Goal: Task Accomplishment & Management: Manage account settings

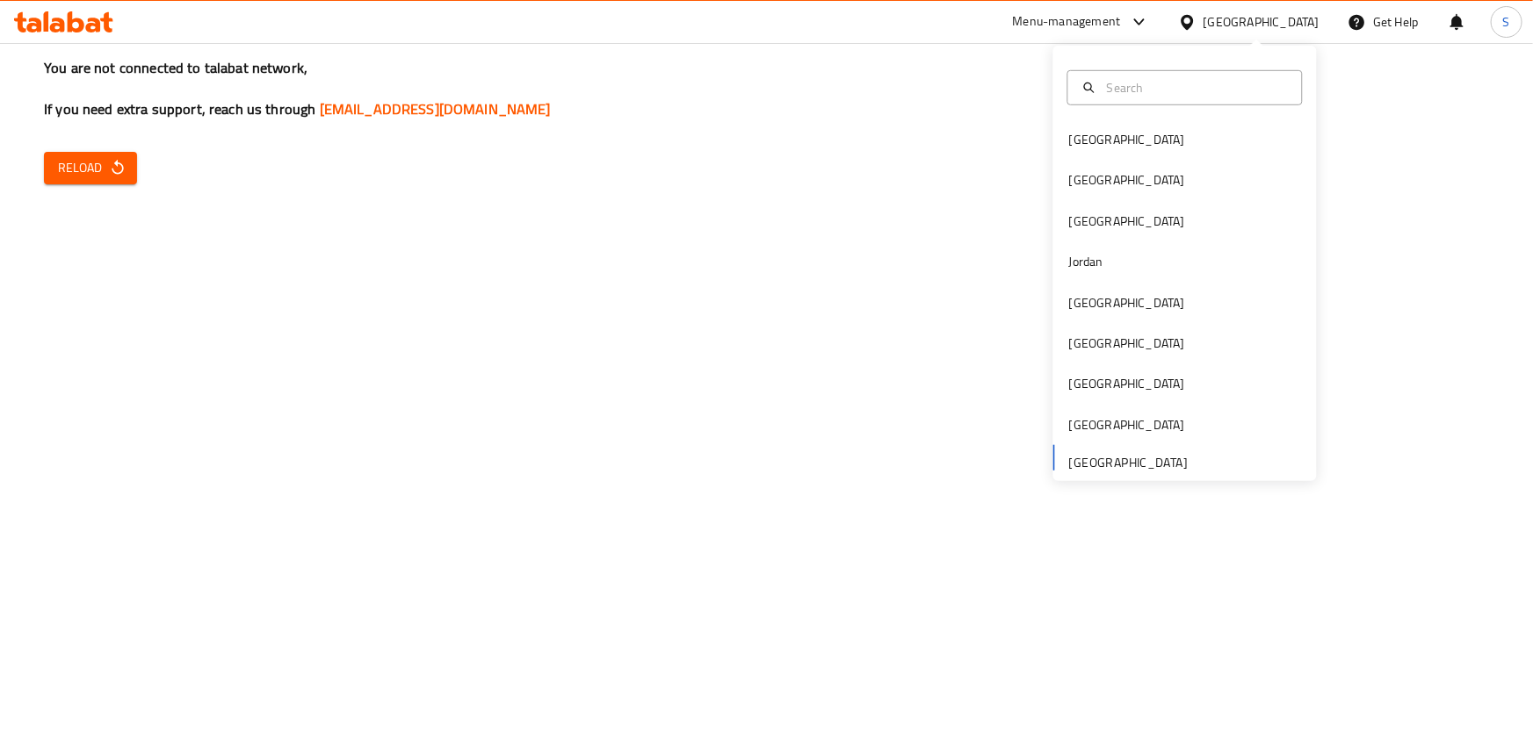
click at [131, 167] on button "Reload" at bounding box center [90, 168] width 93 height 32
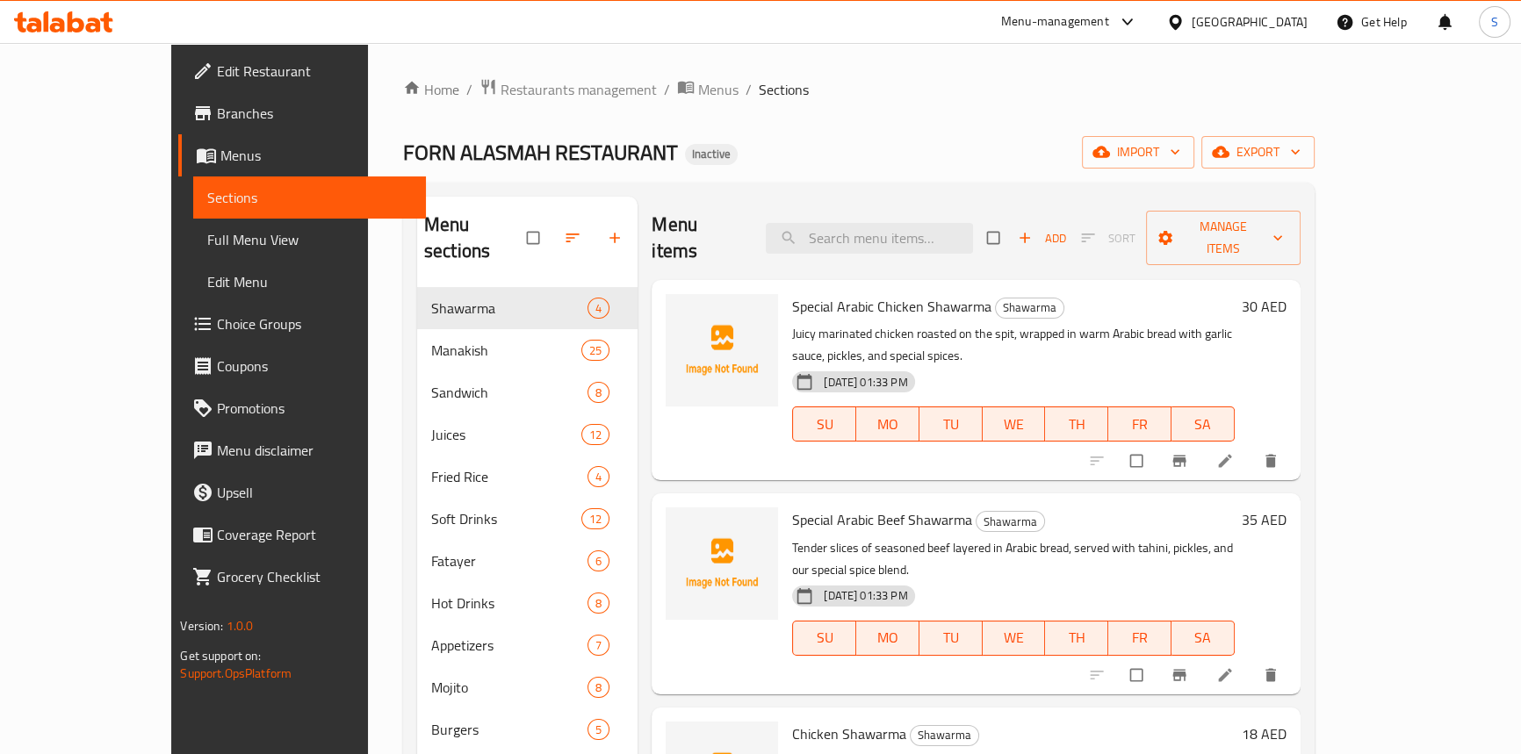
click at [1224, 11] on div "[GEOGRAPHIC_DATA]" at bounding box center [1237, 22] width 170 height 42
click at [1197, 19] on div "[GEOGRAPHIC_DATA]" at bounding box center [1250, 21] width 116 height 19
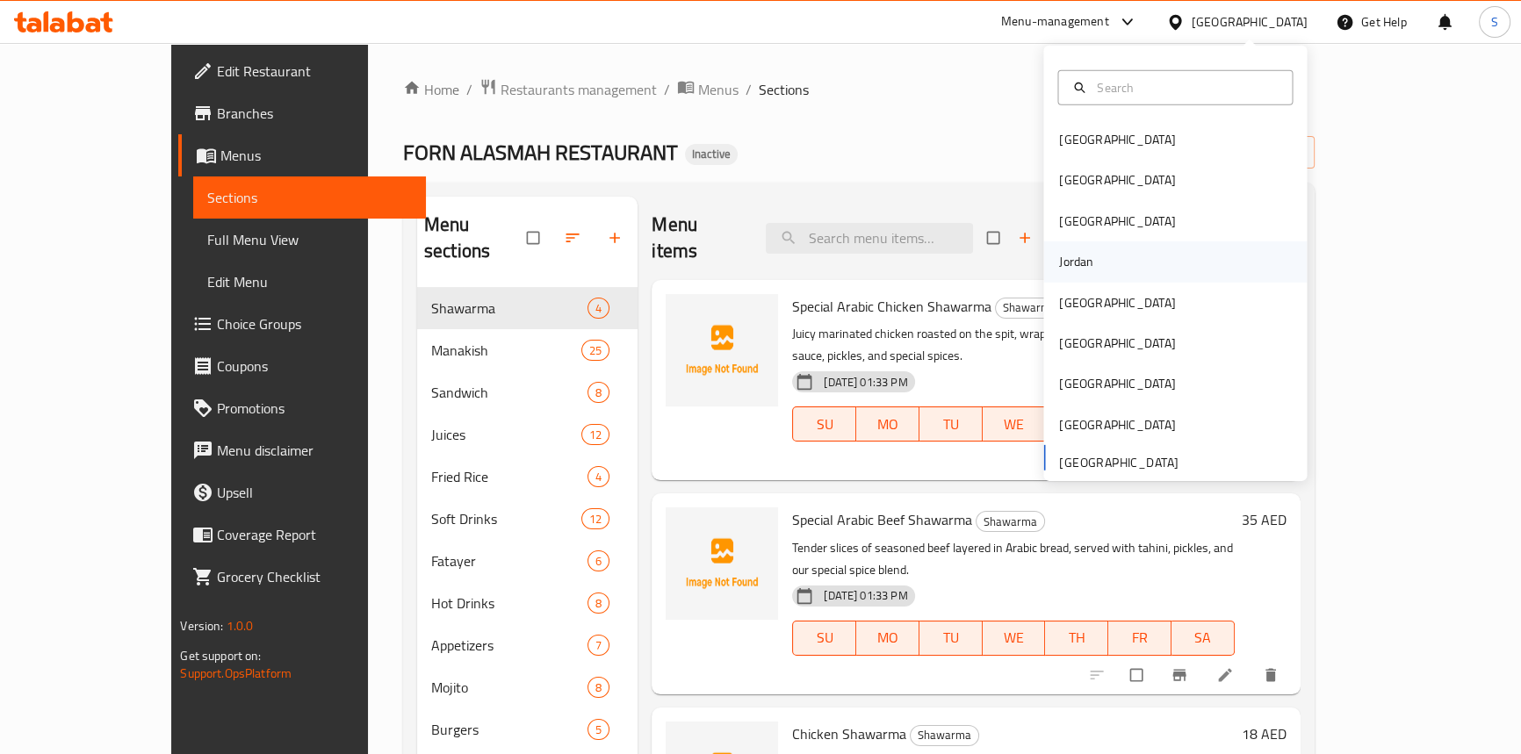
click at [1080, 258] on div "Jordan" at bounding box center [1076, 261] width 34 height 19
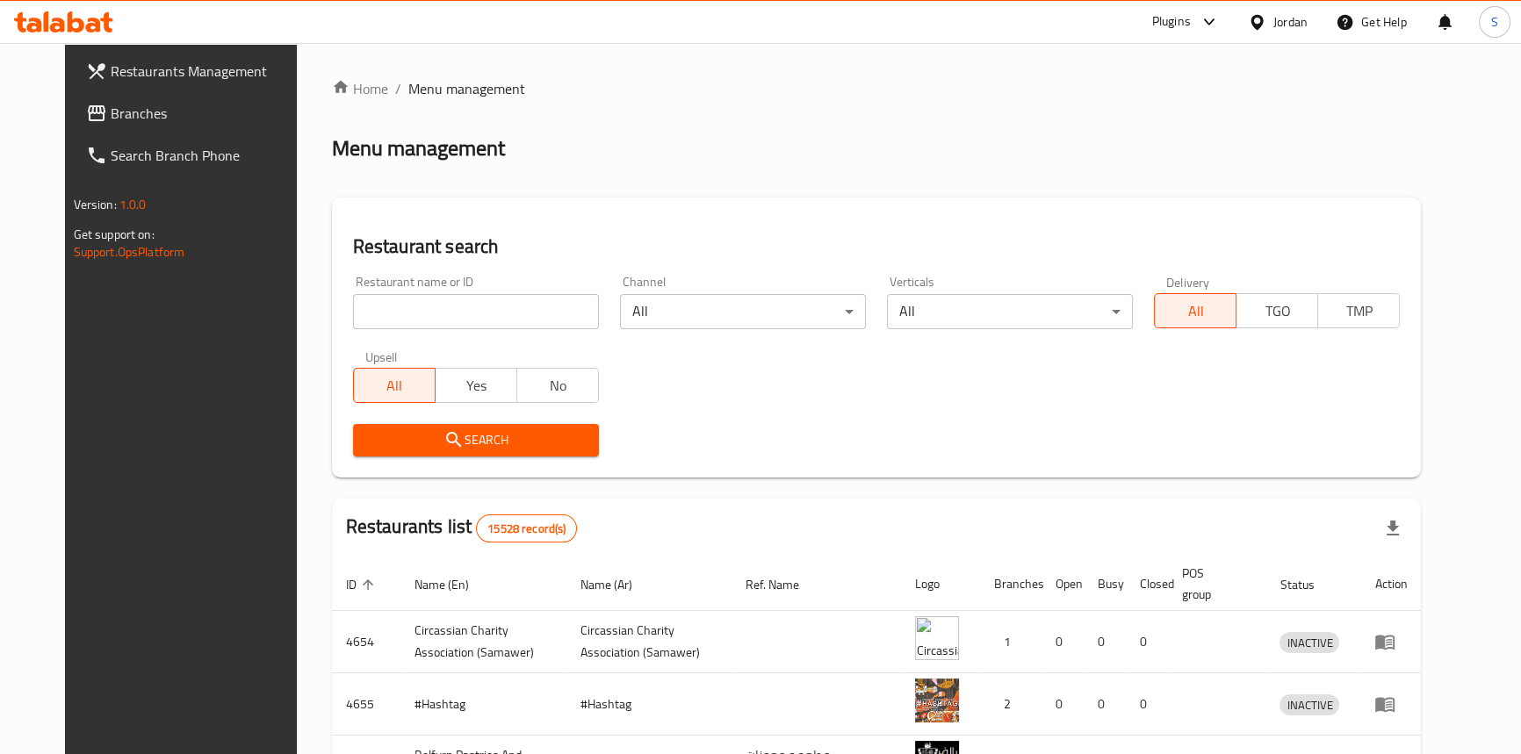
click at [111, 111] on span "Branches" at bounding box center [208, 113] width 194 height 21
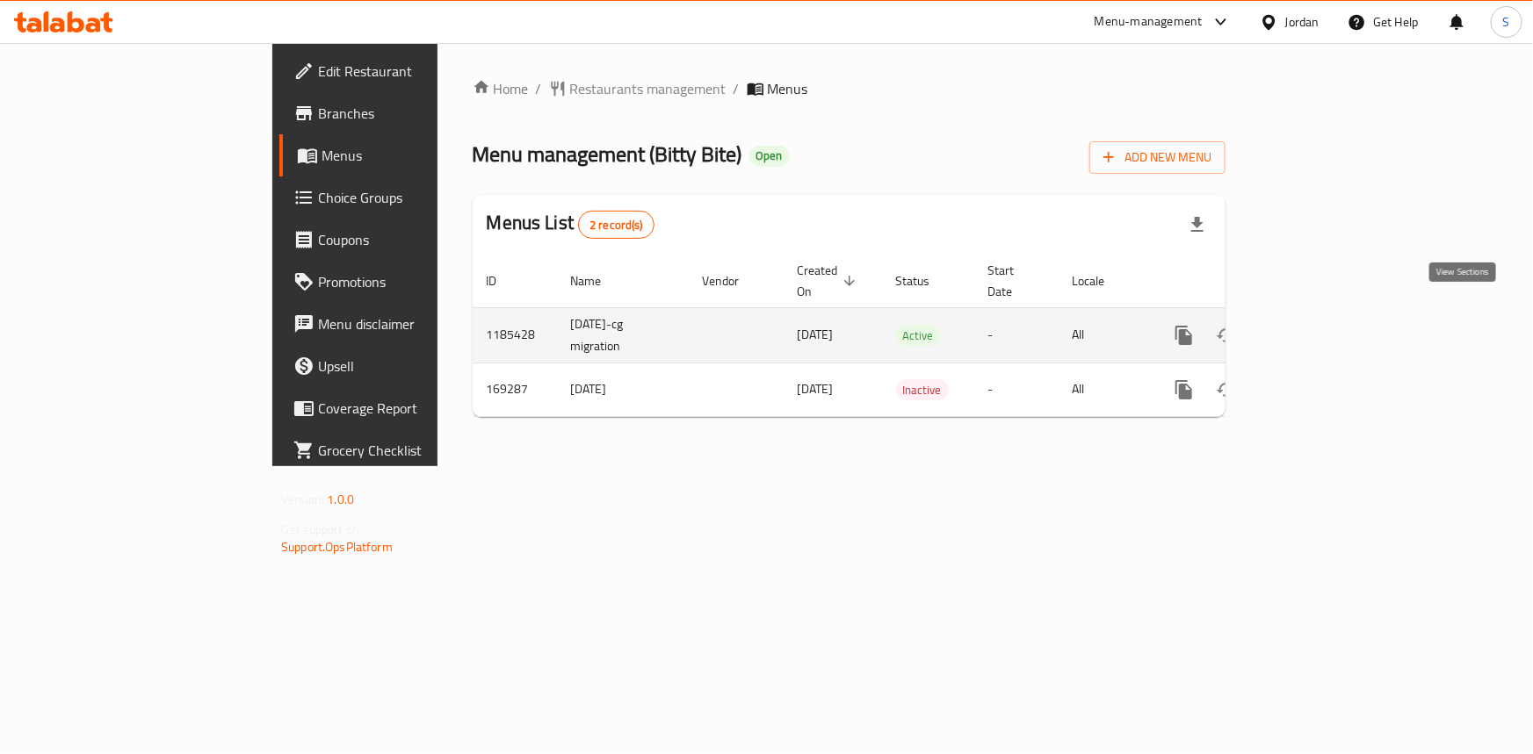
click at [1321, 325] on icon "enhanced table" at bounding box center [1310, 335] width 21 height 21
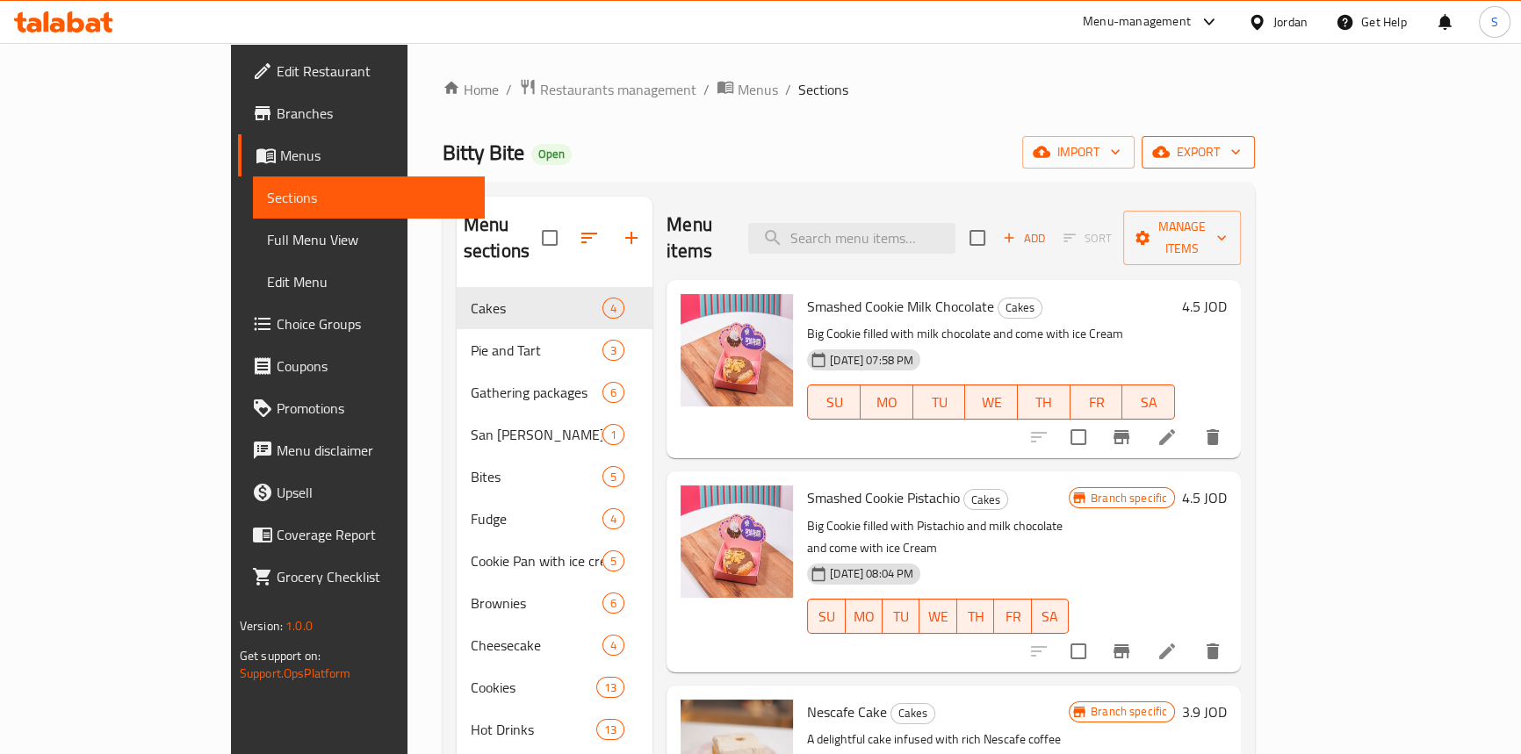
click at [1241, 153] on span "export" at bounding box center [1198, 152] width 85 height 22
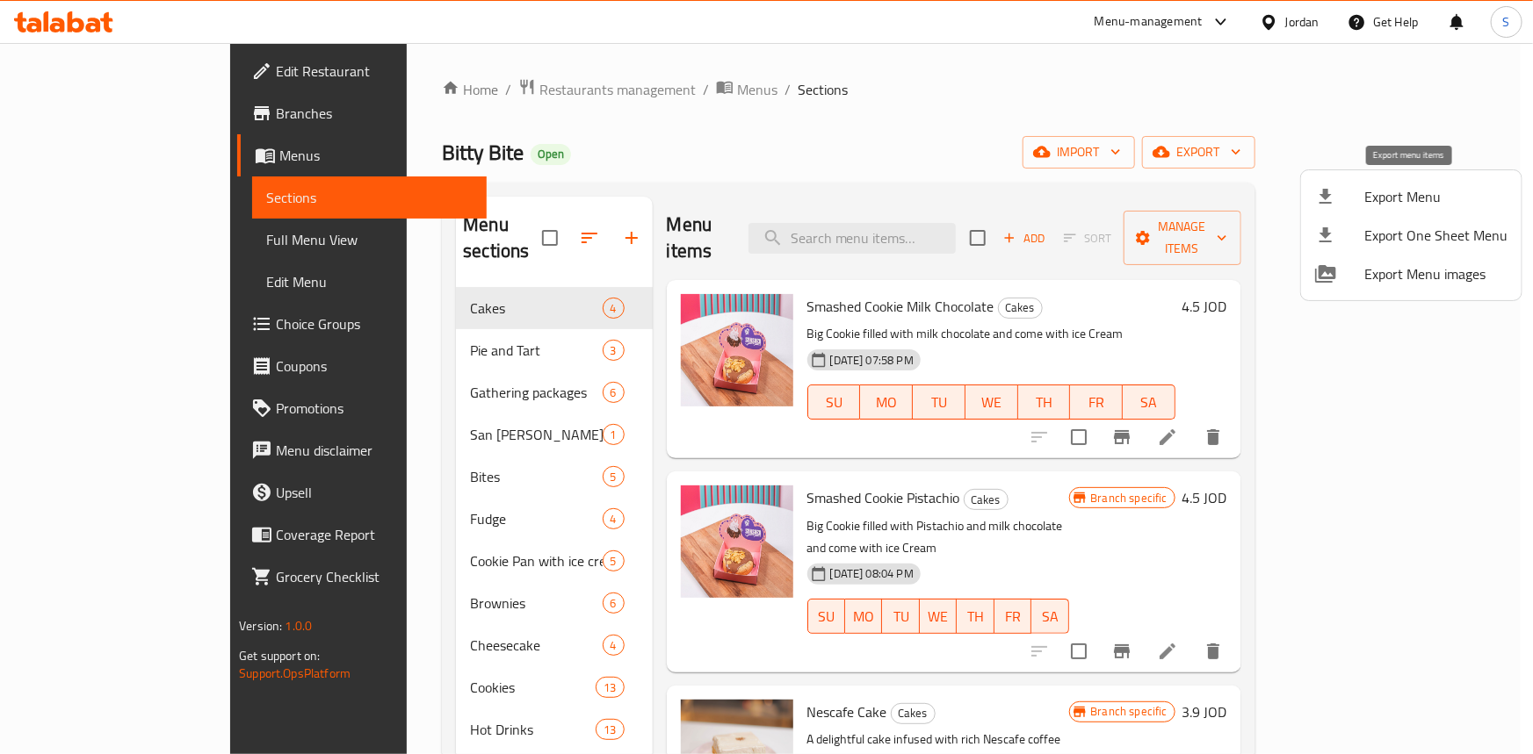
click at [1393, 186] on span "Export Menu" at bounding box center [1435, 196] width 143 height 21
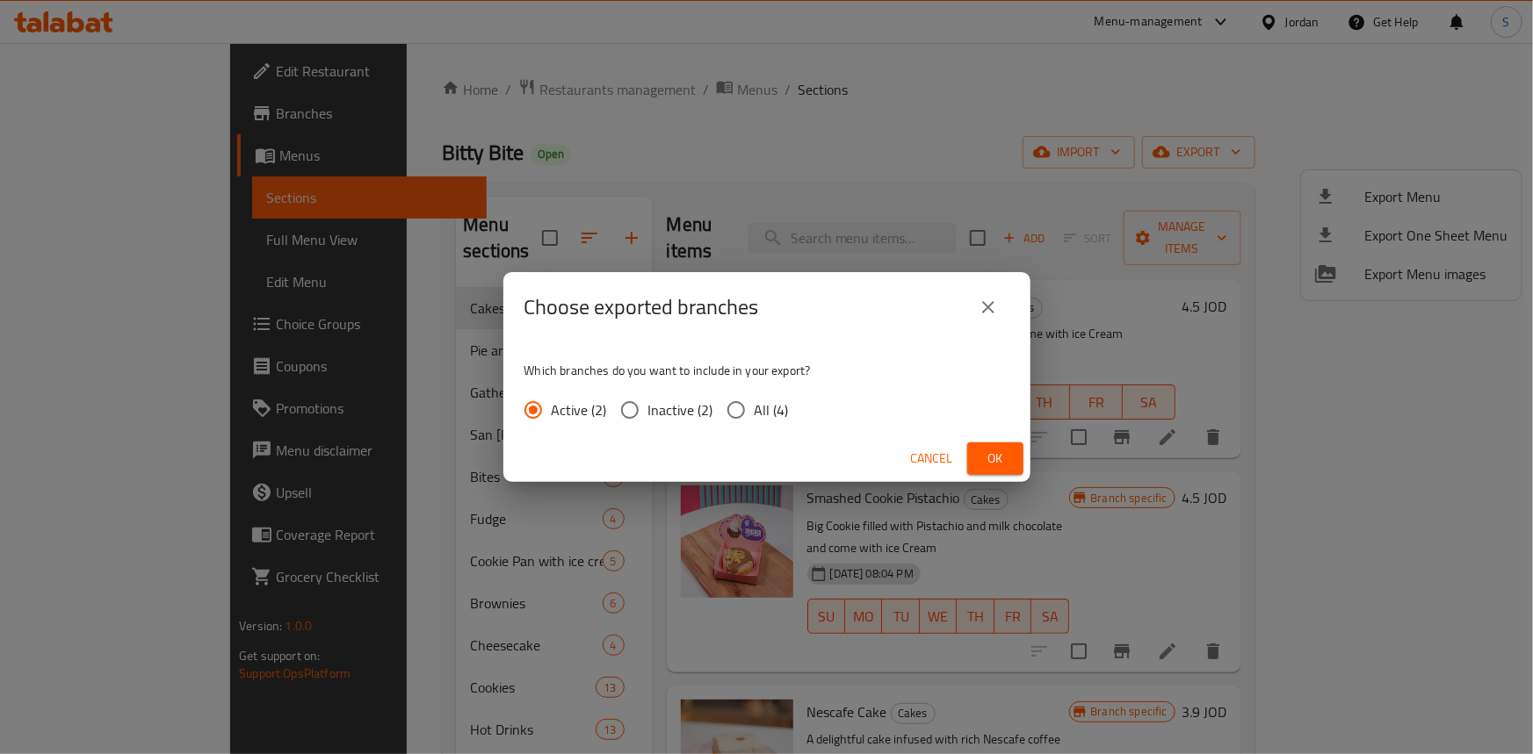
click at [754, 409] on span "All (4)" at bounding box center [771, 410] width 34 height 21
click at [754, 409] on input "All (4)" at bounding box center [736, 410] width 37 height 37
radio input "true"
click at [1000, 452] on span "Ok" at bounding box center [995, 459] width 28 height 22
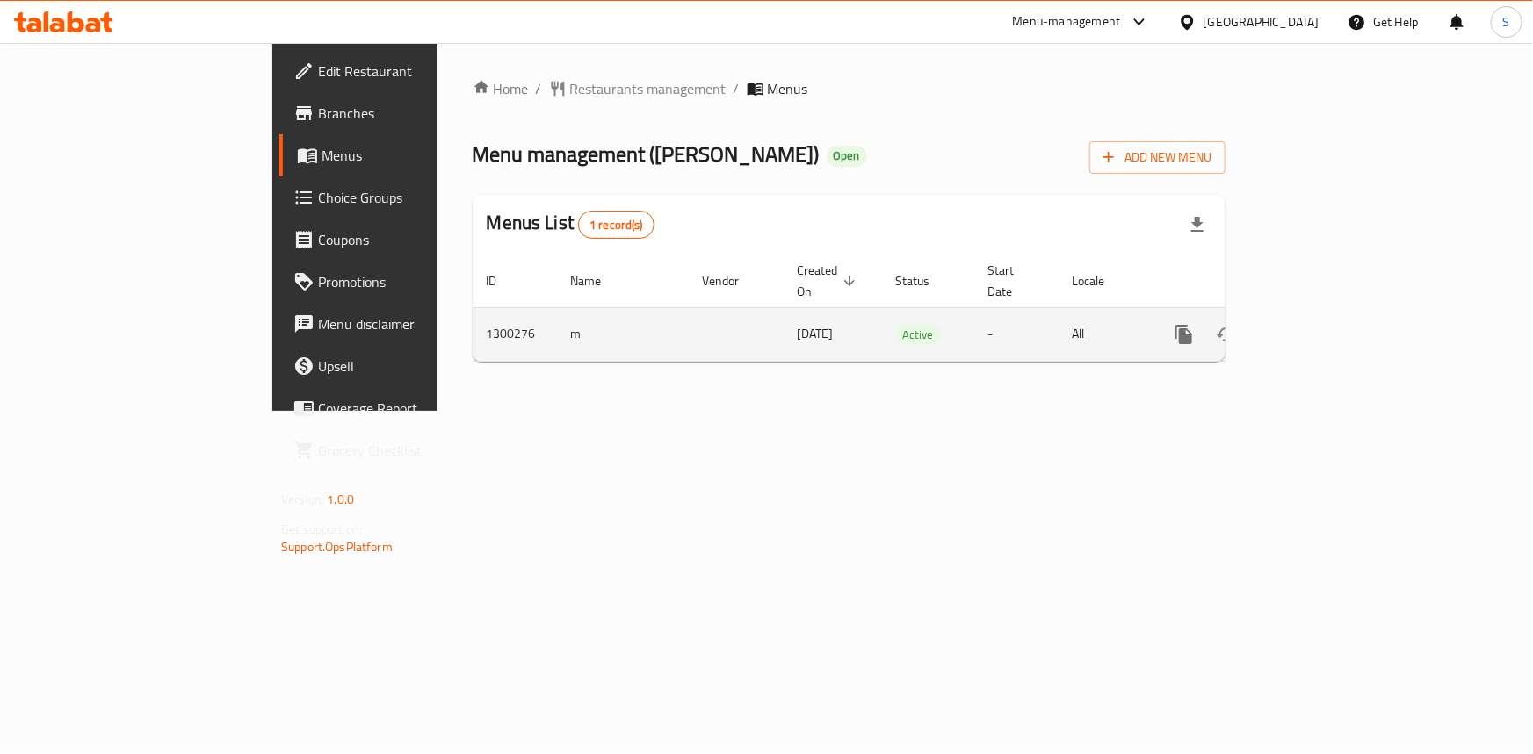
click at [1345, 307] on td "enhanced table" at bounding box center [1247, 334] width 197 height 54
click at [1331, 314] on link "enhanced table" at bounding box center [1310, 335] width 42 height 42
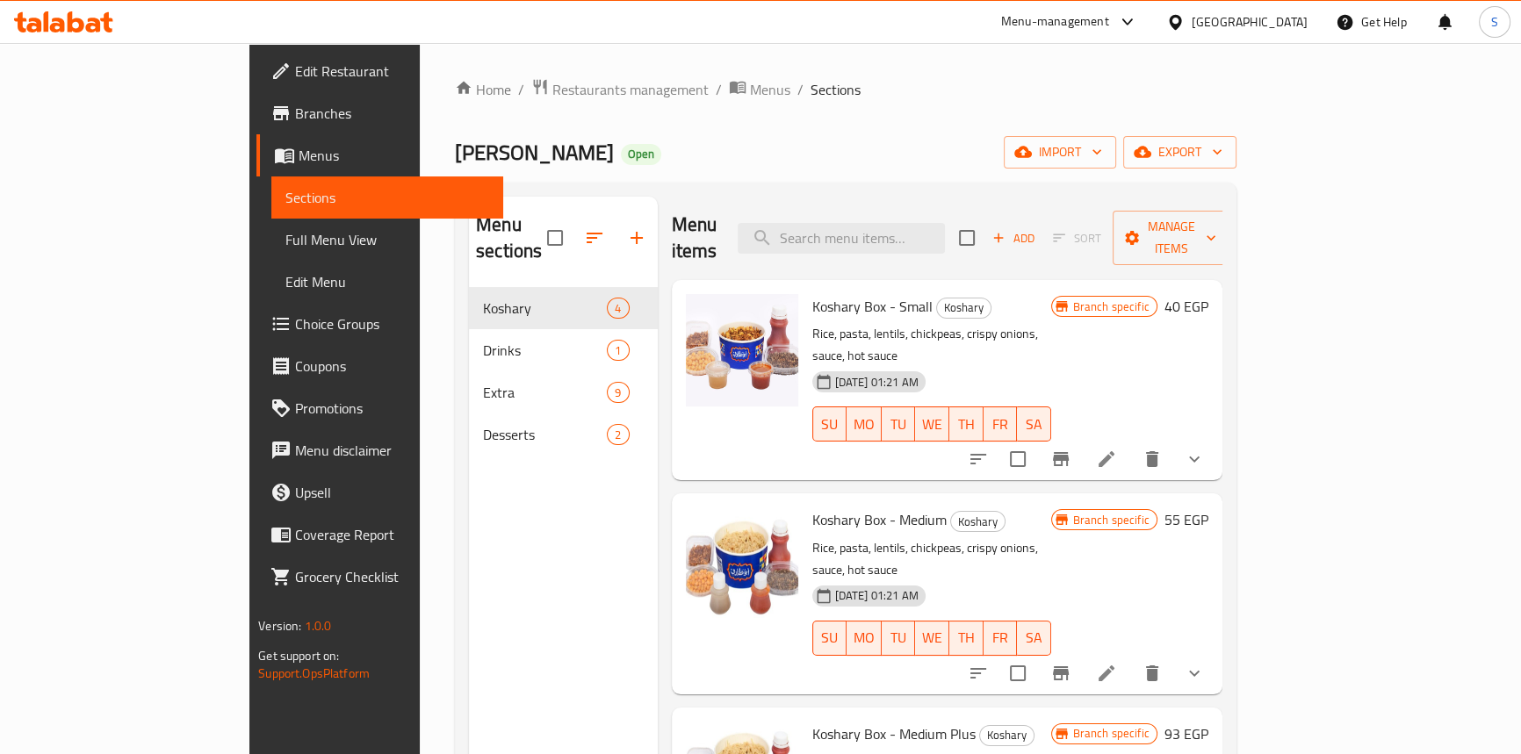
click at [1237, 171] on div "Home / Restaurants management / Menus / Sections Abu Tarek Koshary Open import …" at bounding box center [846, 521] width 782 height 887
click at [1223, 162] on span "export" at bounding box center [1179, 152] width 85 height 22
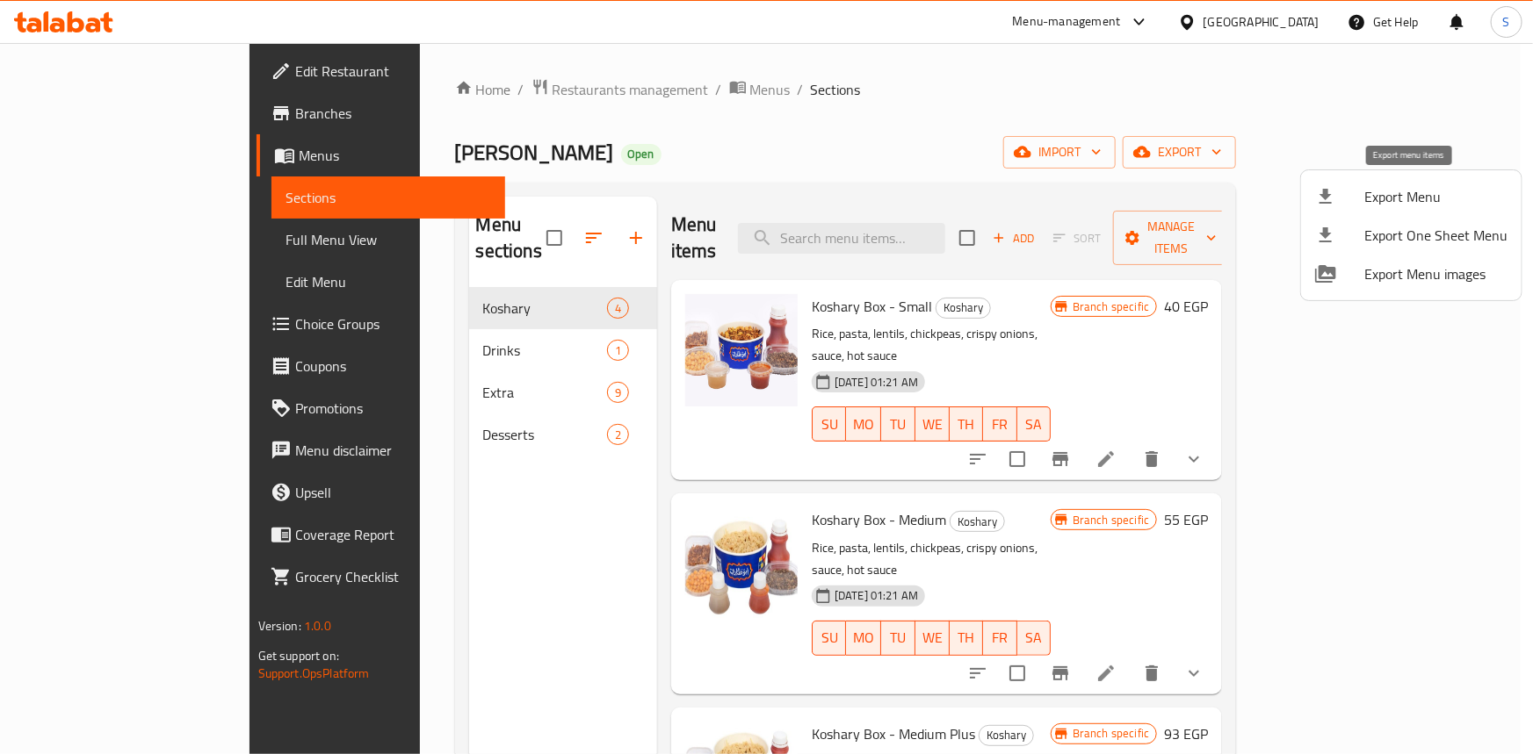
click at [1348, 188] on div at bounding box center [1339, 196] width 49 height 21
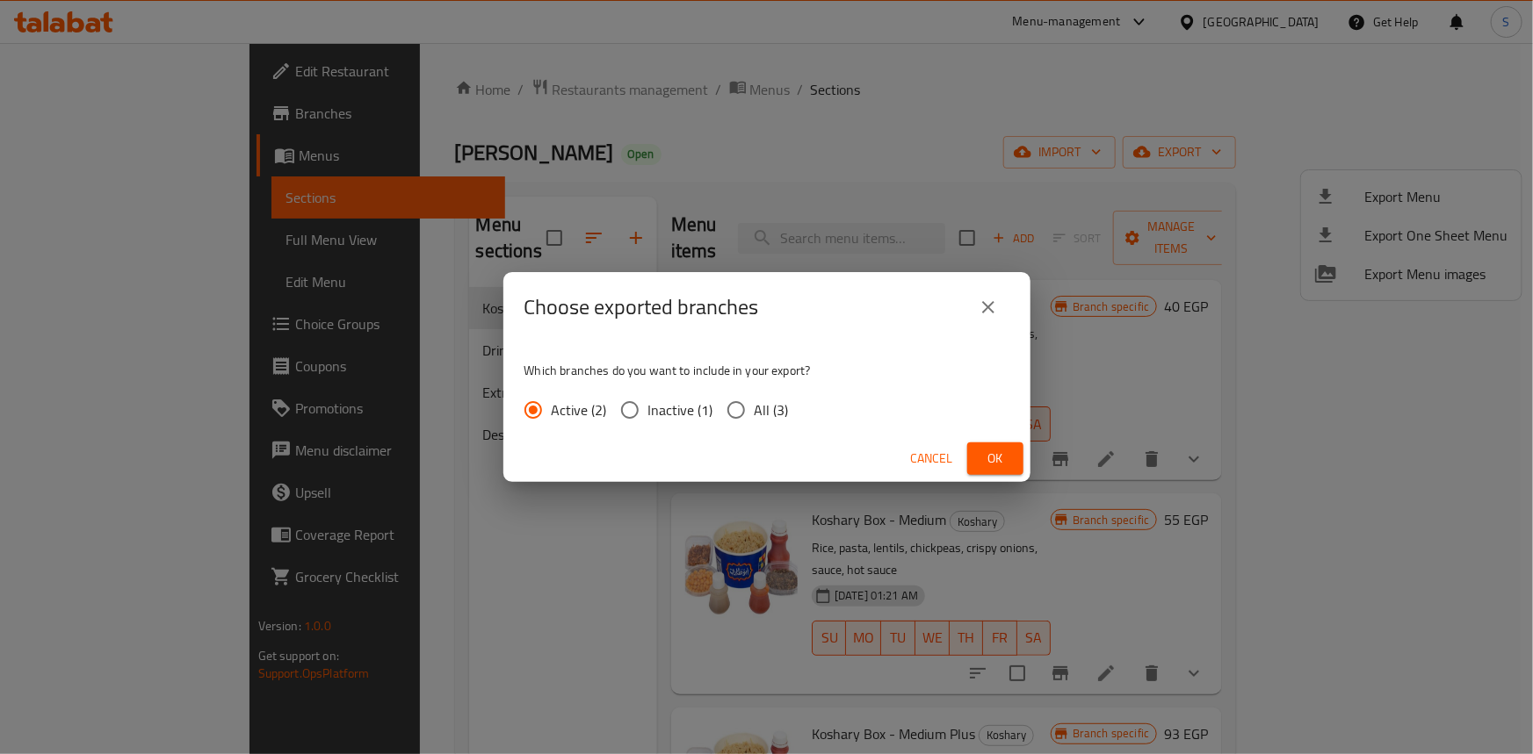
click at [770, 415] on span "All (3)" at bounding box center [771, 410] width 34 height 21
click at [754, 415] on input "All (3)" at bounding box center [736, 410] width 37 height 37
radio input "true"
click at [989, 444] on button "Ok" at bounding box center [995, 459] width 56 height 32
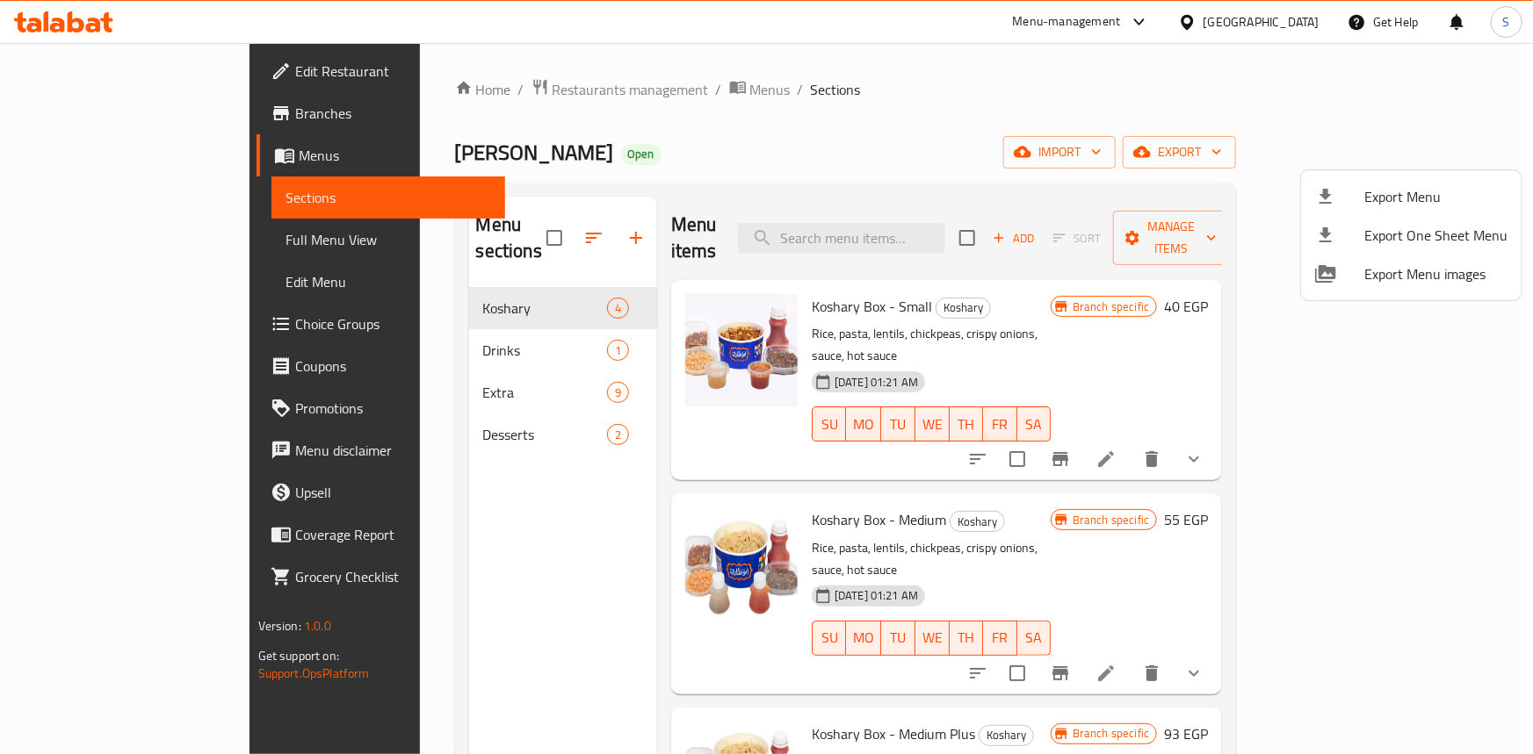
click at [359, 176] on div at bounding box center [766, 377] width 1533 height 754
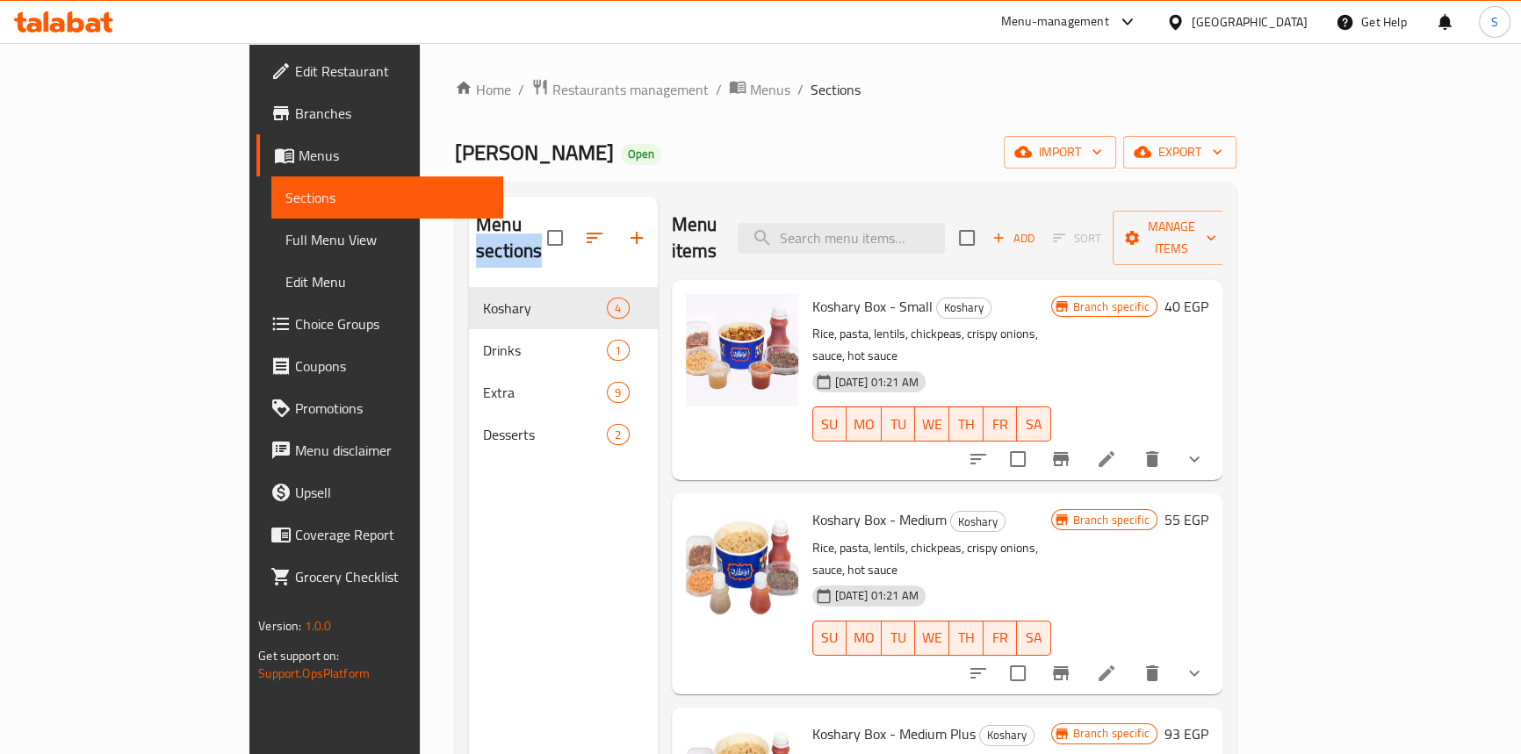
click at [455, 176] on div "Home / Restaurants management / Menus / Sections Abu Tarek Koshary Open import …" at bounding box center [846, 521] width 782 height 887
click at [455, 157] on span "Abu Tarek Koshary" at bounding box center [534, 153] width 159 height 40
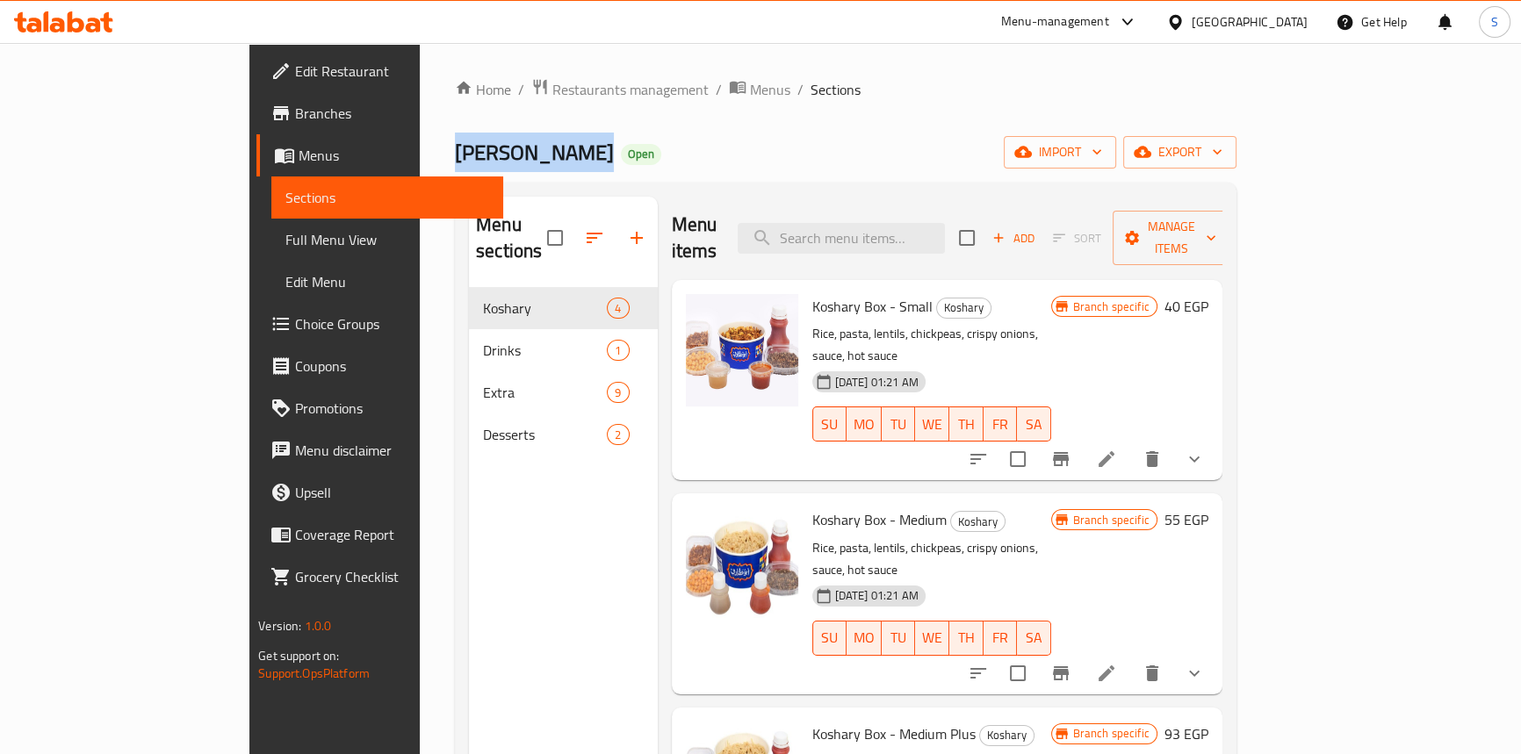
copy span "Abu Tarek Koshary"
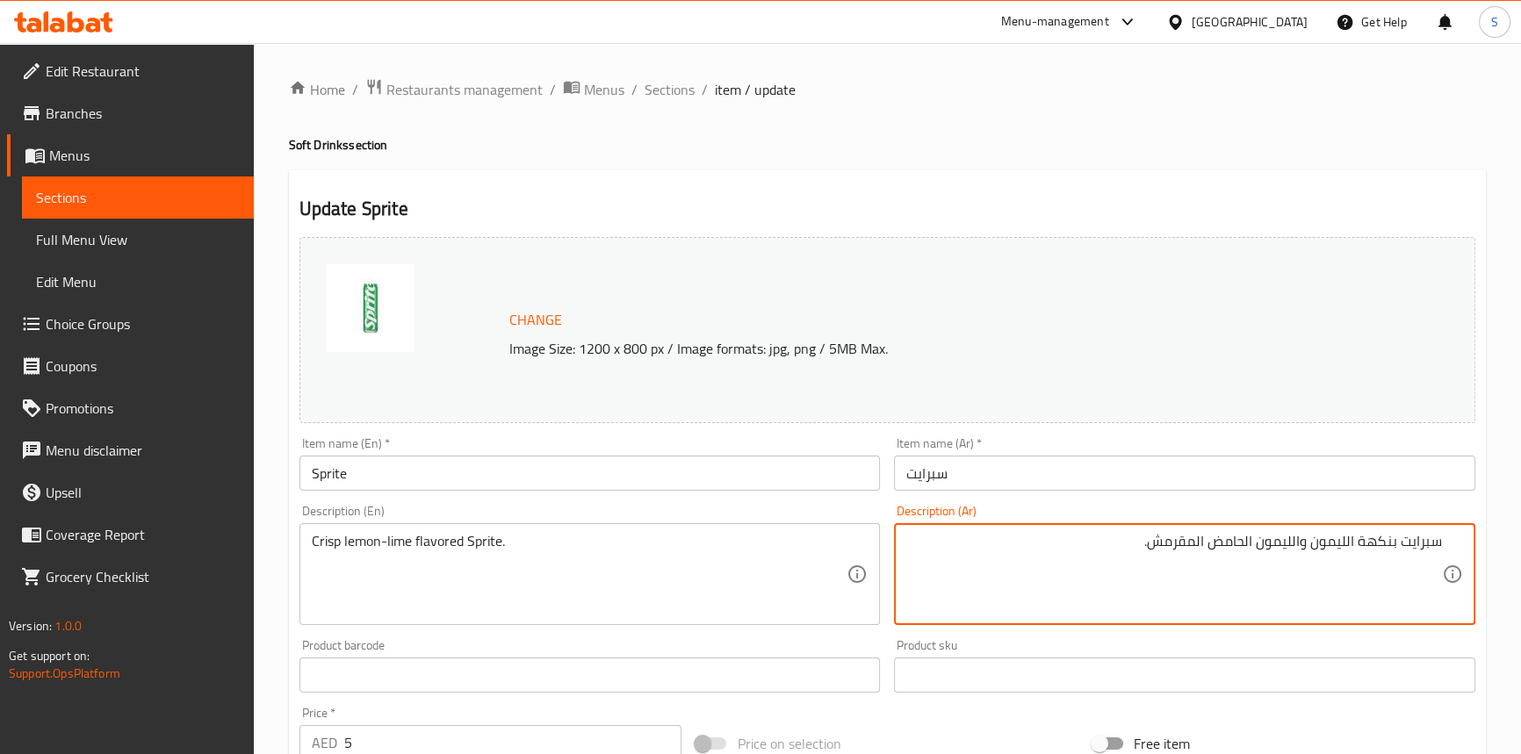
drag, startPoint x: 1300, startPoint y: 538, endPoint x: 1247, endPoint y: 546, distance: 53.3
click at [1247, 546] on textarea "سبرايت بنكهة الليمون والليمون الحامض المقرمش." at bounding box center [1174, 574] width 536 height 83
click at [1217, 539] on textarea "سبرايت بنكهة الليمون وحامض المقرمش." at bounding box center [1174, 574] width 536 height 83
click at [1303, 545] on textarea "سبرايت بنكهة الليمون وحامض ." at bounding box center [1174, 574] width 536 height 83
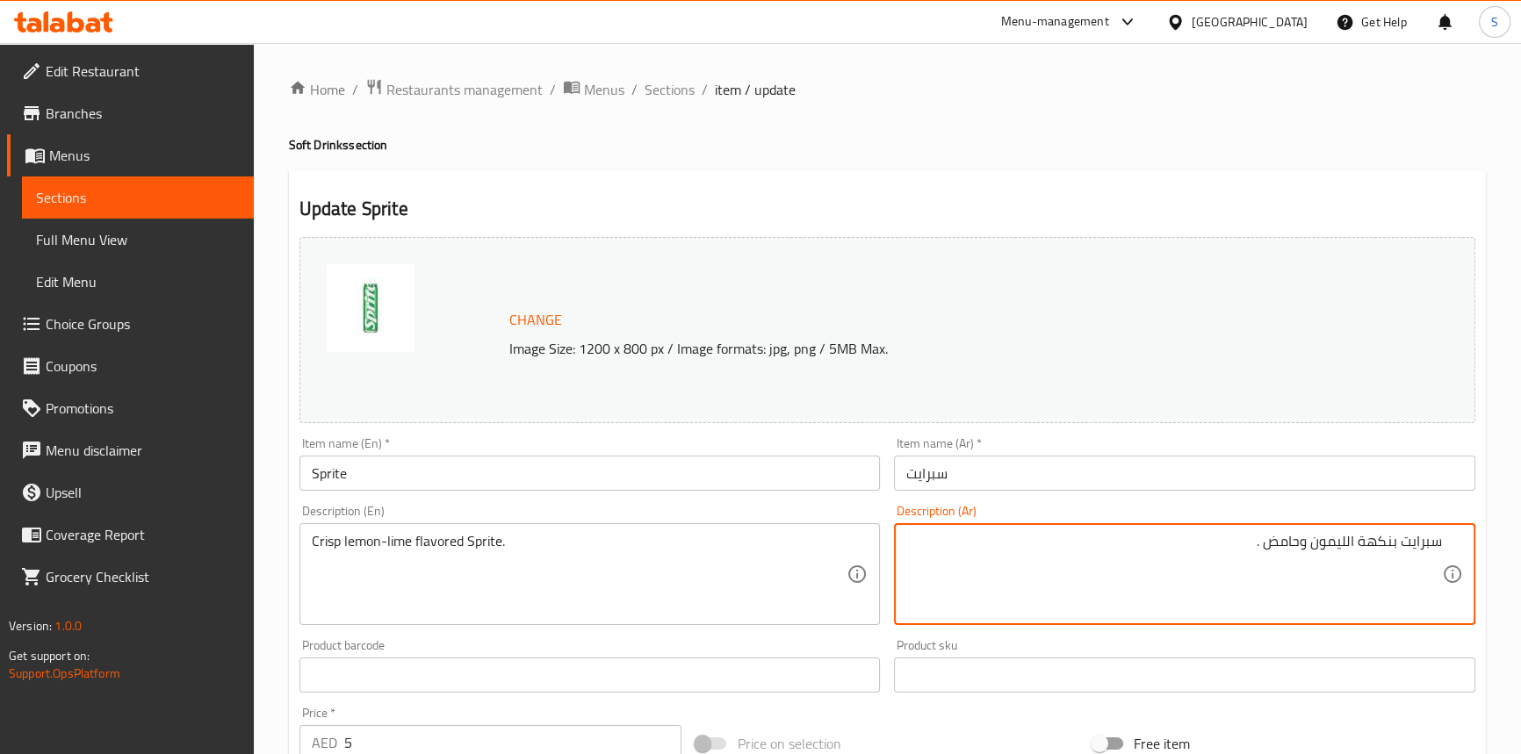
click at [1309, 538] on textarea "سبرايت بنكهة الليمون وحامض ." at bounding box center [1174, 574] width 536 height 83
type textarea "سبرايت بنكهة الليمون كريسب وحامض ."
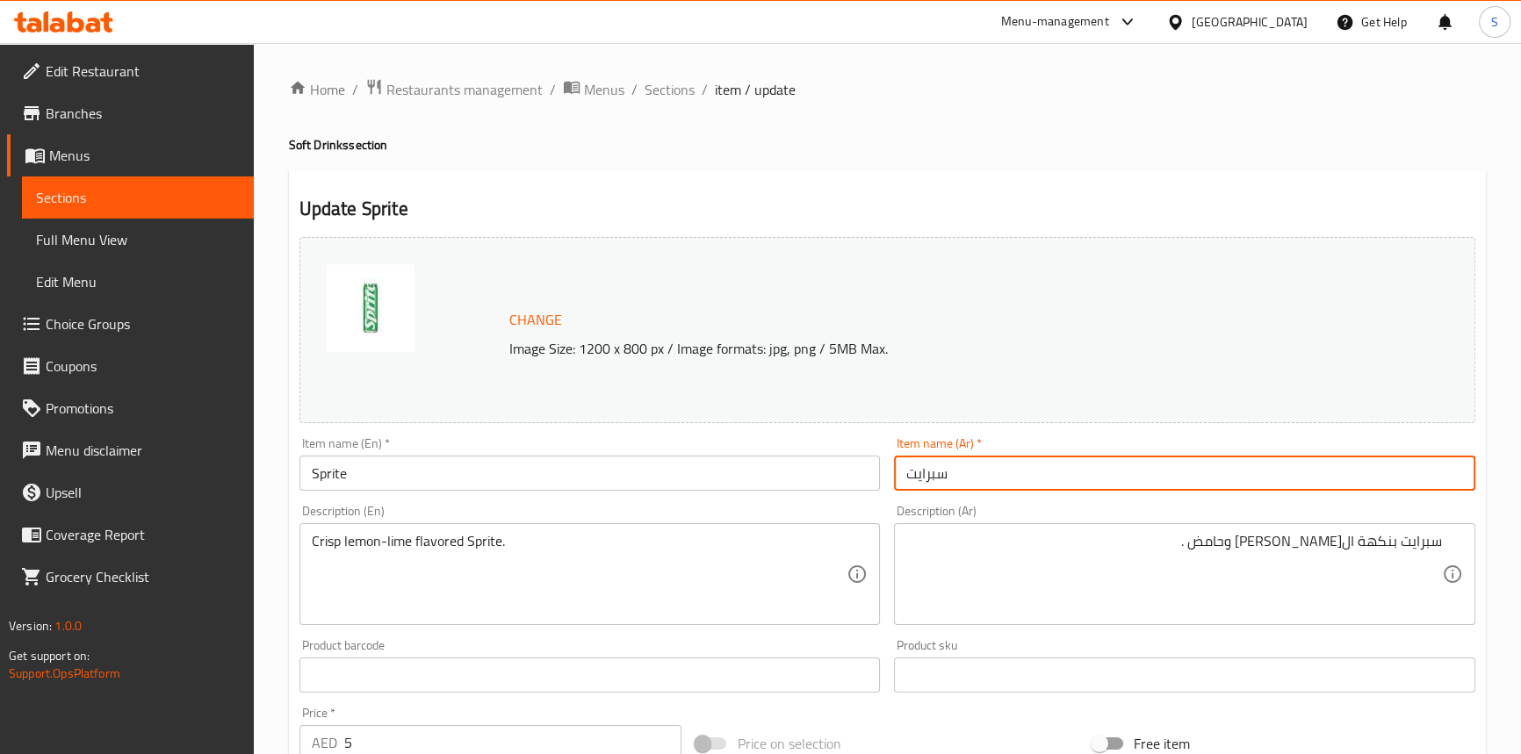
click at [985, 476] on input "سبرايت" at bounding box center [1184, 473] width 581 height 35
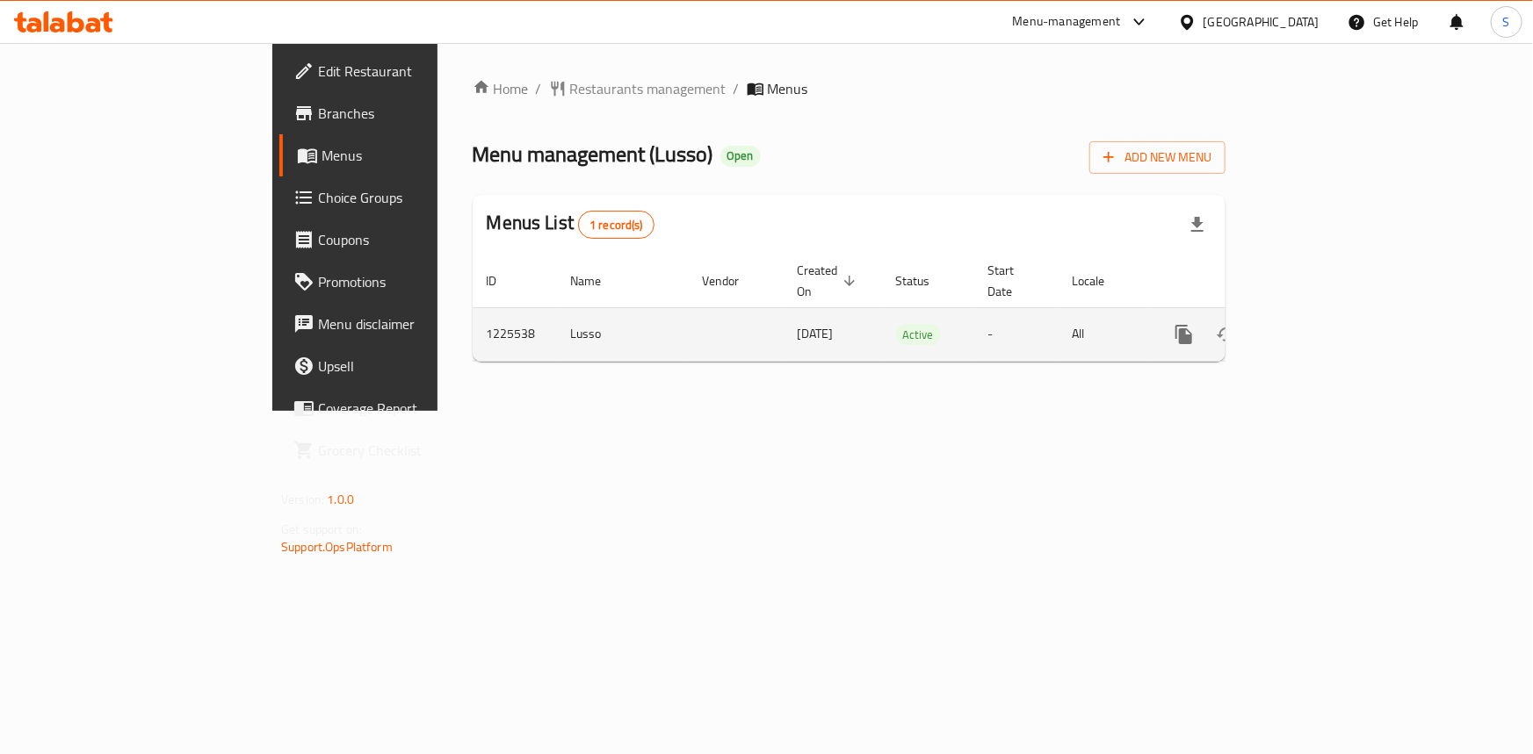
click at [1321, 324] on icon "enhanced table" at bounding box center [1310, 334] width 21 height 21
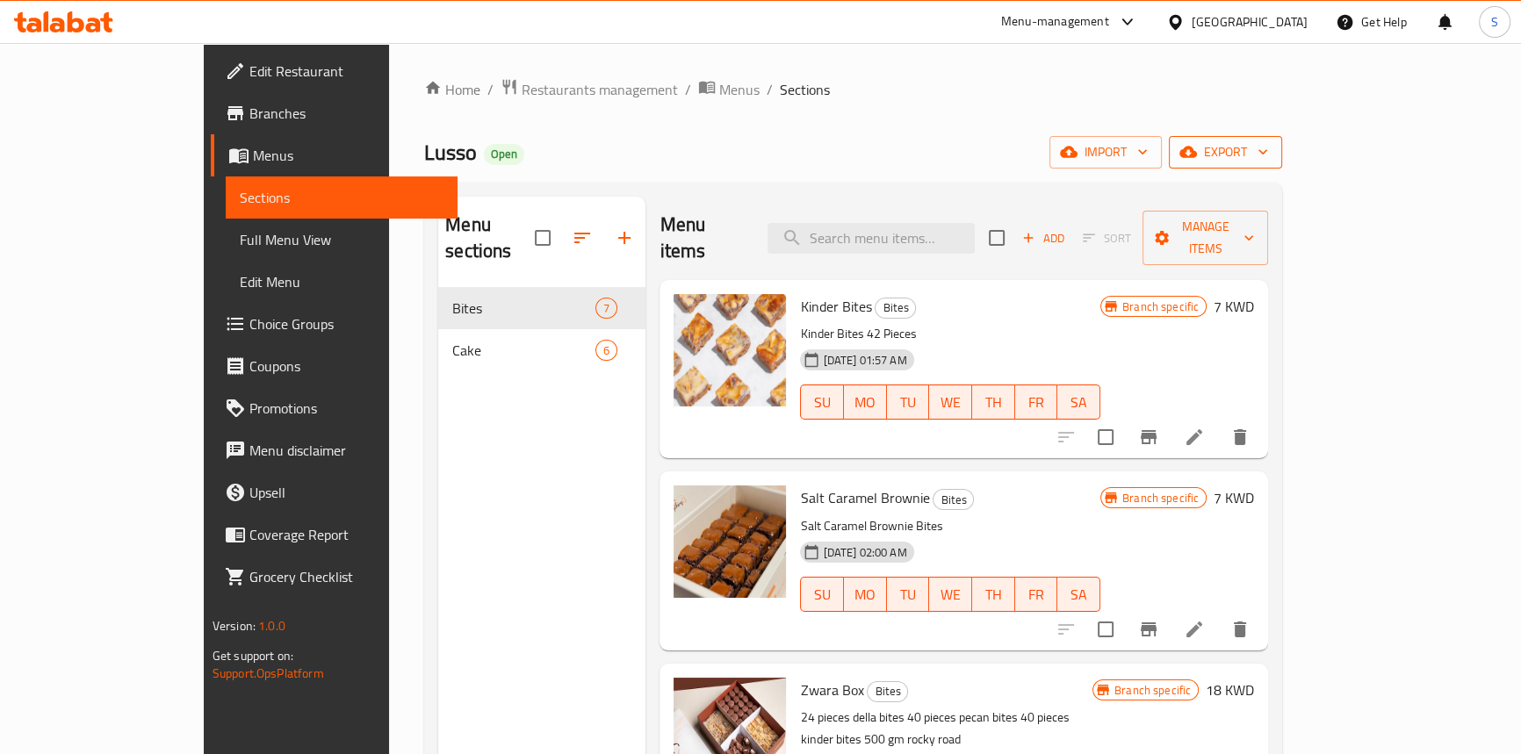
click at [1268, 149] on span "export" at bounding box center [1225, 152] width 85 height 22
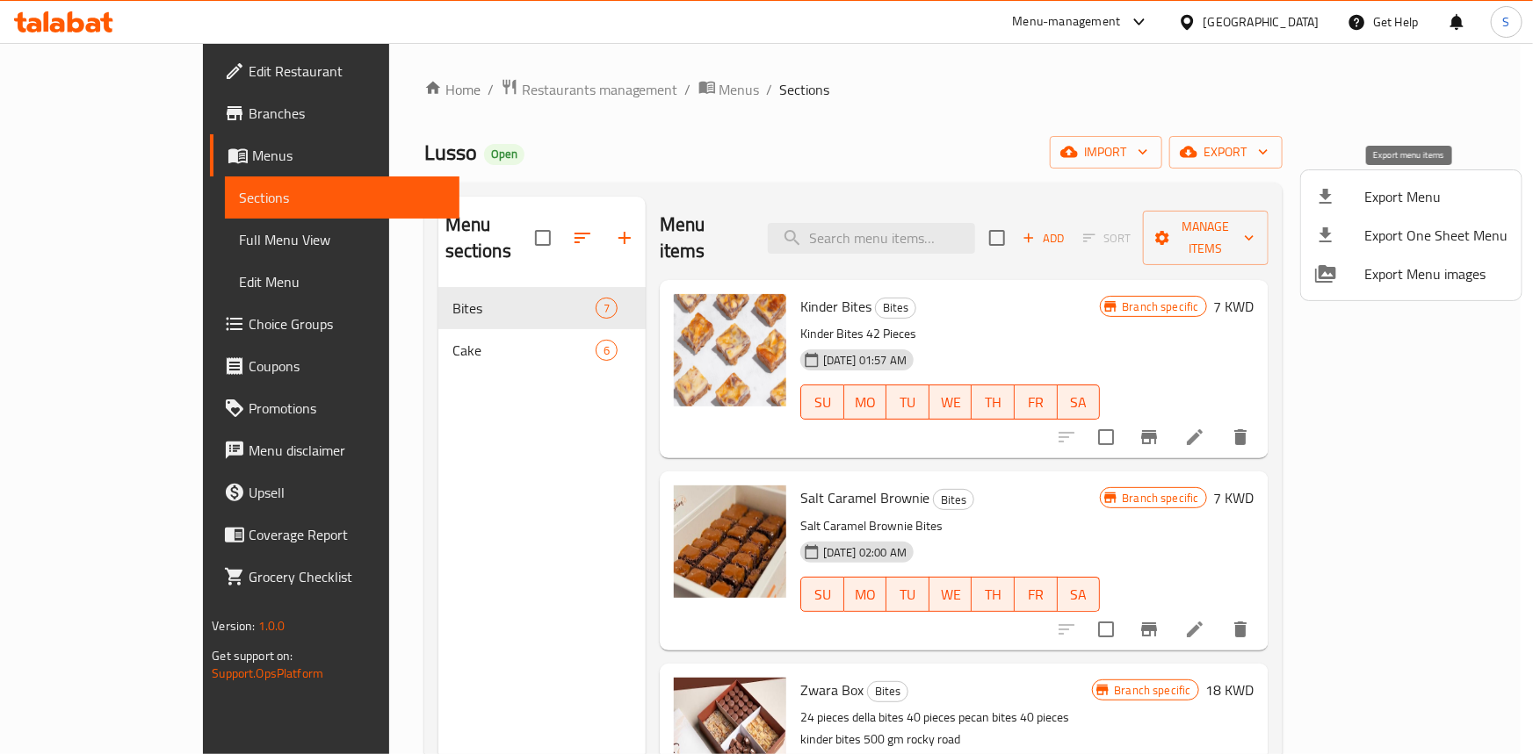
click at [1371, 180] on li "Export Menu" at bounding box center [1411, 196] width 220 height 39
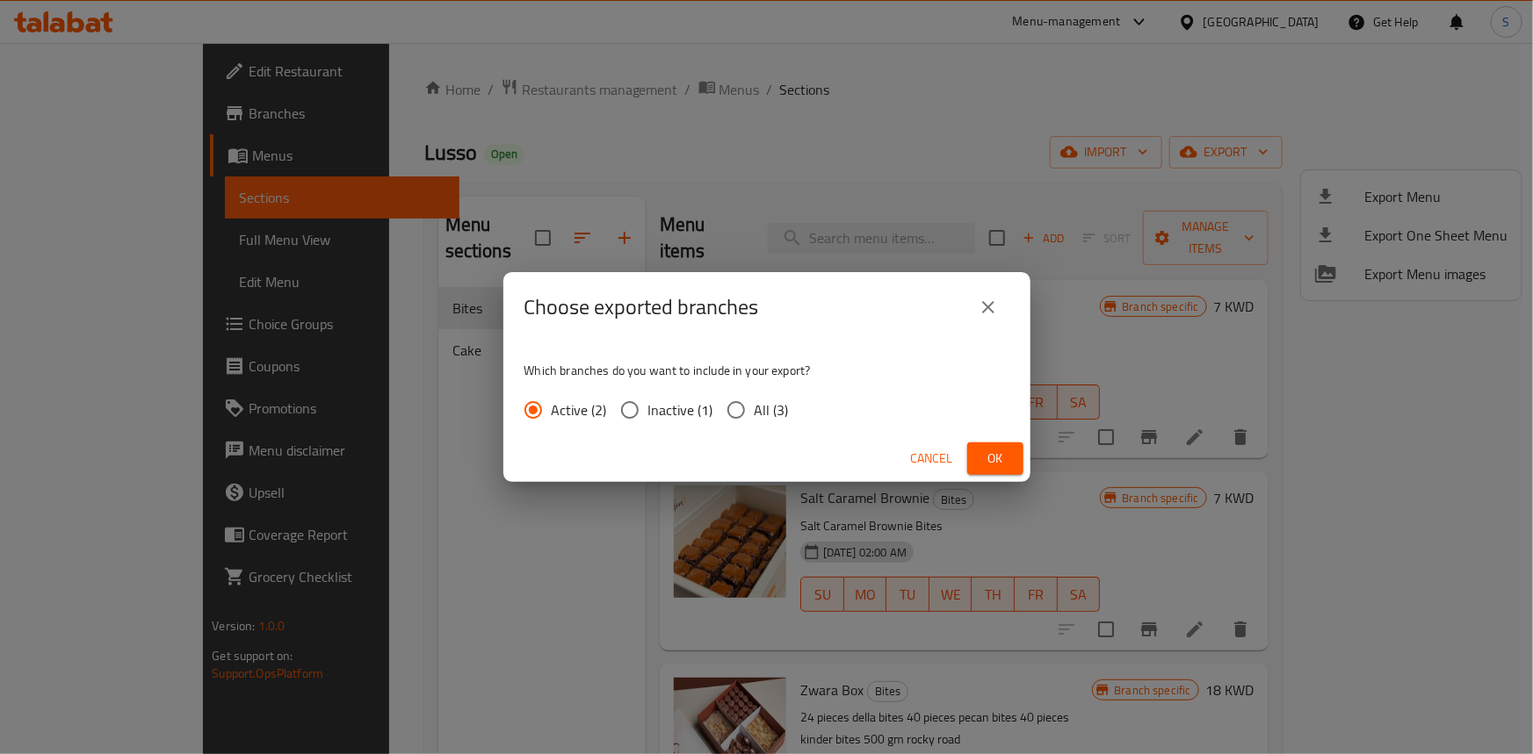
click at [746, 421] on input "All (3)" at bounding box center [736, 410] width 37 height 37
radio input "true"
click at [1017, 451] on button "Ok" at bounding box center [995, 459] width 56 height 32
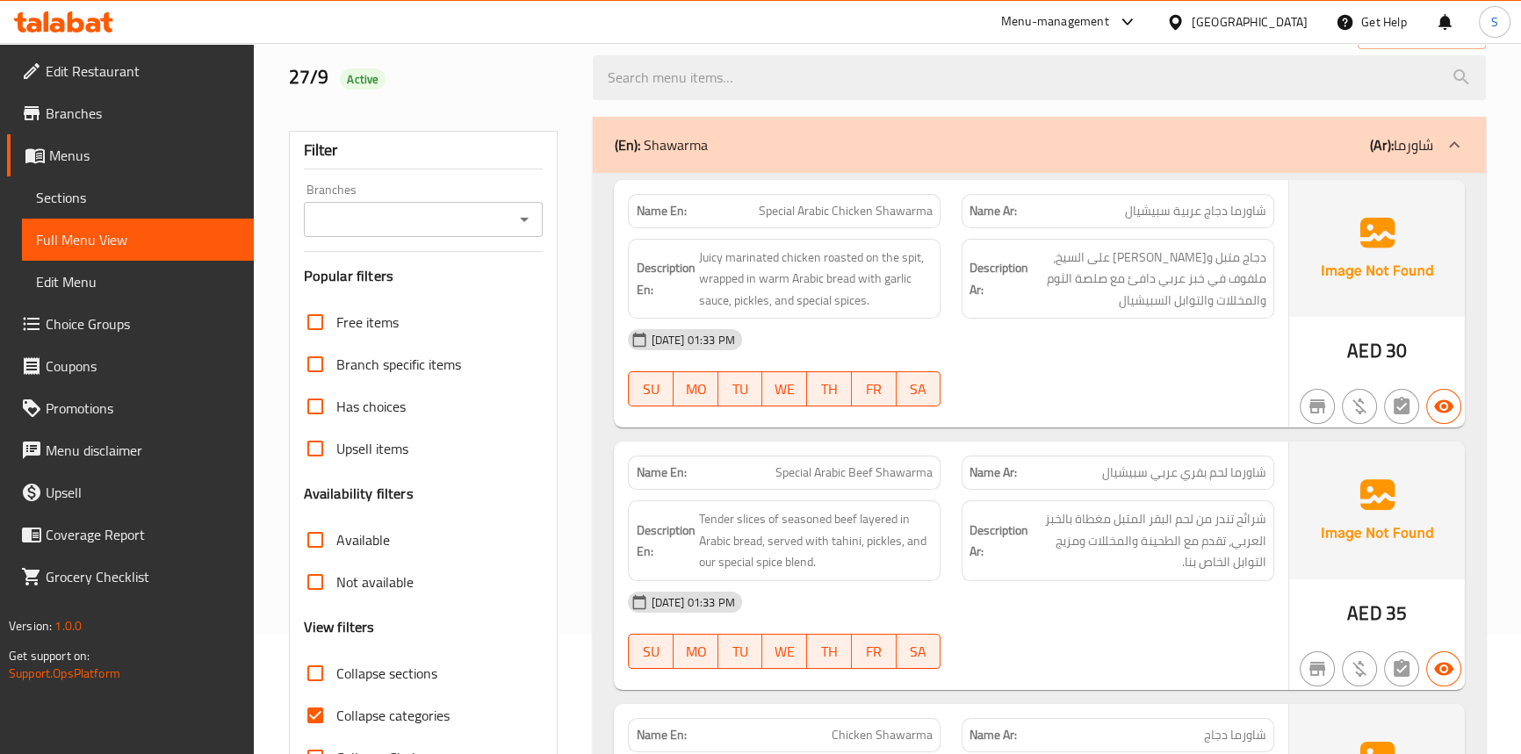
scroll to position [239, 0]
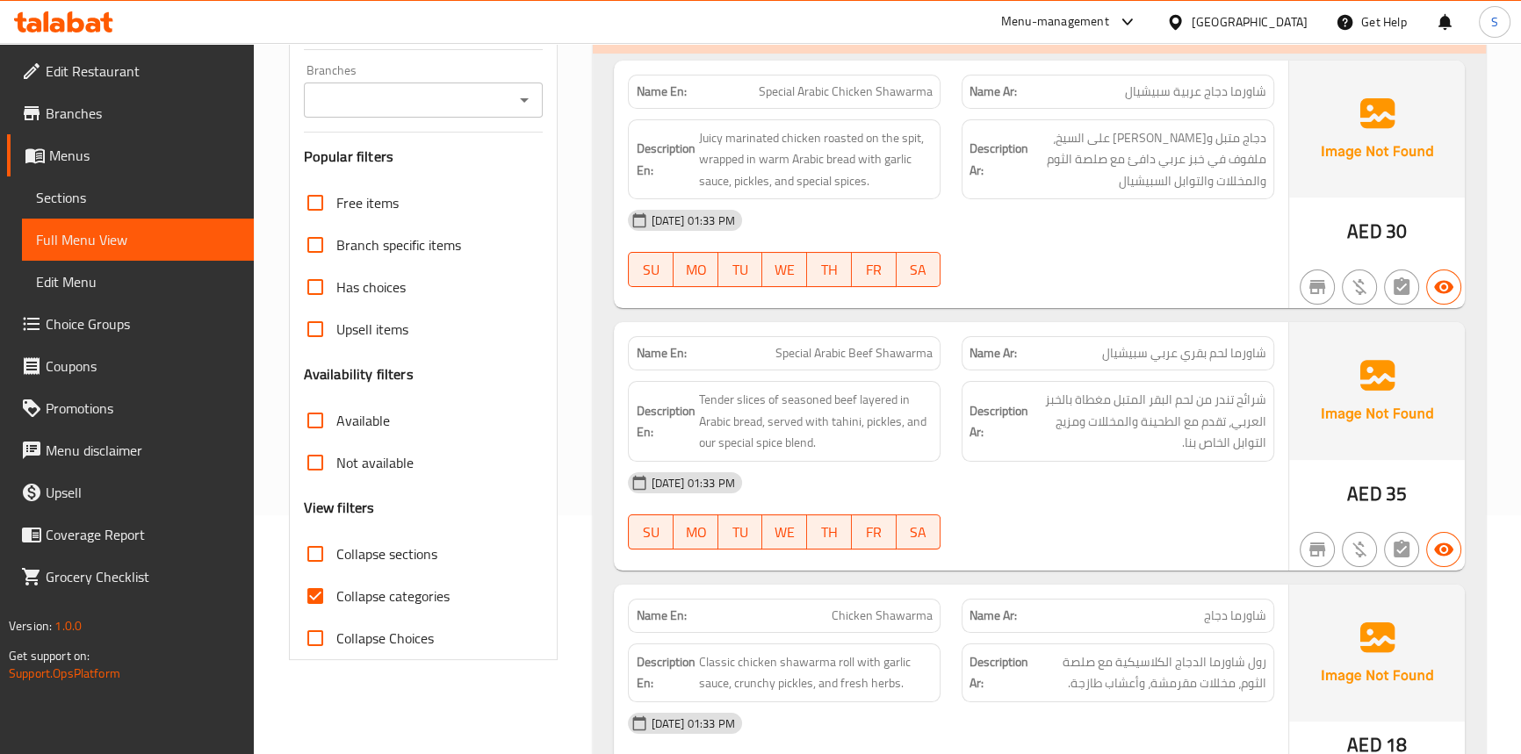
click at [354, 597] on span "Collapse categories" at bounding box center [392, 596] width 113 height 21
click at [336, 597] on input "Collapse categories" at bounding box center [315, 596] width 42 height 42
checkbox input "false"
click at [991, 501] on div "27-09-2025 01:33 PM" at bounding box center [950, 483] width 667 height 42
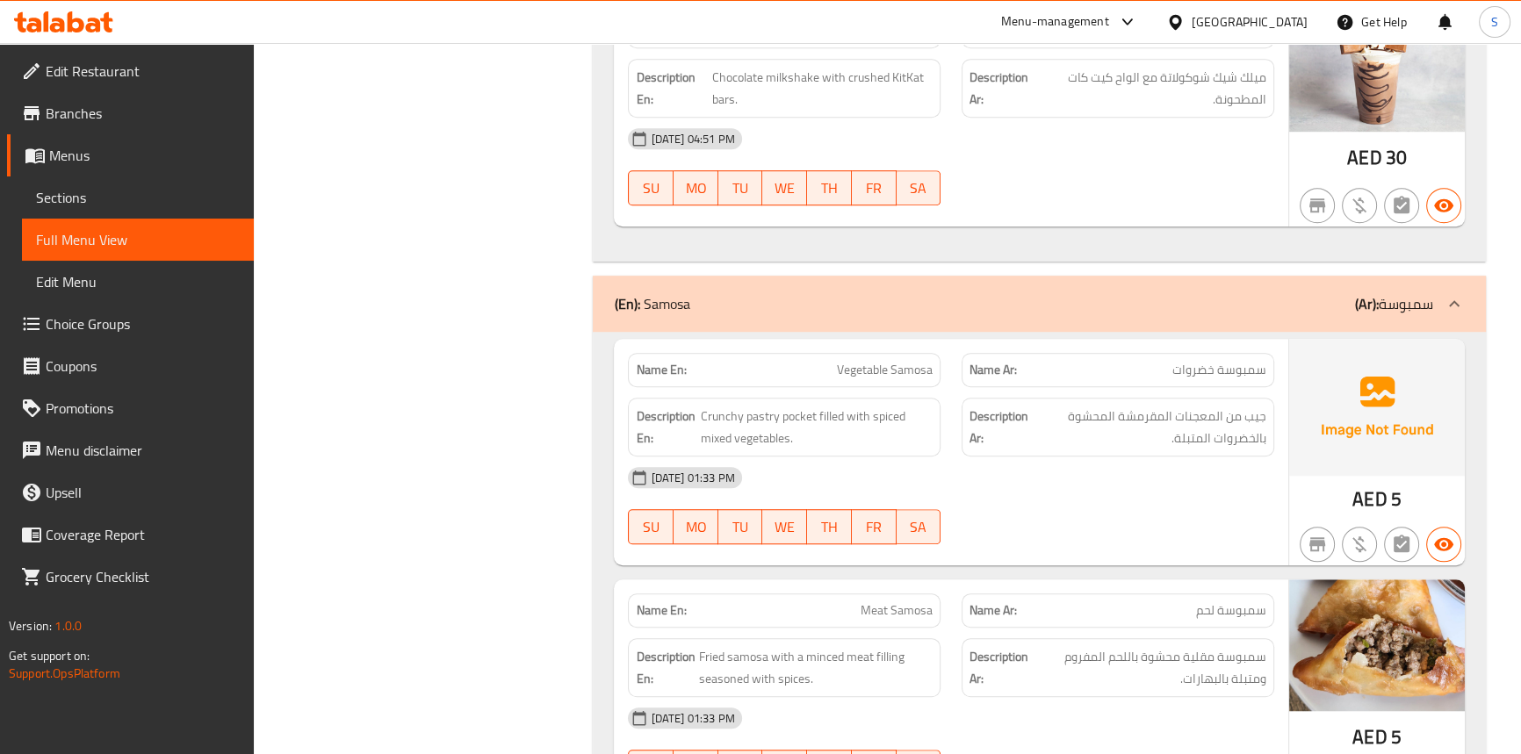
scroll to position [26611, 0]
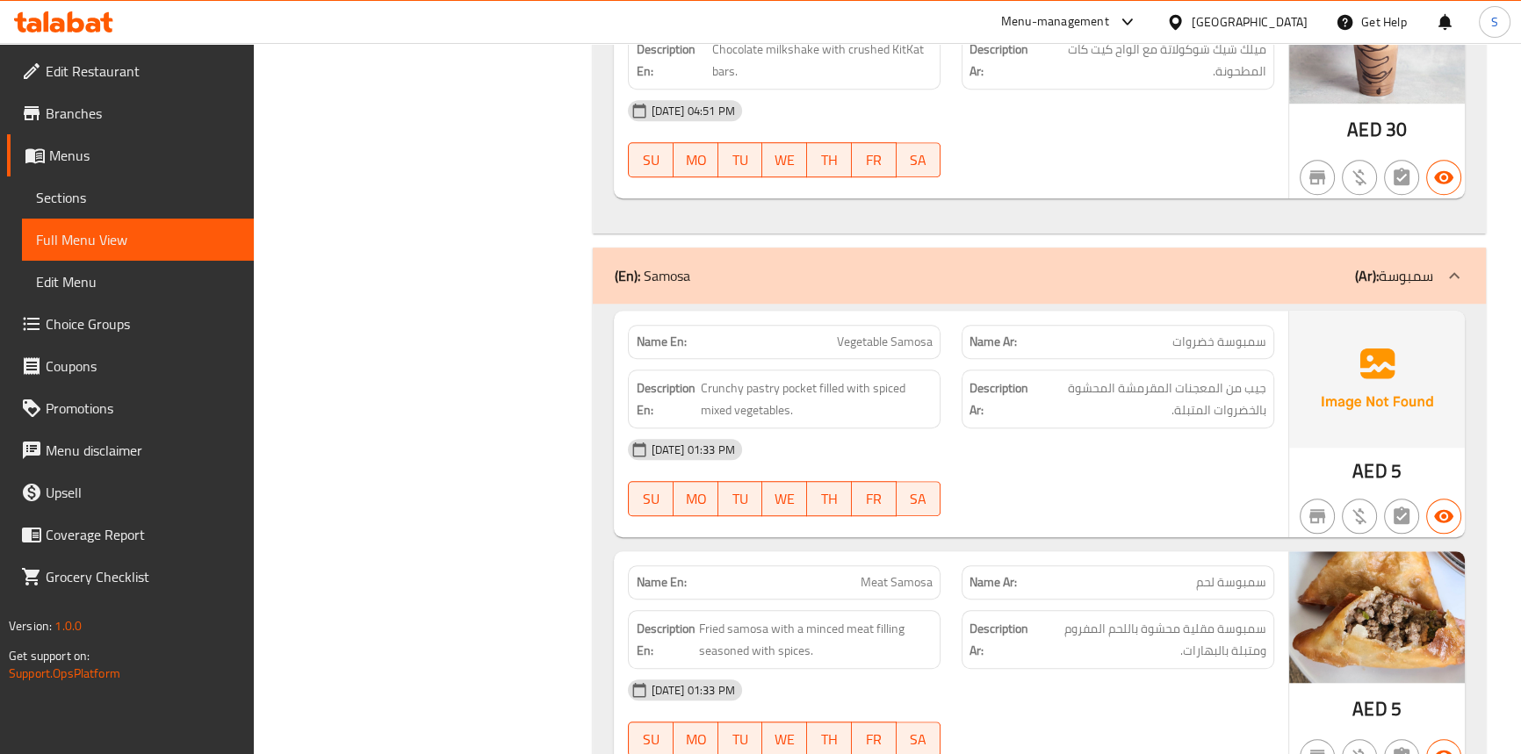
click at [1169, 378] on span "جيب من المعجنات المقرمشة المحشوة بالخضروات المتبلة." at bounding box center [1150, 399] width 234 height 43
click at [920, 429] on div "27-09-2025 01:33 PM" at bounding box center [950, 450] width 667 height 42
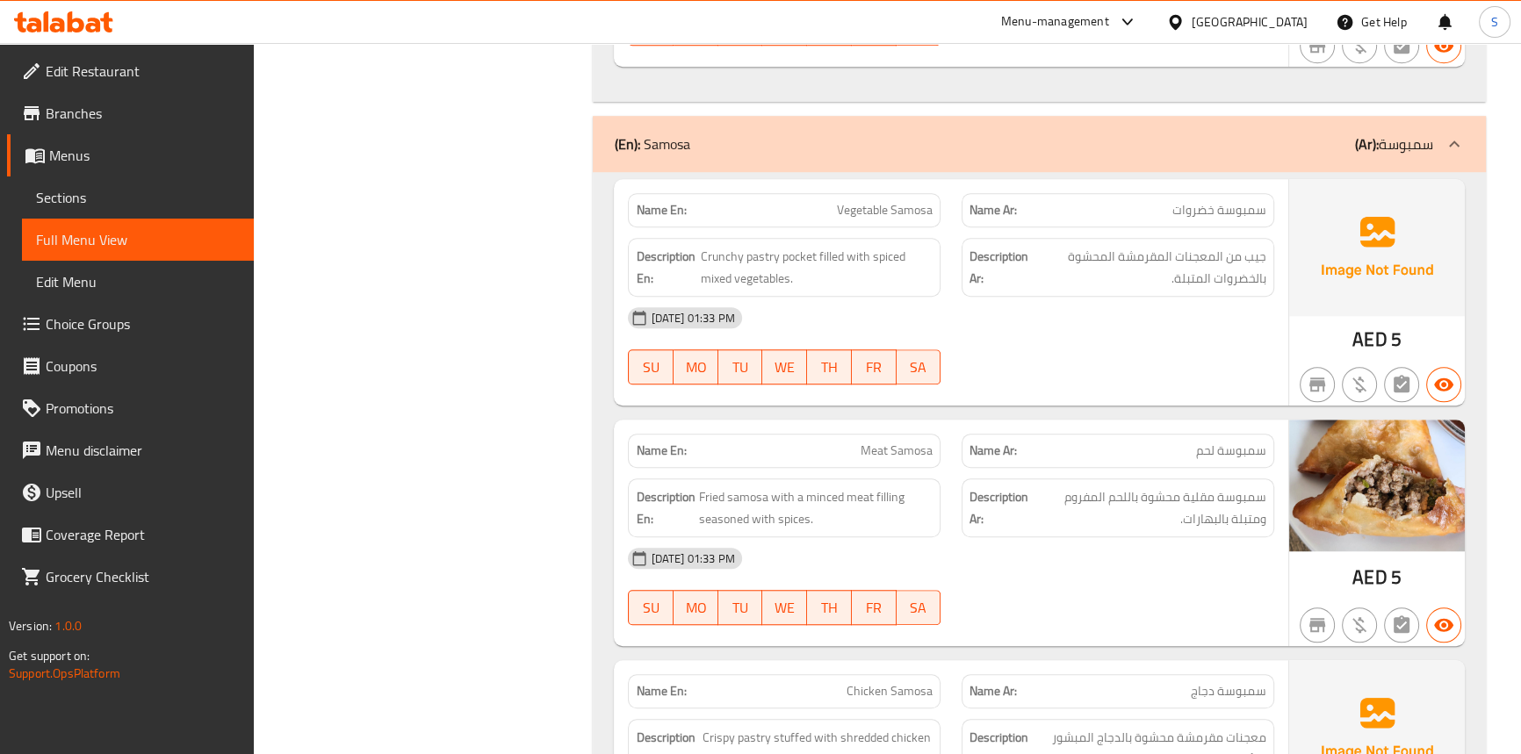
scroll to position [26771, 0]
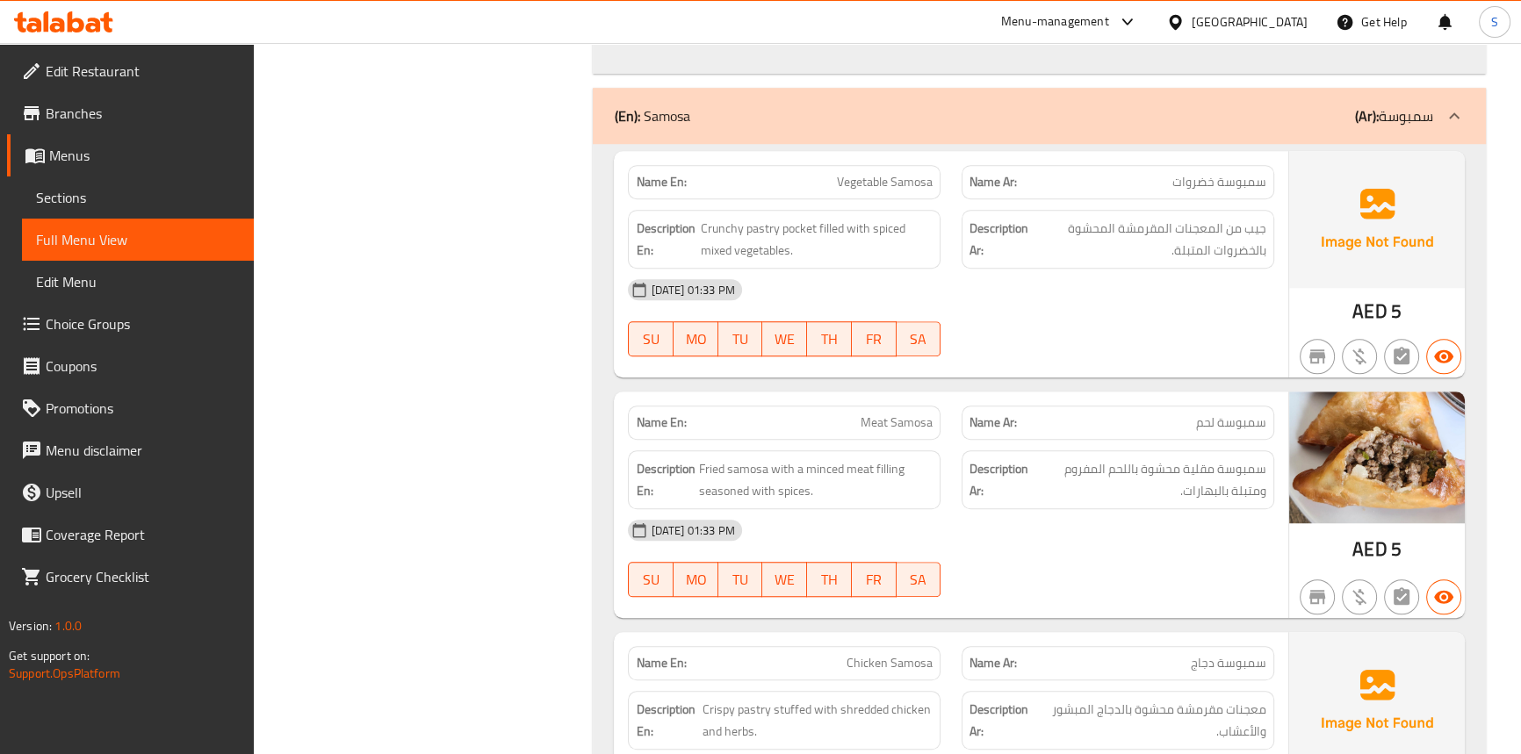
click at [874, 173] on span "Vegetable Samosa" at bounding box center [885, 182] width 96 height 18
copy span "Vegetable Samosa"
click at [711, 218] on span "Crunchy pastry pocket filled with spiced mixed vegetables." at bounding box center [817, 239] width 233 height 43
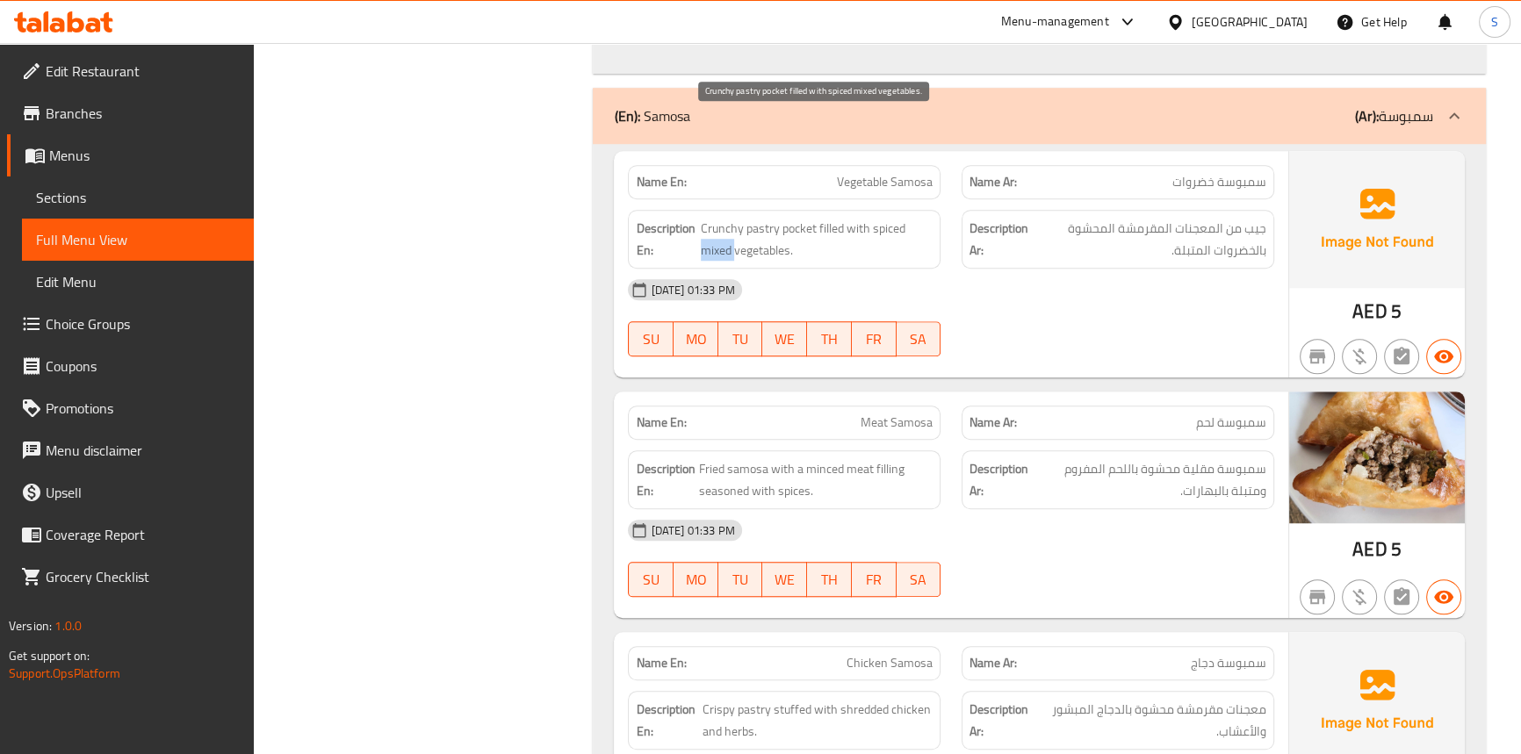
click at [711, 218] on span "Crunchy pastry pocket filled with spiced mixed vegetables." at bounding box center [817, 239] width 233 height 43
copy span "mixed"
click at [975, 509] on div "27-09-2025 01:33 PM" at bounding box center [950, 530] width 667 height 42
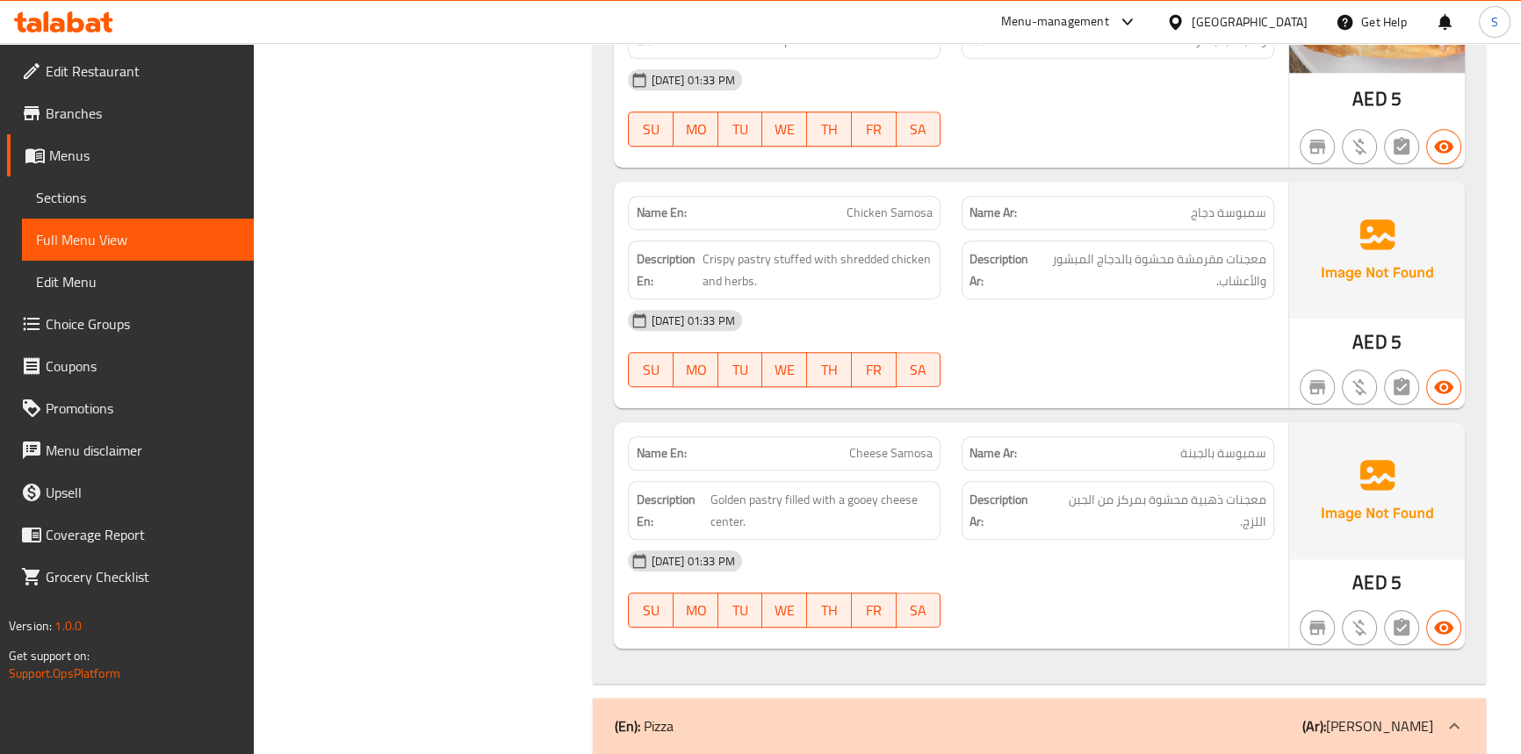
scroll to position [27251, 0]
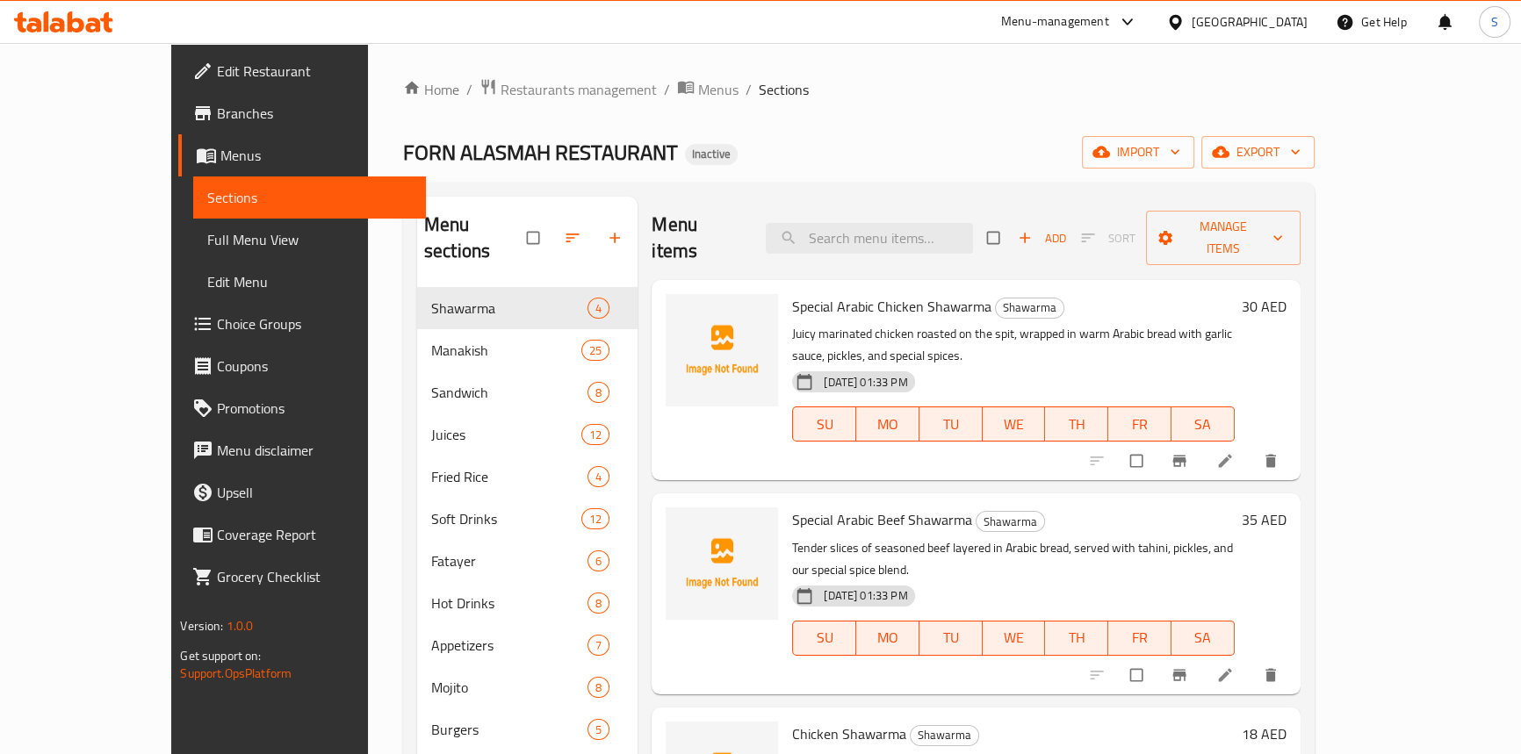
click at [835, 141] on div "FORN ALASMAH RESTAURANT Inactive import export" at bounding box center [859, 152] width 912 height 32
drag, startPoint x: 770, startPoint y: 101, endPoint x: 702, endPoint y: 1, distance: 121.3
click at [770, 98] on ol "Home / Restaurants management / Menus / Sections" at bounding box center [859, 89] width 912 height 23
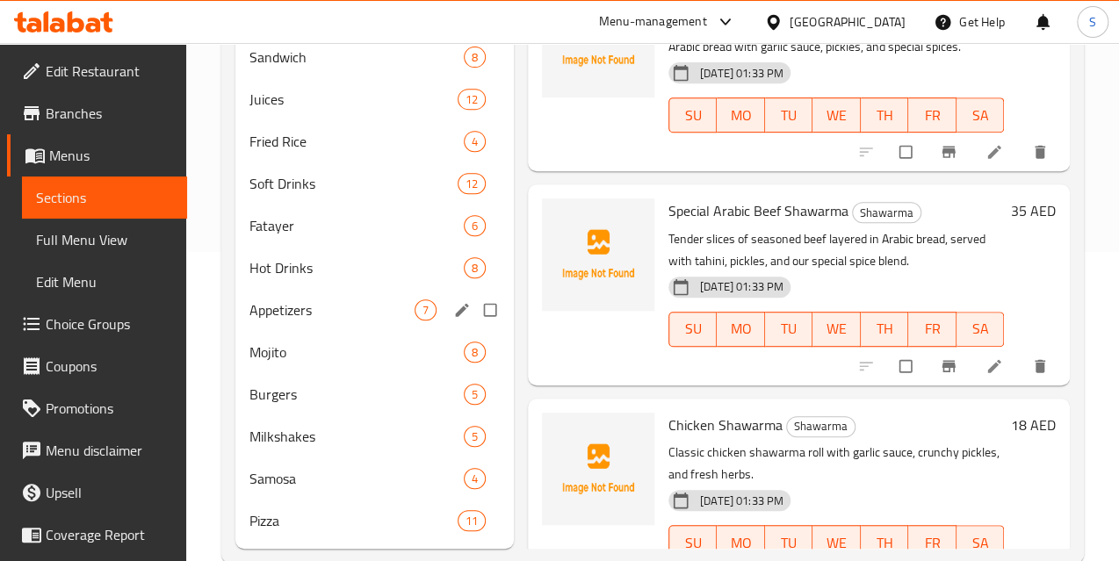
scroll to position [372, 0]
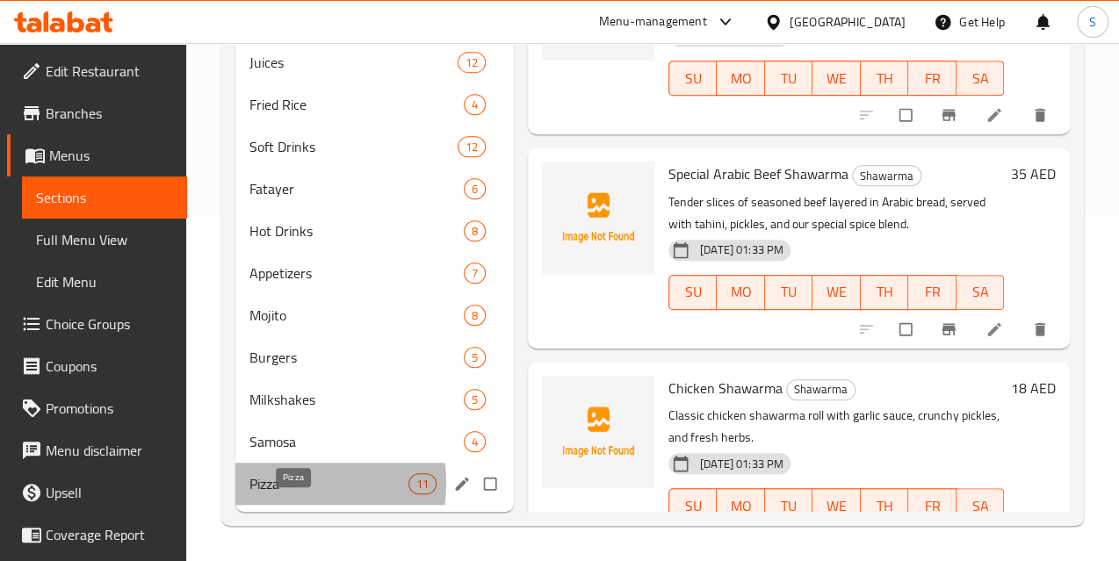
click at [292, 483] on span "Pizza" at bounding box center [328, 483] width 158 height 21
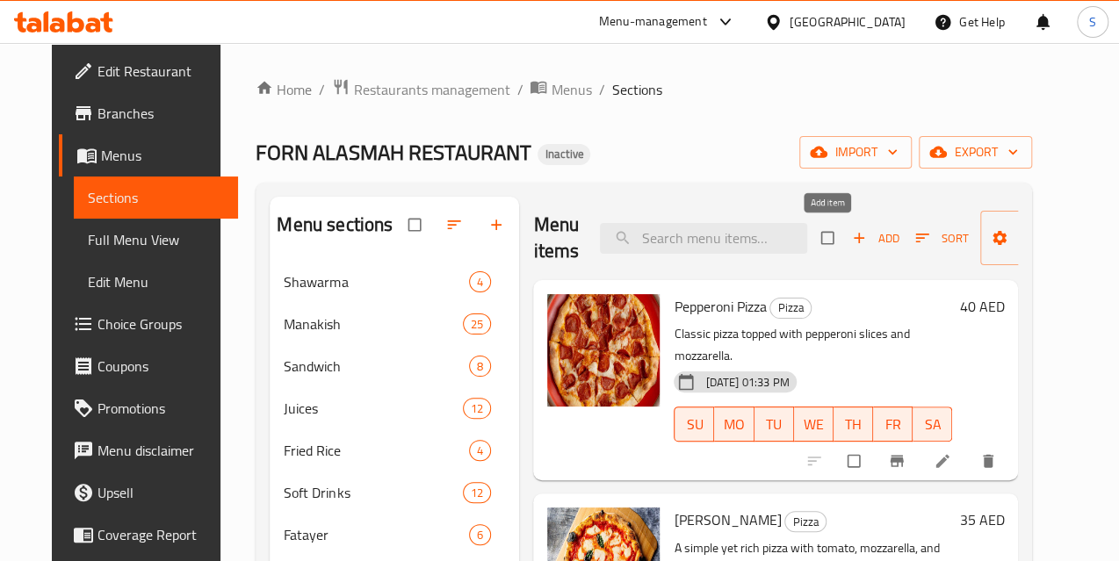
click at [852, 240] on span "Add" at bounding box center [875, 238] width 47 height 20
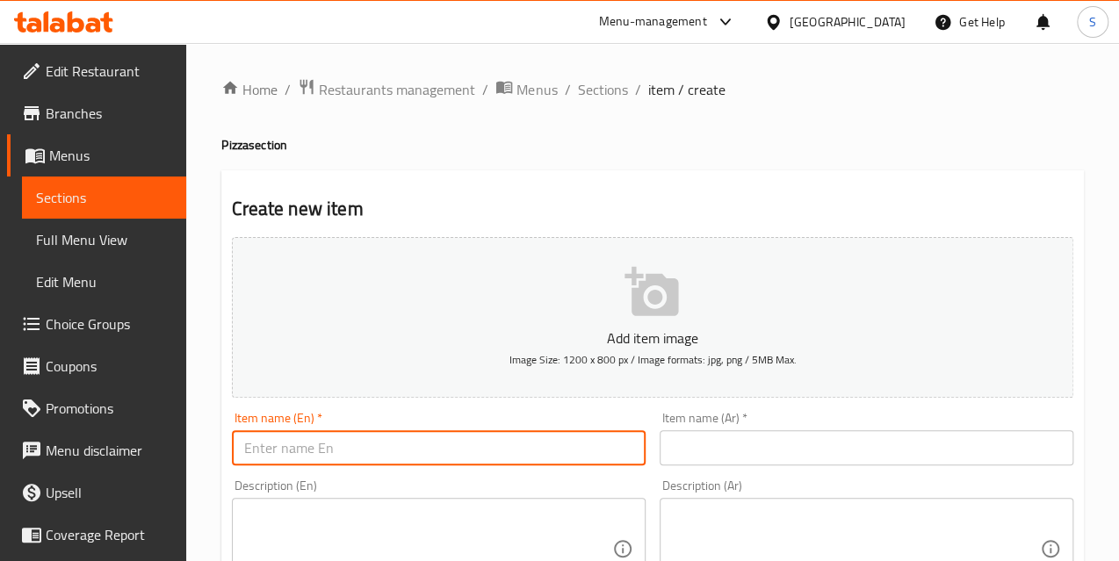
click at [322, 449] on input "text" at bounding box center [439, 447] width 414 height 35
paste input "Meat Pizz"
type input "Meat Pizza"
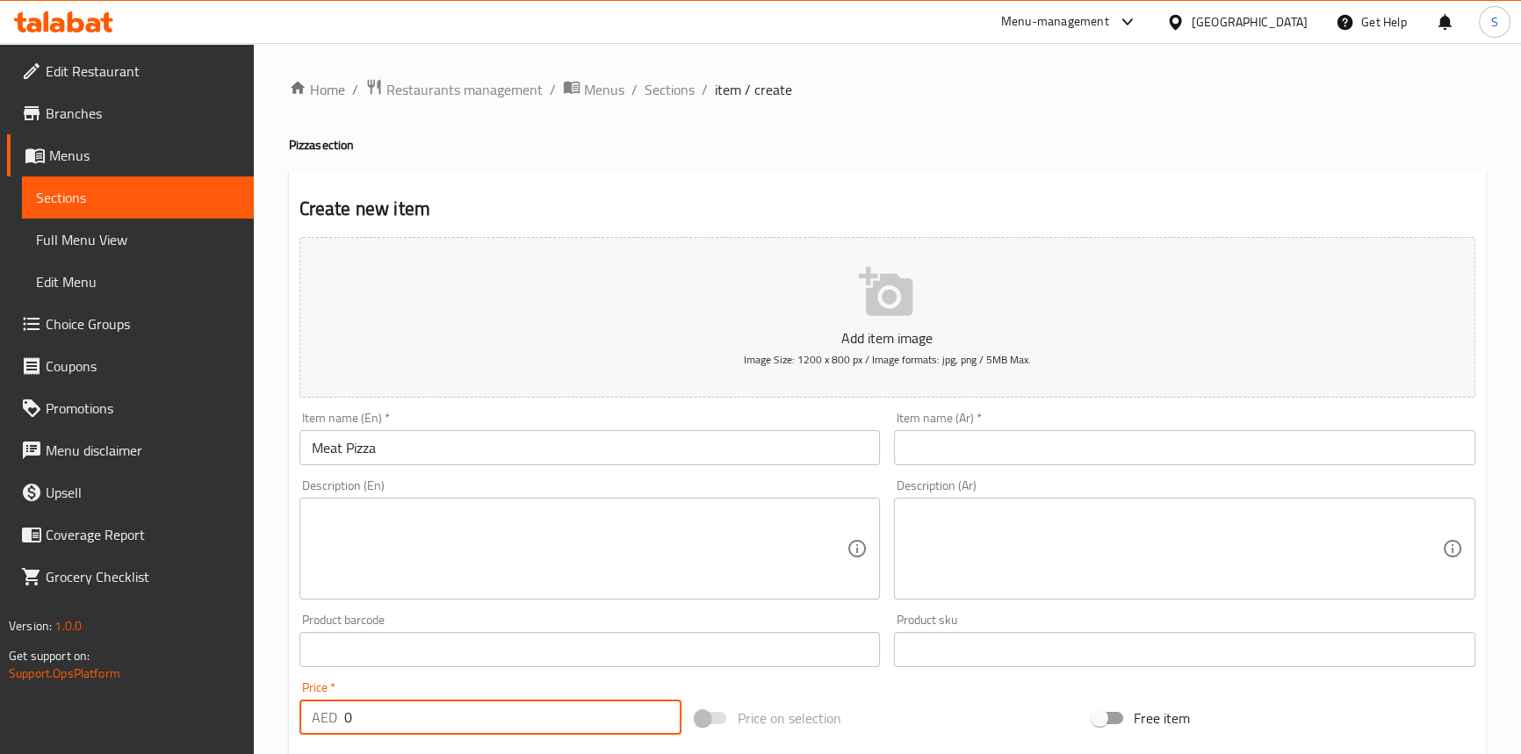
drag, startPoint x: 386, startPoint y: 718, endPoint x: 271, endPoint y: 720, distance: 114.2
click at [271, 720] on div "Home / Restaurants management / Menus / Sections / item / create Pizza section …" at bounding box center [887, 642] width 1267 height 1198
type input "40"
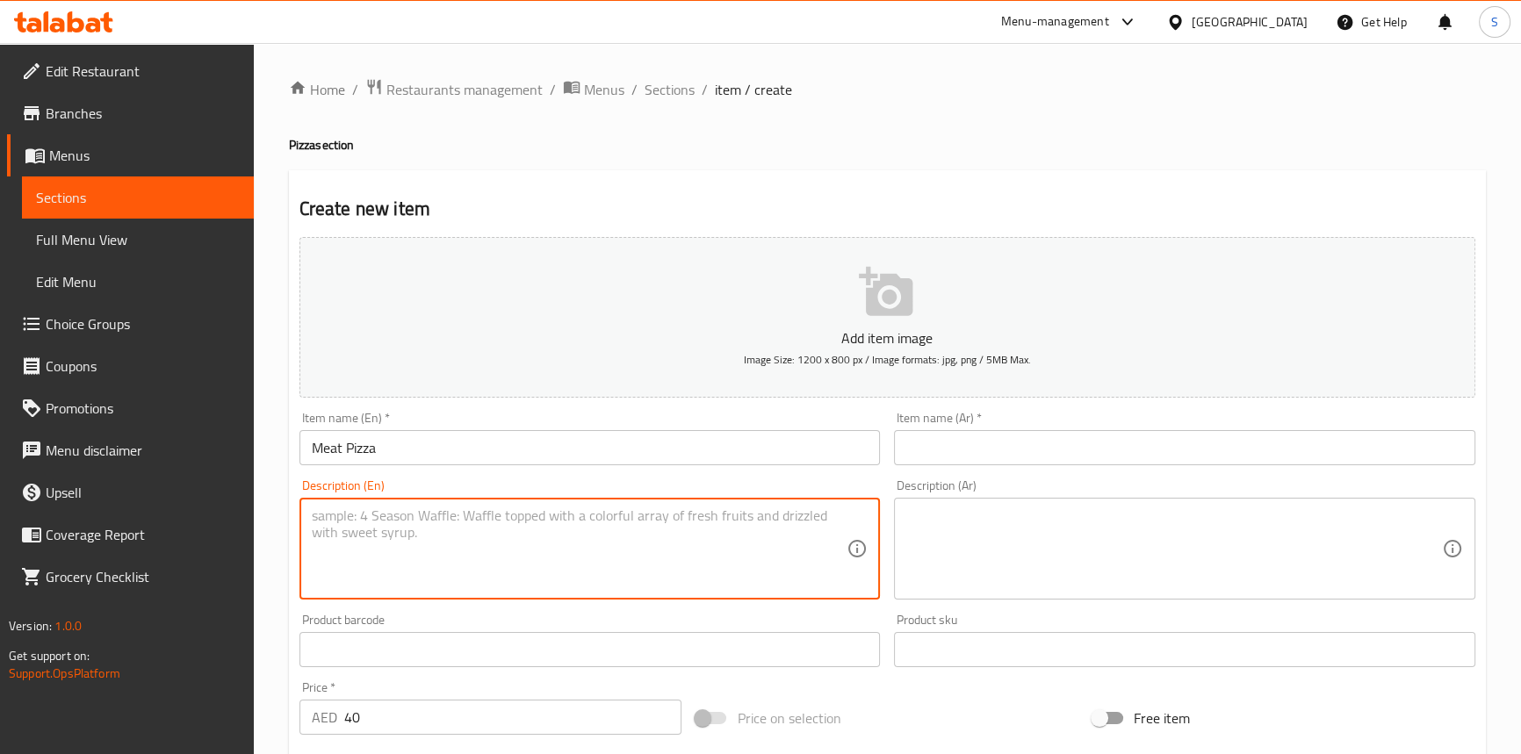
click at [408, 549] on textarea at bounding box center [580, 549] width 536 height 83
paste textarea "Meat lover’s pizza topped with beef and chicken."
type textarea "Meat lover’s pizza topped with beef and chicken."
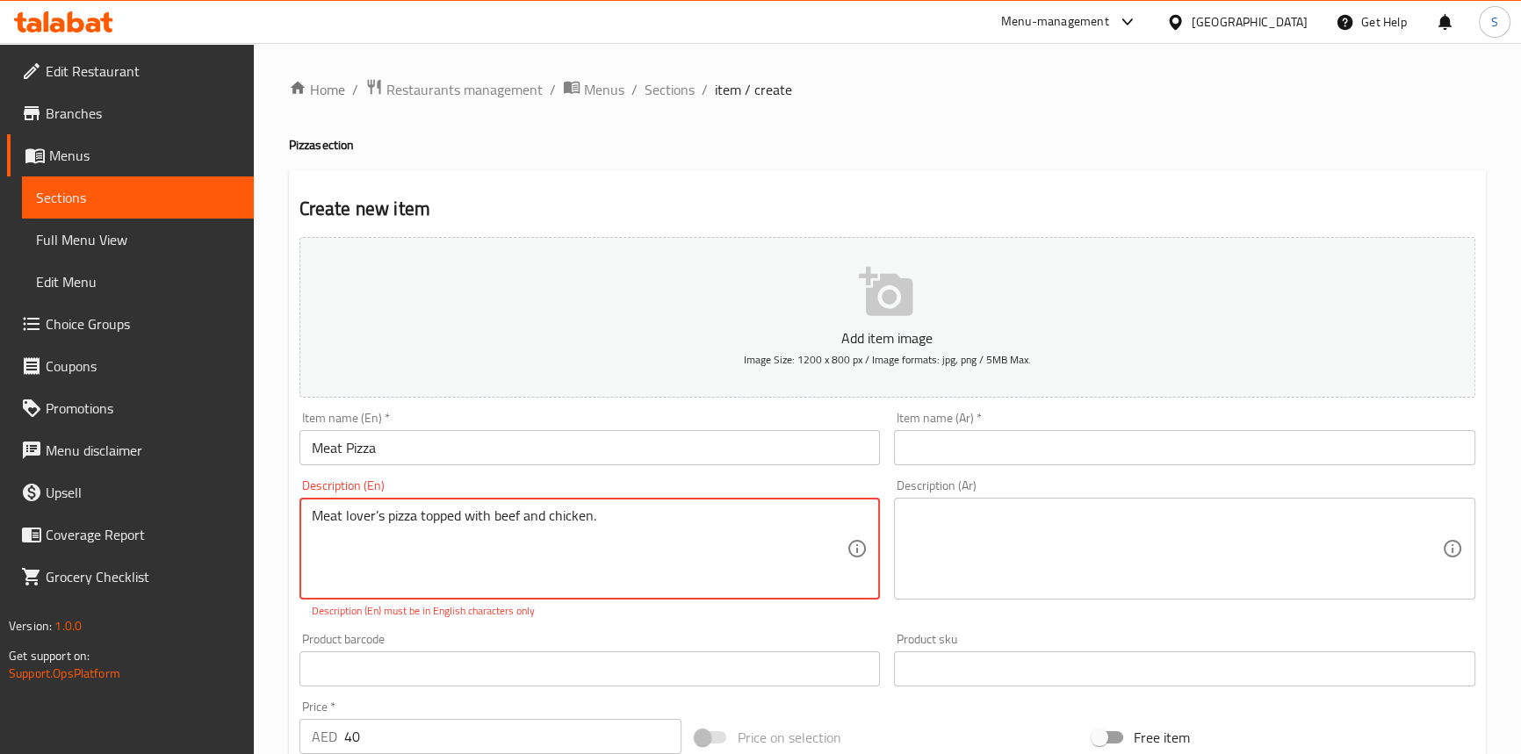
click at [1002, 539] on textarea at bounding box center [1174, 549] width 536 height 83
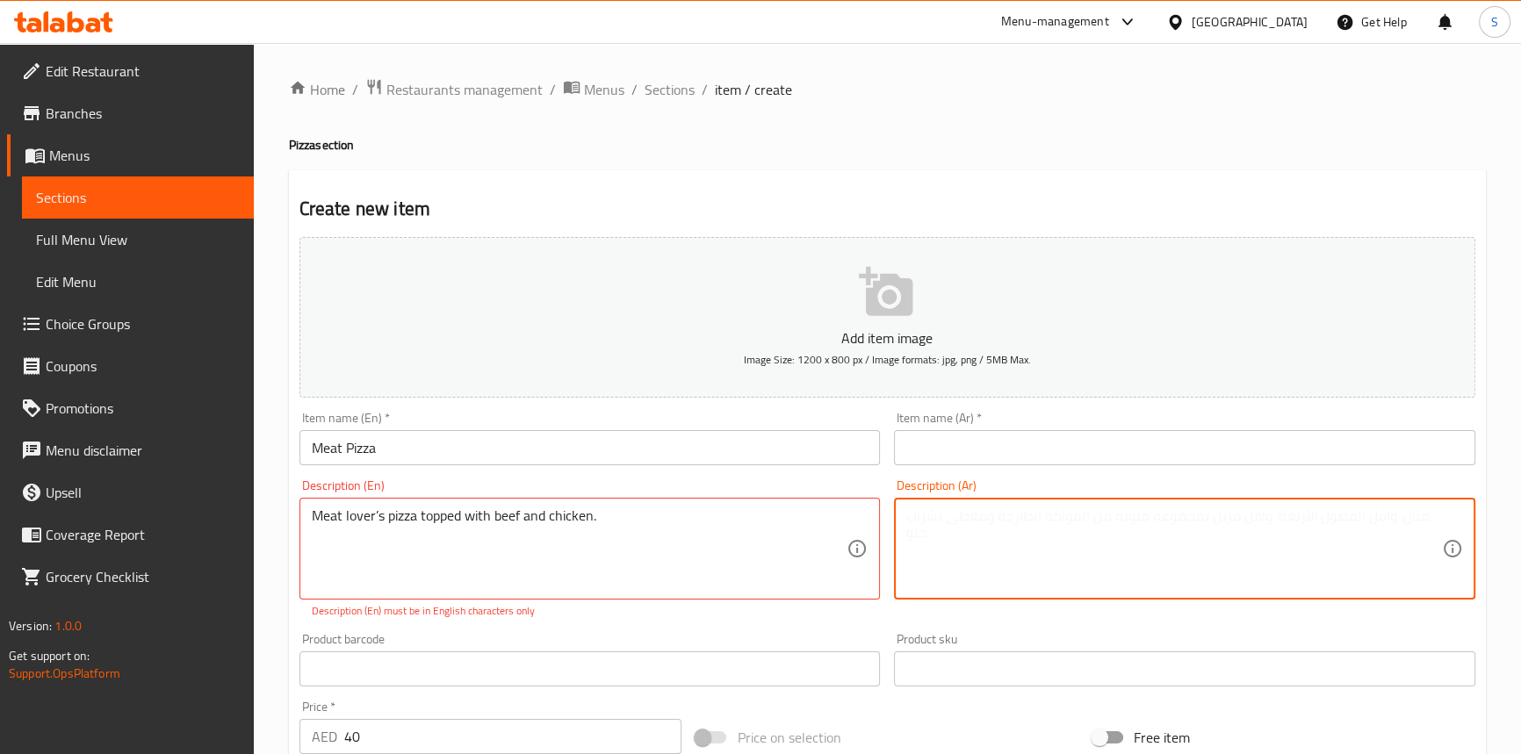
paste textarea "بيتزا لعشاق اللحوم مغطاة باللحم البقري والدجاج."
type textarea "بيتزا لعشاق اللحوم مغطاة باللحم البقري والدجاج."
drag, startPoint x: 378, startPoint y: 515, endPoint x: 455, endPoint y: 622, distance: 132.1
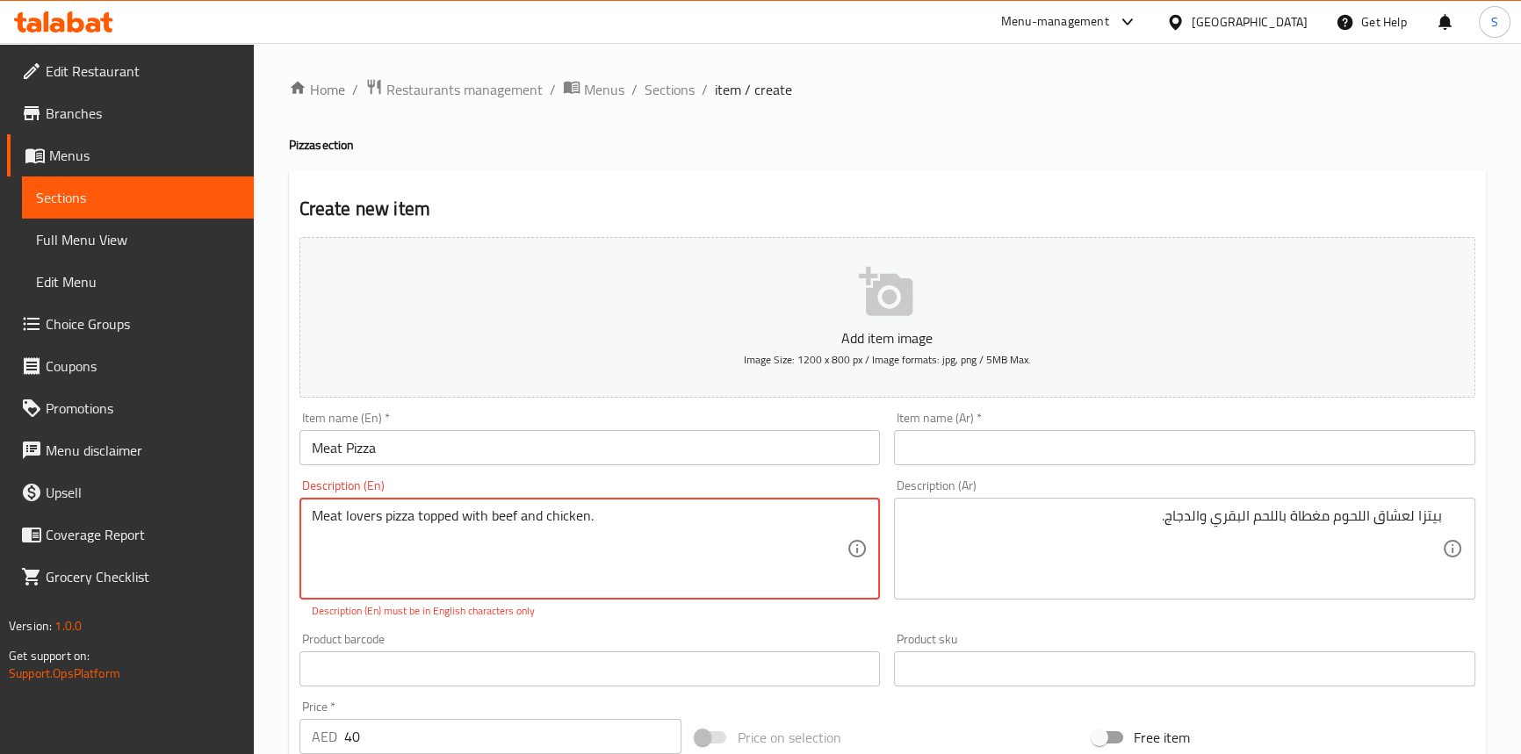
click at [506, 580] on textarea "Meat lovers pizza topped with beef and chicken." at bounding box center [580, 549] width 536 height 83
type textarea "Meat lovers pizza topped with beef and chicken."
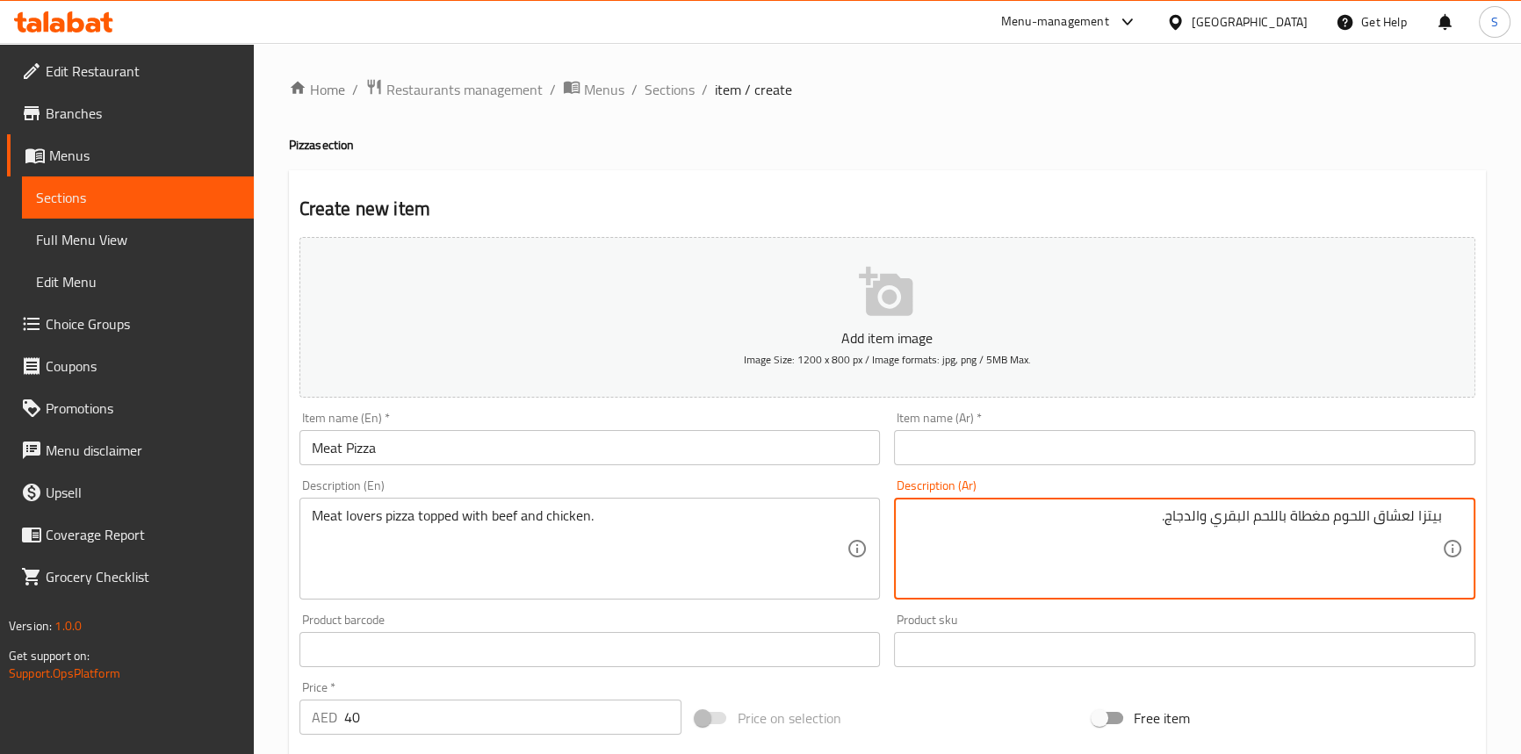
click at [942, 445] on input "text" at bounding box center [1184, 447] width 581 height 35
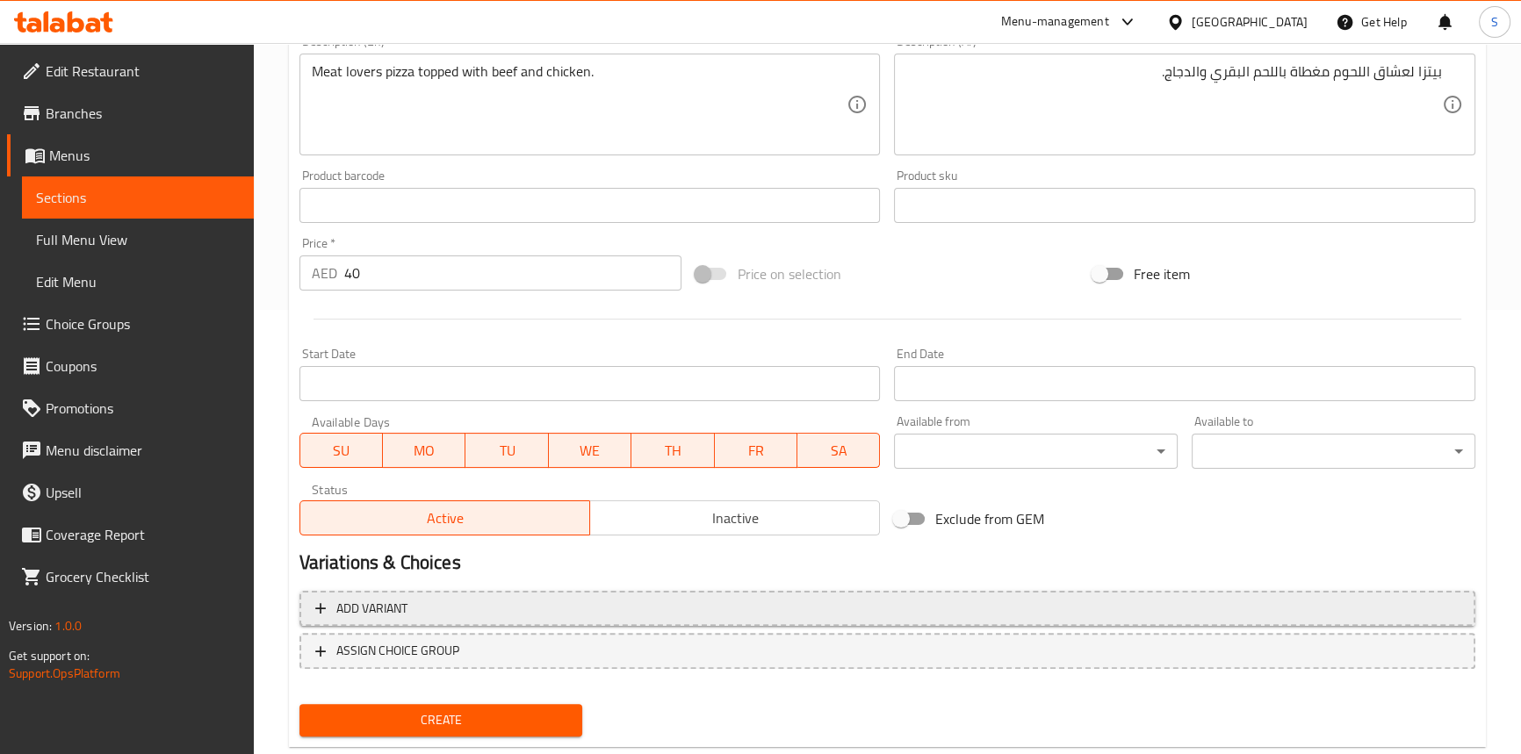
scroll to position [485, 0]
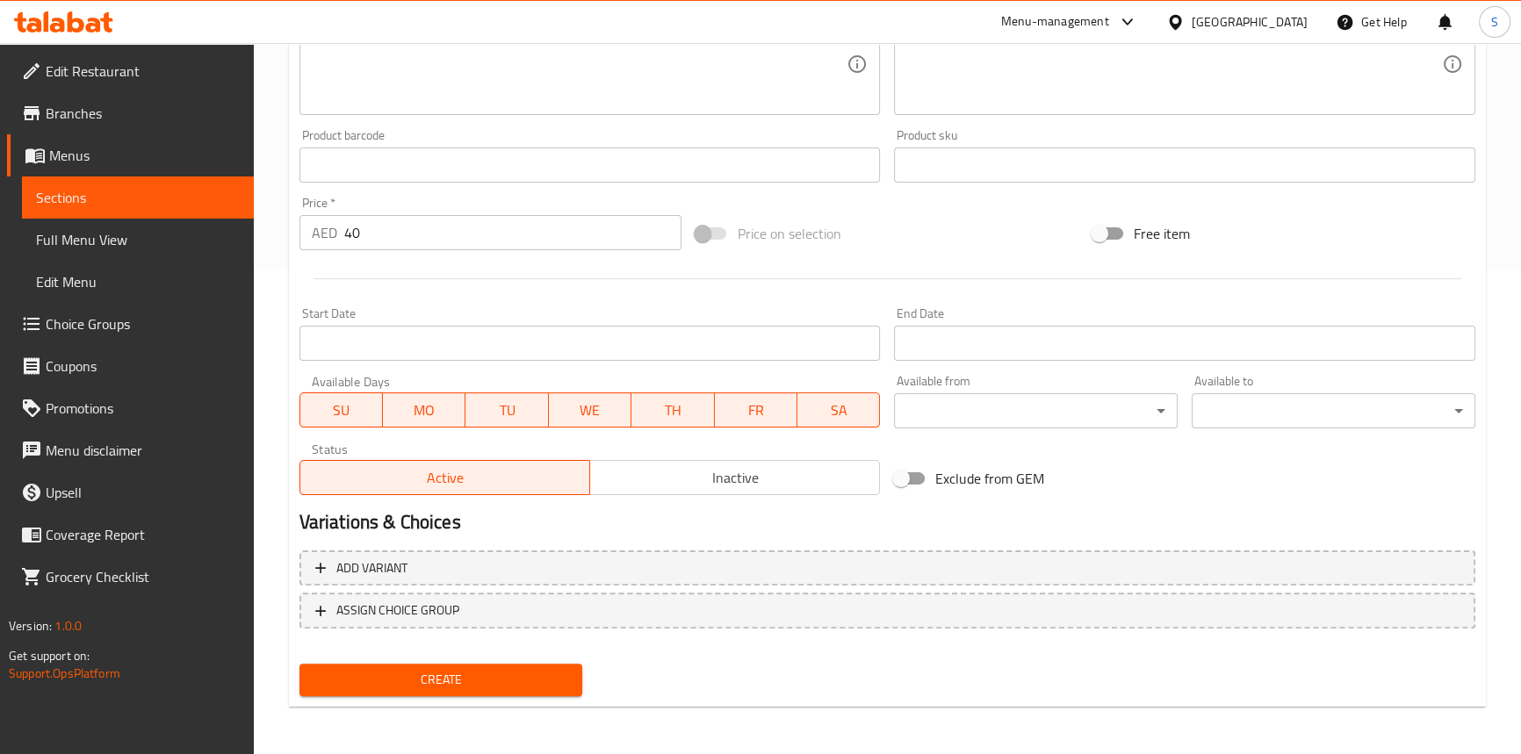
type input "بيتزا لحم"
click at [455, 678] on span "Create" at bounding box center [442, 680] width 256 height 22
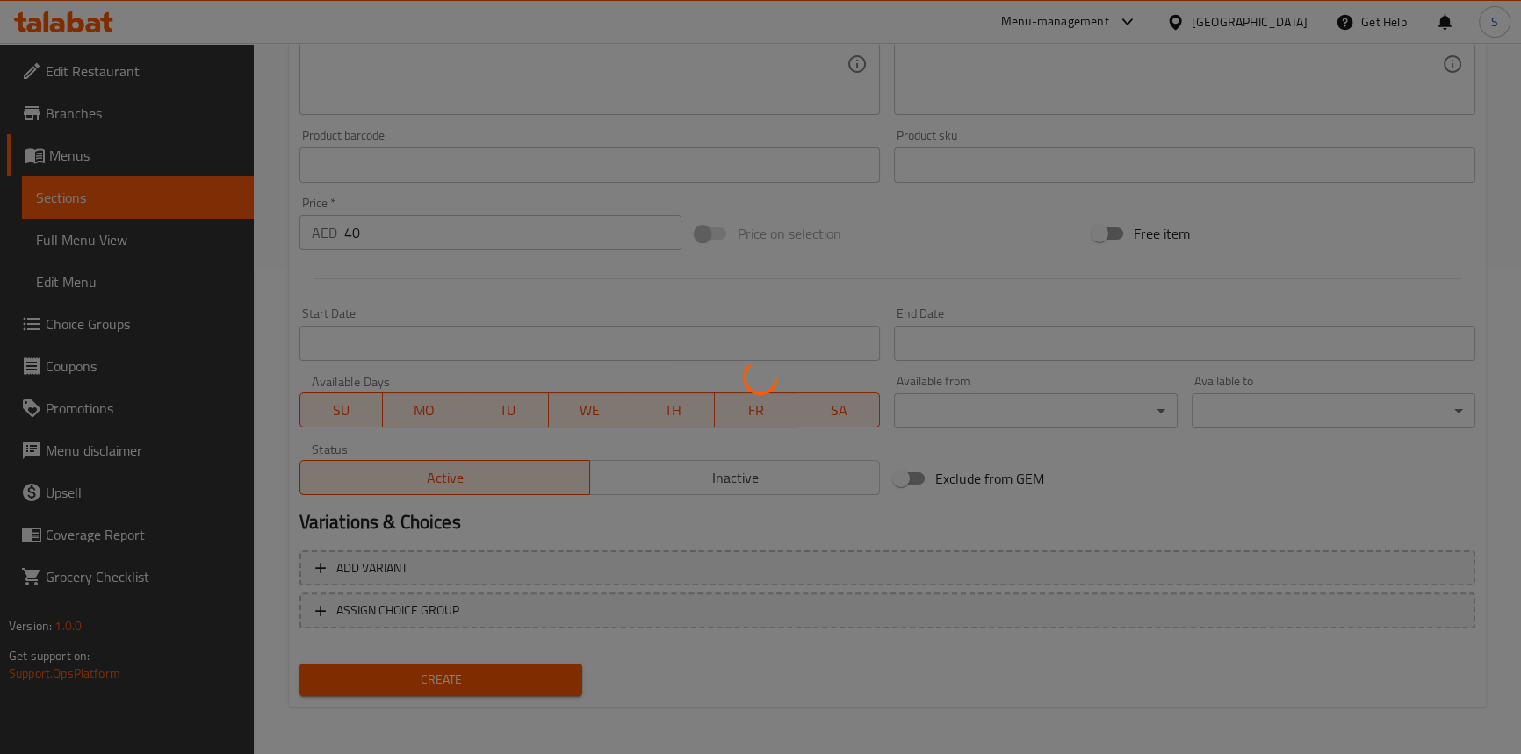
type input "0"
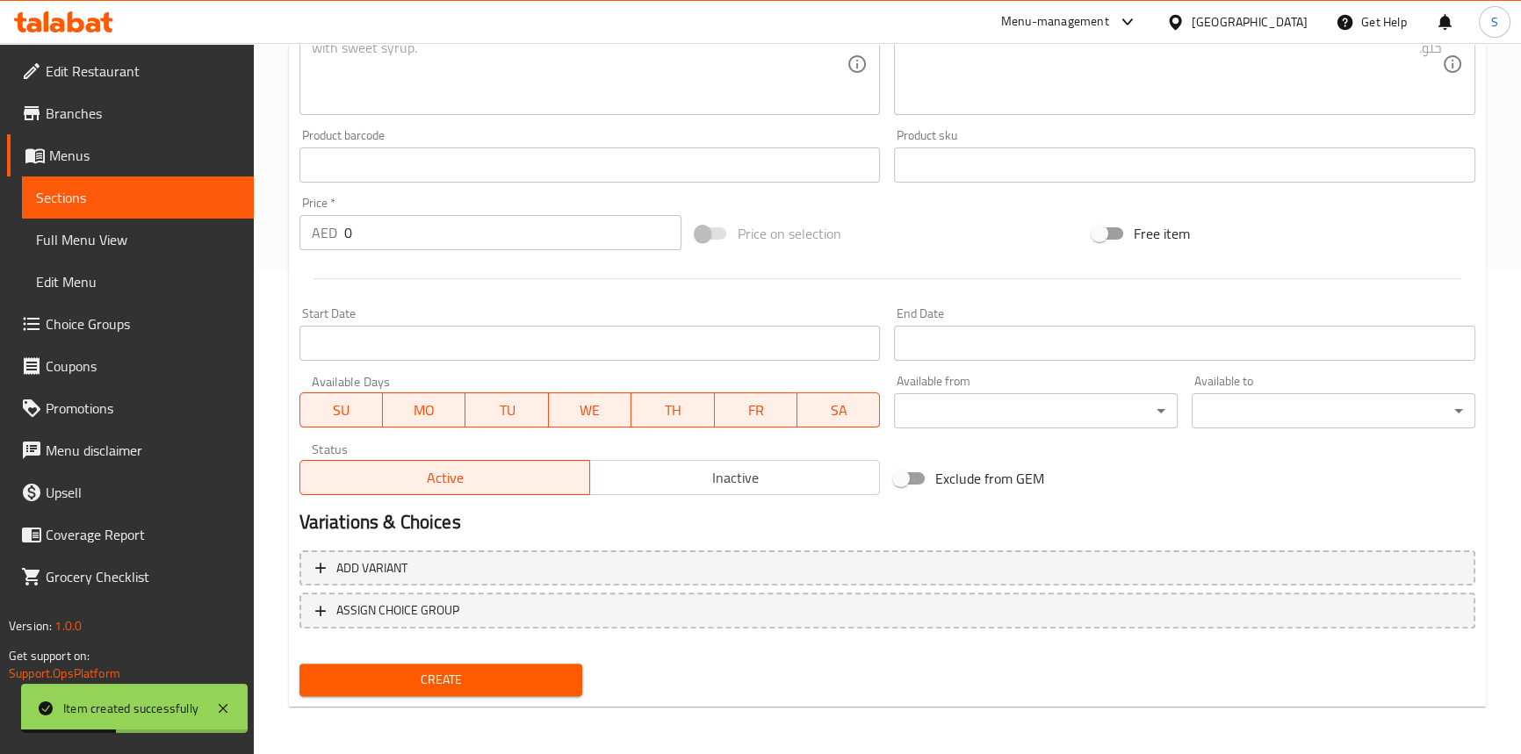
scroll to position [246, 0]
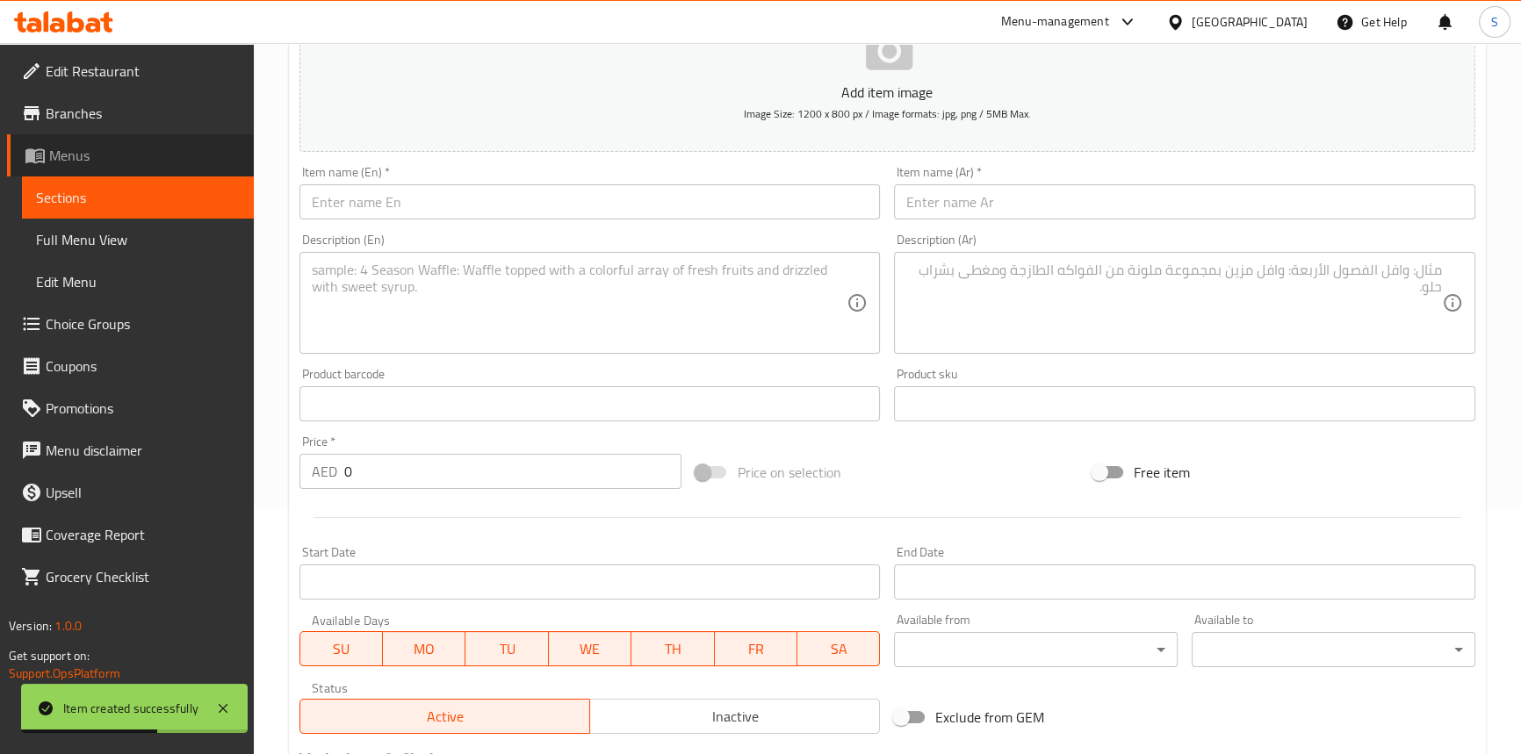
click at [93, 155] on span "Menus" at bounding box center [144, 155] width 191 height 21
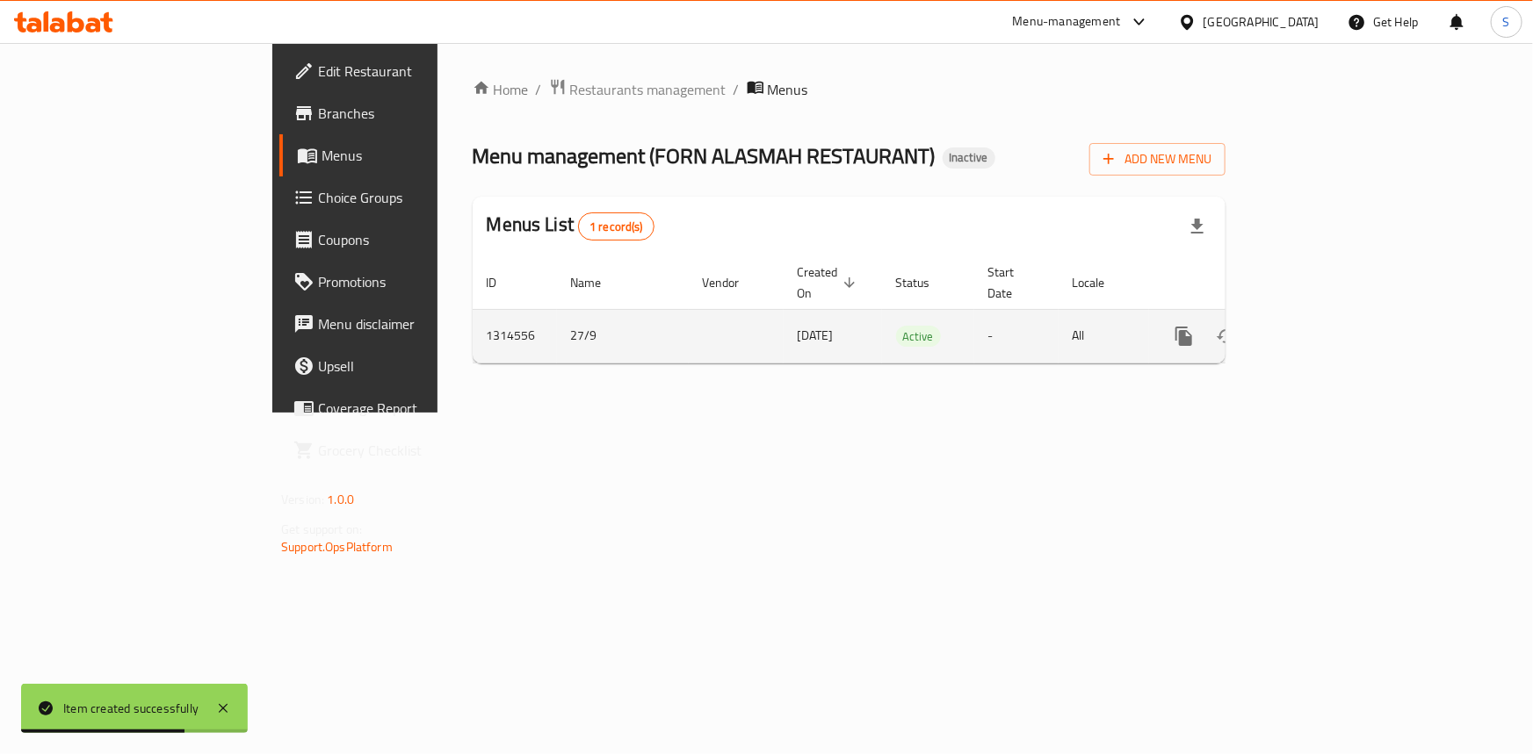
click at [1331, 316] on link "enhanced table" at bounding box center [1310, 336] width 42 height 42
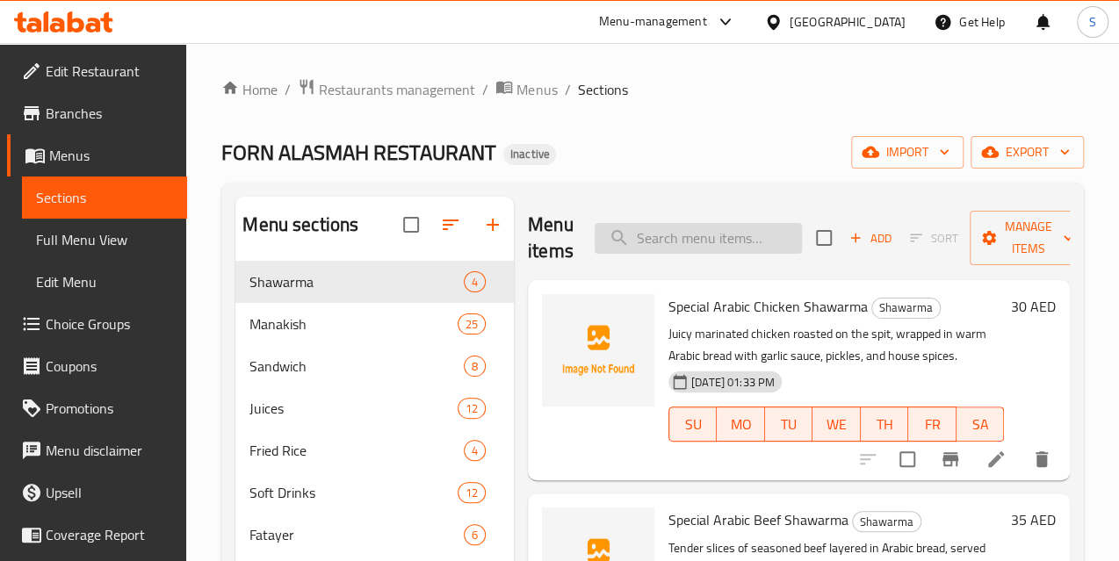
click at [652, 237] on input "search" at bounding box center [698, 238] width 207 height 31
paste input "Cheese & Mohamm"
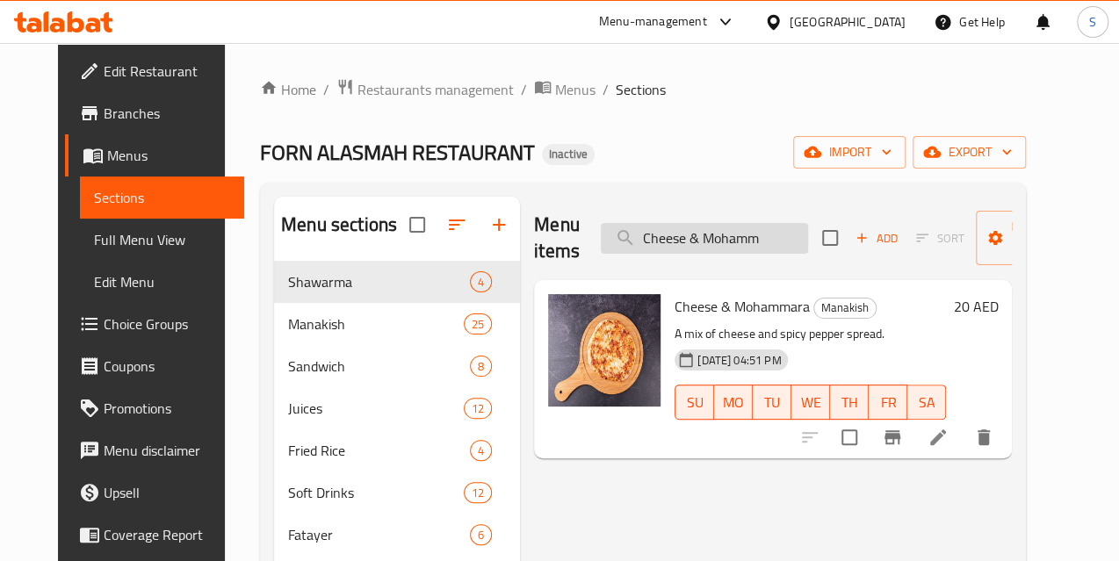
click at [651, 237] on input "Cheese & Mohamm" at bounding box center [704, 238] width 207 height 31
paste input "abneh & Zaa"
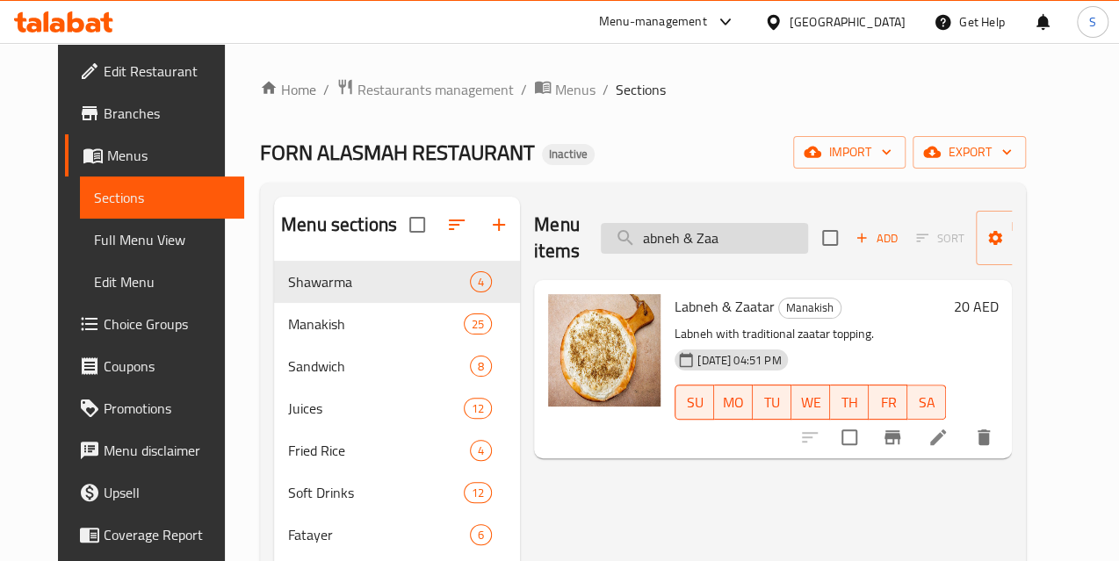
click at [660, 242] on input "abneh & Zaa" at bounding box center [704, 238] width 207 height 31
paste input "Fajita"
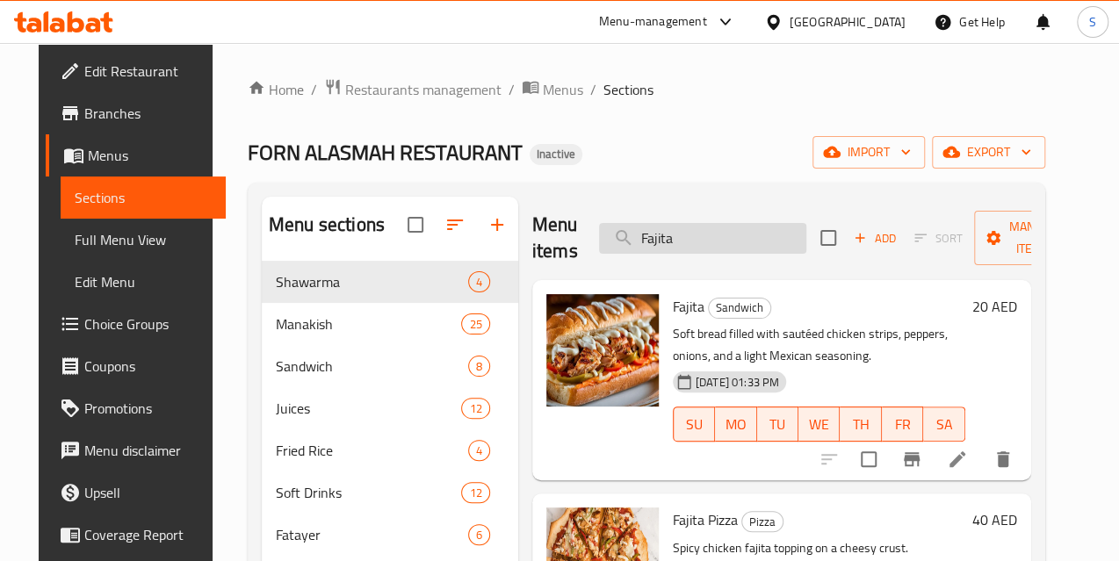
click at [656, 235] on input "Fajita" at bounding box center [702, 238] width 207 height 31
paste input "Shish Taw"
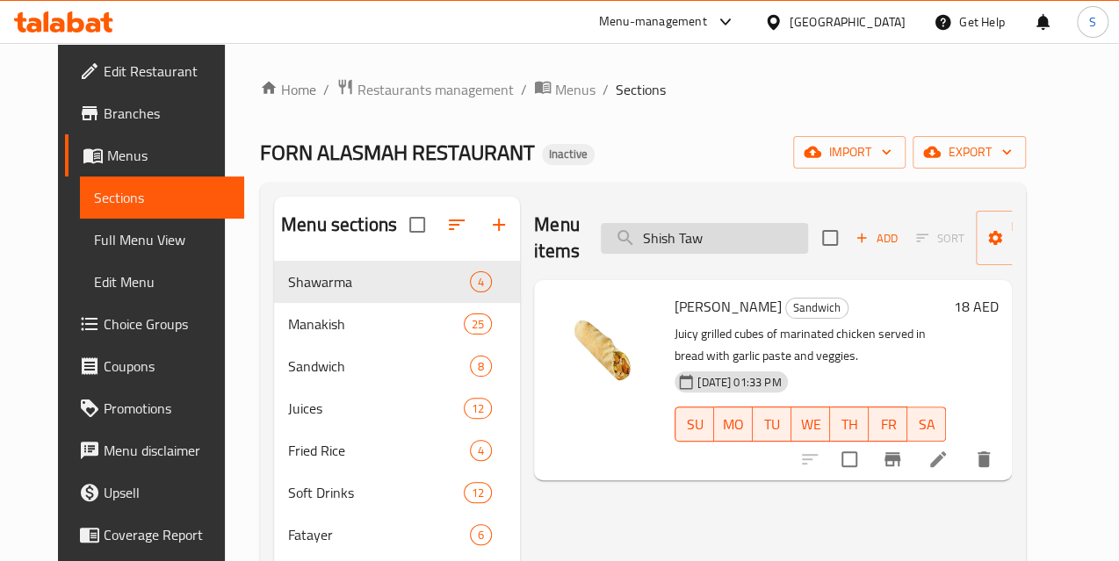
click at [699, 235] on input "Shish Taw" at bounding box center [704, 238] width 207 height 31
paste input "Lemon Jui"
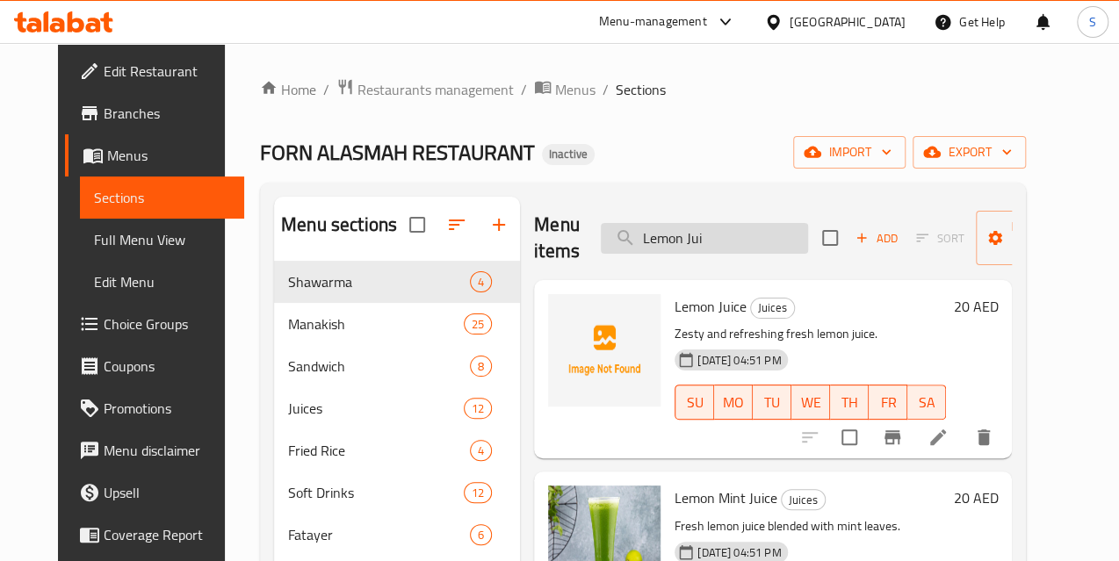
click at [635, 230] on input "Lemon Jui" at bounding box center [704, 238] width 207 height 31
paste input "Chicken Fried R"
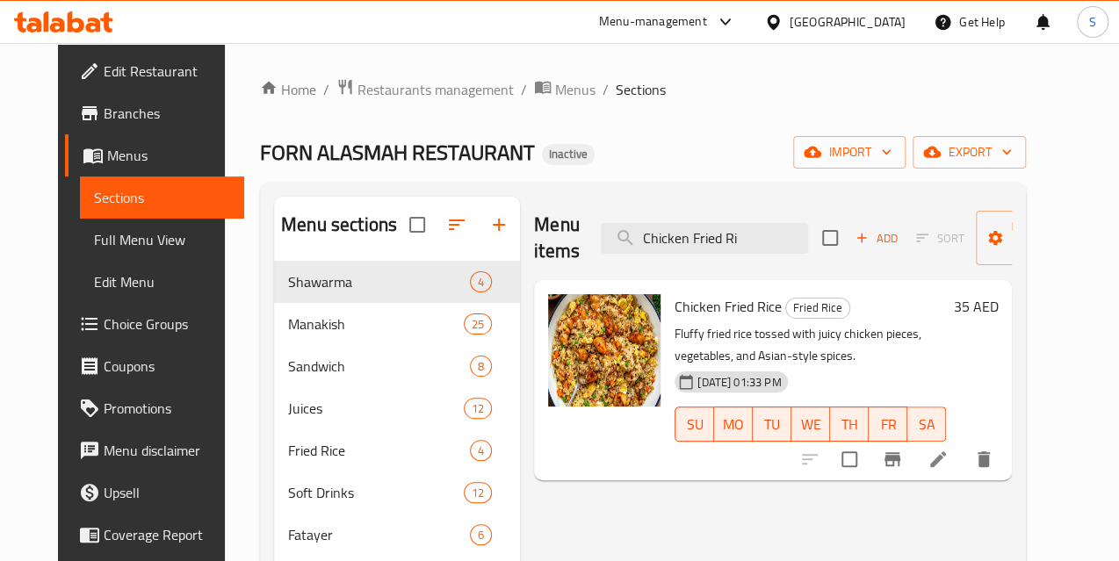
click at [667, 218] on div "Menu items Chicken Fried Ri Add Sort Manage items" at bounding box center [773, 238] width 478 height 83
click at [659, 233] on input "Chicken Fried Ri" at bounding box center [704, 238] width 207 height 31
paste input "still wa"
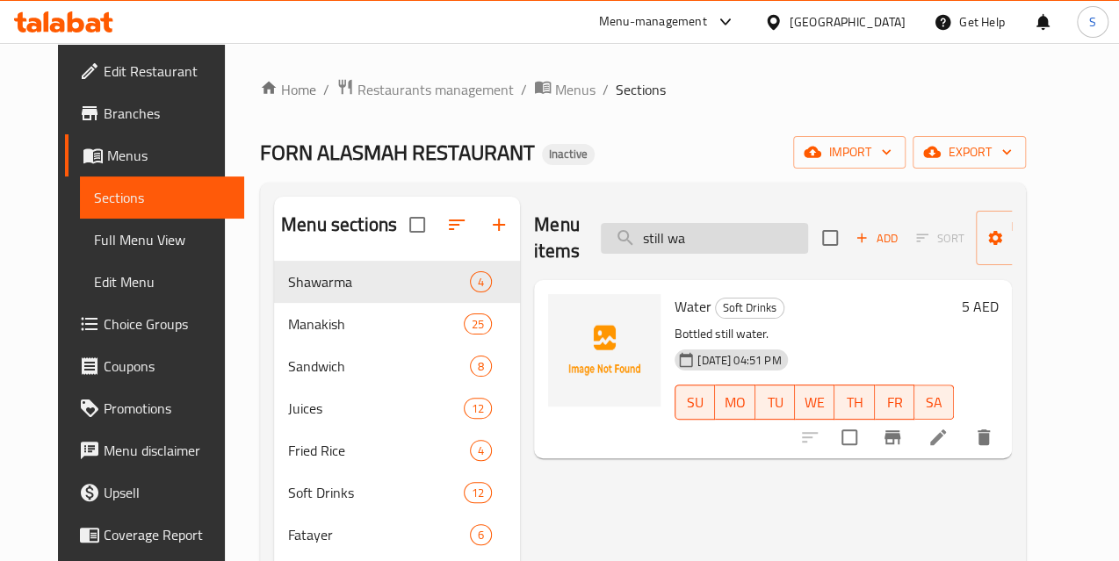
click at [684, 236] on input "still wa" at bounding box center [704, 238] width 207 height 31
paste input "rilled Shri"
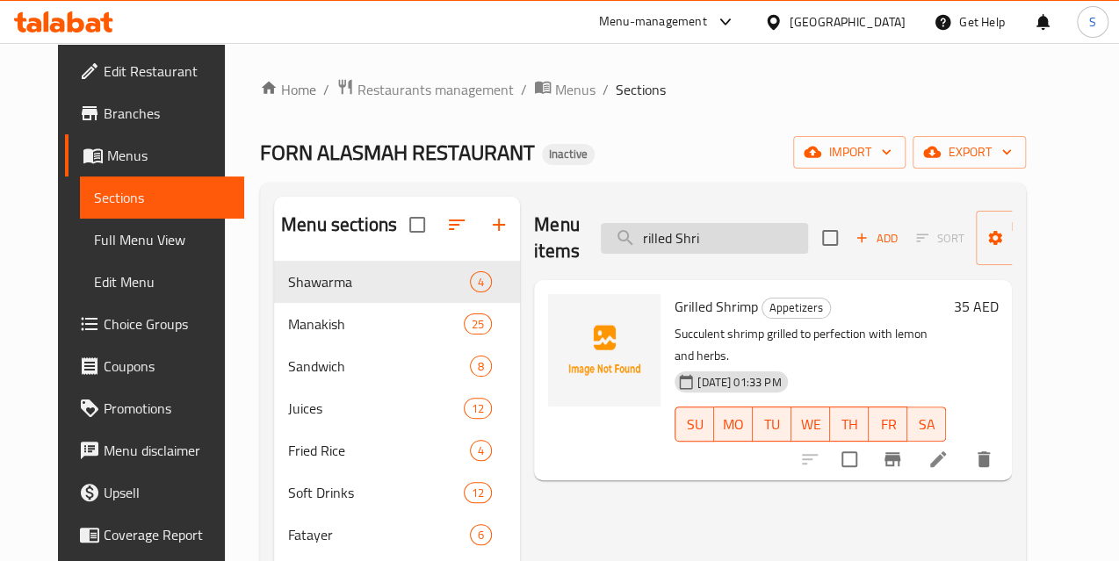
click at [709, 246] on input "rilled Shri" at bounding box center [704, 238] width 207 height 31
paste input "French F"
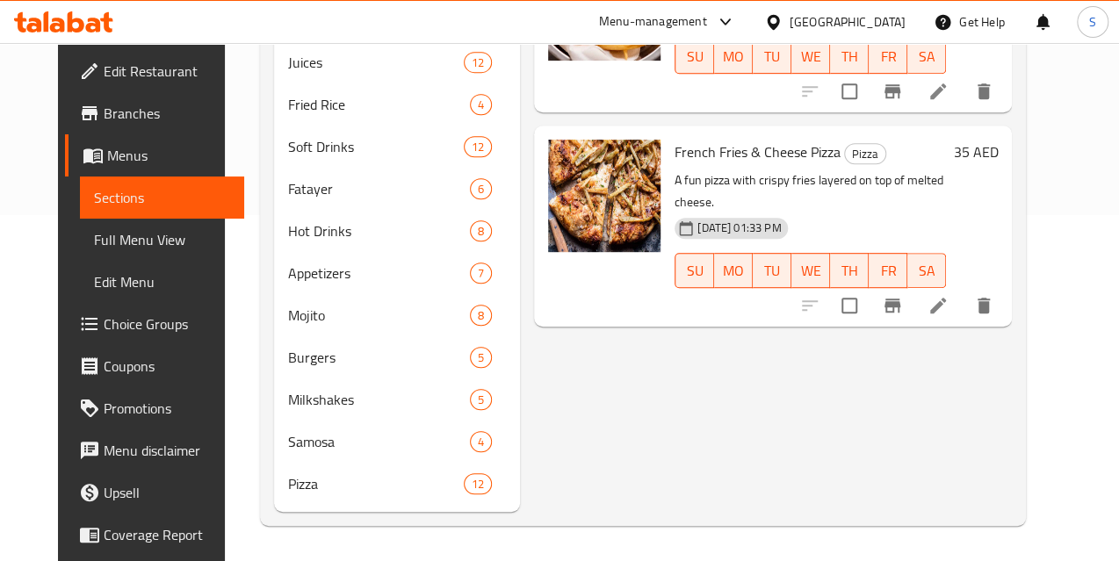
scroll to position [53, 0]
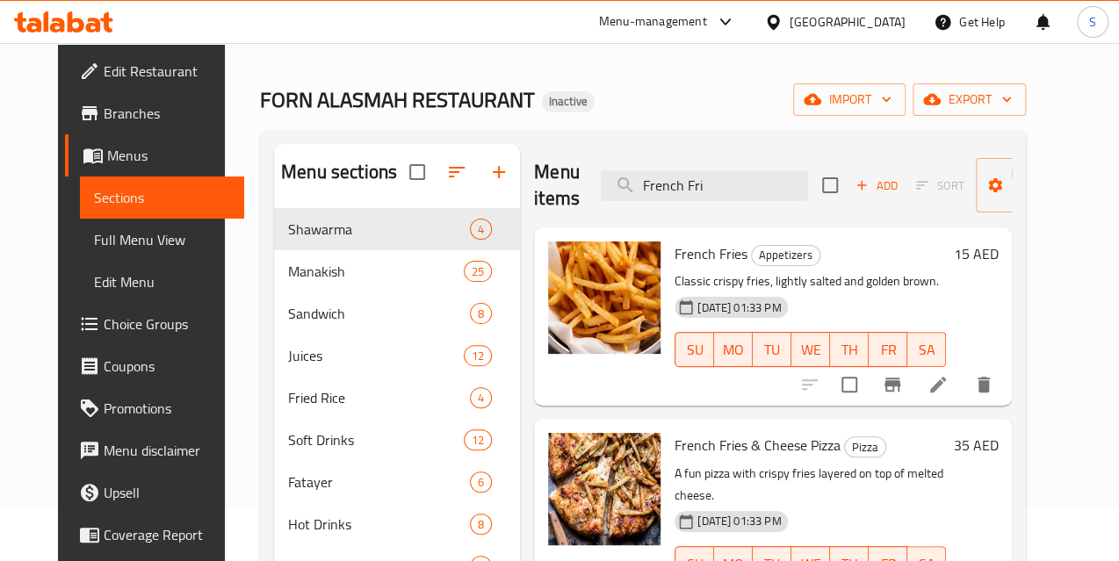
click at [695, 169] on div "Menu items French Fri Add Sort Manage items" at bounding box center [773, 185] width 478 height 83
click at [684, 187] on input "French Fri" at bounding box center [704, 185] width 207 height 31
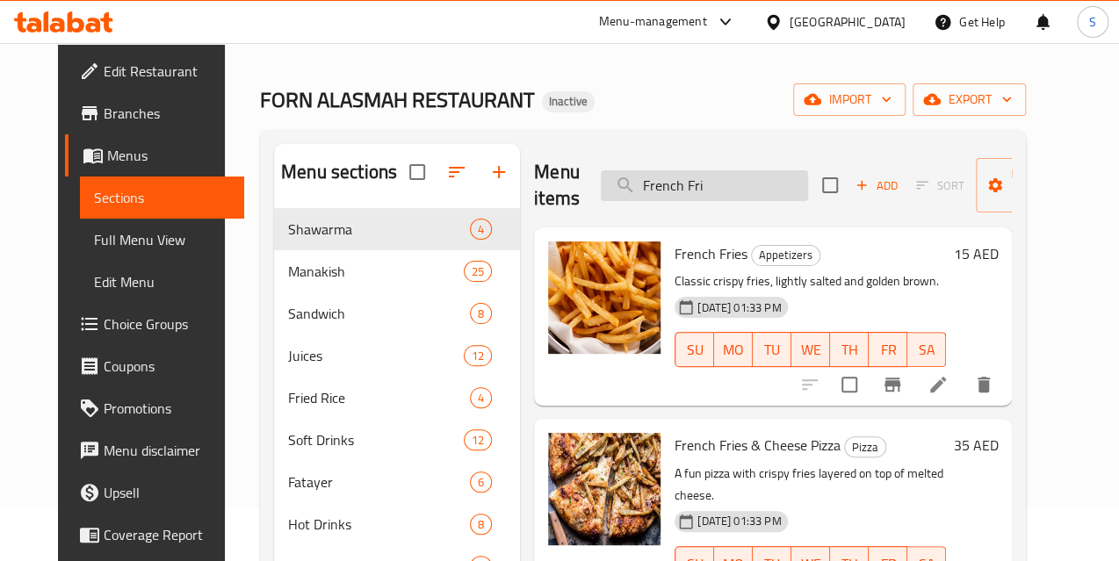
paste input "edges Pota"
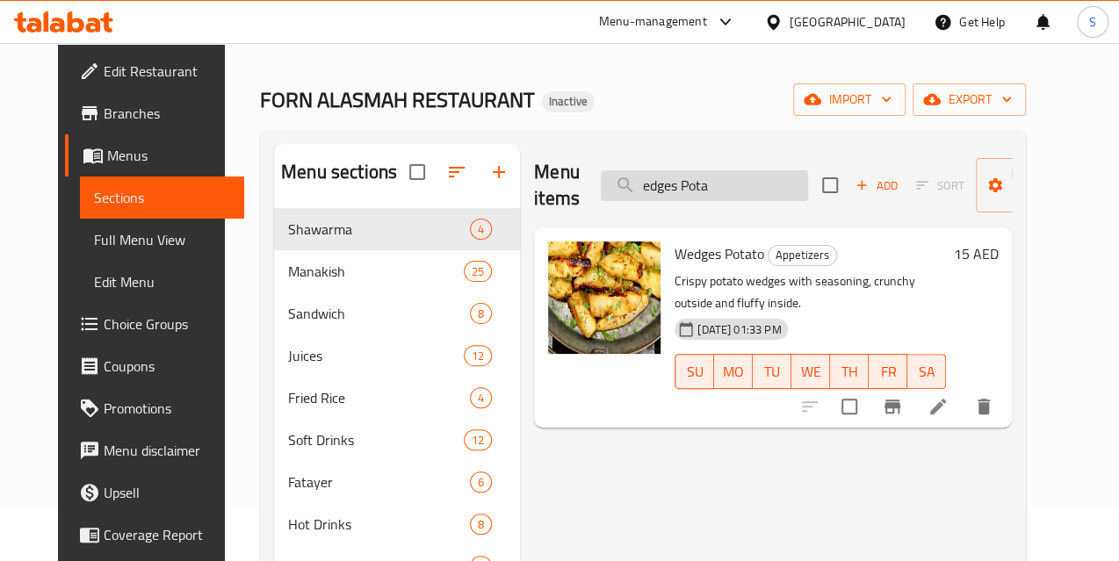
click at [656, 185] on input "edges Pota" at bounding box center [704, 185] width 207 height 31
paste input "Onion Rin"
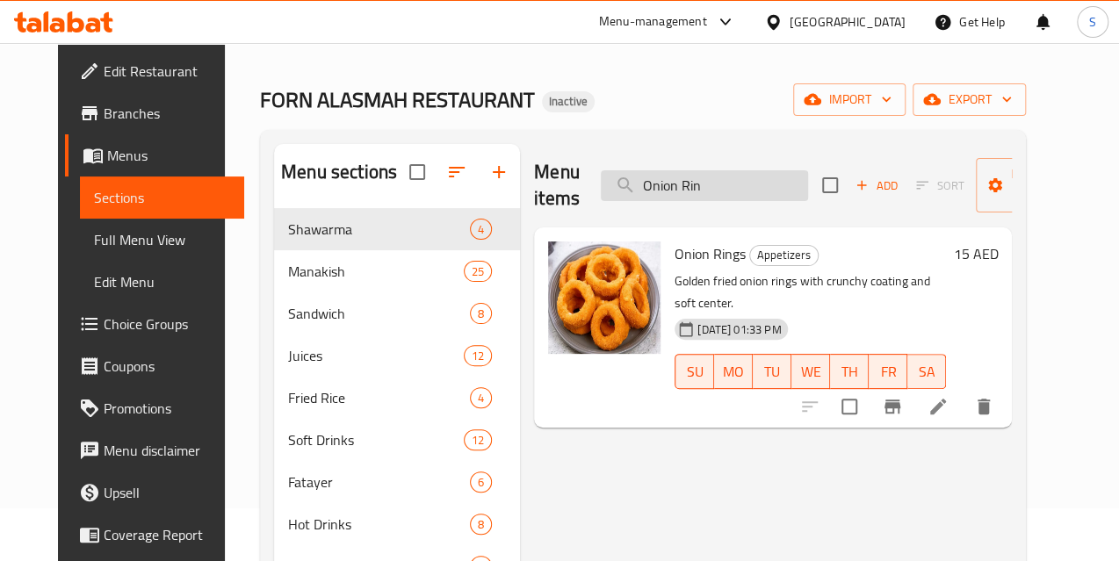
click at [623, 180] on input "Onion Rin" at bounding box center [704, 185] width 207 height 31
paste input "Beef Burg"
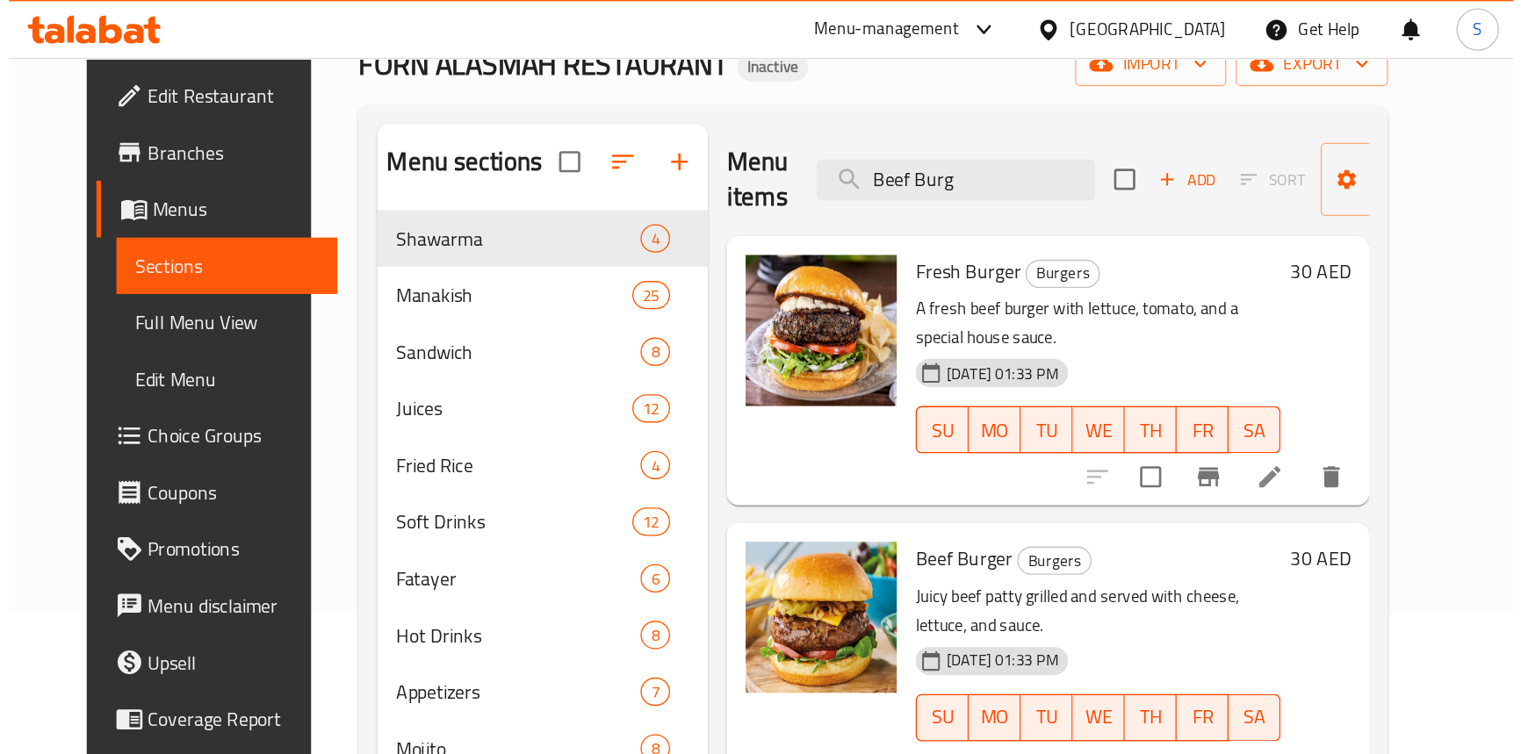
scroll to position [0, 0]
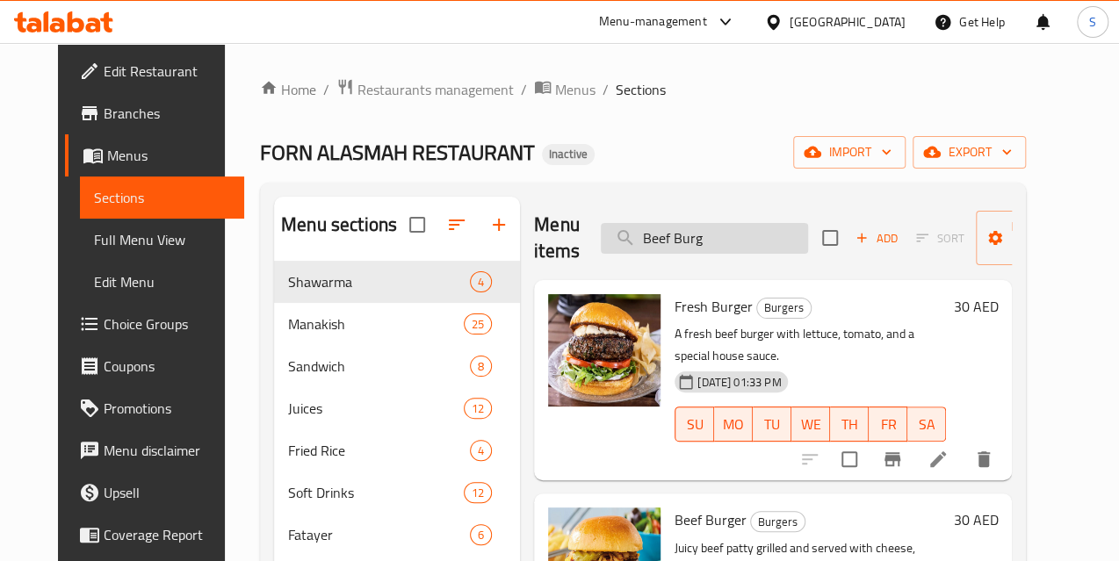
click at [655, 250] on input "Beef Burg" at bounding box center [704, 238] width 207 height 31
paste input "Mushroom"
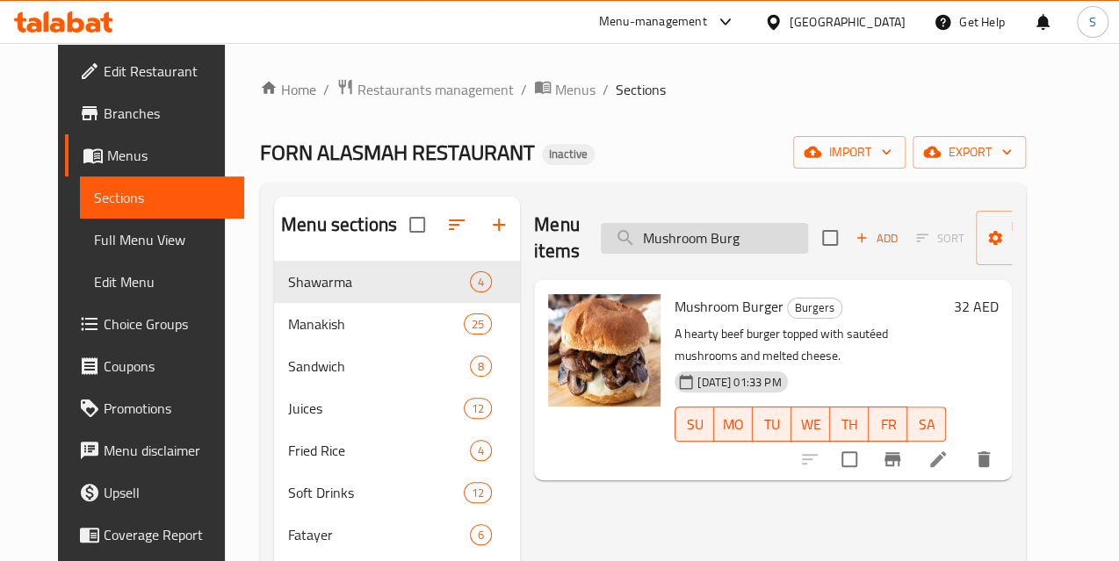
click at [649, 248] on input "Mushroom Burg" at bounding box center [704, 238] width 207 height 31
paste input "Pepsi Diet"
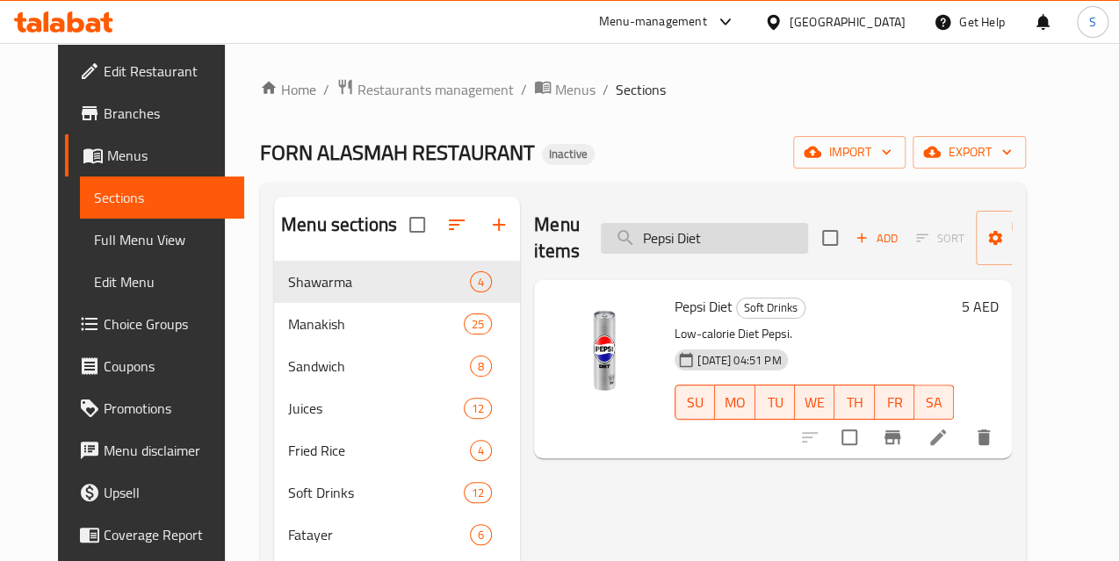
click at [694, 234] on input "Pepsi Diet" at bounding box center [704, 238] width 207 height 31
paste input "Karak Zafran"
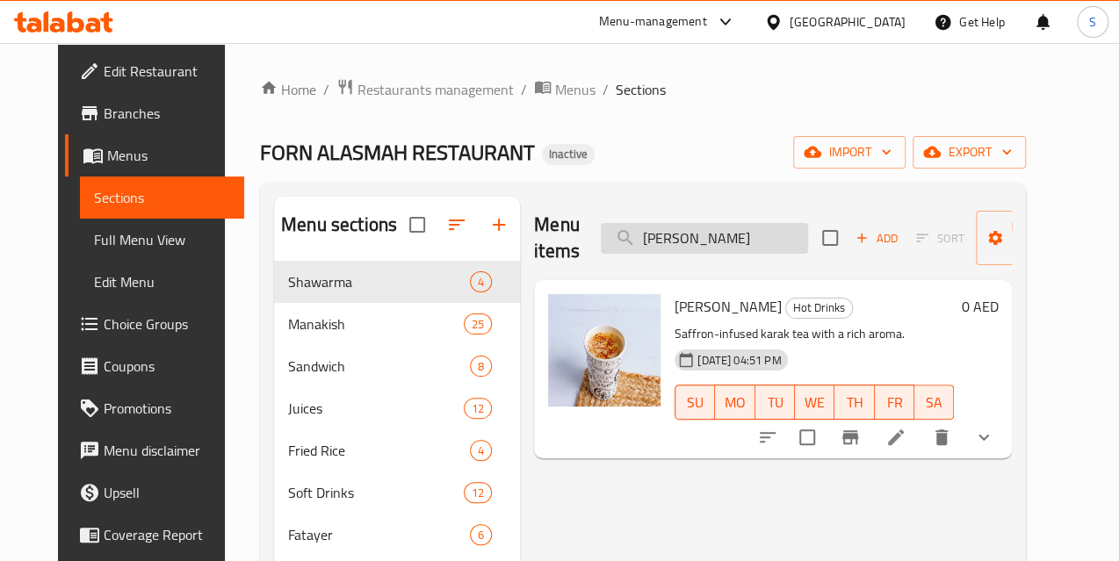
click at [712, 242] on input "Karak Zafran" at bounding box center [704, 238] width 207 height 31
paste input "Nutella Milkshake"
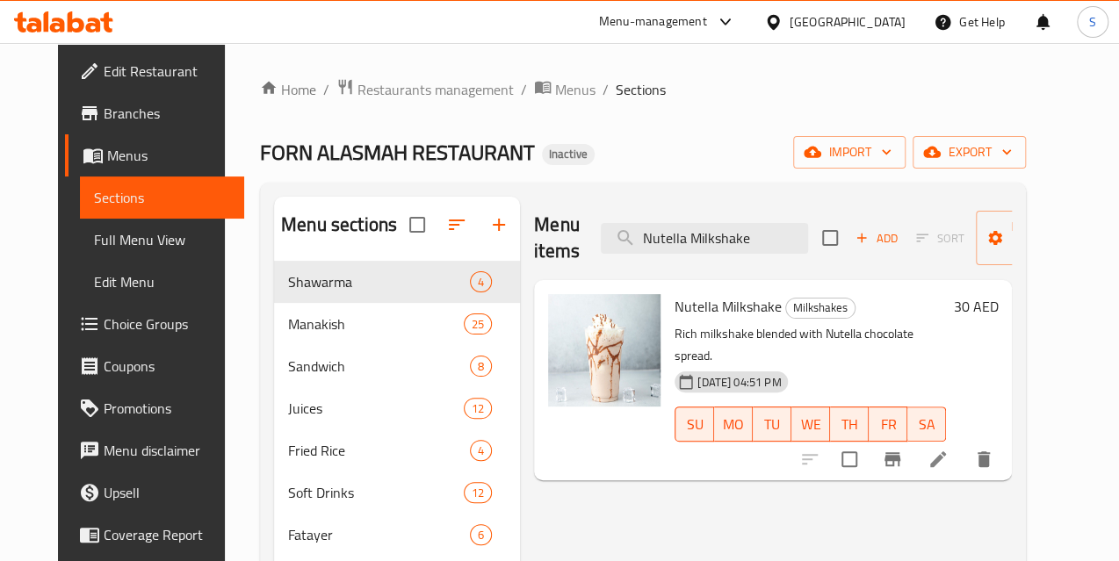
click at [680, 256] on div "Menu items Nutella Milkshake Add Sort Manage items" at bounding box center [773, 238] width 478 height 83
click at [681, 245] on input "Nutella Milkshake" at bounding box center [704, 238] width 207 height 31
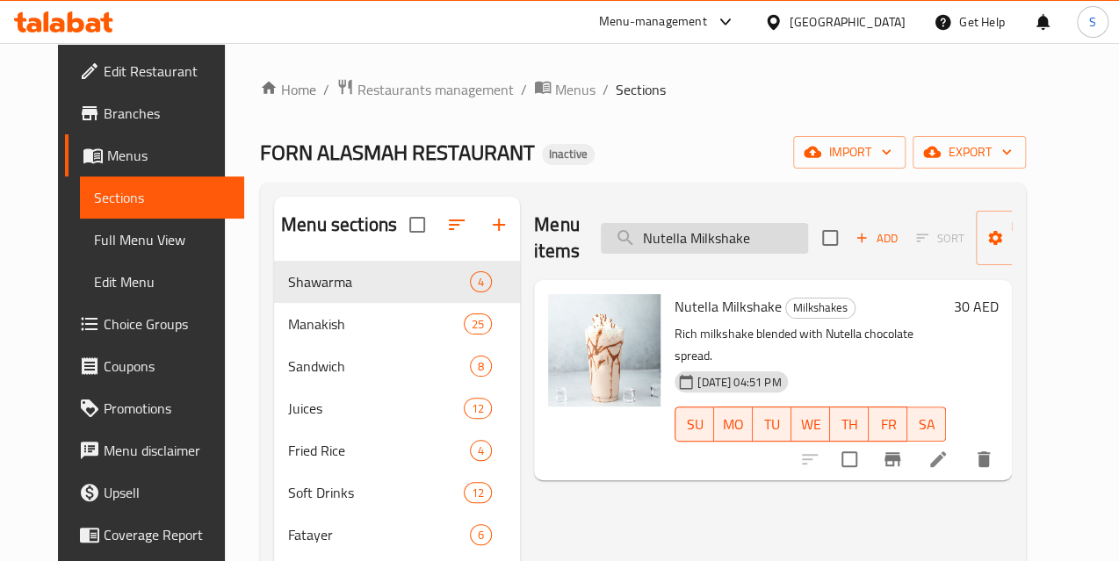
paste input "egetable Sam"
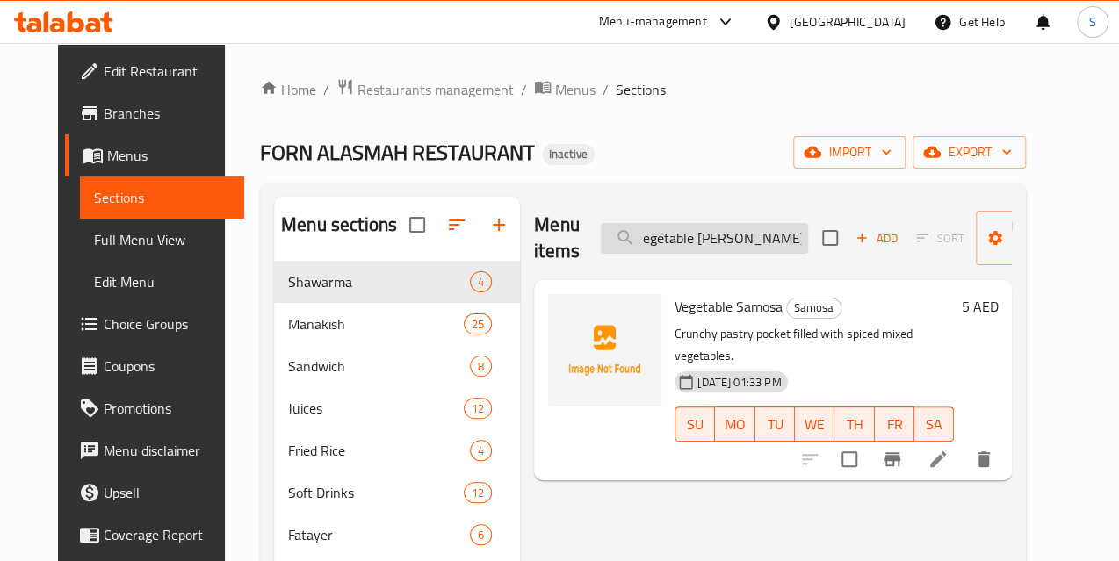
click at [646, 232] on input "egetable Sam" at bounding box center [704, 238] width 207 height 31
paste input "peroni Pi"
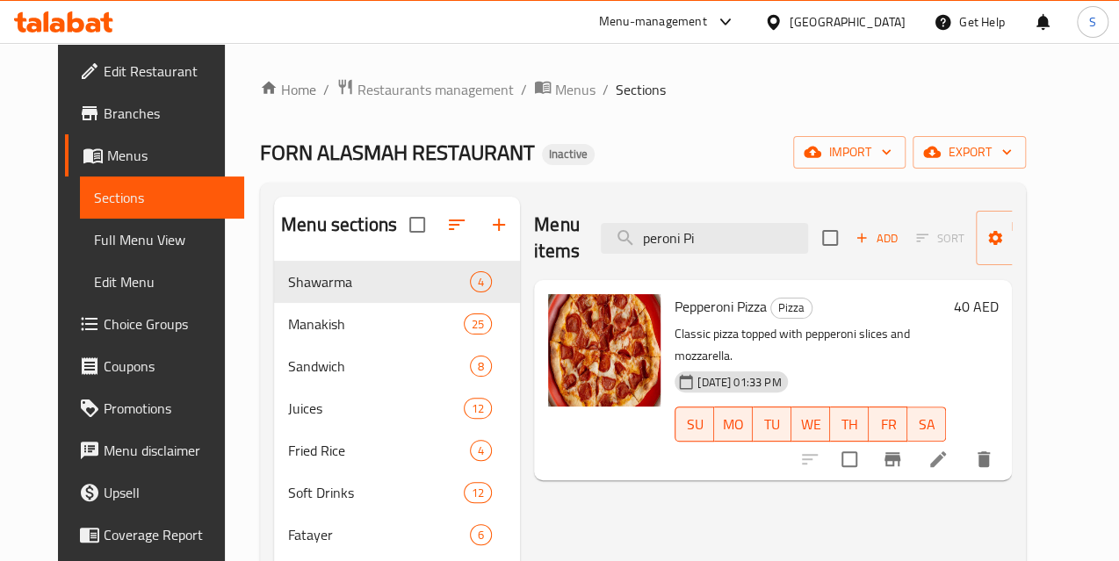
type input "peroni Pi"
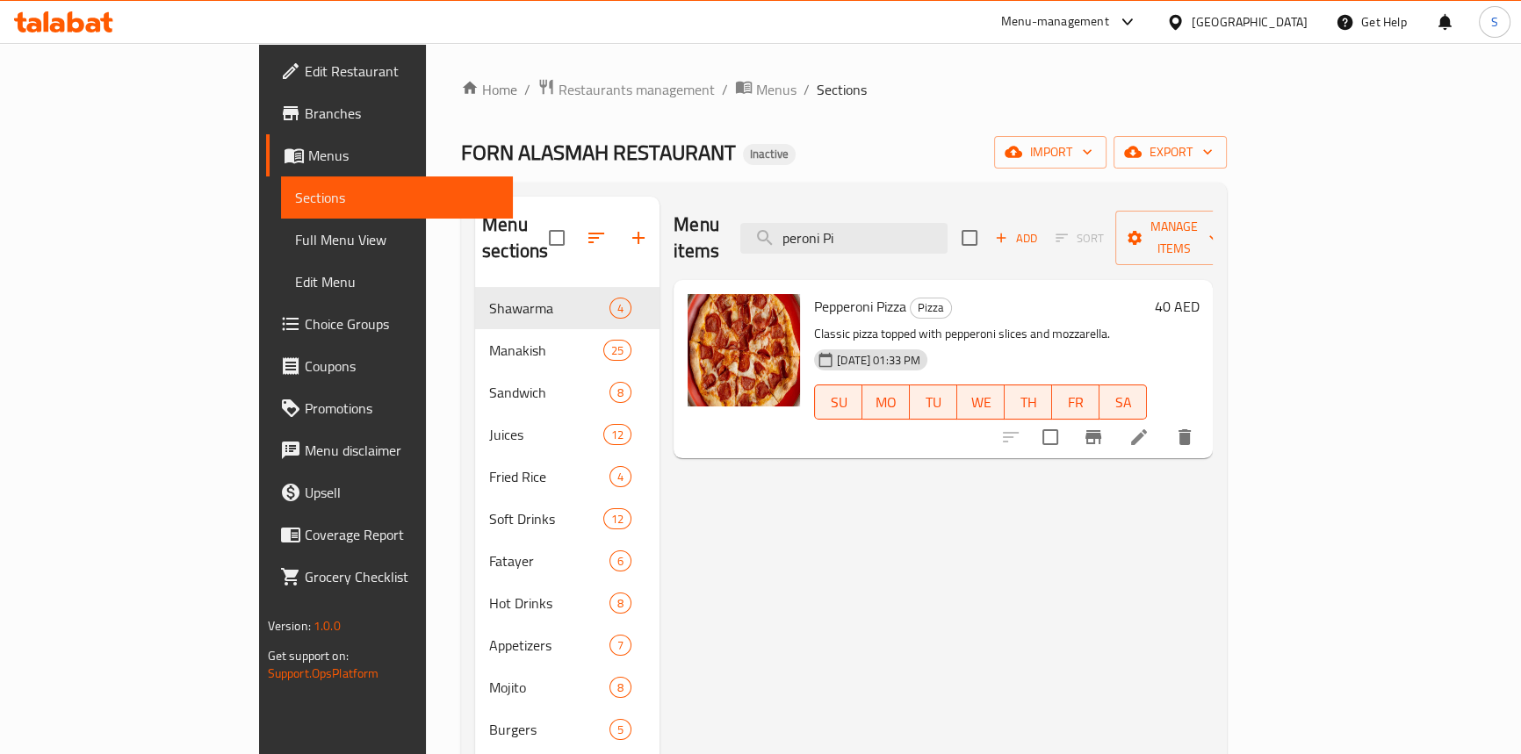
click at [779, 115] on div "Home / Restaurants management / Menus / Sections FORN ALASMAH RESTAURANT Inacti…" at bounding box center [844, 521] width 766 height 887
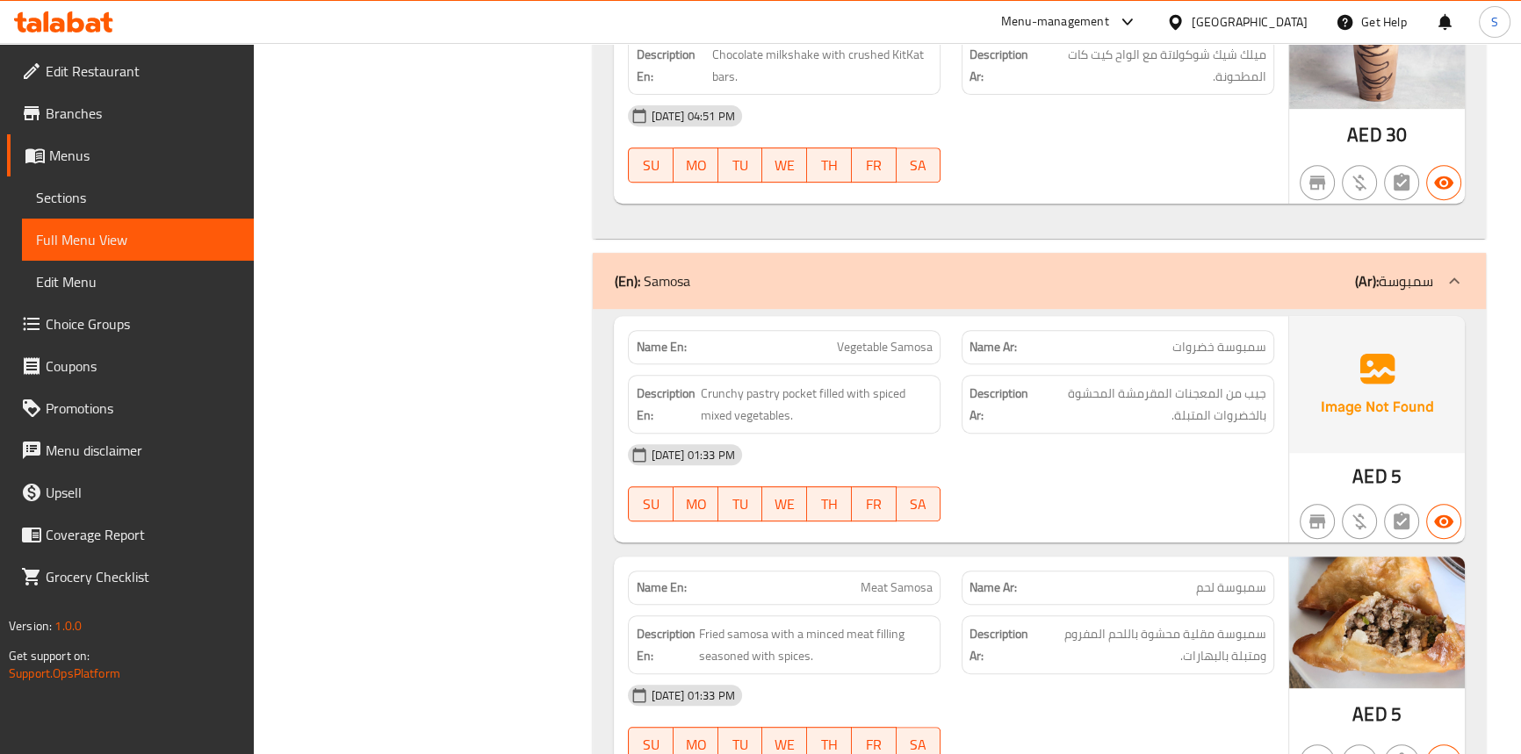
scroll to position [26041, 0]
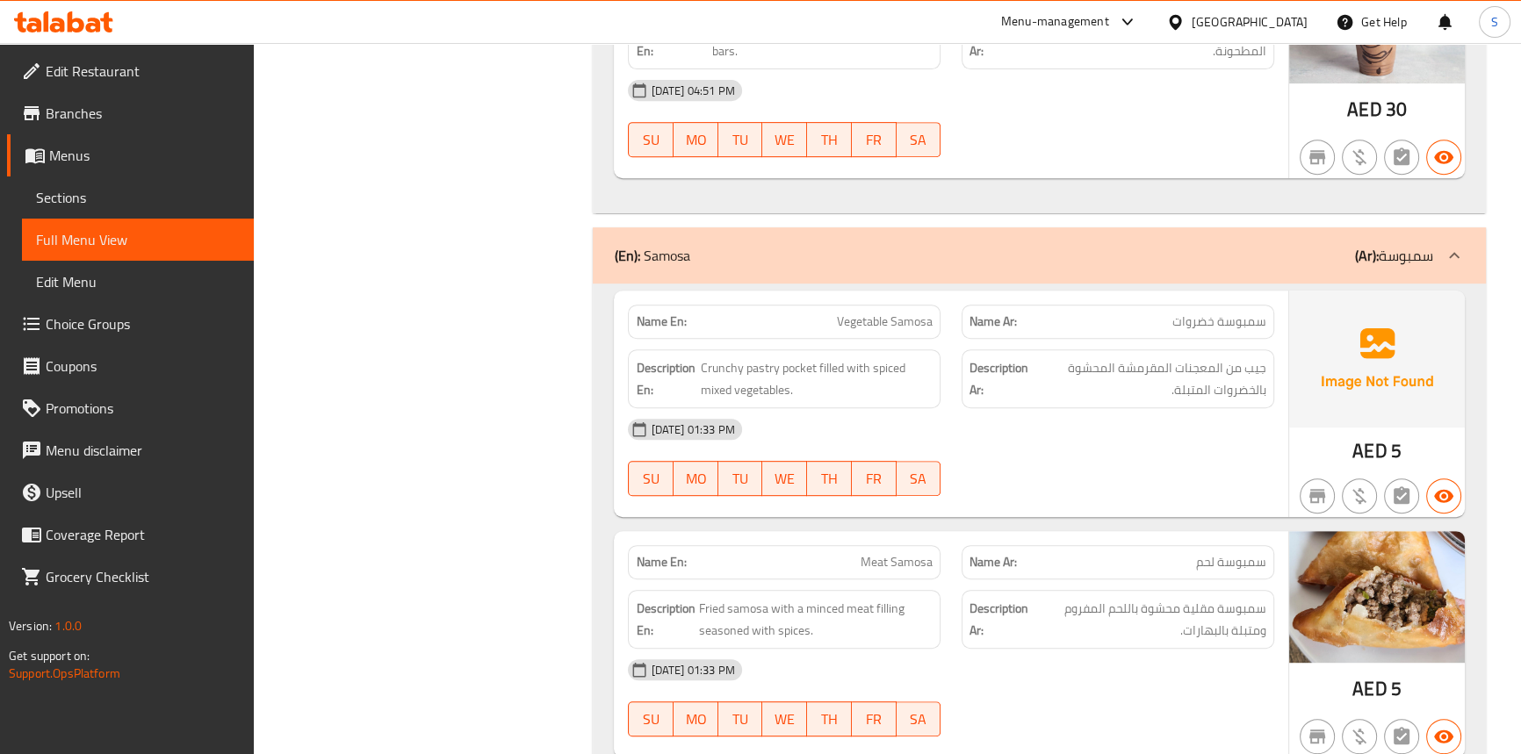
click at [1117, 408] on div "27-09-2025 01:33 PM SU MO TU WE TH FR SA" at bounding box center [950, 457] width 667 height 98
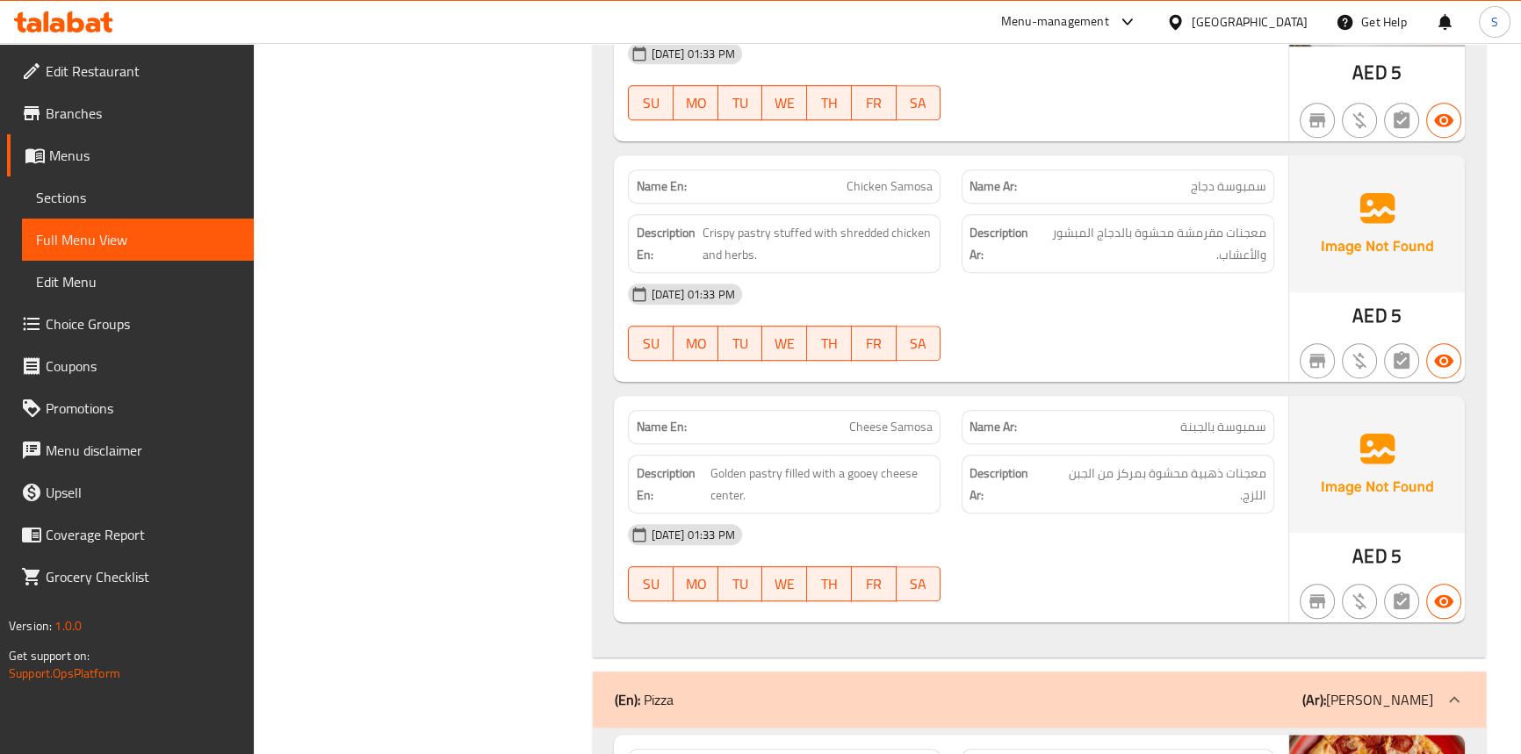
scroll to position [26681, 0]
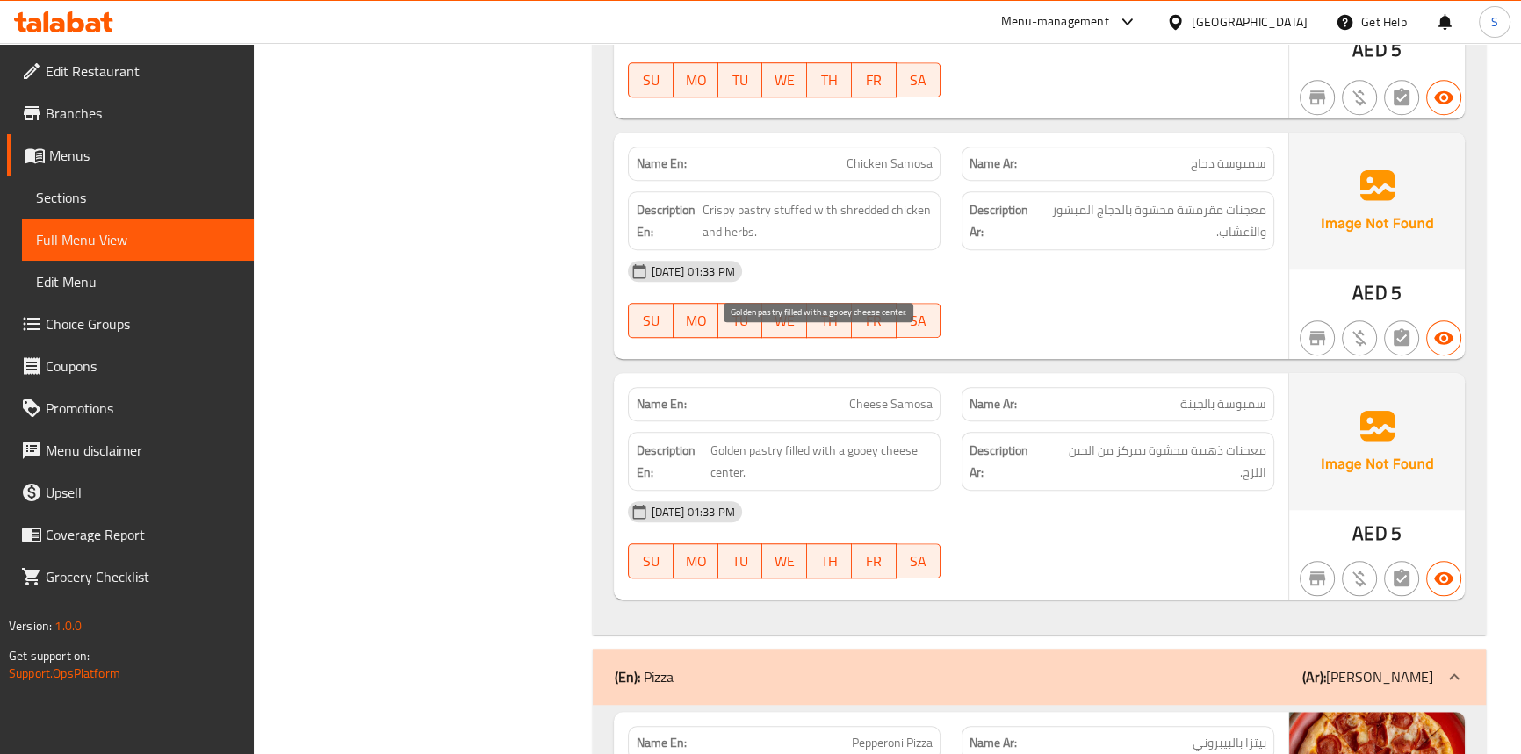
click at [721, 440] on span "Golden pastry filled with a gooey cheese center." at bounding box center [822, 461] width 222 height 43
copy span "Golden"
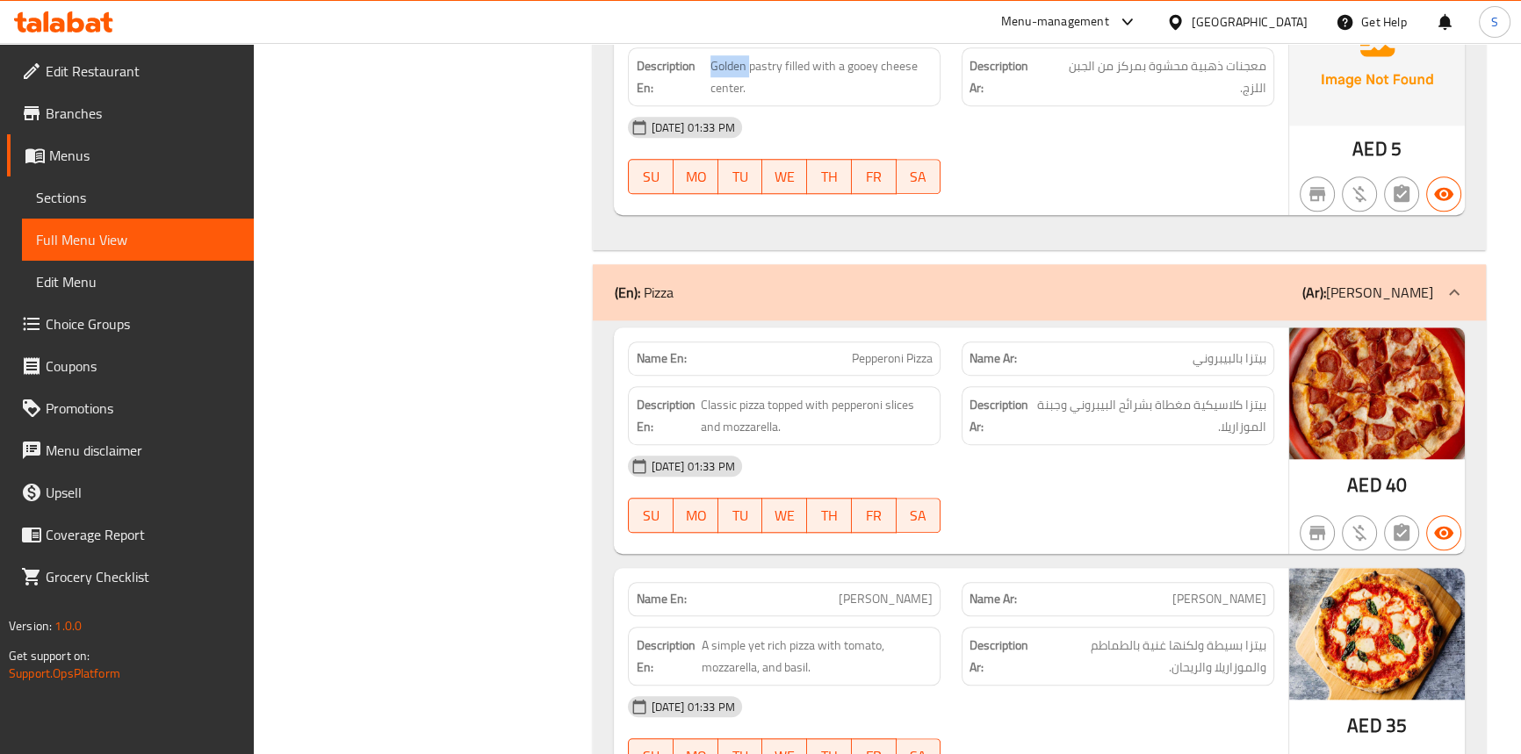
scroll to position [27079, 0]
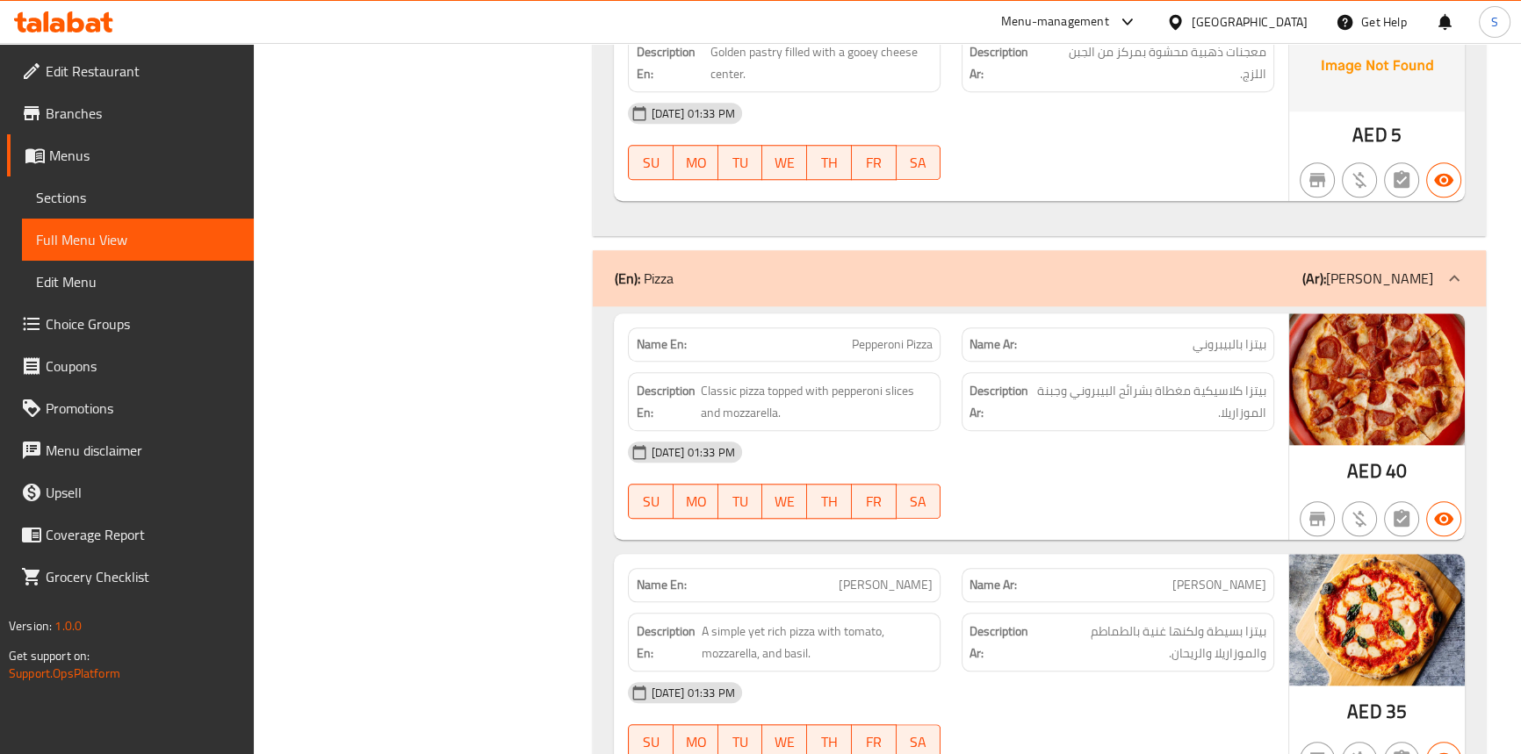
click at [891, 335] on span "Pepperoni Pizza" at bounding box center [892, 344] width 81 height 18
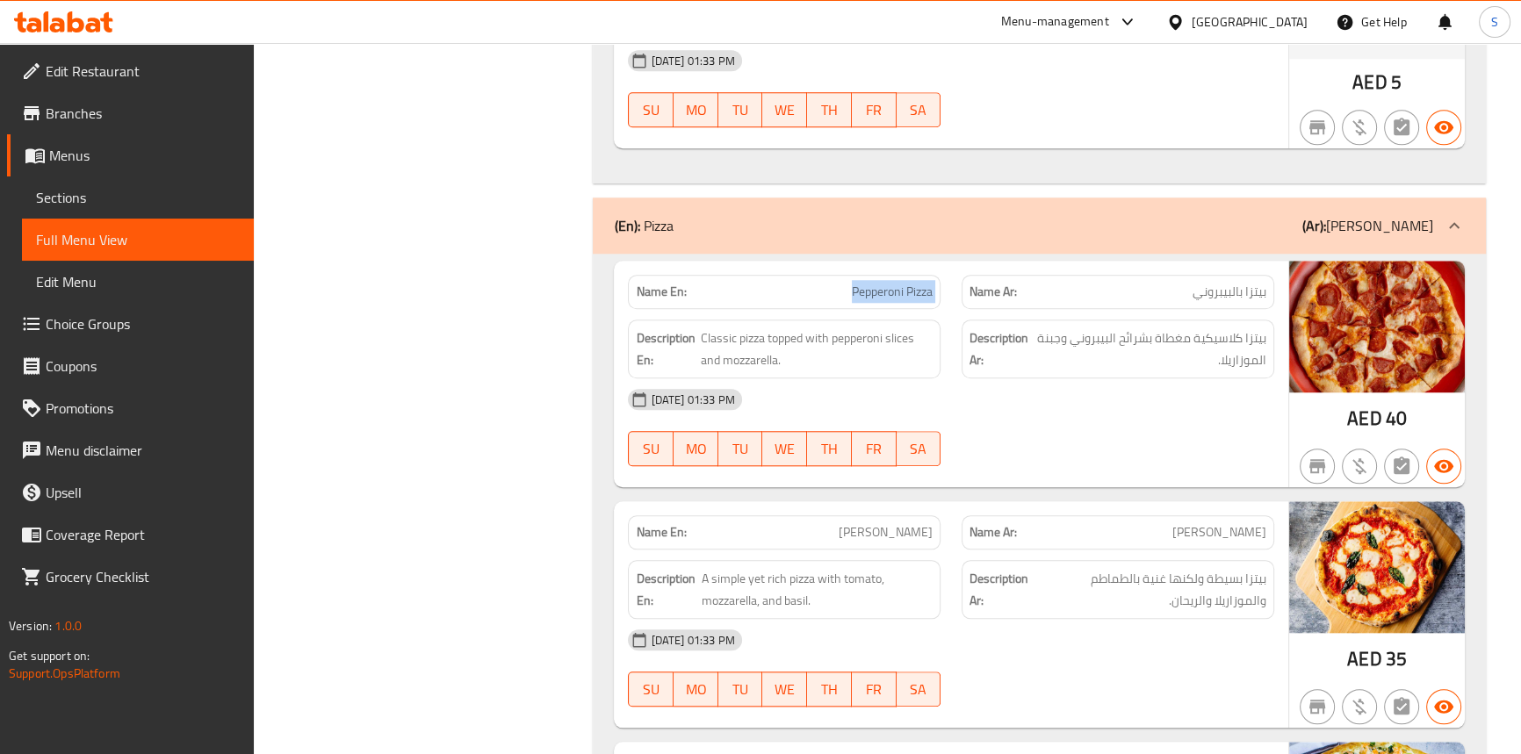
scroll to position [27159, 0]
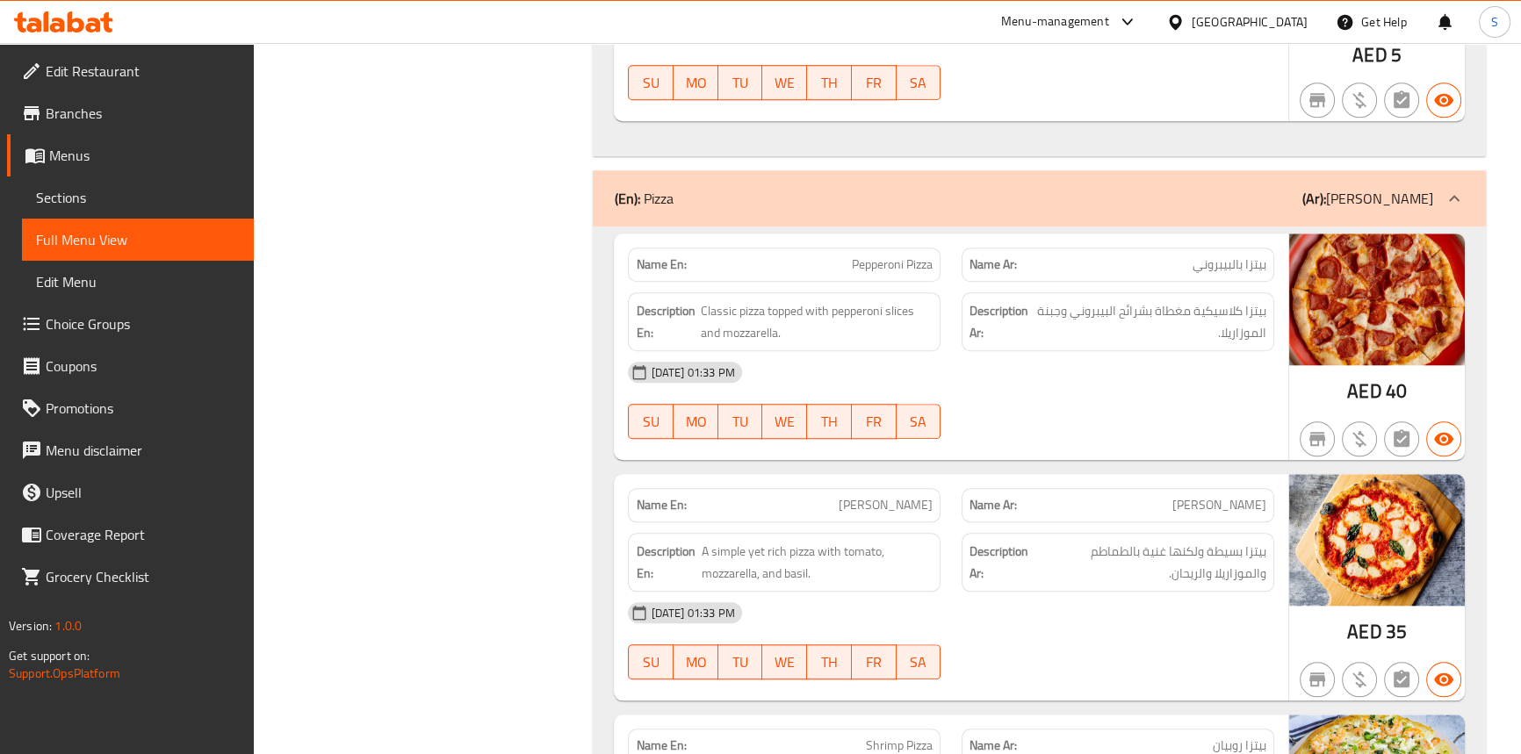
click at [1177, 351] on div "27-09-2025 01:33 PM" at bounding box center [950, 372] width 667 height 42
click at [913, 256] on span "Pepperoni Pizza" at bounding box center [892, 265] width 81 height 18
click at [940, 351] on div "27-09-2025 01:33 PM" at bounding box center [950, 372] width 667 height 42
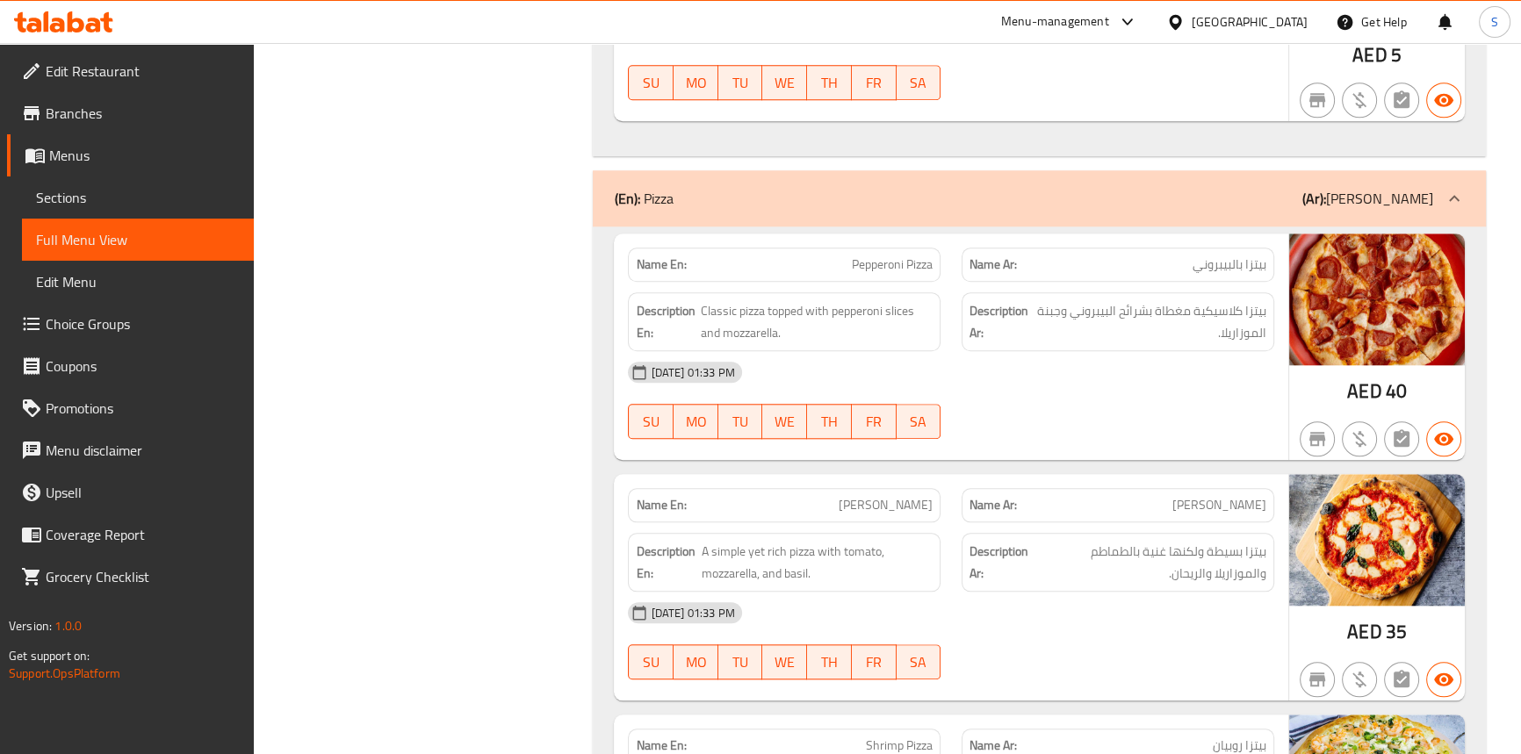
click at [880, 256] on span "Pepperoni Pizza" at bounding box center [892, 265] width 81 height 18
copy span "Pepperoni Pizza"
click at [1070, 300] on span "بيتزا كلاسيكية مغطاة بشرائح البيبروني وجبنة الموزاريلا." at bounding box center [1150, 321] width 231 height 43
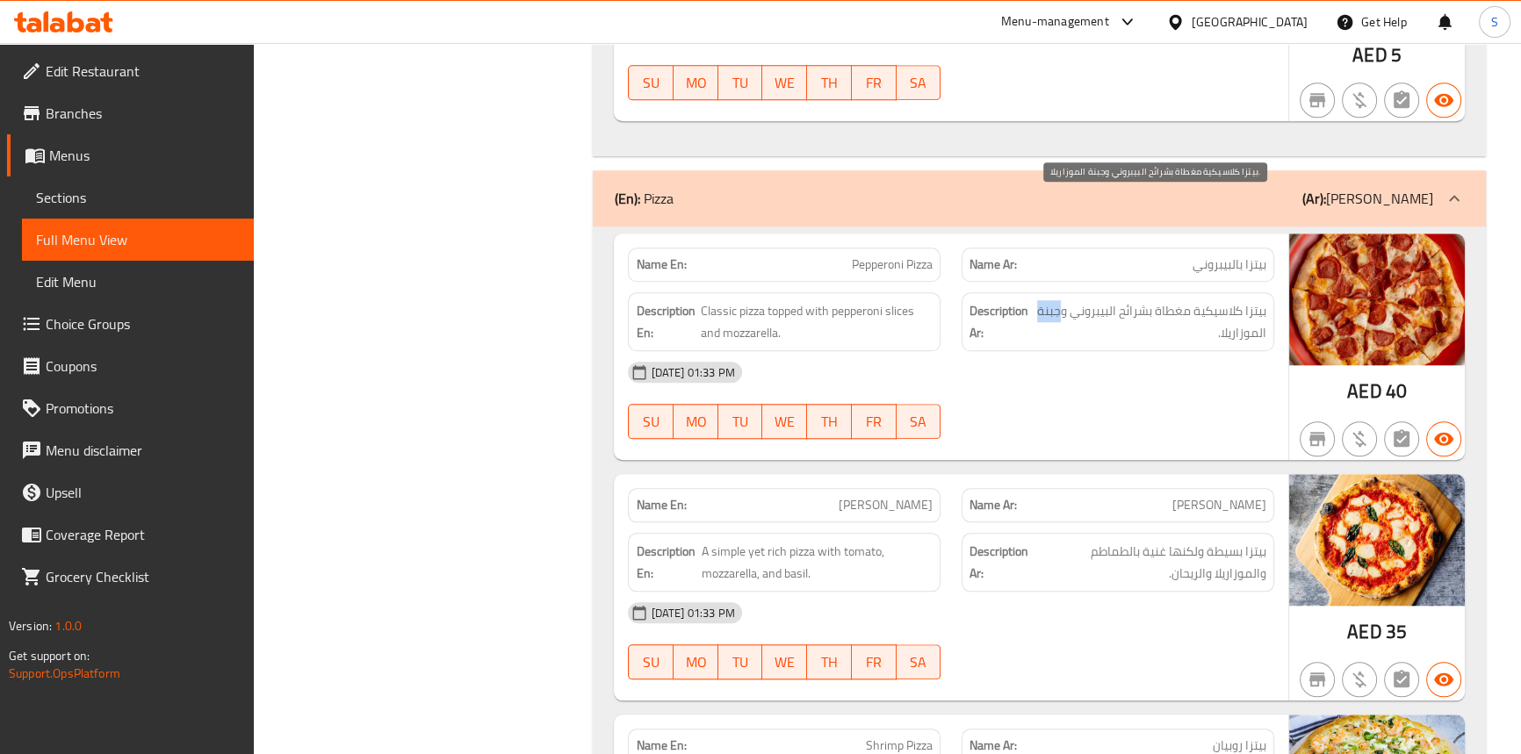
drag, startPoint x: 1063, startPoint y: 199, endPoint x: 1036, endPoint y: 202, distance: 26.5
click at [1036, 300] on span "بيتزا كلاسيكية مغطاة بشرائح البيبروني وجبنة الموزاريلا." at bounding box center [1150, 321] width 231 height 43
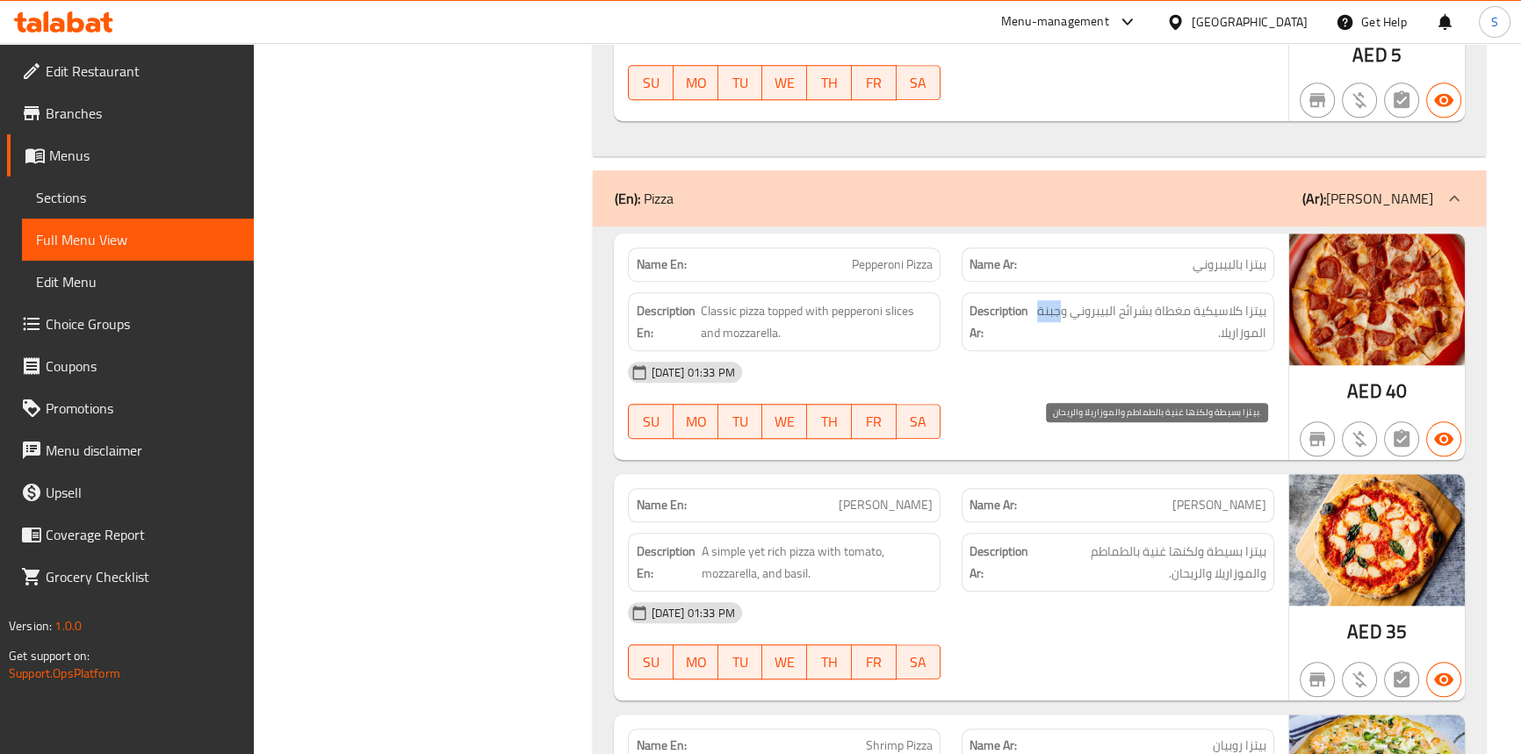
copy span "جبنة"
click at [1050, 592] on div "27-09-2025 01:33 PM SU MO TU WE TH FR SA" at bounding box center [950, 641] width 667 height 98
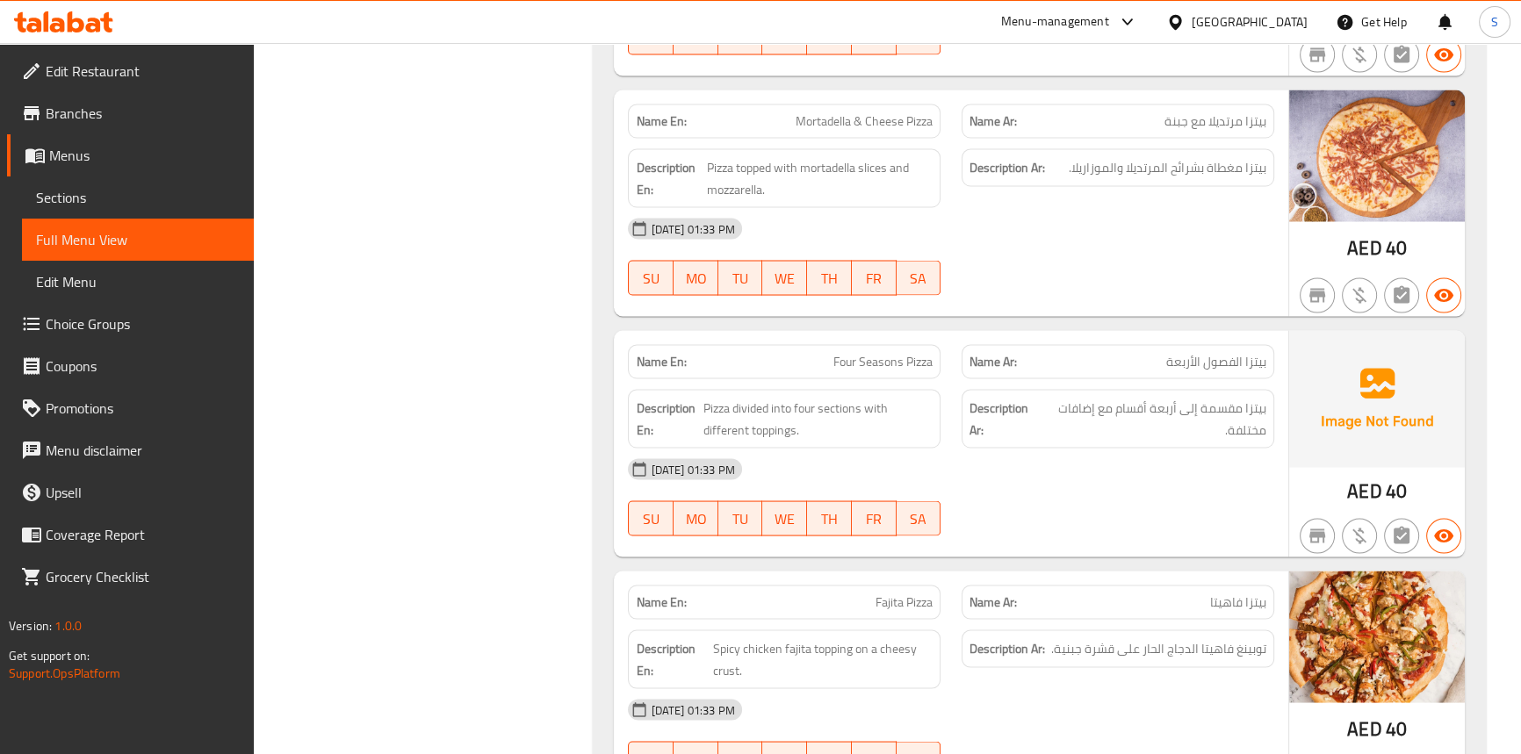
scroll to position [29231, 0]
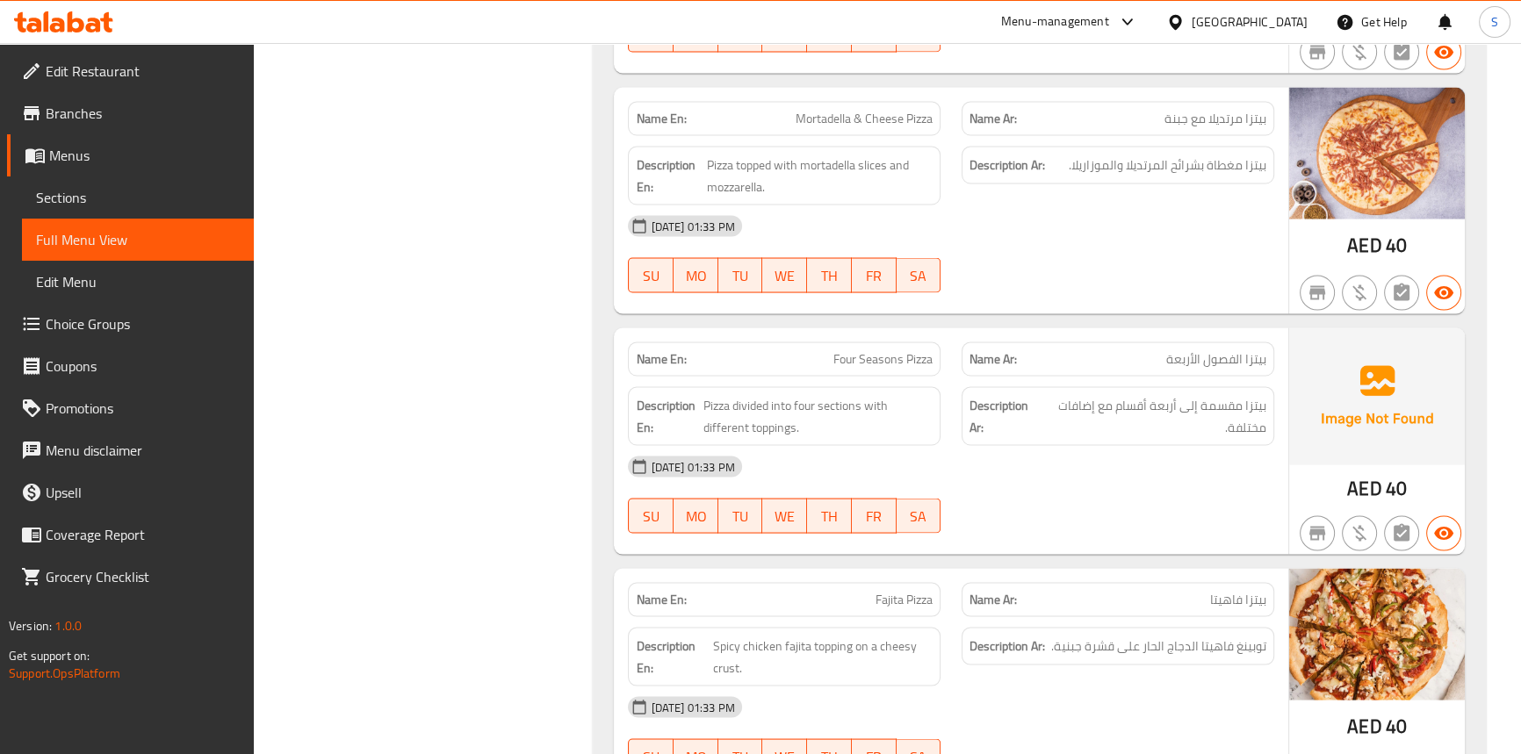
click at [1072, 445] on div "27-09-2025 01:33 PM SU MO TU WE TH FR SA" at bounding box center [950, 494] width 667 height 98
click at [1106, 635] on span "توبينغ فاهيتا الدجاج الحار على قشرة جبنية." at bounding box center [1158, 646] width 215 height 22
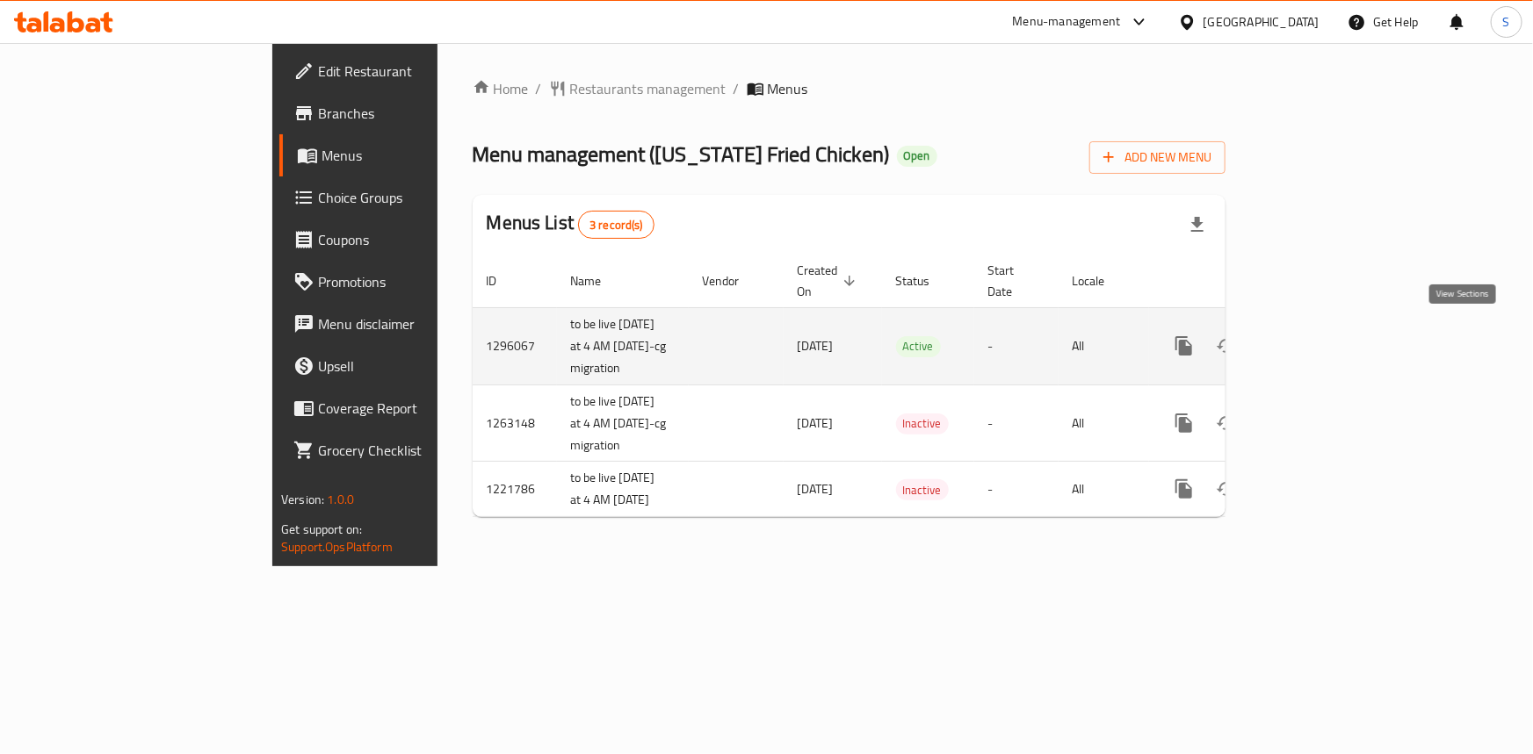
click at [1321, 335] on icon "enhanced table" at bounding box center [1310, 345] width 21 height 21
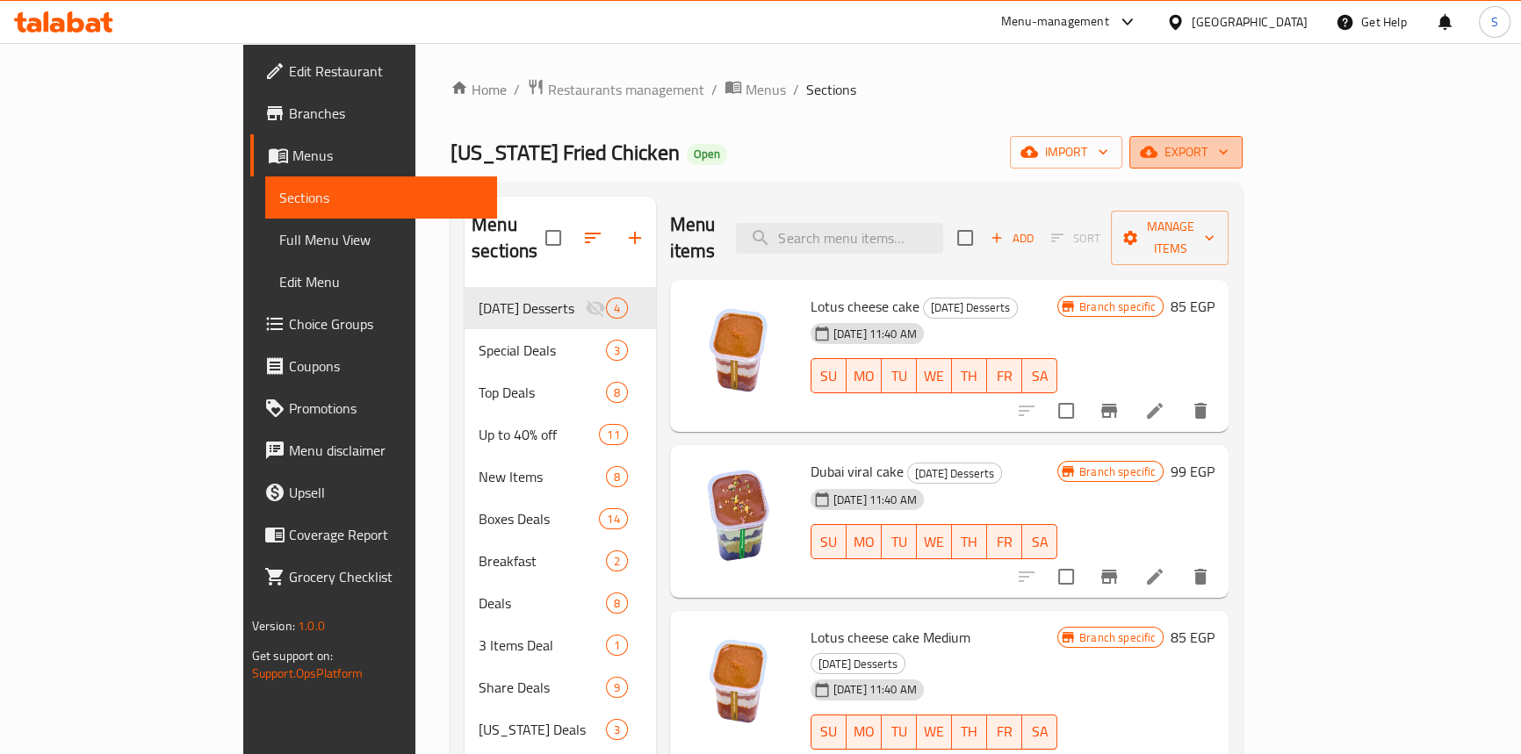
click at [1229, 158] on span "export" at bounding box center [1185, 152] width 85 height 22
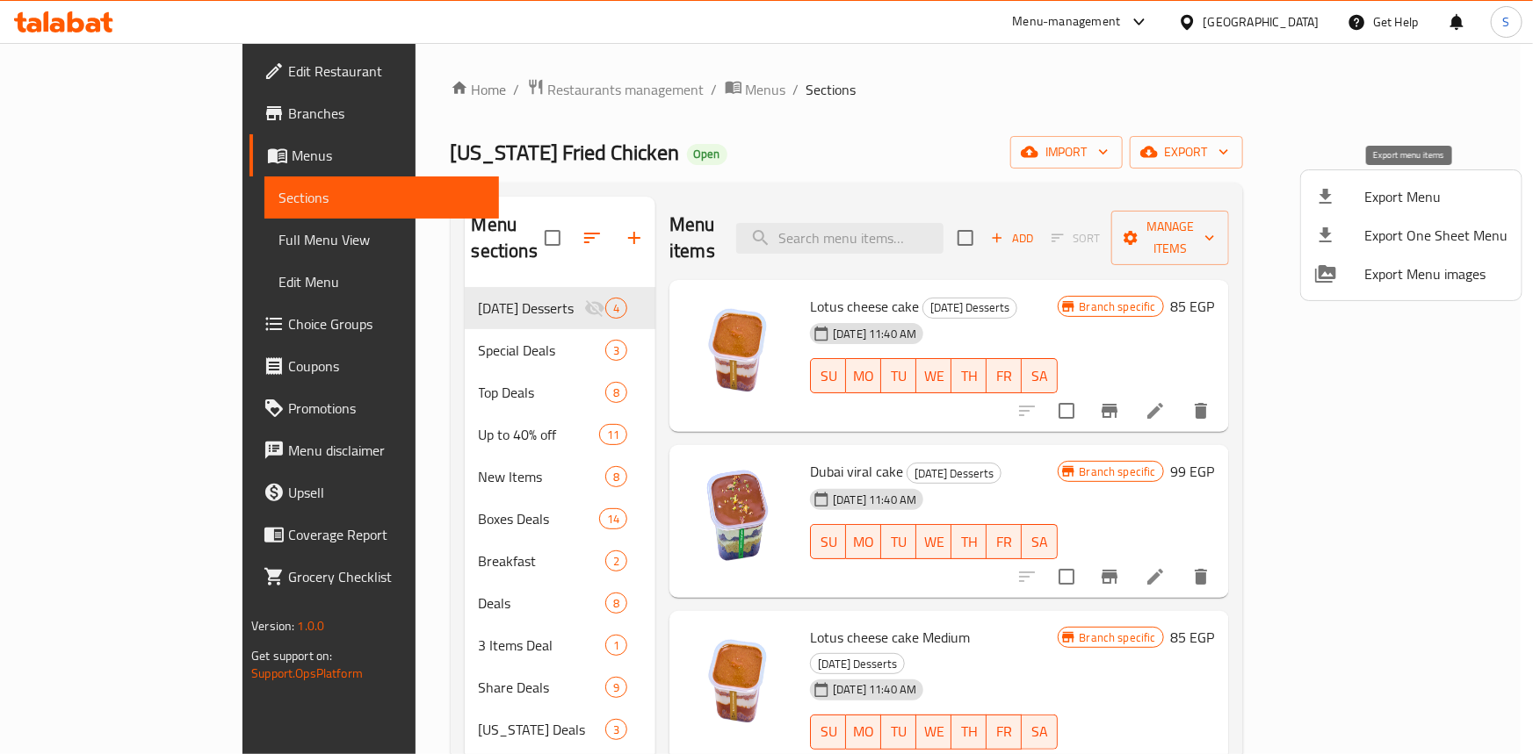
click at [1336, 191] on div at bounding box center [1339, 196] width 49 height 21
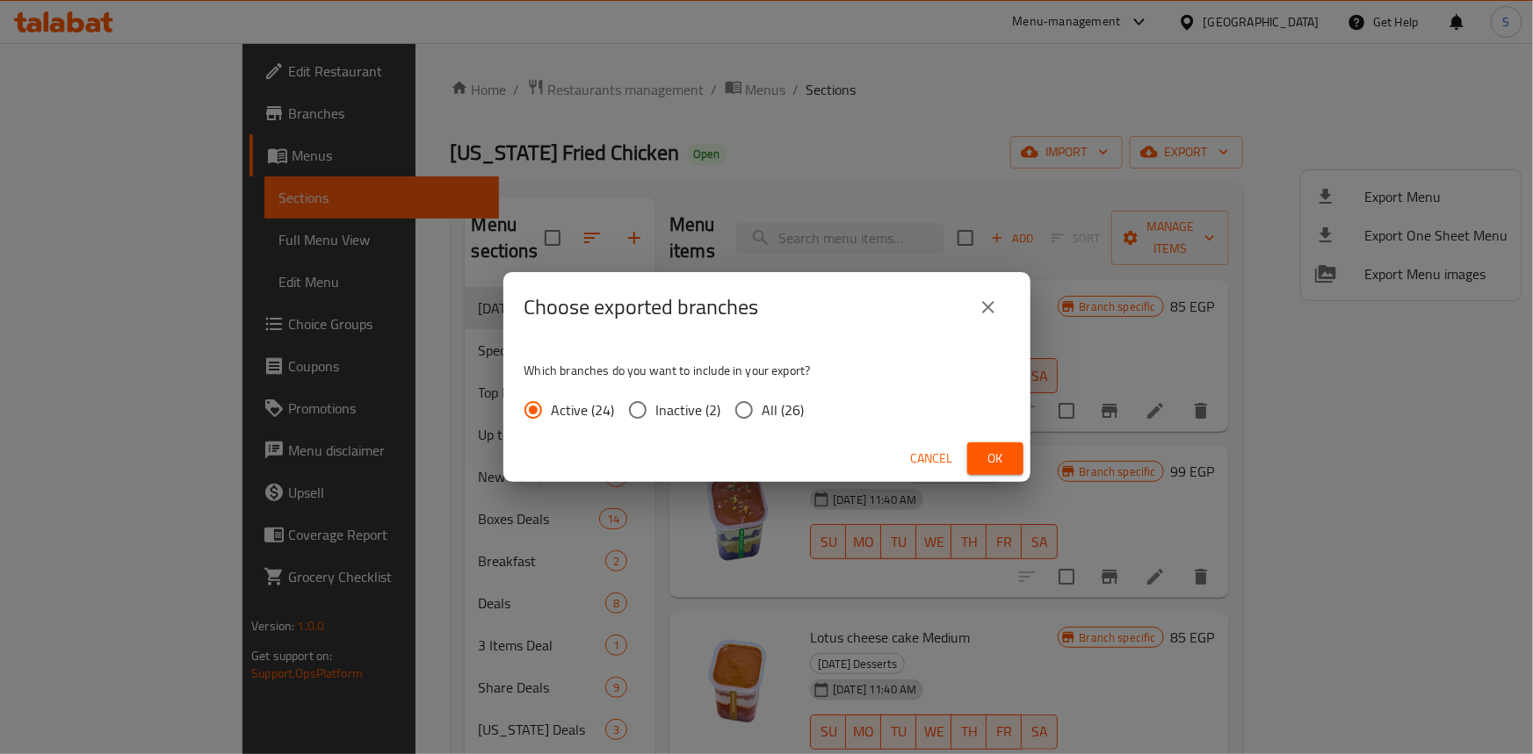
click at [749, 400] on input "All (26)" at bounding box center [743, 410] width 37 height 37
radio input "true"
click at [1017, 451] on button "Ok" at bounding box center [995, 459] width 56 height 32
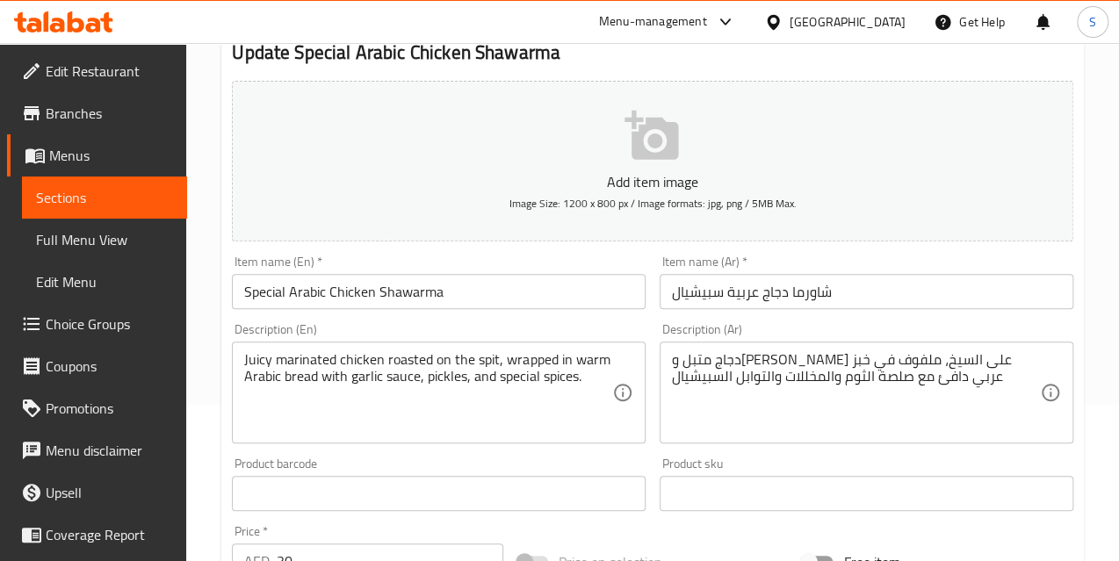
scroll to position [159, 0]
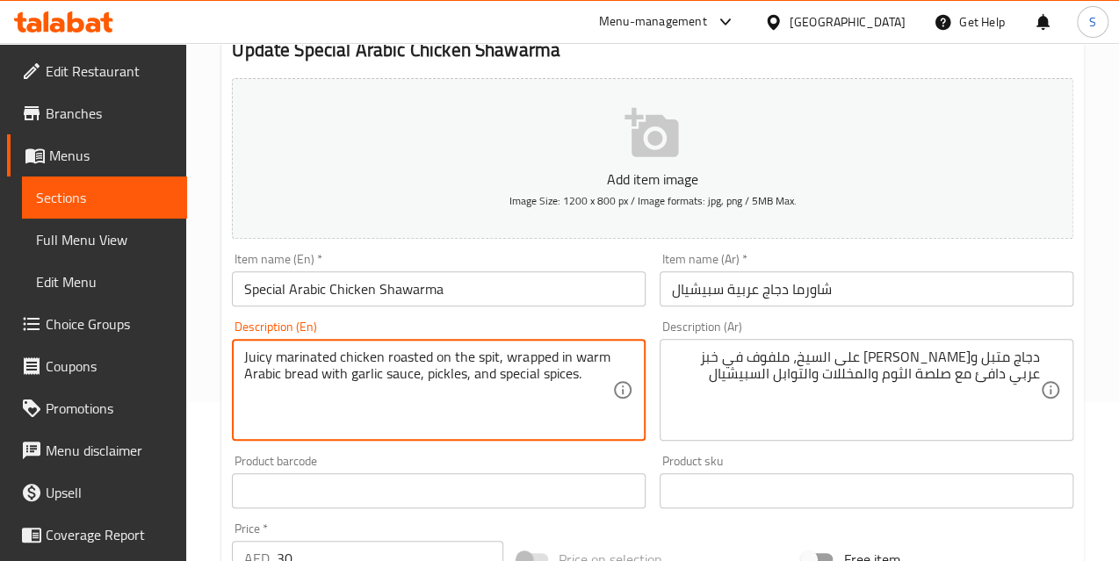
drag, startPoint x: 496, startPoint y: 377, endPoint x: 574, endPoint y: 373, distance: 78.2
click at [574, 373] on textarea "Juicy marinated chicken roasted on the spit, wrapped in warm Arabic bread with …" at bounding box center [428, 390] width 368 height 83
paste textarea "house"
type textarea "Juicy marinated chicken roasted on the spit, wrapped in warm Arabic bread with …"
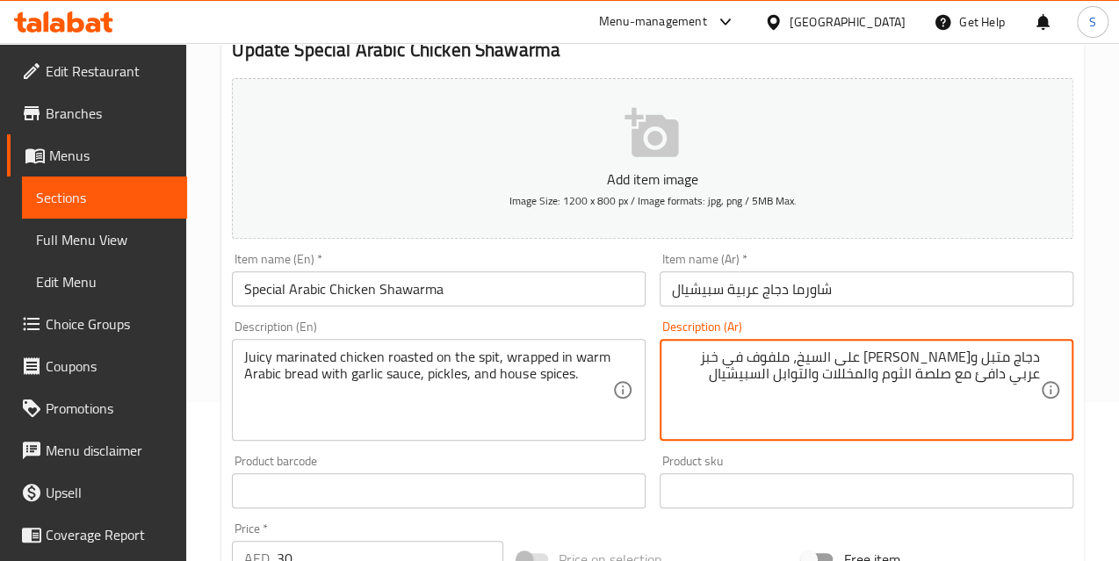
drag, startPoint x: 847, startPoint y: 366, endPoint x: 812, endPoint y: 371, distance: 35.4
click at [812, 371] on textarea "دجاج متبل و[PERSON_NAME] على السيخ، ملفوف في خبز عربي دافئ مع صلصة الثوم والمخل…" at bounding box center [856, 390] width 368 height 83
click at [784, 408] on textarea "دجاج متبل و[PERSON_NAME] على السيخ، ملفوف في خبز عربي دافئ مع صلصة الثوم والمخل…" at bounding box center [856, 390] width 368 height 83
drag, startPoint x: 848, startPoint y: 370, endPoint x: 747, endPoint y: 384, distance: 102.0
click at [747, 384] on textarea "دجاج متبل و[PERSON_NAME] على السيخ، ملفوف في خبز عربي دافئ مع صلصة الثوم والمخل…" at bounding box center [856, 390] width 368 height 83
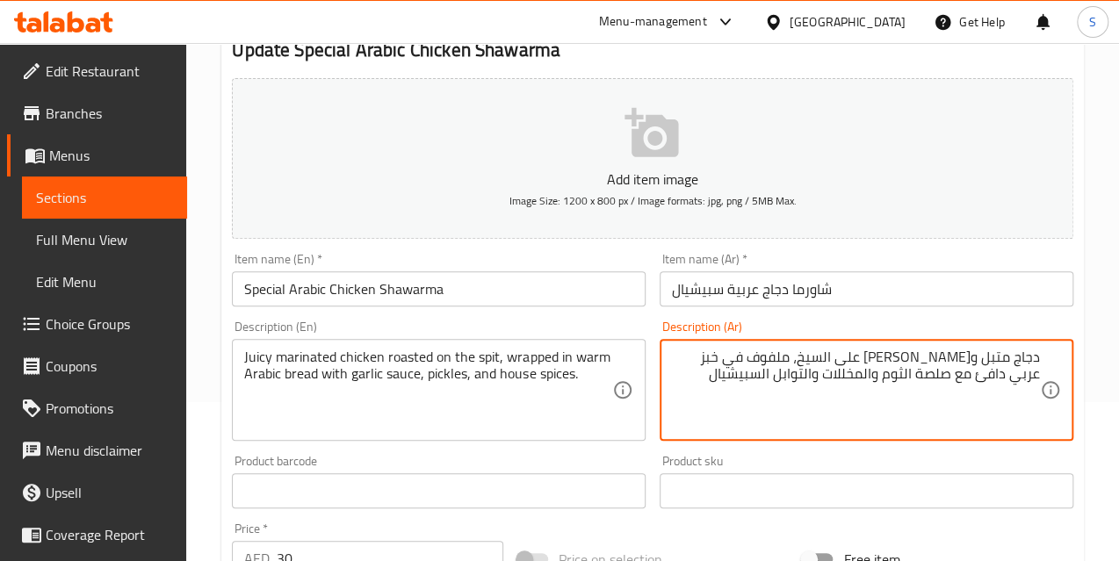
click at [786, 372] on textarea "دجاج متبل و[PERSON_NAME] على السيخ، ملفوف في خبز عربي دافئ مع صلصة الثوم والمخل…" at bounding box center [856, 390] width 368 height 83
click at [840, 371] on textarea "دجاج متبل و[PERSON_NAME] على السيخ، ملفوف في خبز عربي دافئ مع صلصة الثوم والمخل…" at bounding box center [856, 390] width 368 height 83
type textarea "دجاج متبل و[PERSON_NAME] على السيخ، ملفوف في خبز عربي دافئ مع صلصة الثوم والمخل…"
click at [481, 299] on input "Special Arabic Chicken Shawarma" at bounding box center [439, 288] width 414 height 35
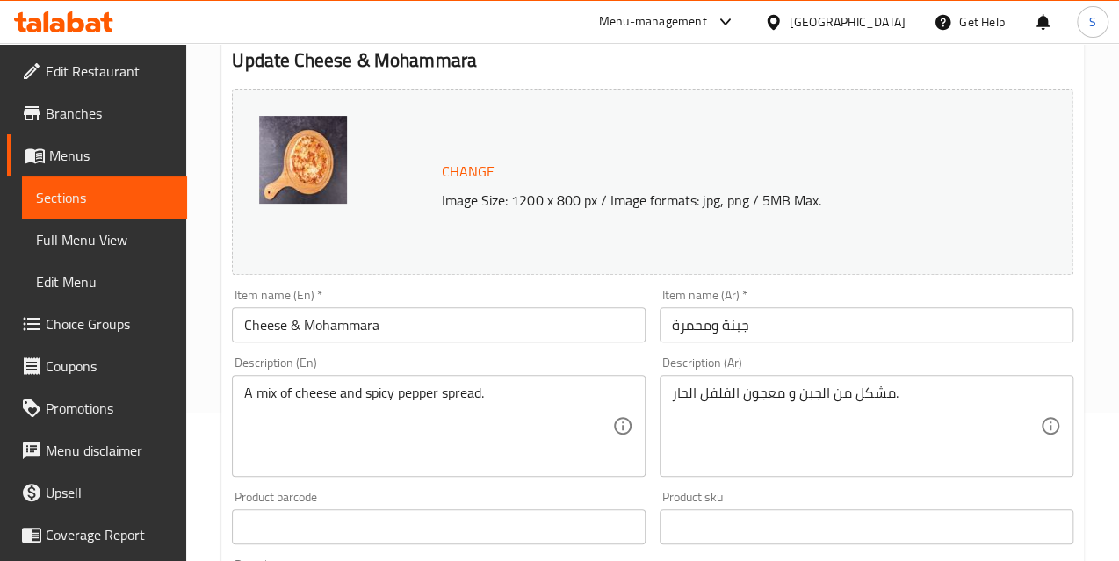
scroll to position [159, 0]
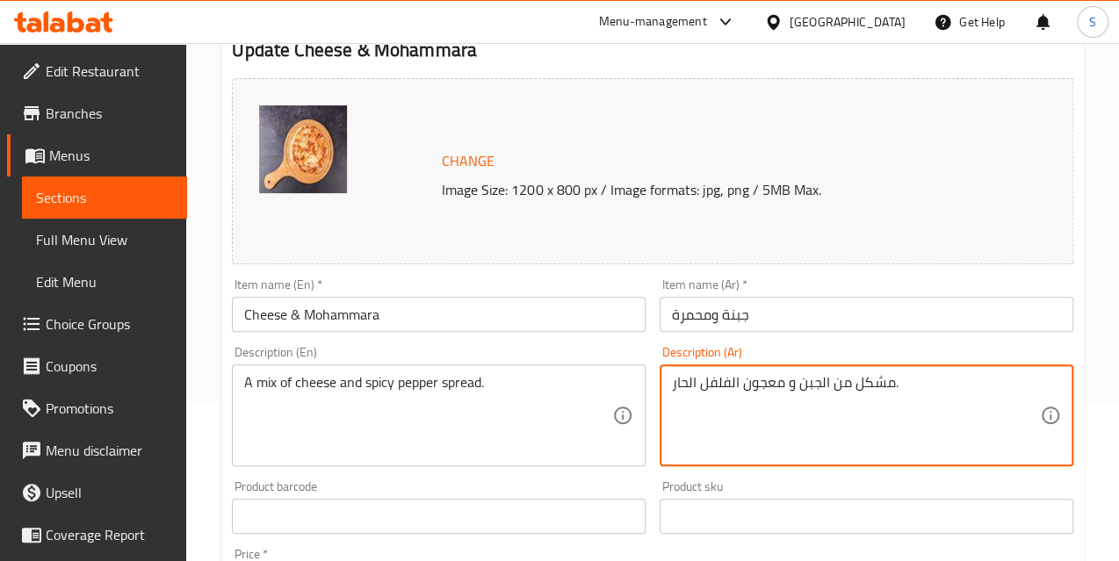
click at [761, 382] on textarea "مشكل من الجبن و معجون الفلفل الحار." at bounding box center [856, 415] width 368 height 83
paste textarea "سبريد"
type textarea "مشكل من الجبن و سبريد الفلفل الحار."
click at [785, 310] on input "جبنة ومحمرة" at bounding box center [867, 314] width 414 height 35
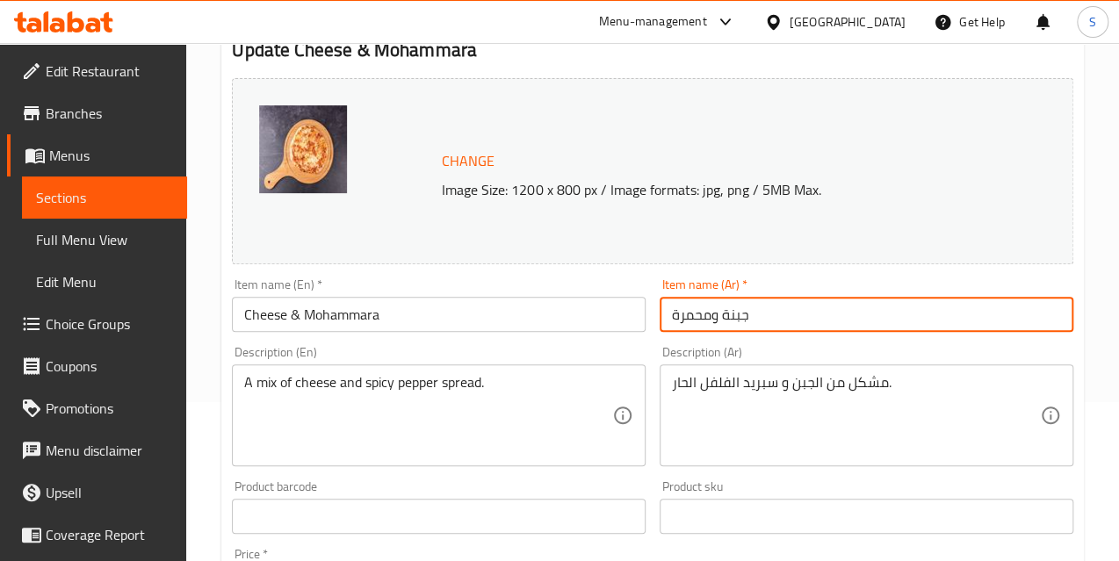
click at [790, 307] on input "جبنة ومحمرة" at bounding box center [867, 314] width 414 height 35
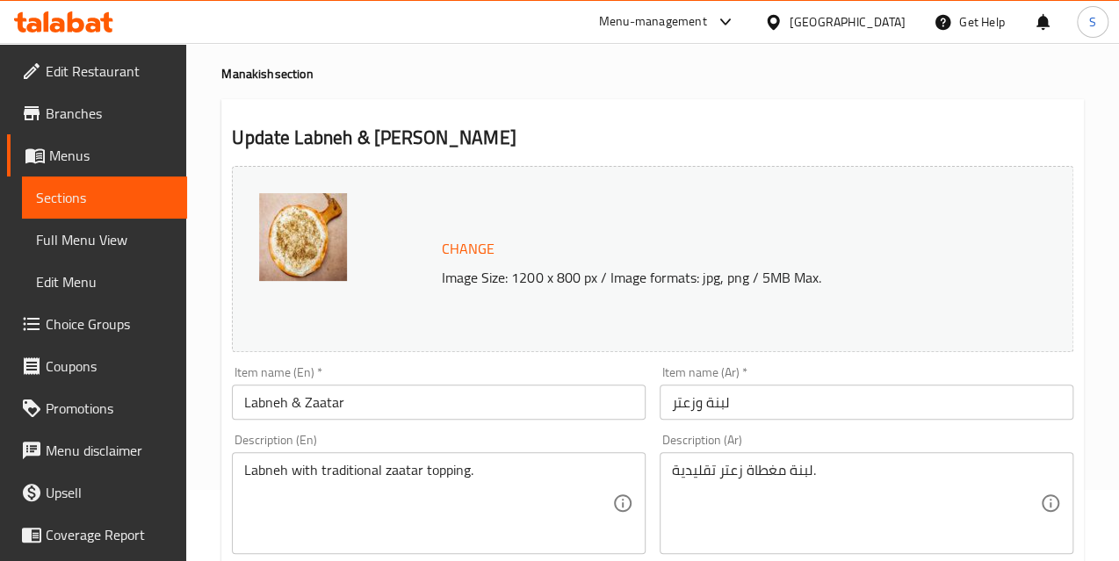
scroll to position [159, 0]
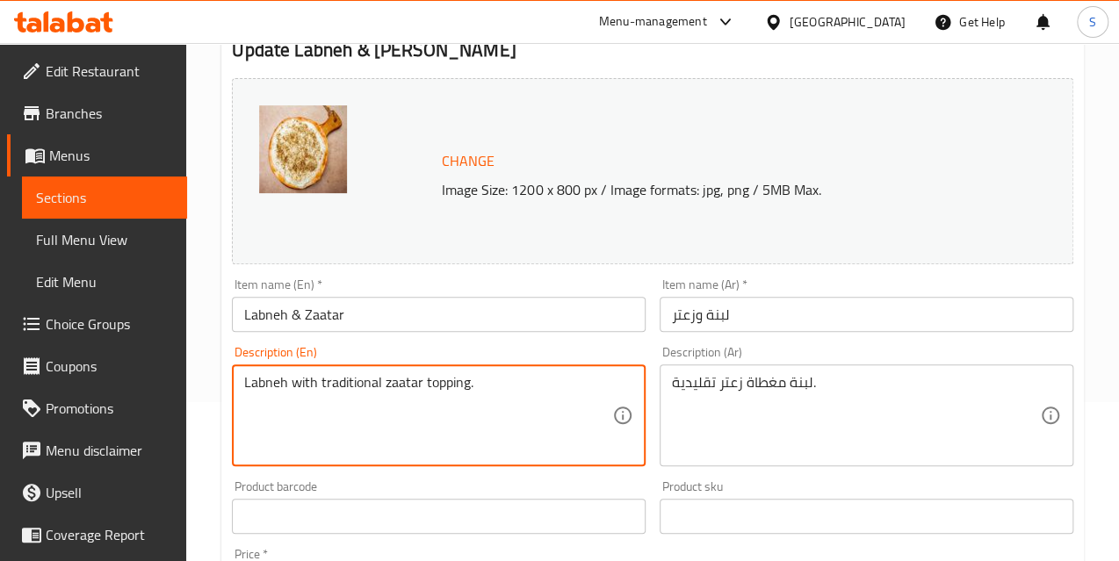
click at [388, 381] on textarea "Labneh with traditional zaatar topping." at bounding box center [428, 415] width 368 height 83
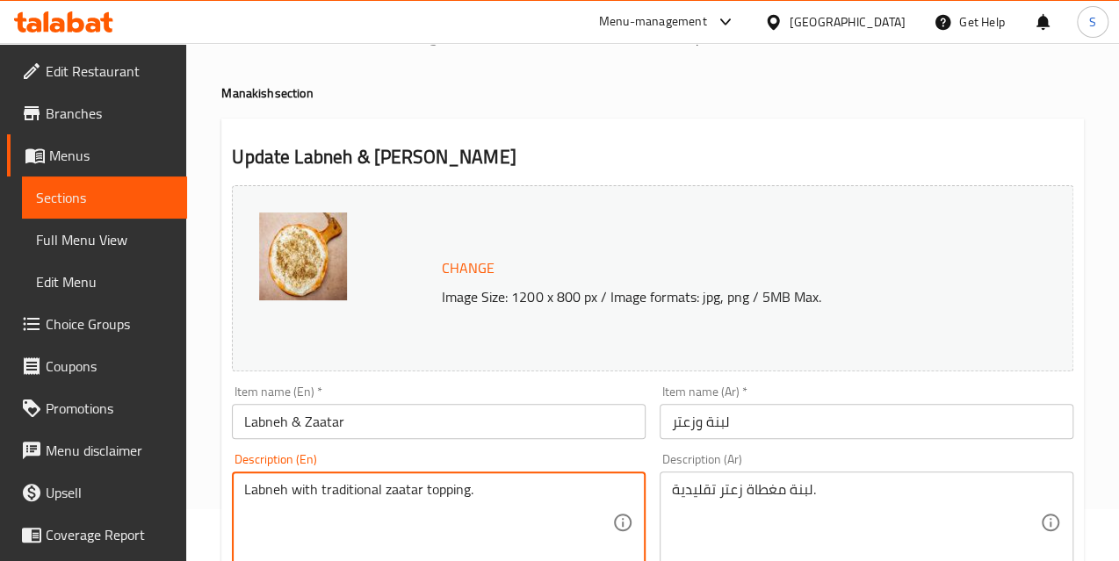
scroll to position [79, 0]
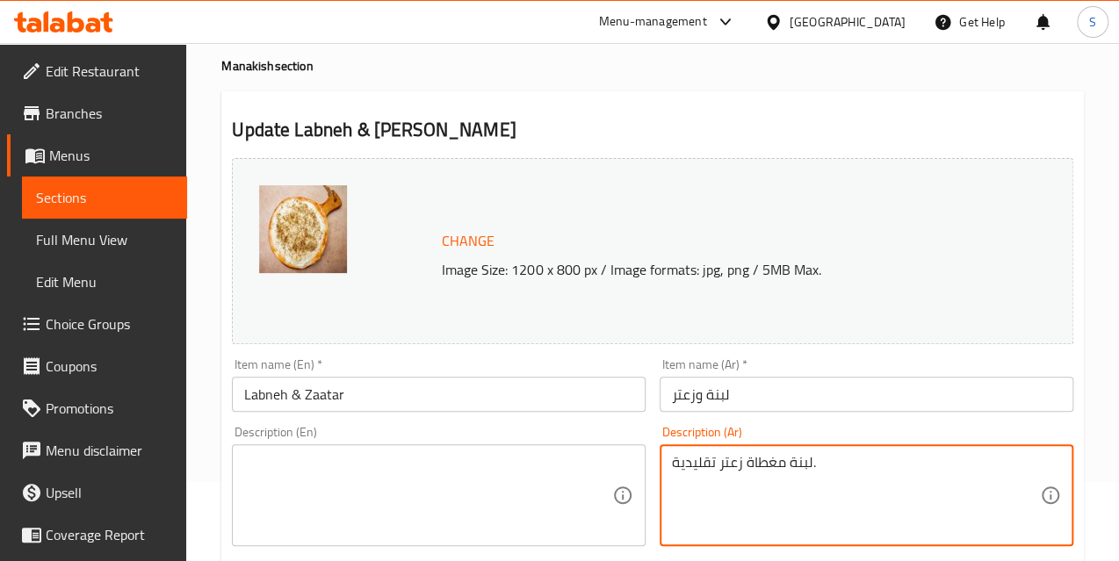
click at [767, 463] on textarea "لبنة مغطاة زعتر تقليدية." at bounding box center [856, 495] width 368 height 83
click at [545, 400] on input "Labneh & Zaatar" at bounding box center [439, 394] width 414 height 35
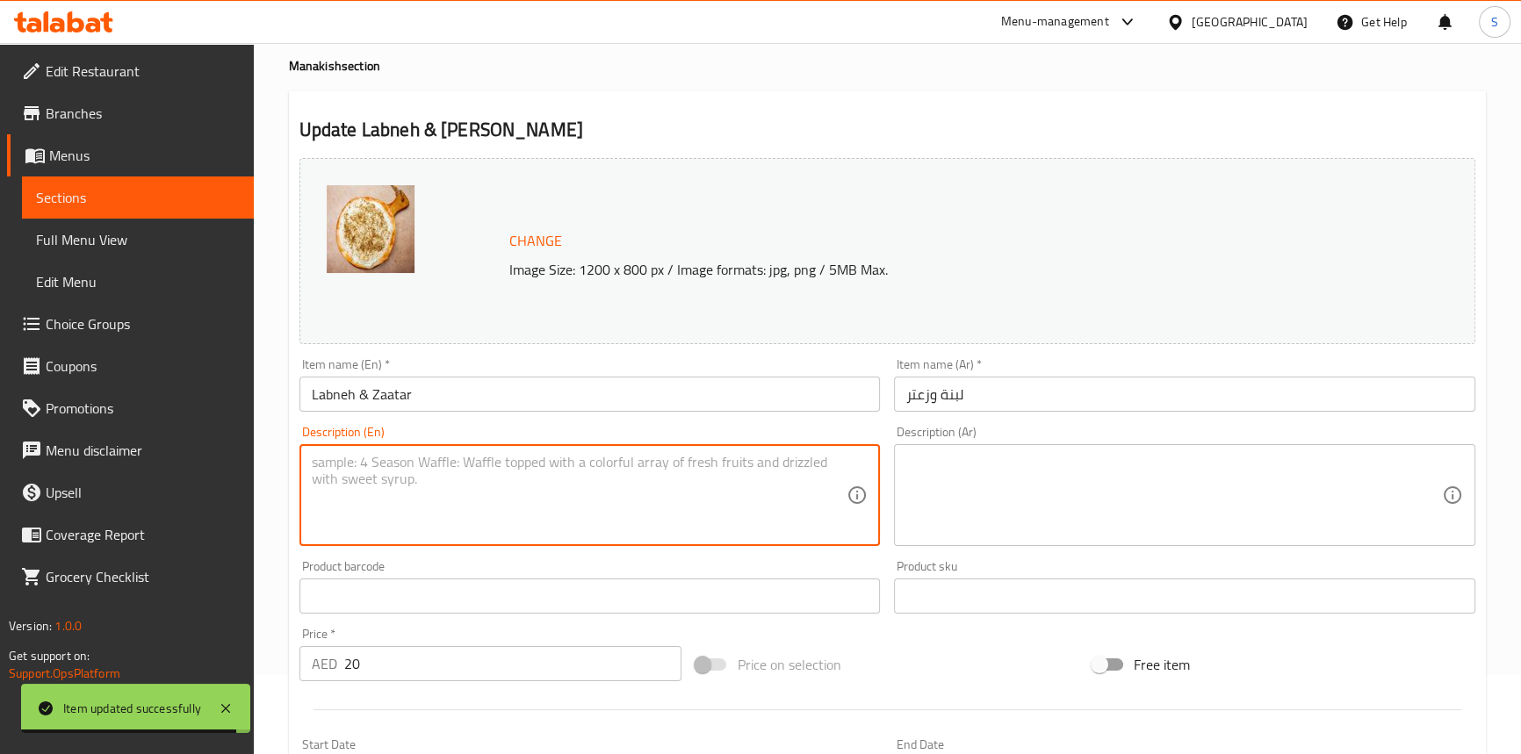
click at [592, 458] on textarea at bounding box center [580, 495] width 536 height 83
paste textarea "Dough, Zaatar, Olive Oil, and Labneh"
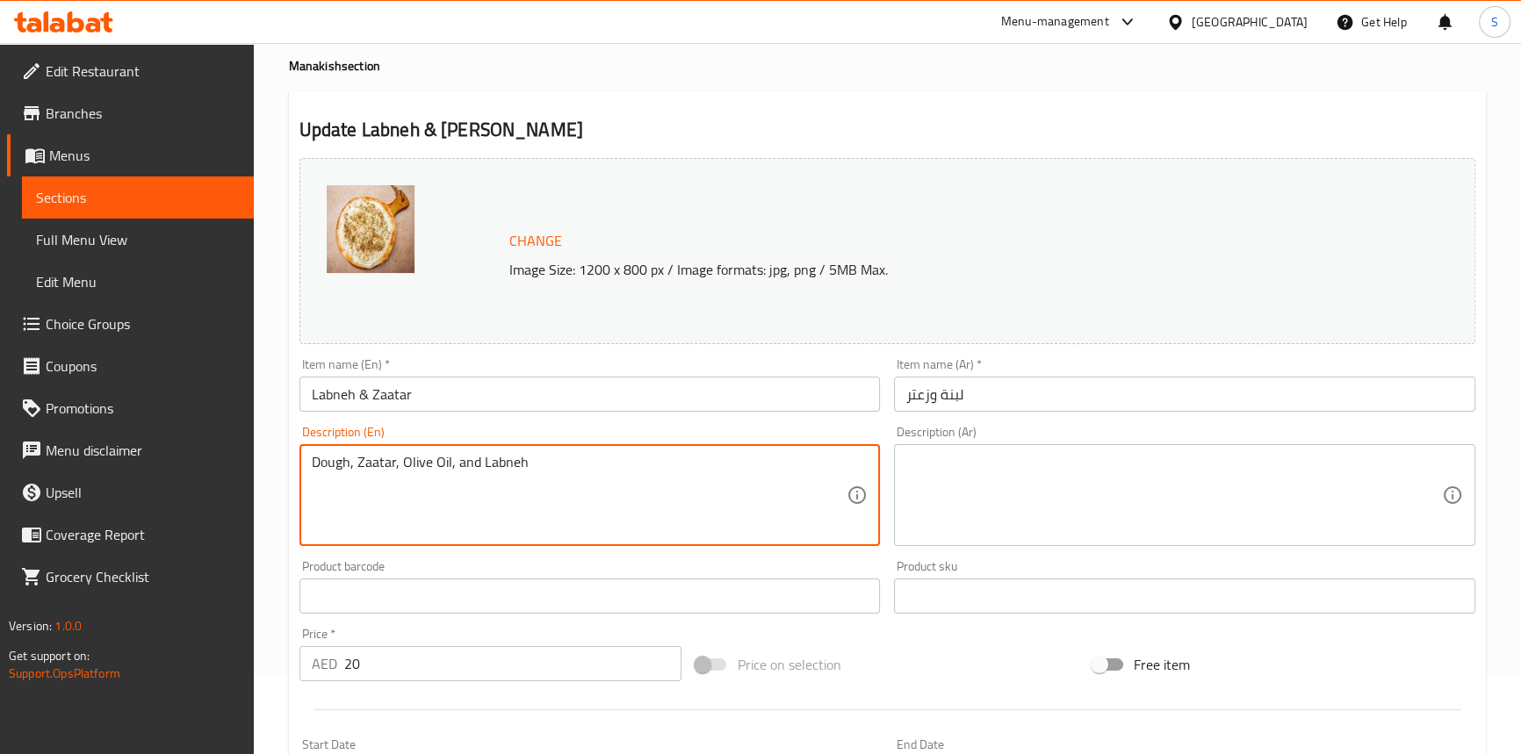
type textarea "Dough, Zaatar, Olive Oil, and Labneh"
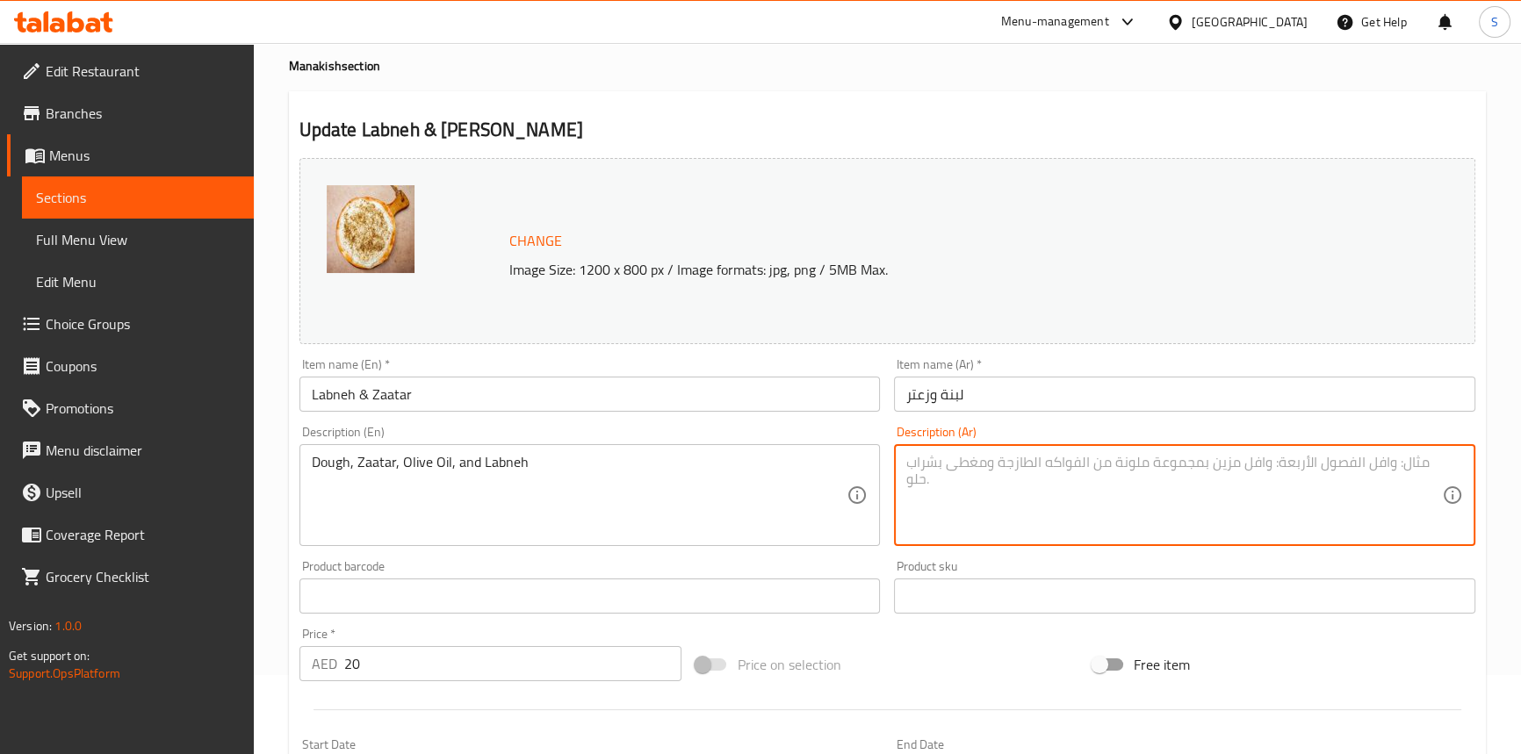
click at [1083, 531] on textarea at bounding box center [1174, 495] width 536 height 83
paste textarea "عجينة، [PERSON_NAME]، [PERSON_NAME] ولبنة"
type textarea "عجينة، [PERSON_NAME]، [PERSON_NAME] ولبنة"
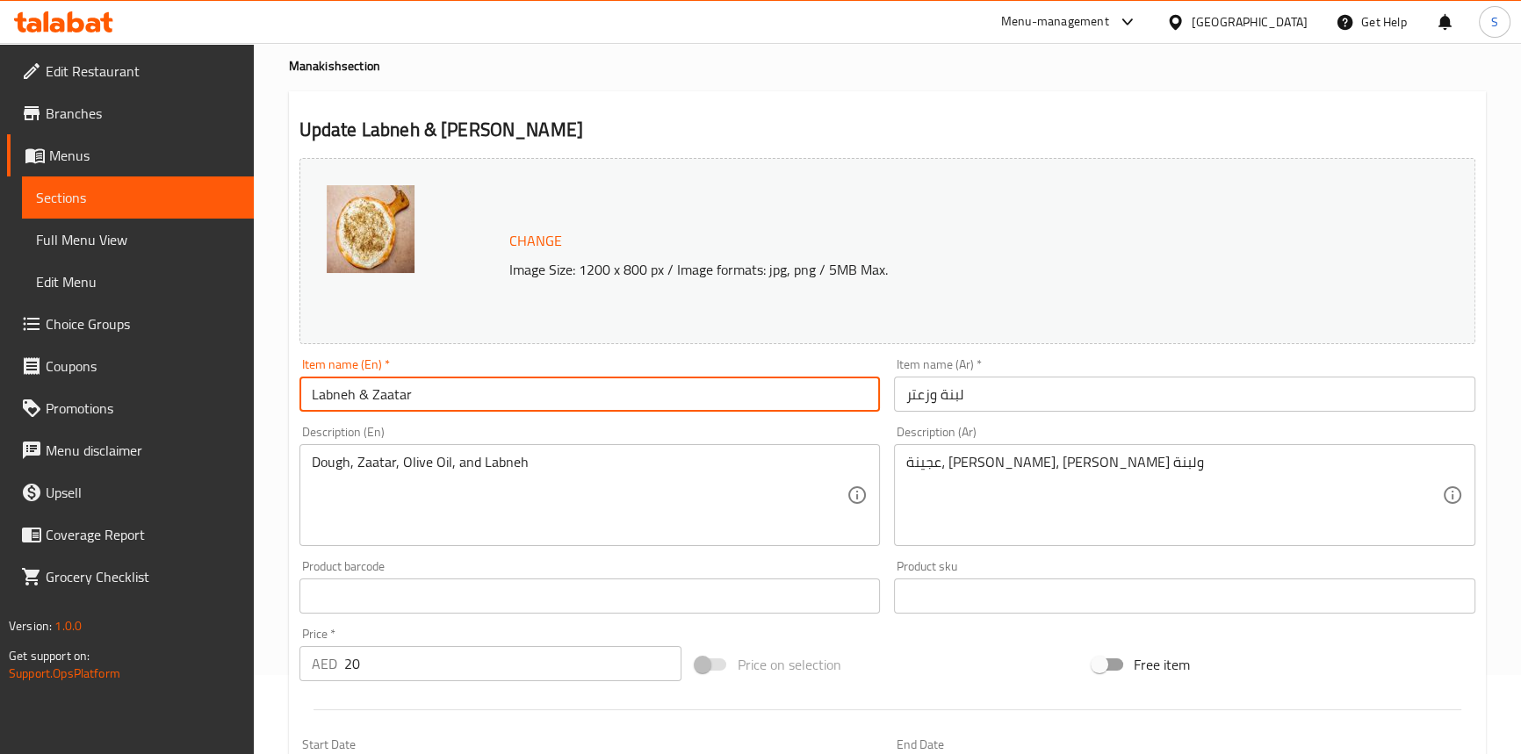
click at [482, 394] on input "Labneh & Zaatar" at bounding box center [589, 394] width 581 height 35
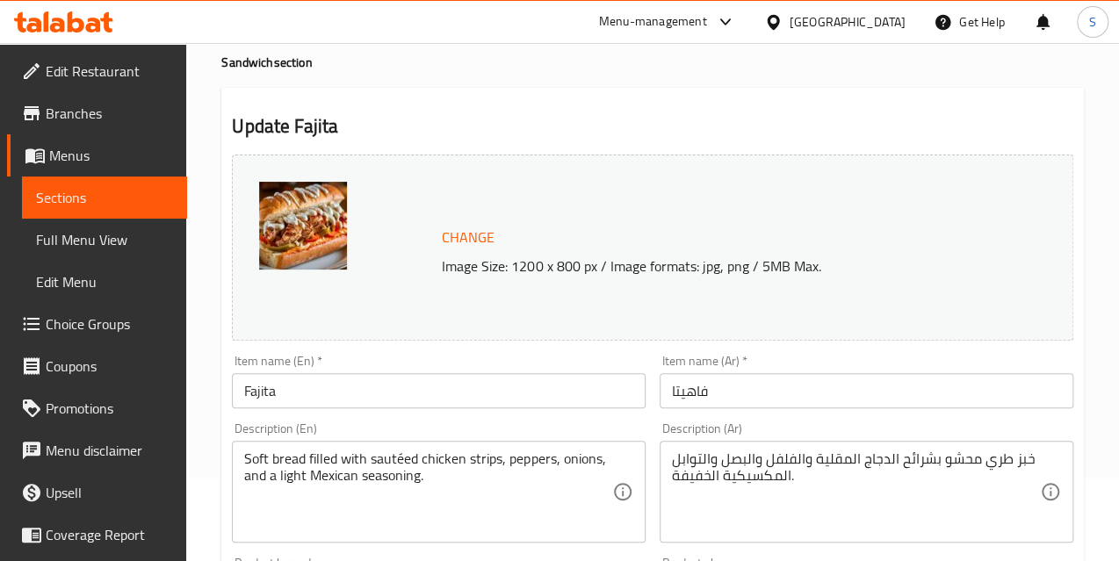
scroll to position [159, 0]
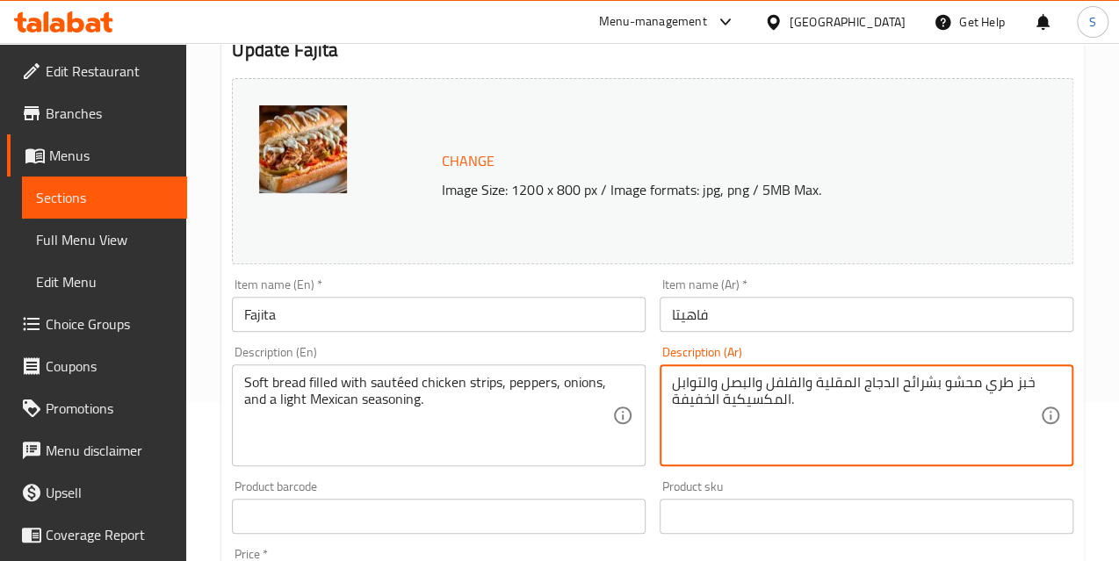
click at [837, 380] on textarea "خبز طري محشو بشرائح الدجاج المقلية والفلفل والبصل والتوابل المكسيكية الخفيفة." at bounding box center [856, 415] width 368 height 83
paste textarea "وتيه"
type textarea "خبز طري محشو بشرائح الدجاج سوتيه والفلفل والبصل والتوابل المكسيكية الخفيفة."
click at [593, 328] on input "Fajita" at bounding box center [439, 314] width 414 height 35
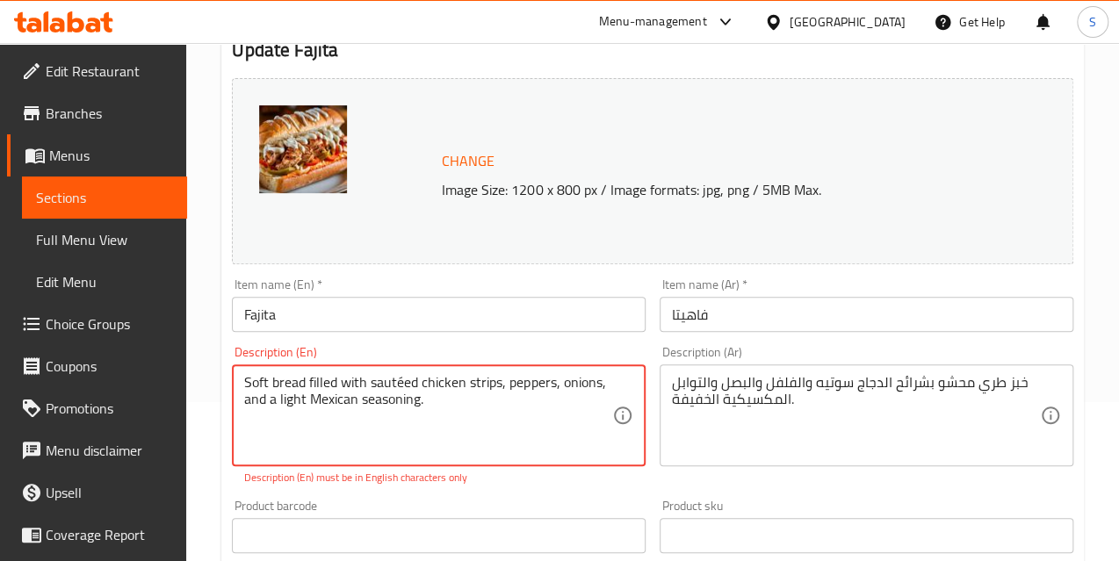
click at [405, 378] on textarea "Soft bread filled with sautéed chicken strips, peppers, onions, and a light Mex…" at bounding box center [428, 415] width 368 height 83
type textarea "Soft bread filled with sauteed chicken strips, peppers, onions, and a light Mex…"
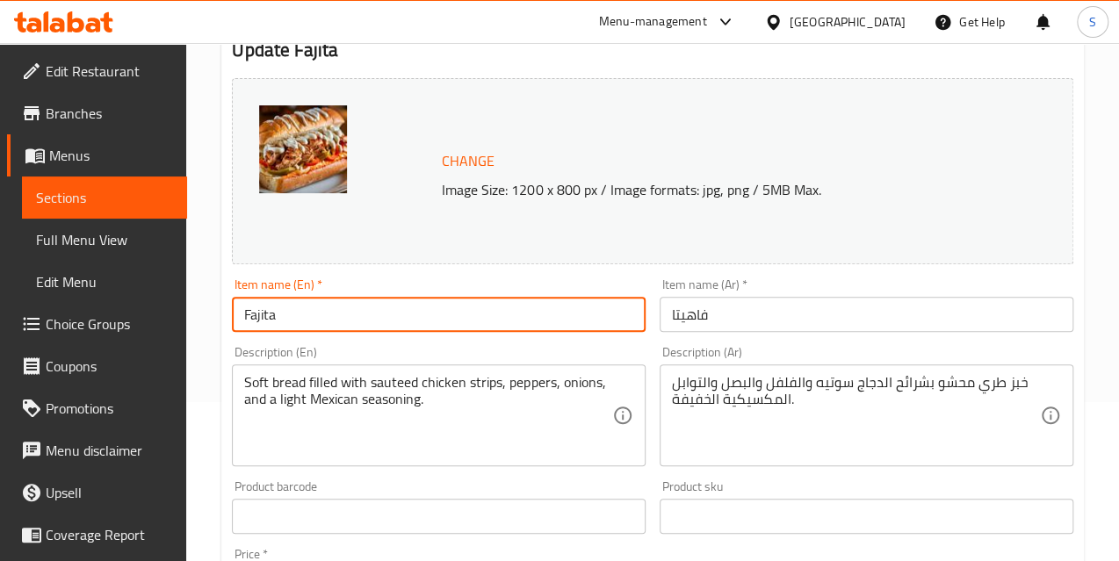
click at [420, 326] on input "Fajita" at bounding box center [439, 314] width 414 height 35
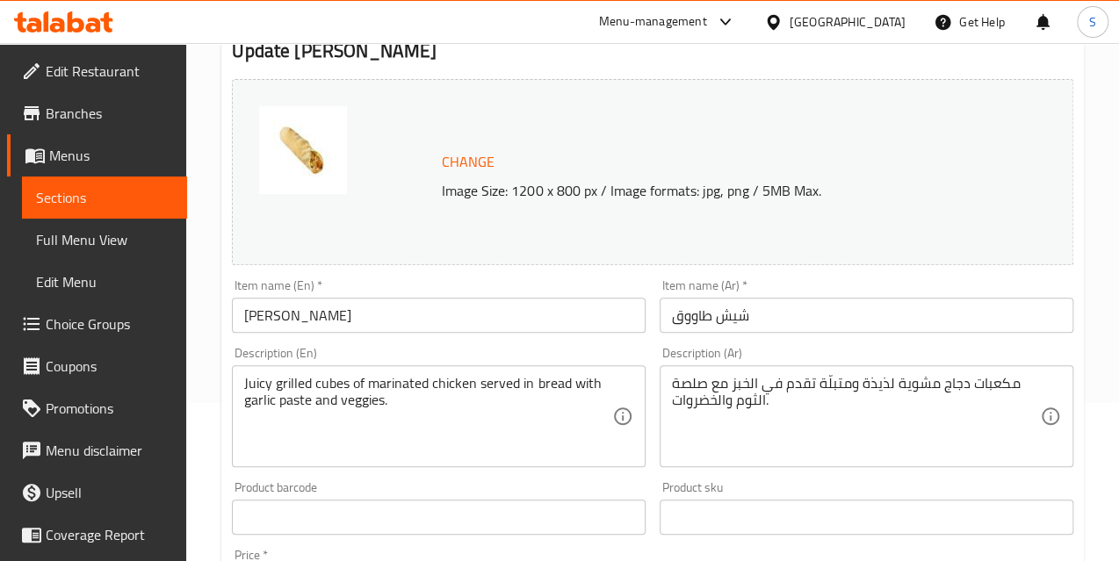
scroll to position [159, 0]
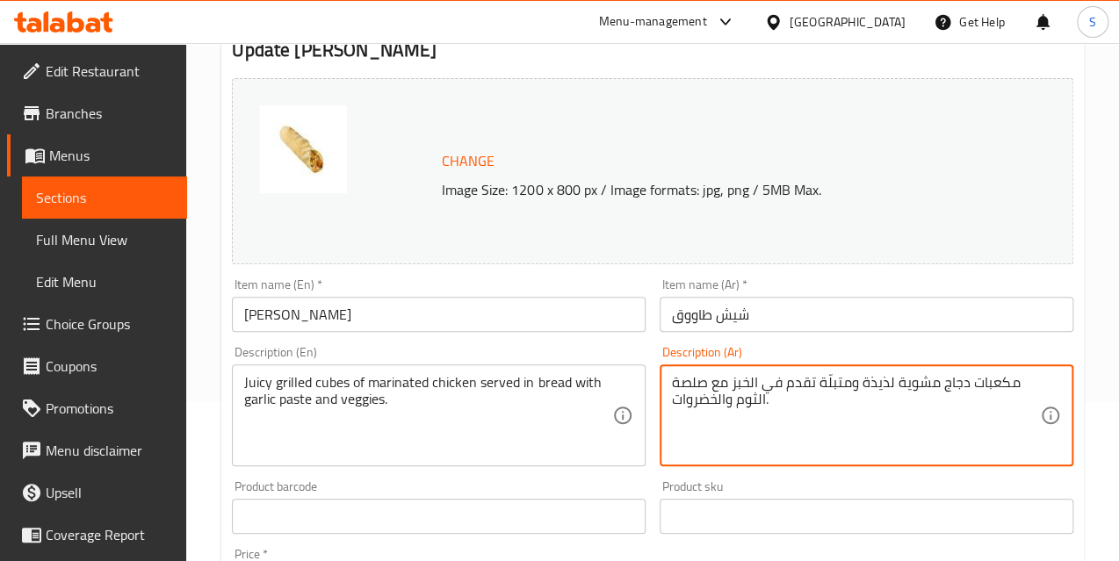
click at [870, 382] on textarea "مكعبات دجاج مشوية لذيذة ومتبلّة تقدم في الخبز مع صلصة الثوم والخضروات." at bounding box center [856, 415] width 368 height 83
paste textarea "جوسي"
type textarea "مكعبات دجاج مشوية جوسي ومتبلّة تقدم في الخبز مع صلصة الثوم والخضروات."
click at [852, 310] on input "شيش طاووق" at bounding box center [867, 314] width 414 height 35
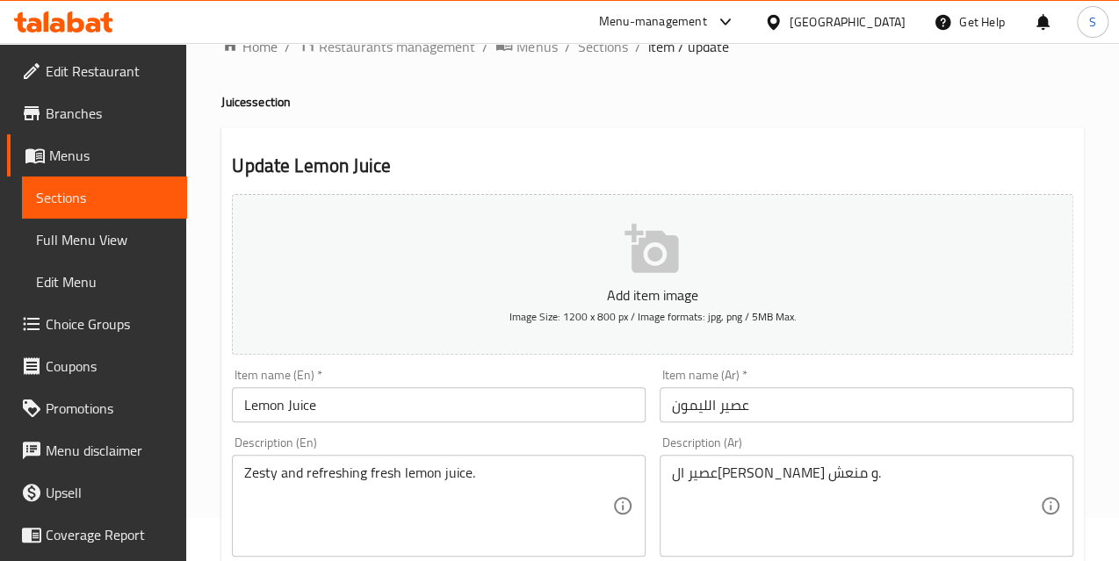
scroll to position [79, 0]
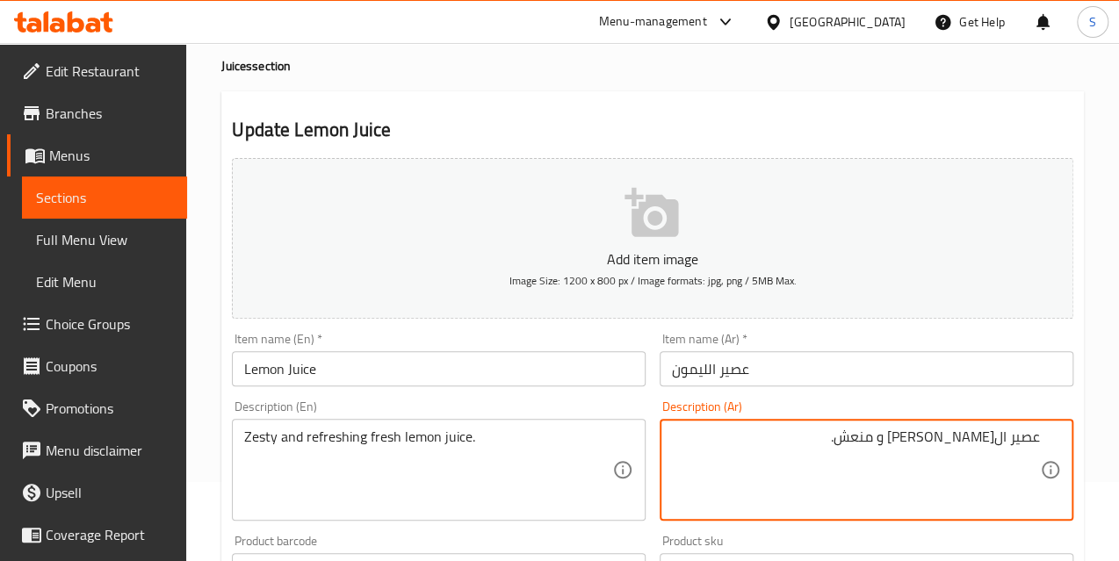
click at [905, 437] on textarea "عصير ال[PERSON_NAME] و منعش." at bounding box center [856, 470] width 368 height 83
type textarea "عصير ال[PERSON_NAME] و طازج منعش."
click at [365, 367] on input "Lemon Juice" at bounding box center [439, 368] width 414 height 35
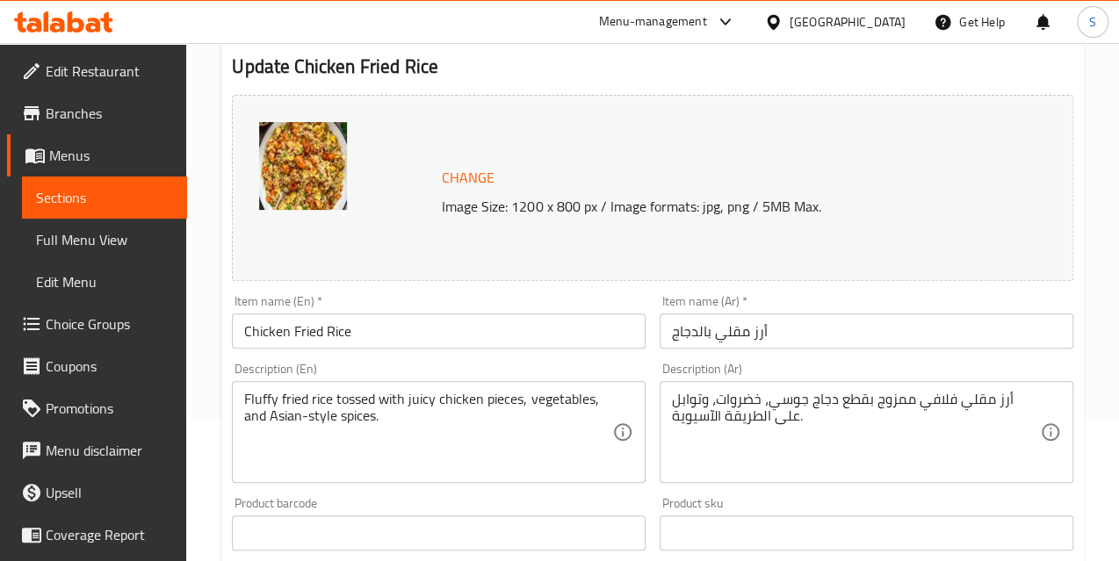
scroll to position [159, 0]
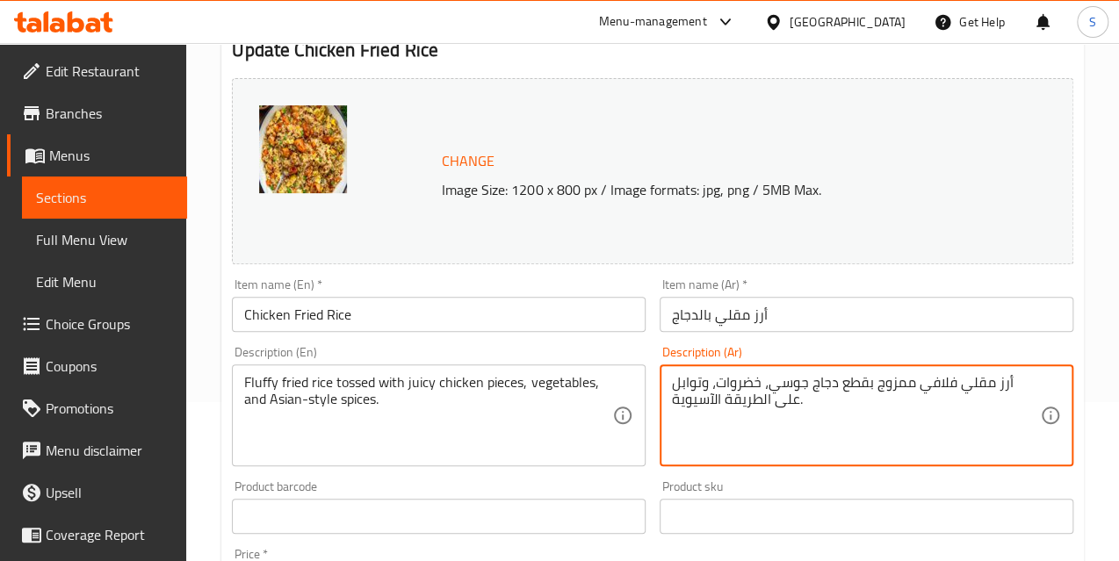
click at [919, 381] on textarea "أرز مقلي فلافي ممزوج بقطع دجاج جوسي، خضروات، وتوابل على الطريقة الآسيوية." at bounding box center [856, 415] width 368 height 83
paste textarea "غموس"
type textarea "أرز مقلي فلافي مغموس بقطع دجاج جوسي، خضروات، وتوابل على الطريقة الآسيوية."
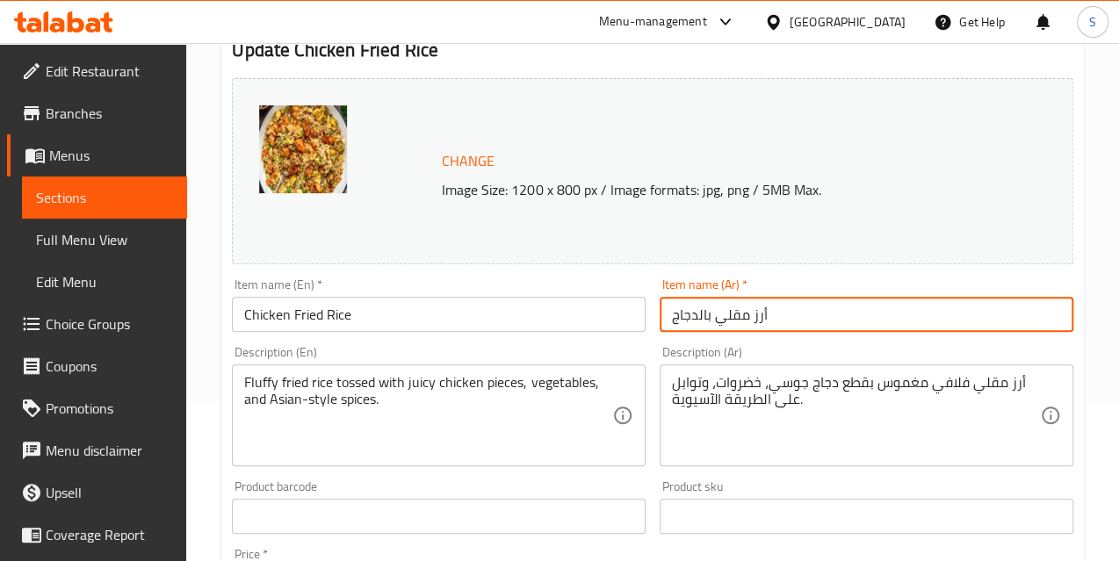
click at [833, 318] on input "أرز مقلي بالدجاج" at bounding box center [867, 314] width 414 height 35
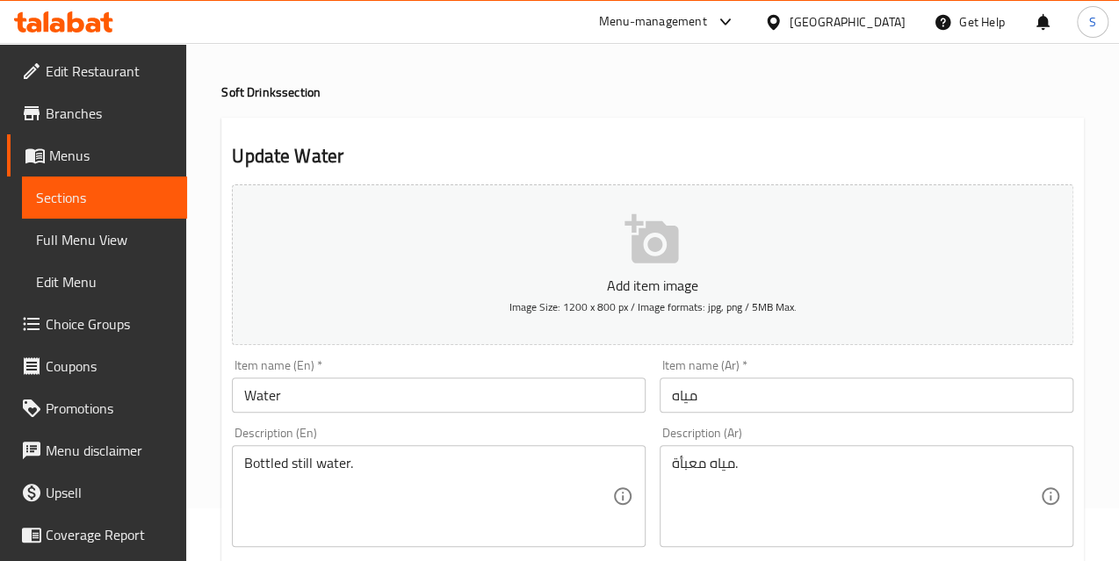
scroll to position [79, 0]
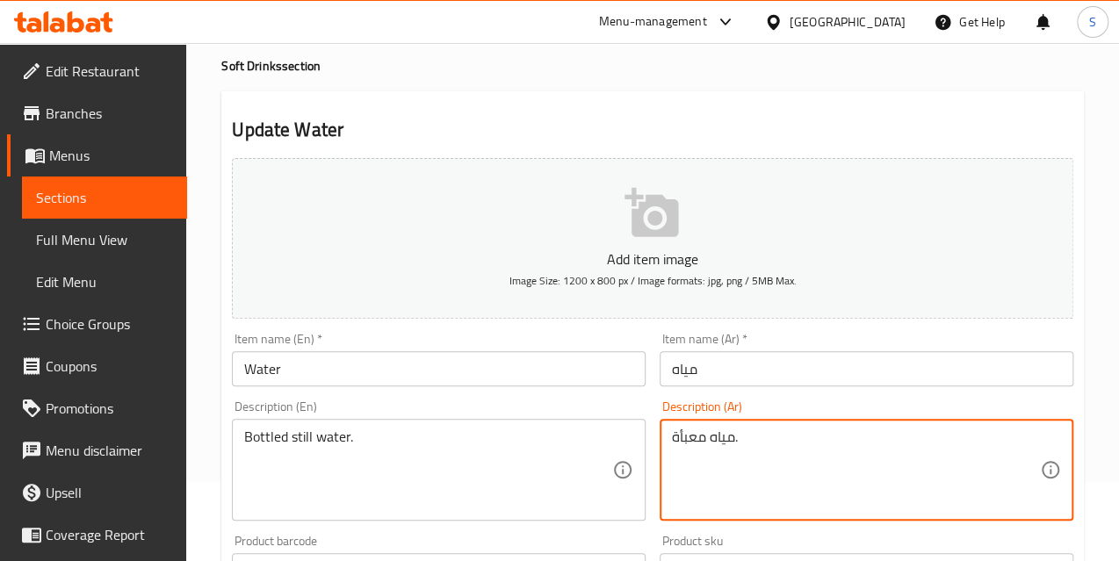
paste textarea "نيةمع"
type textarea "مياه معدنية معبأة."
click at [775, 340] on div "Item name (Ar)   * مياه Item name (Ar) *" at bounding box center [867, 360] width 414 height 54
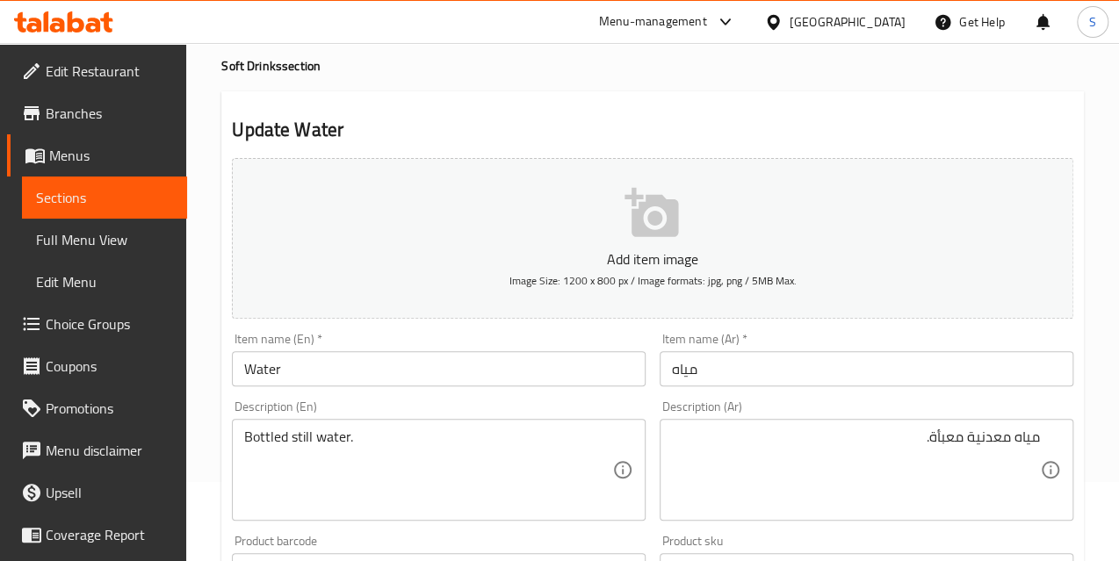
click at [747, 376] on input "مياه" at bounding box center [867, 368] width 414 height 35
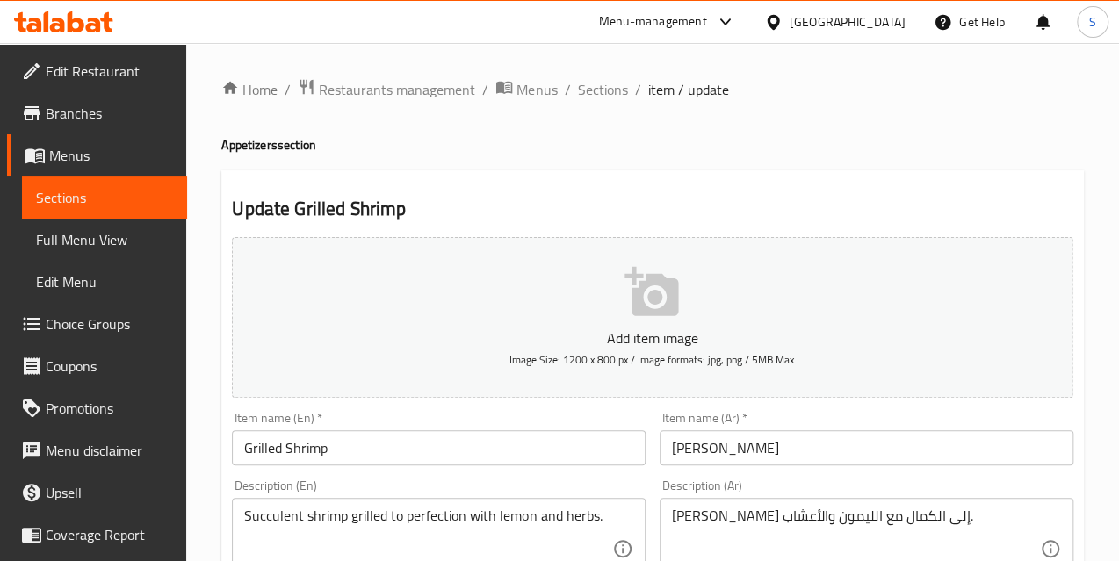
scroll to position [159, 0]
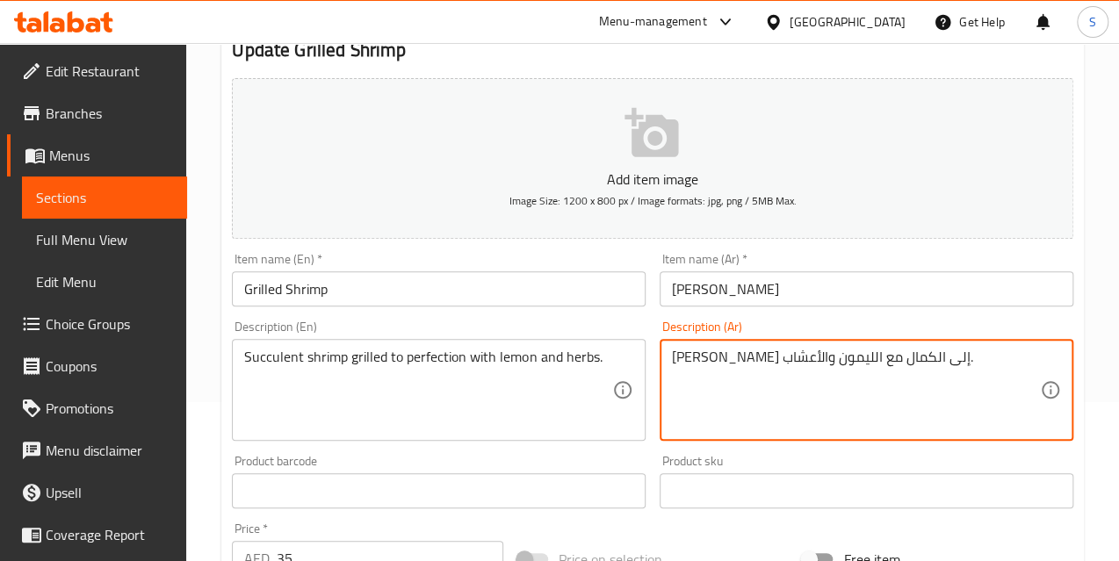
click at [918, 357] on textarea "[PERSON_NAME] إلى الكمال مع الليمون والأعشاب." at bounding box center [856, 390] width 368 height 83
paste textarea "صارى"
type textarea "جمبري عصارى مشوي إلى الكمال مع الليمون والأعشاب."
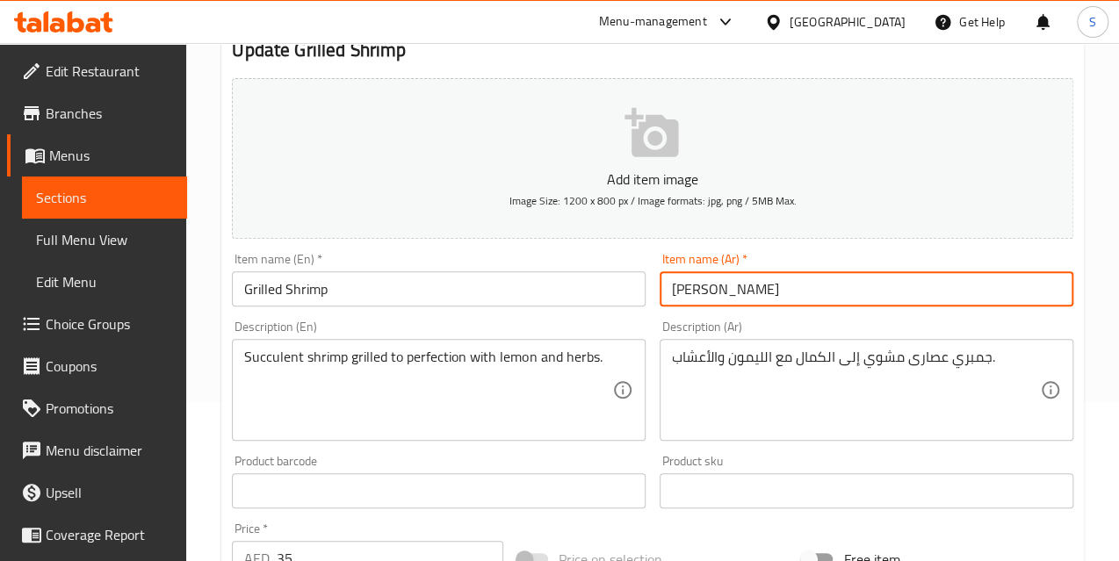
click at [813, 299] on input "روبيان مشوي" at bounding box center [867, 288] width 414 height 35
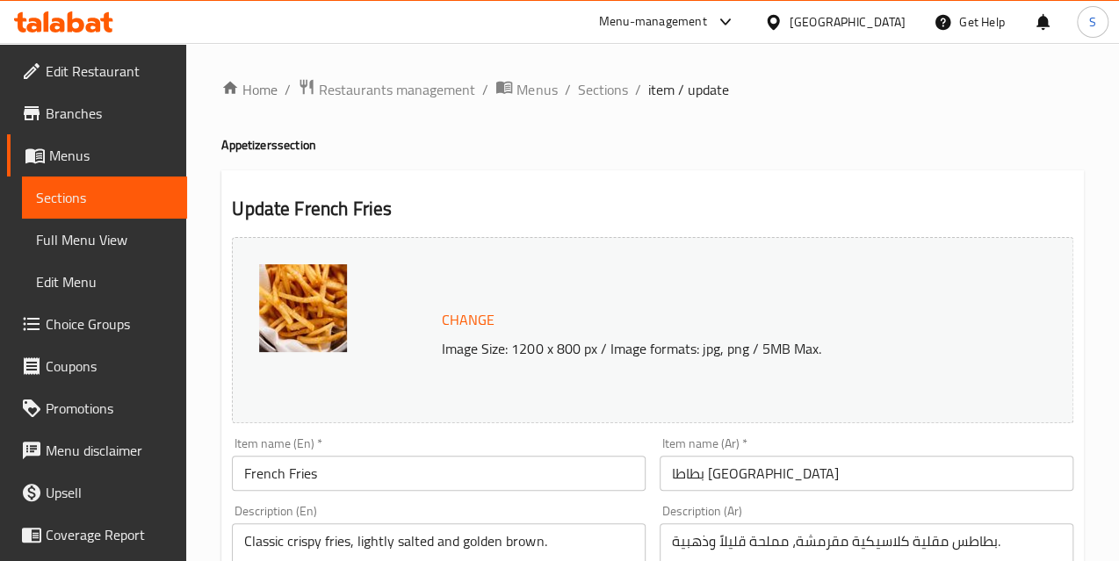
scroll to position [239, 0]
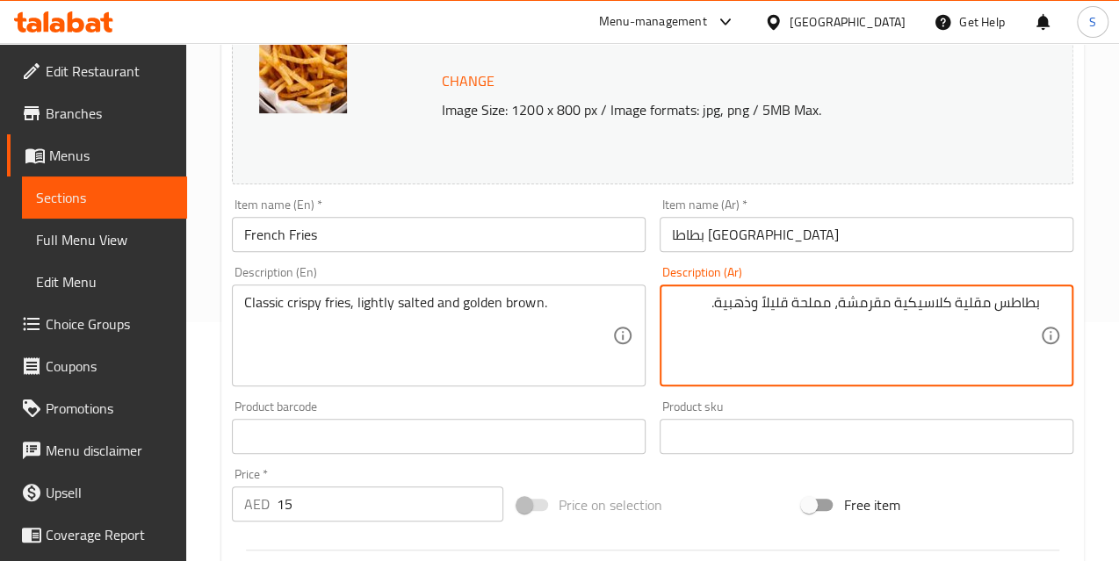
click at [692, 299] on textarea "بطاطس مقلية كلاسيكية مقرمشة، مملحة قليلاً وذهبية." at bounding box center [856, 335] width 368 height 83
type textarea "بطاطس مقلية كلاسيكية مقرمشة، مملحة قليلاً وذهبية براون."
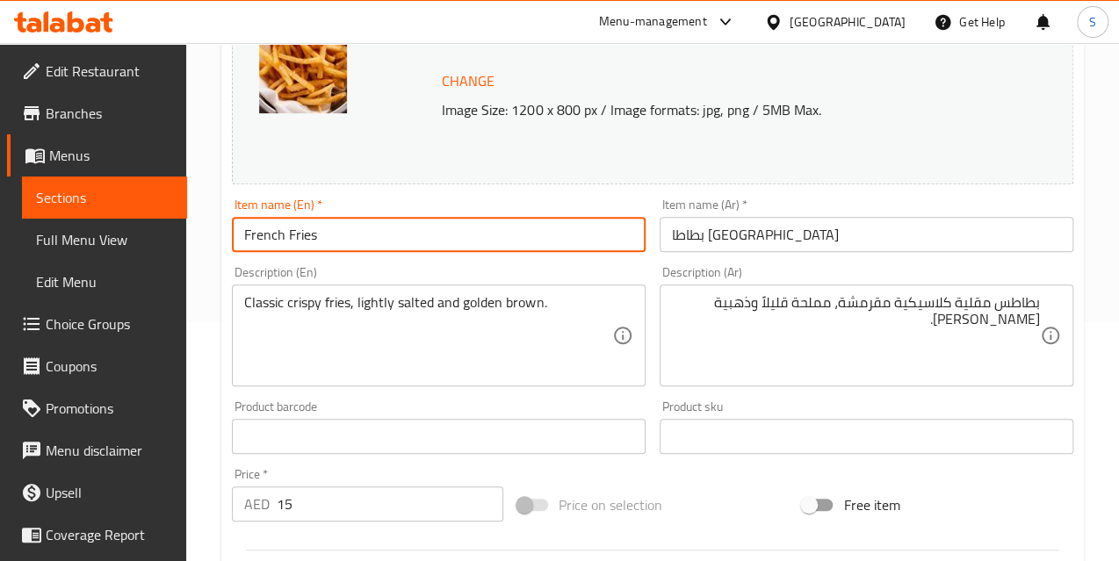
click at [528, 235] on input "French Fries" at bounding box center [439, 234] width 414 height 35
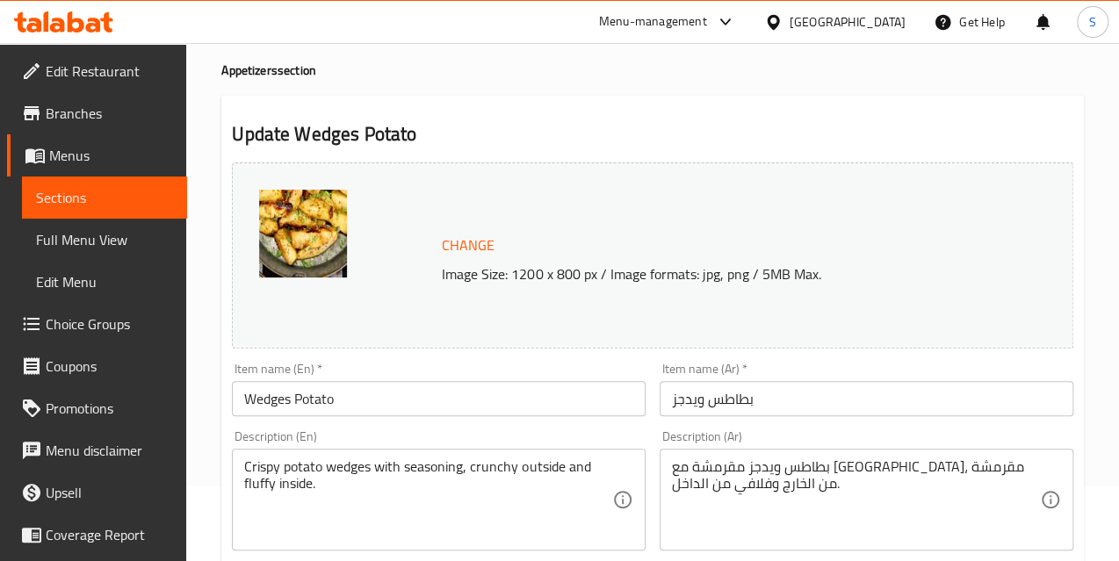
scroll to position [159, 0]
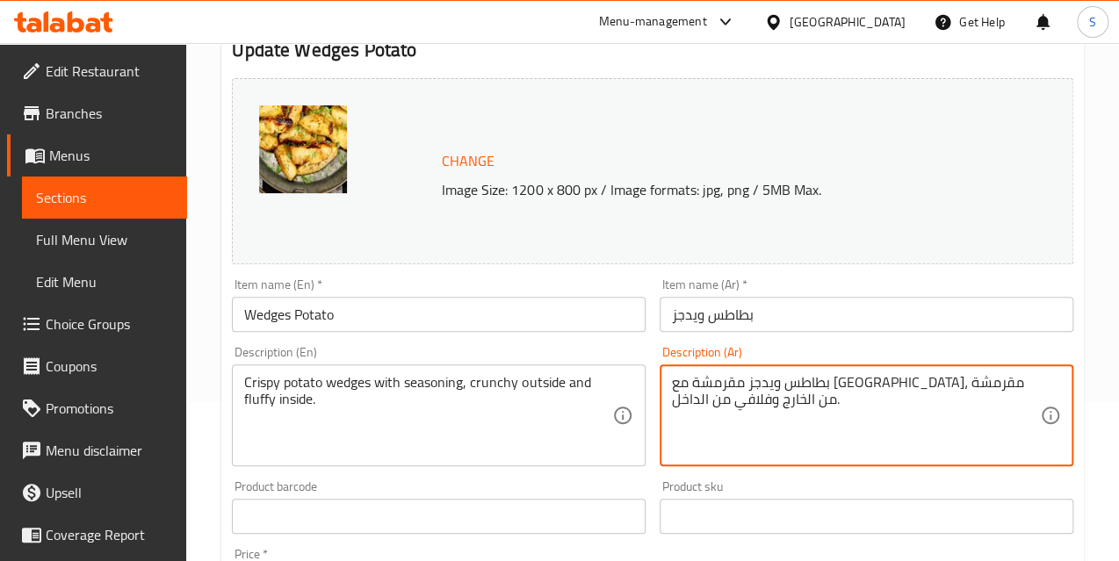
click at [801, 380] on textarea "بطاطس ويدجز مقرمشة مع [GEOGRAPHIC_DATA]، مقرمشة من الخارج وفلافي من الداخل." at bounding box center [856, 415] width 368 height 83
paste textarea "رانشي"
type textarea "بطاطس ويدجز مقرمشة مع [GEOGRAPHIC_DATA]، كرانشي من الخارج وفلافي من الداخل."
click at [791, 321] on input "بطاطس ويدجز" at bounding box center [867, 314] width 414 height 35
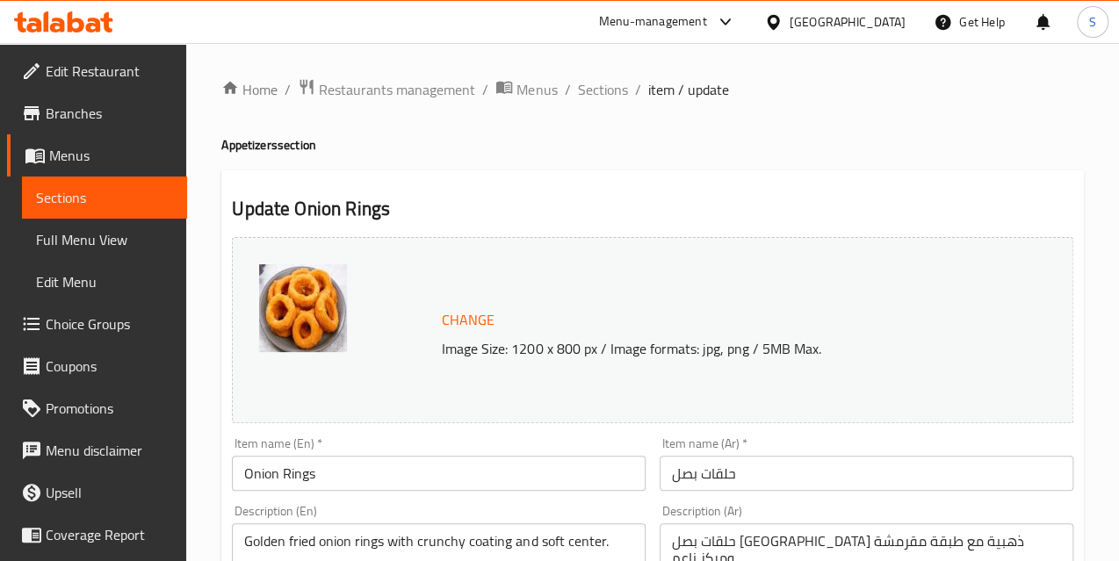
scroll to position [239, 0]
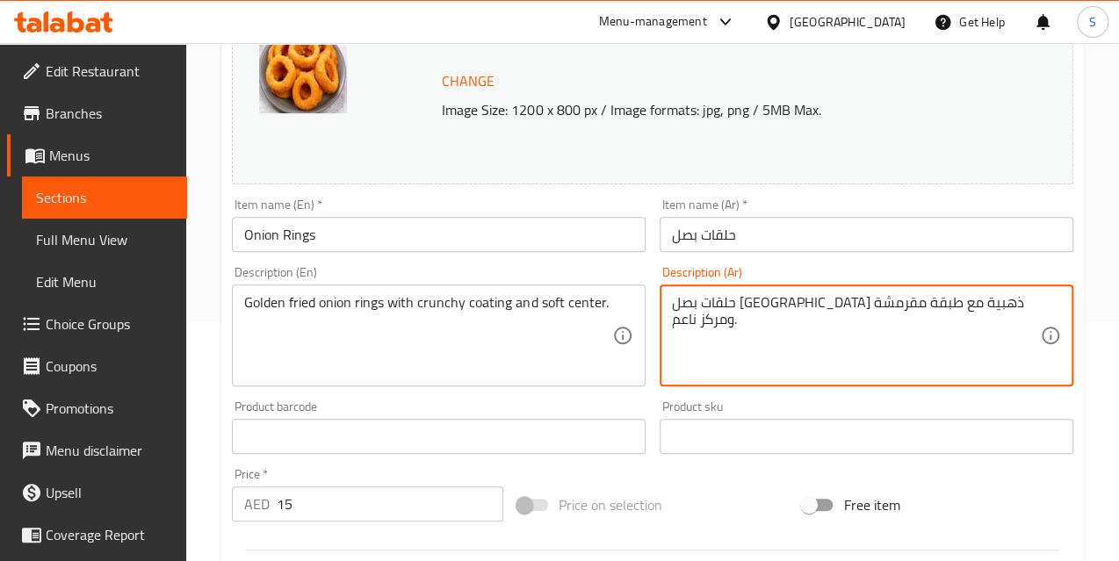
click at [770, 308] on textarea "حلقات بصل [GEOGRAPHIC_DATA] ذهبية مع طبقة مقرمشة ومركز ناعم." at bounding box center [856, 335] width 368 height 83
paste textarea "رانشي"
type textarea "حلقات بصل مقلية ذهبية مع طبقة كرانشي ومركز ناعم."
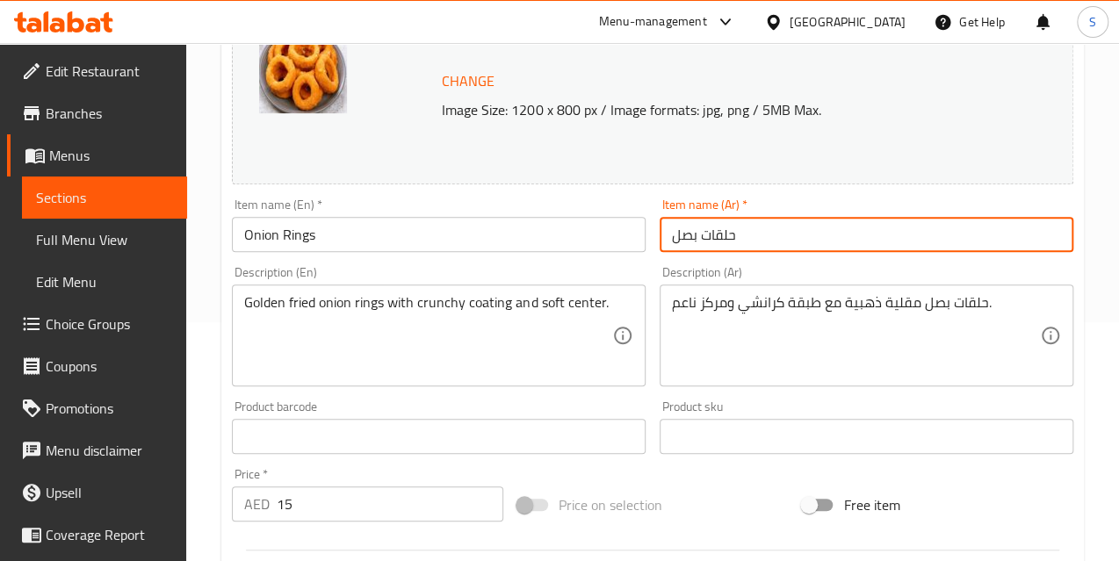
click at [769, 241] on input "حلقات بصل" at bounding box center [867, 234] width 414 height 35
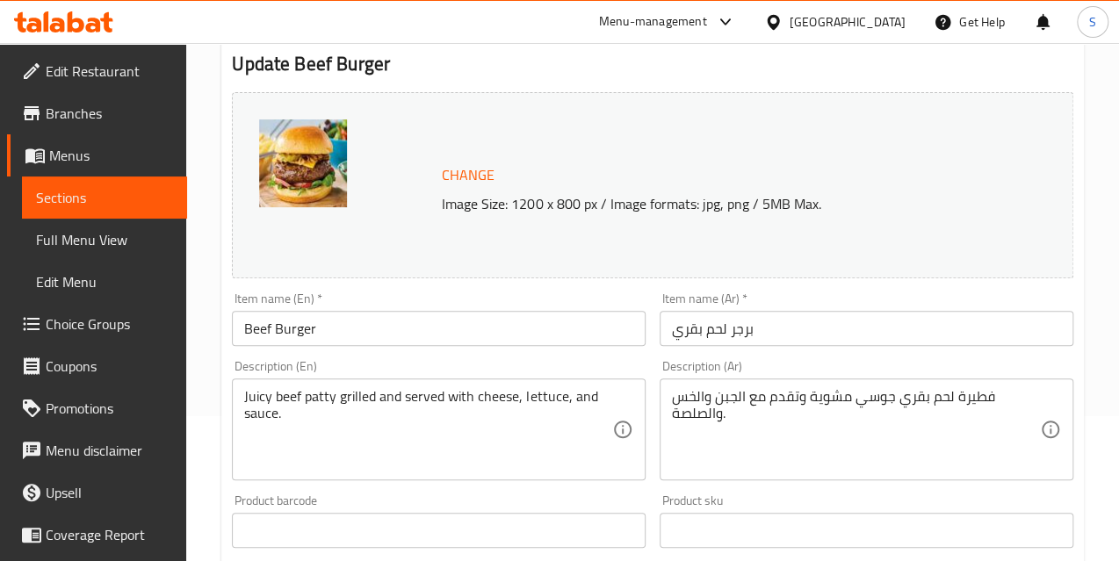
scroll to position [159, 0]
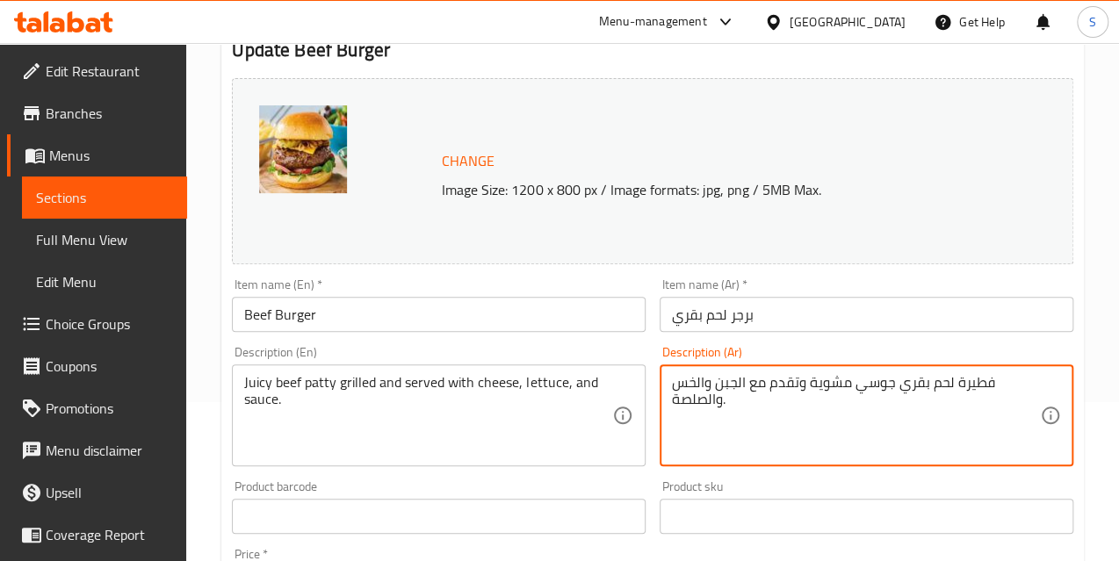
click at [975, 379] on textarea "فطيرة لحم بقري جوسي مشوية وتقدم مع الجبن والخس والصلصة." at bounding box center [856, 415] width 368 height 83
paste textarea "شريح"
type textarea "شريحة لحم بقري جوسي مشوية وتقدم مع الجبن والخس والصلصة."
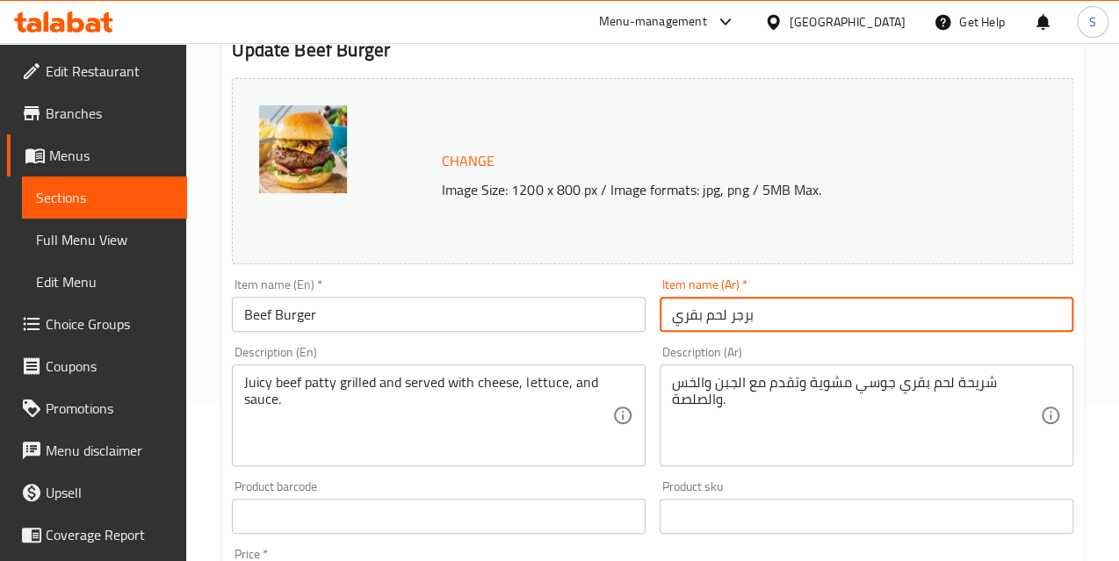
click at [858, 330] on input "برجر لحم بقري" at bounding box center [867, 314] width 414 height 35
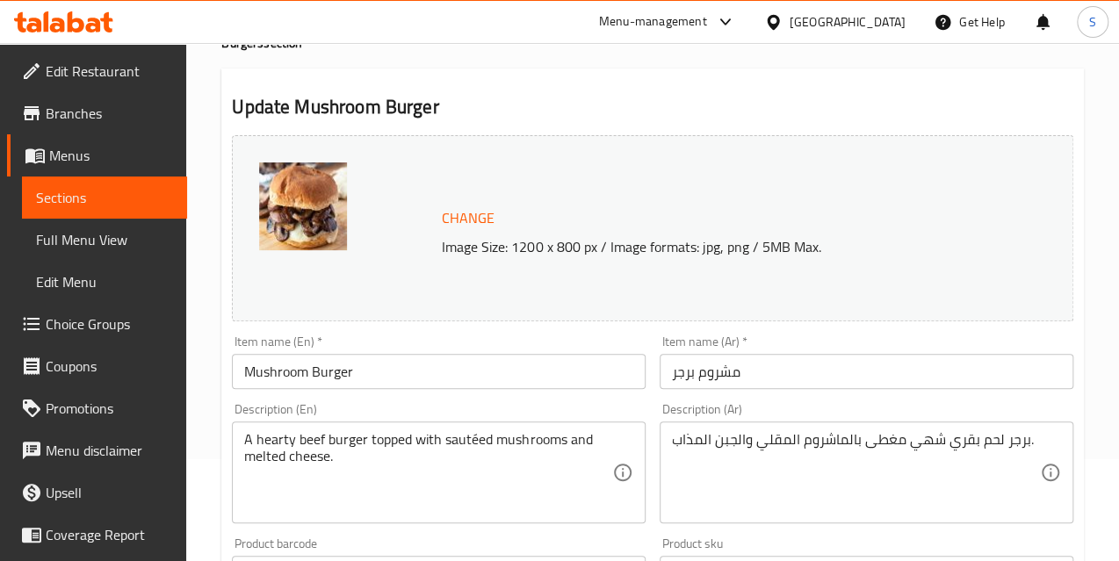
scroll to position [79, 0]
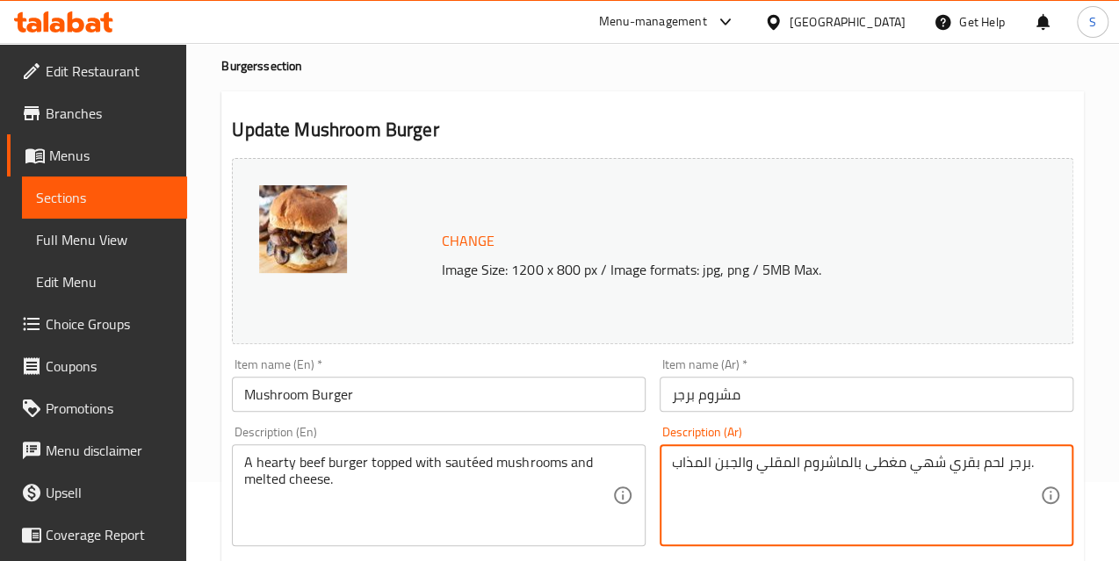
click at [784, 463] on textarea "برجر لحم بقري شهي مغطى بالماشروم المقلي والجبن المذاب." at bounding box center [856, 495] width 368 height 83
paste textarea "وتيه"
type textarea "برجر لحم بقري شهي مغطى بالماشروم سوتيه والجبن المذاب."
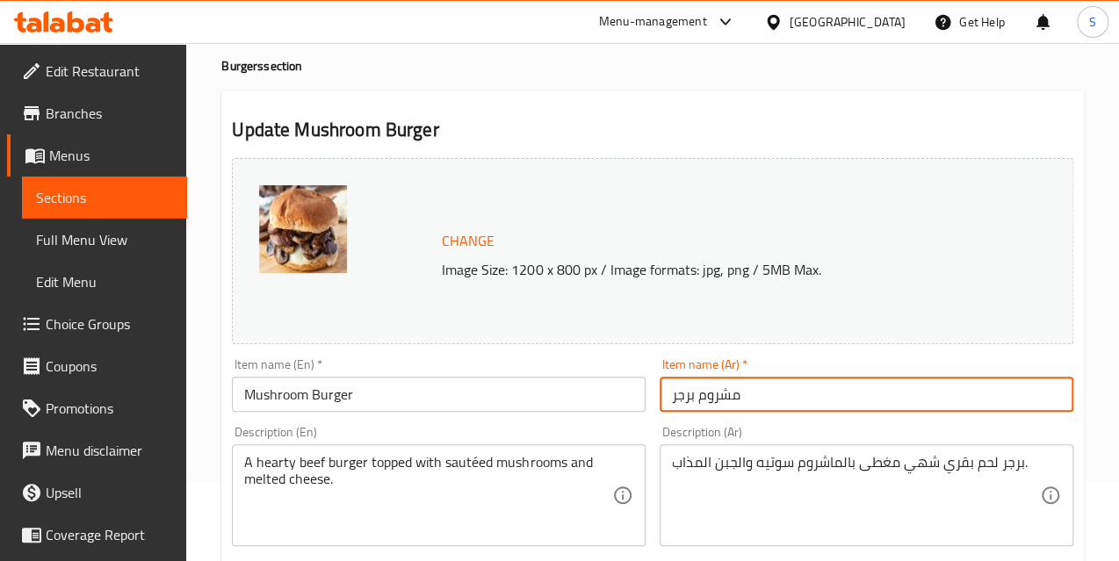
click at [775, 397] on input "مشروم برجر" at bounding box center [867, 394] width 414 height 35
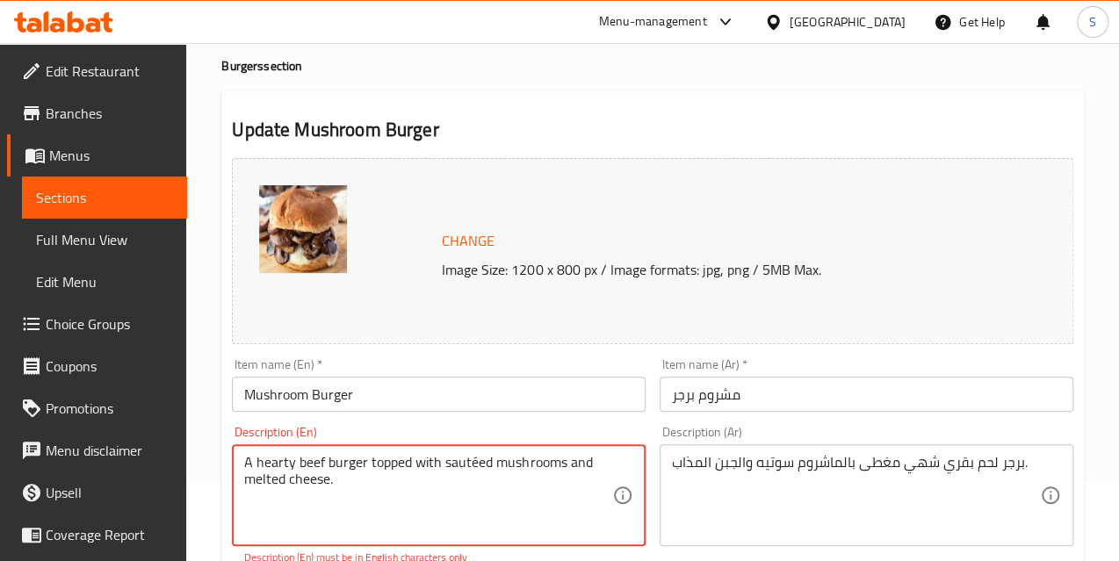
click at [472, 459] on textarea "A hearty beef burger topped with sautéed mushrooms and melted cheese." at bounding box center [428, 495] width 368 height 83
type textarea "A hearty beef burger topped with sauteed mushrooms and melted cheese."
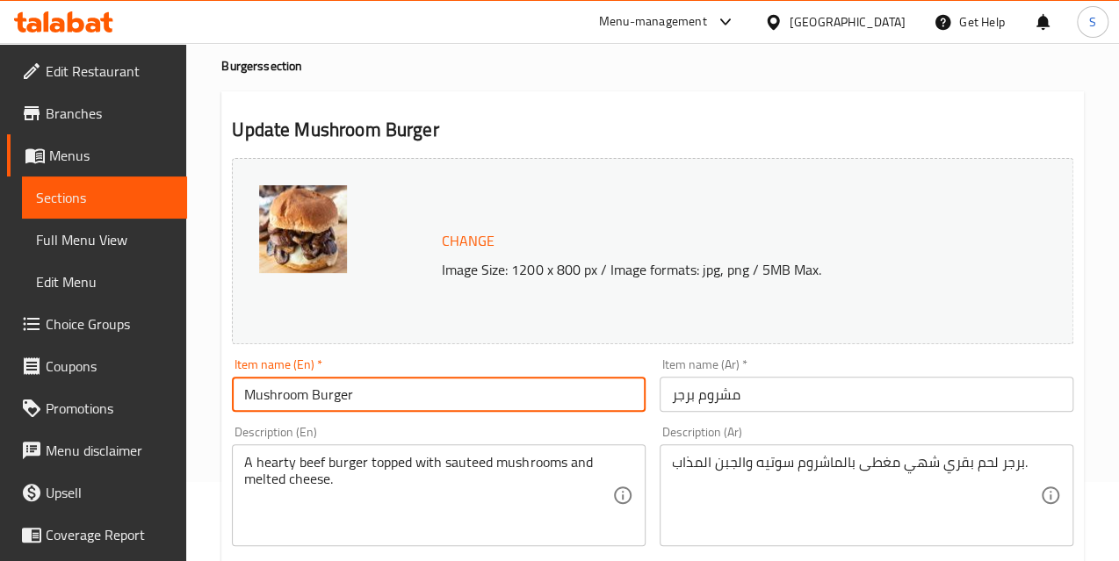
click at [453, 394] on input "Mushroom Burger" at bounding box center [439, 394] width 414 height 35
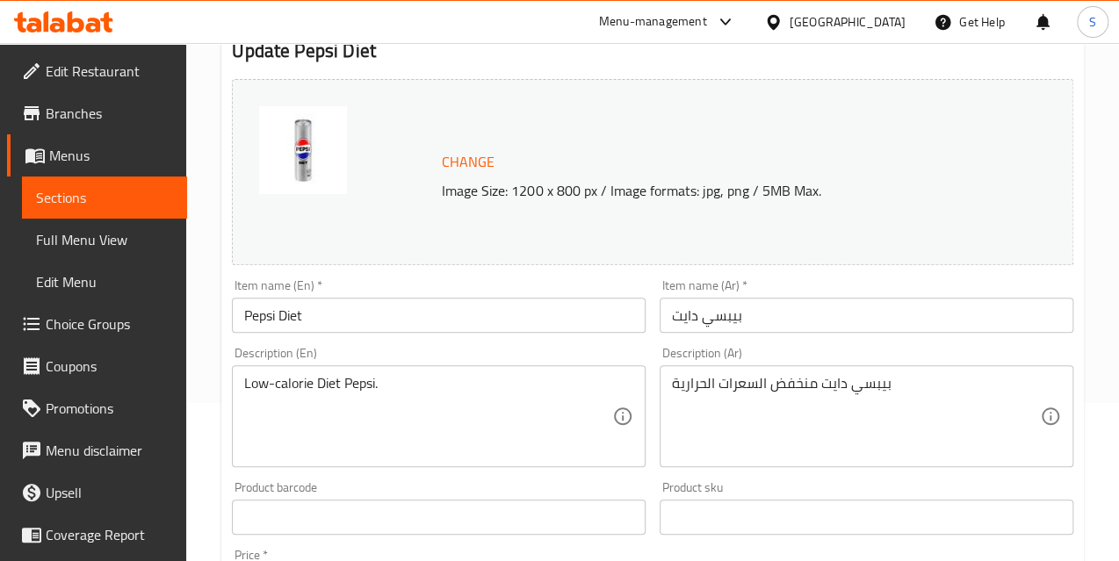
scroll to position [159, 0]
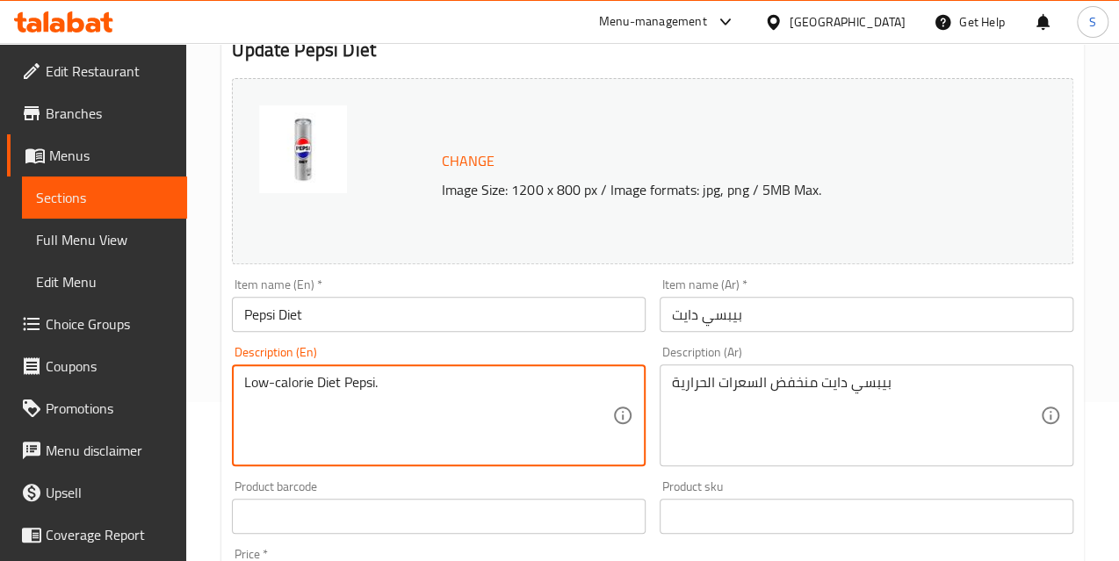
click at [317, 405] on textarea "Low-calorie Diet Pepsi." at bounding box center [428, 415] width 368 height 83
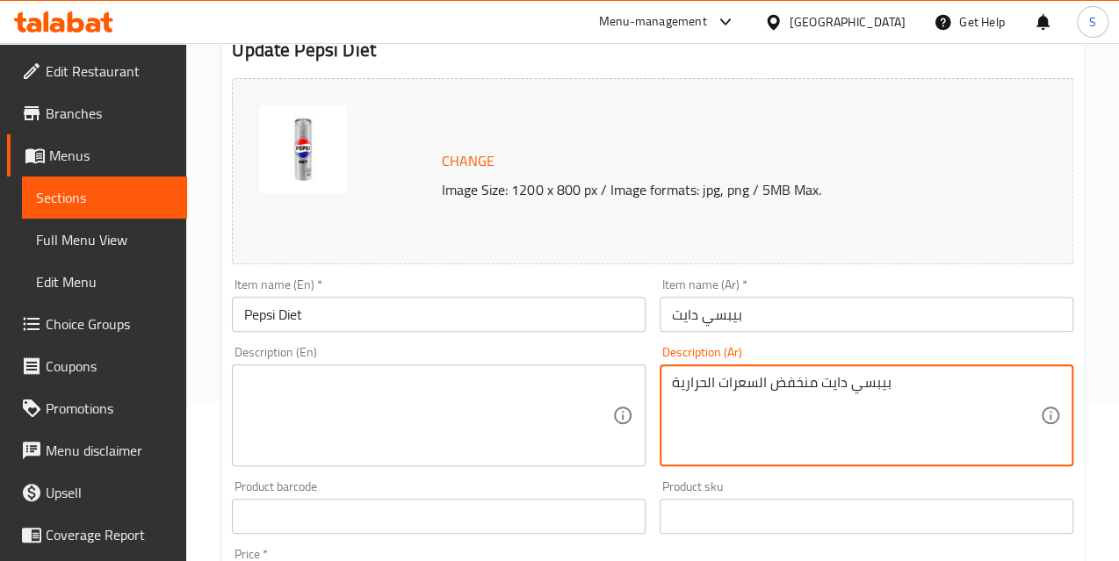
click at [957, 408] on textarea "بيبسي دايت منخفض السعرات الحرارية" at bounding box center [856, 415] width 368 height 83
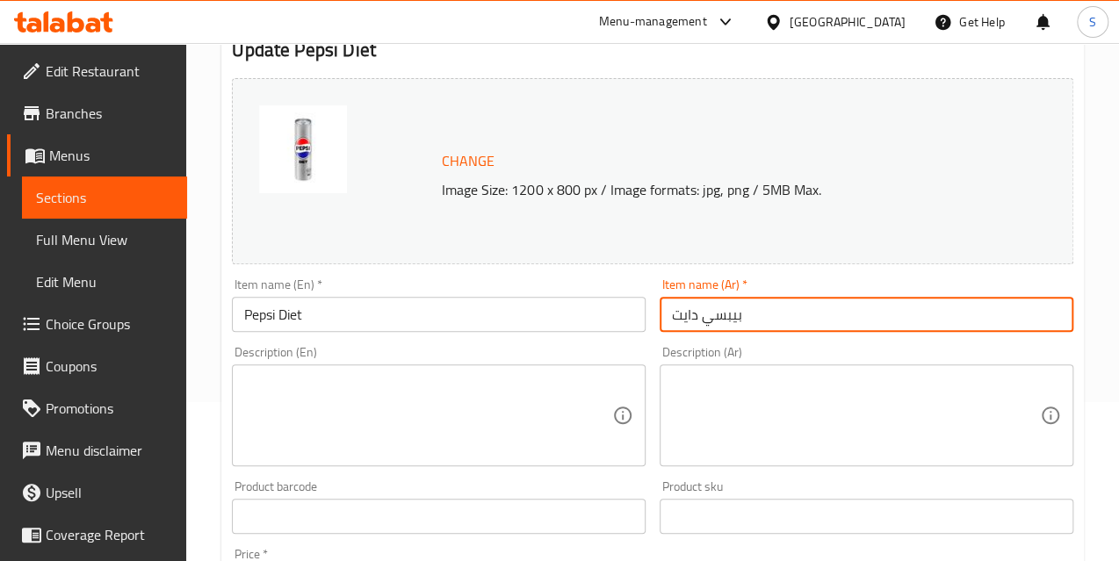
click at [812, 314] on input "بيبسي دايت" at bounding box center [867, 314] width 414 height 35
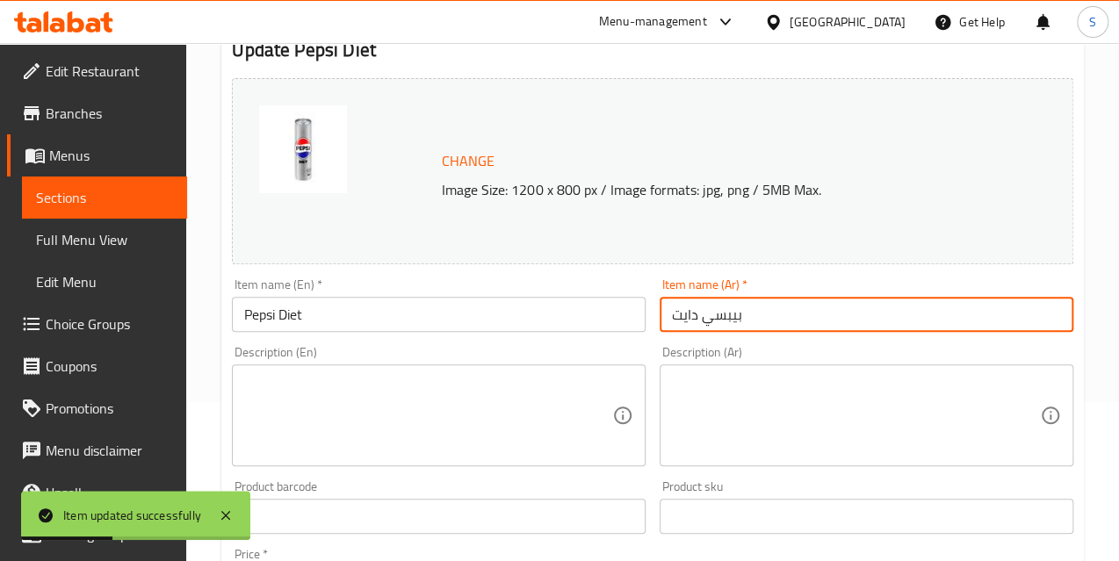
click at [310, 405] on textarea at bounding box center [428, 415] width 368 height 83
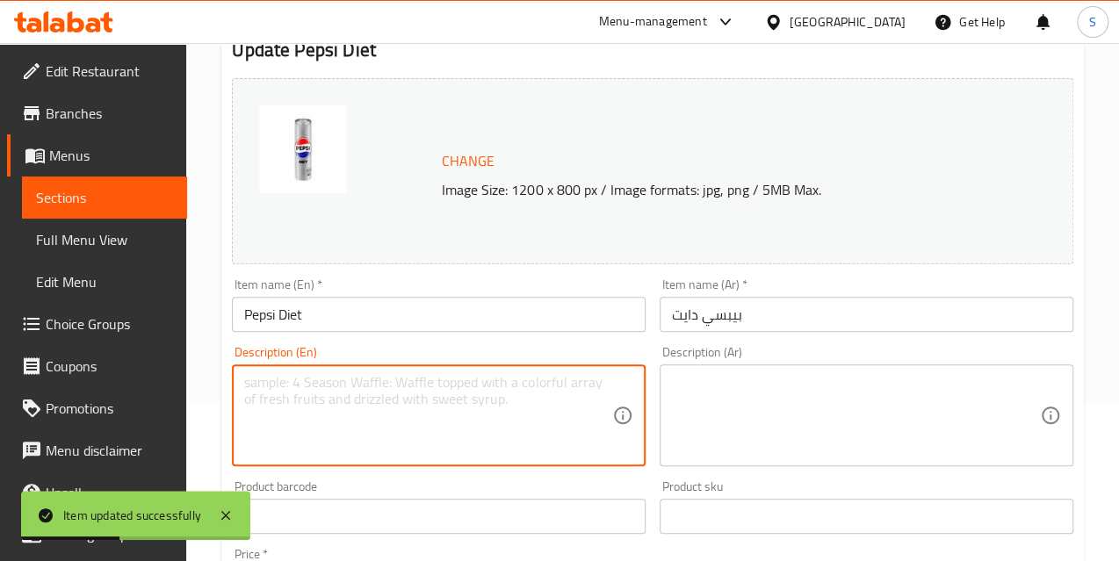
paste textarea "Soft Drink"
click at [242, 379] on div "Soft Drink Description (En)" at bounding box center [439, 415] width 414 height 102
click at [248, 381] on textarea "Soft Drink" at bounding box center [428, 415] width 368 height 83
click at [245, 377] on textarea "Soft Drink" at bounding box center [428, 415] width 368 height 83
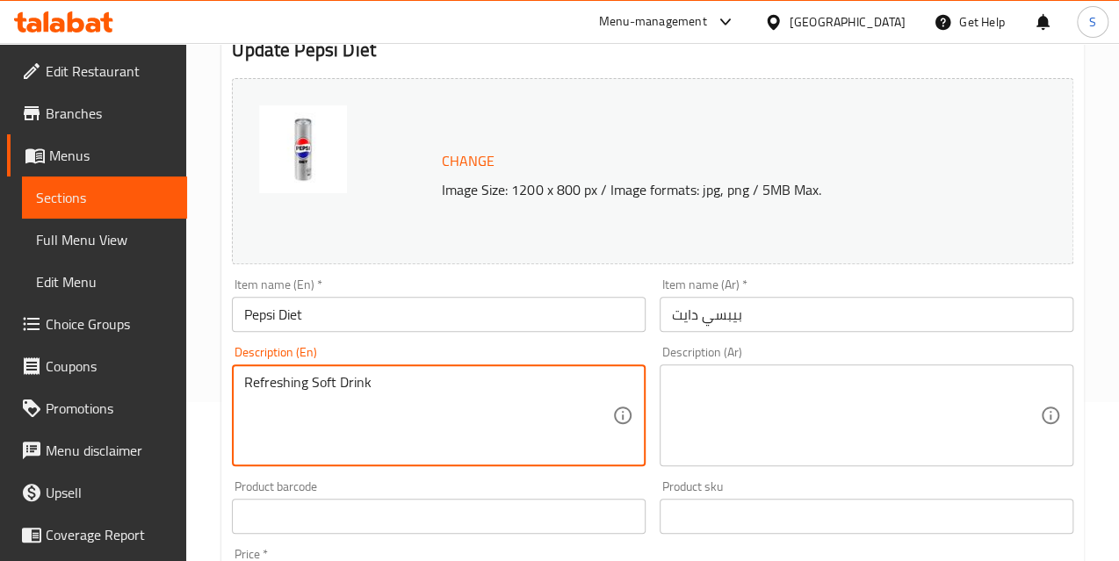
type textarea "Refreshing Soft Drink"
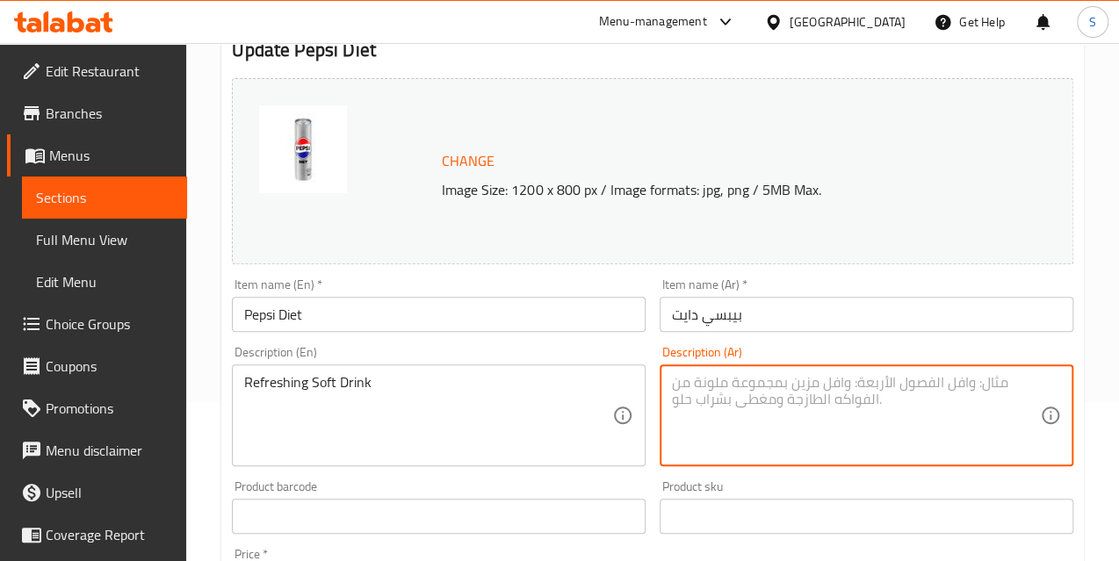
click at [786, 445] on textarea at bounding box center [856, 415] width 368 height 83
type textarea "مشروب غازى منعش"
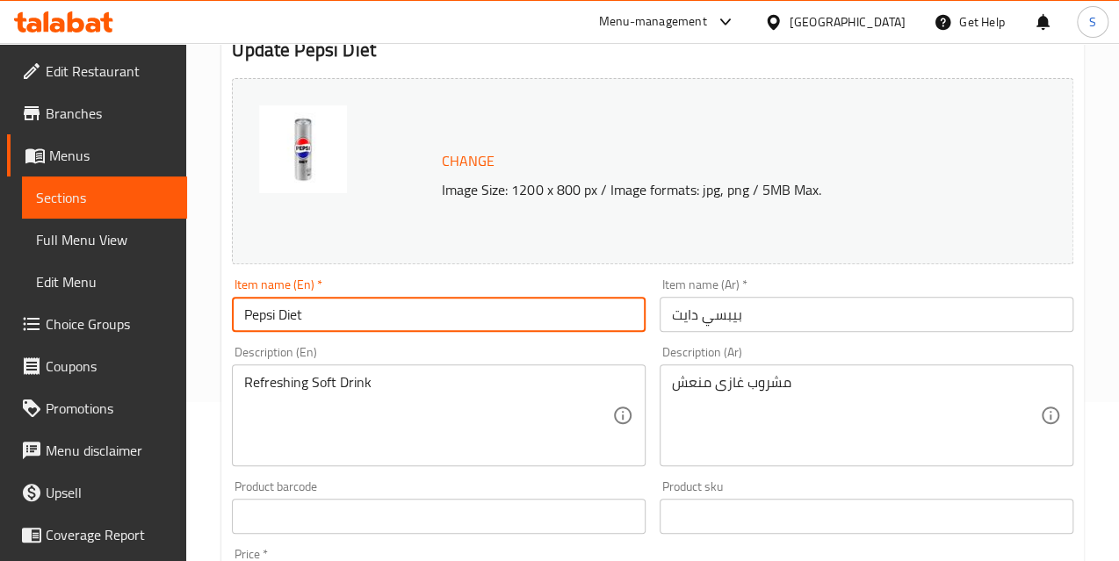
click at [574, 318] on input "Pepsi Diet" at bounding box center [439, 314] width 414 height 35
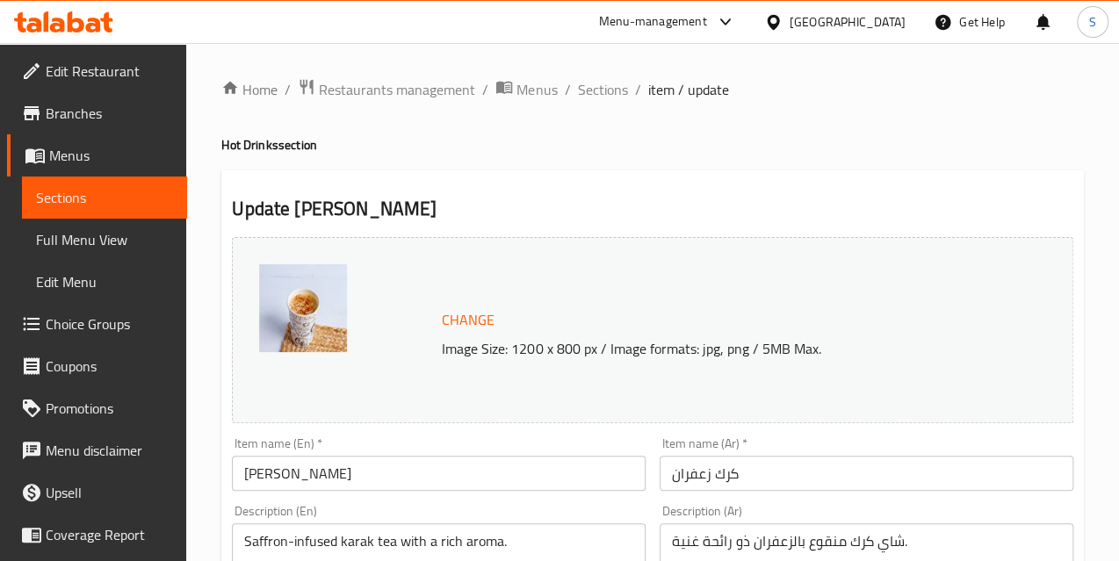
scroll to position [159, 0]
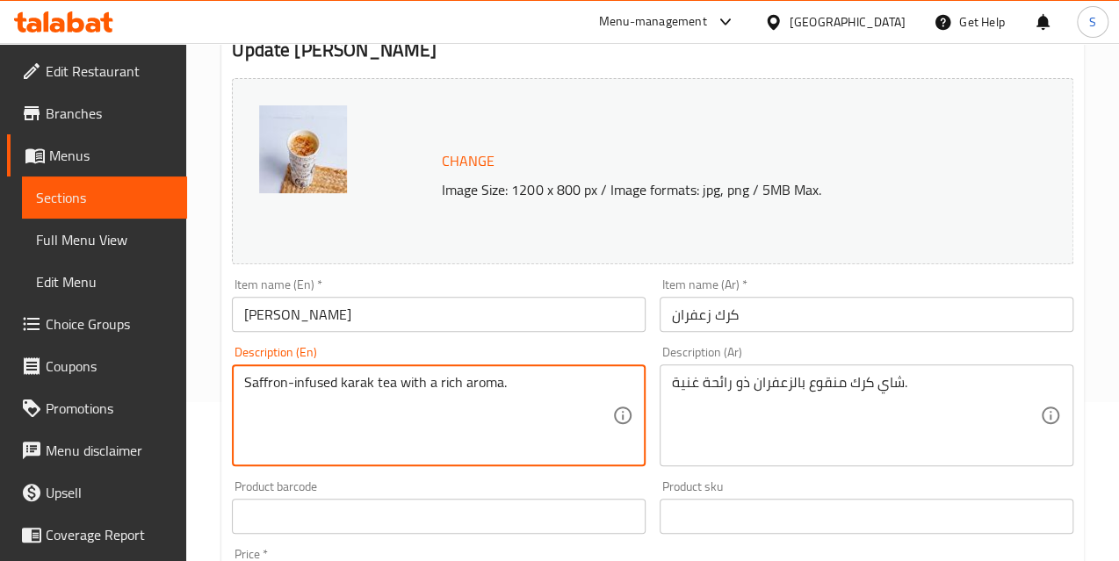
click at [381, 415] on textarea "Saffron-infused karak tea with a rich aroma." at bounding box center [428, 415] width 368 height 83
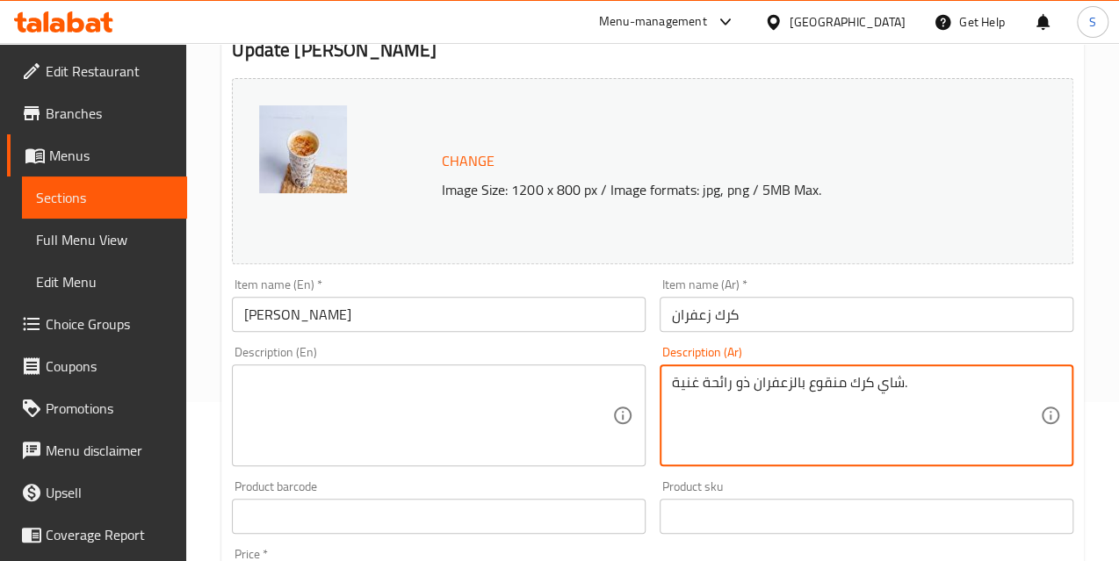
click at [781, 395] on textarea "شاي كرك منقوع بالزعفران ذو رائحة غنية." at bounding box center [856, 415] width 368 height 83
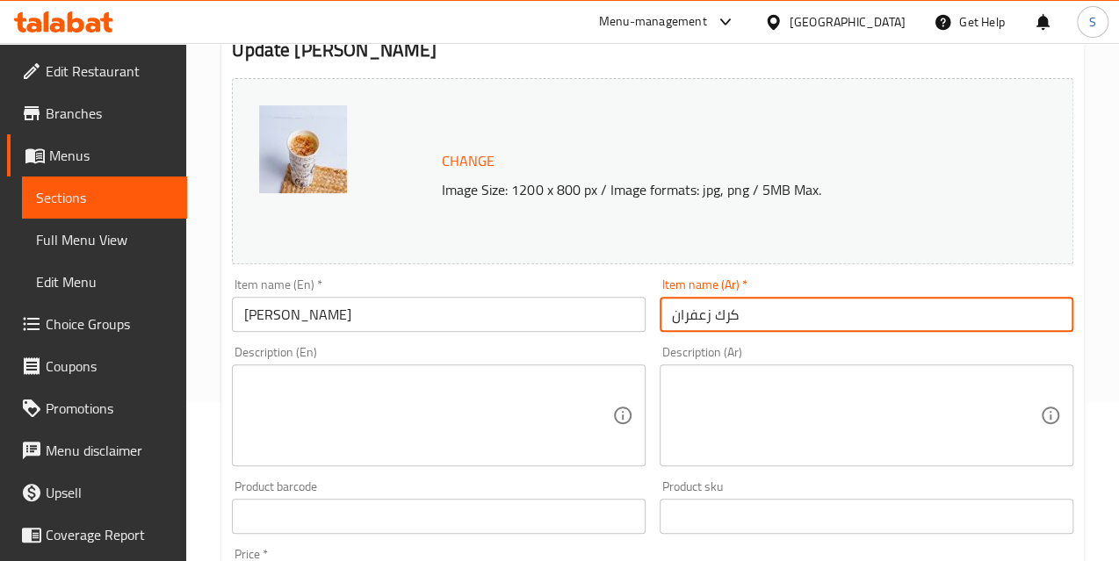
click at [809, 319] on input "كرك زعفران" at bounding box center [867, 314] width 414 height 35
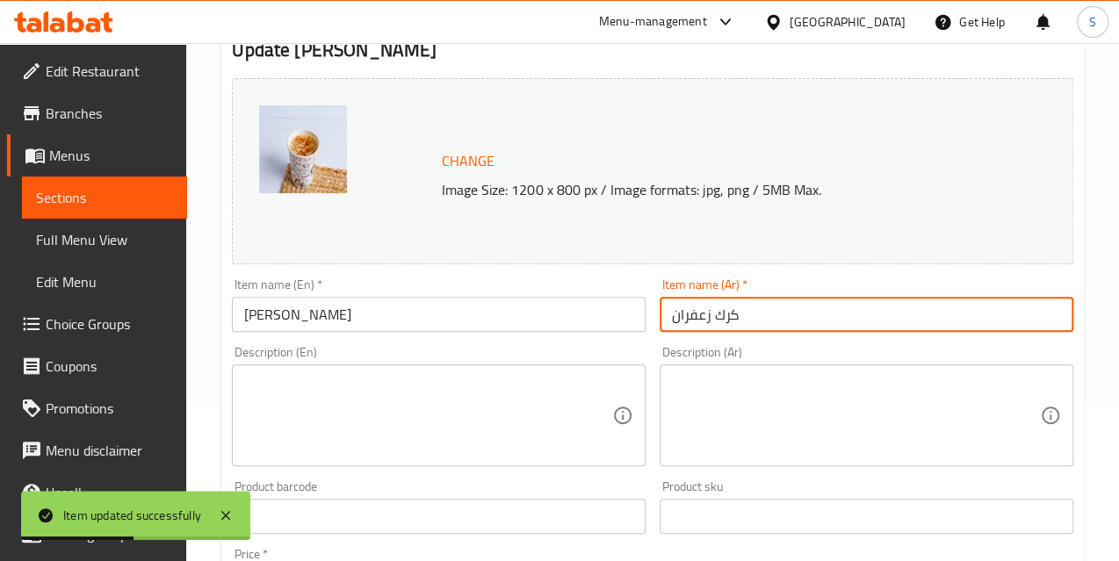
click at [335, 316] on input "Karak Zafran" at bounding box center [439, 314] width 414 height 35
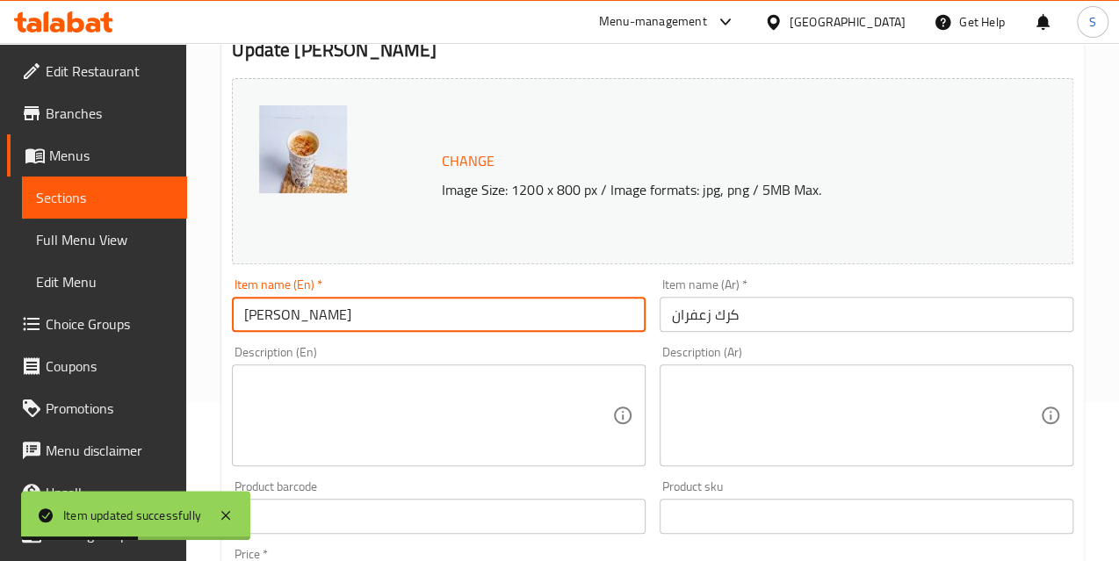
click at [335, 316] on input "Karak Zafran" at bounding box center [439, 314] width 414 height 35
click at [271, 415] on textarea at bounding box center [428, 415] width 368 height 83
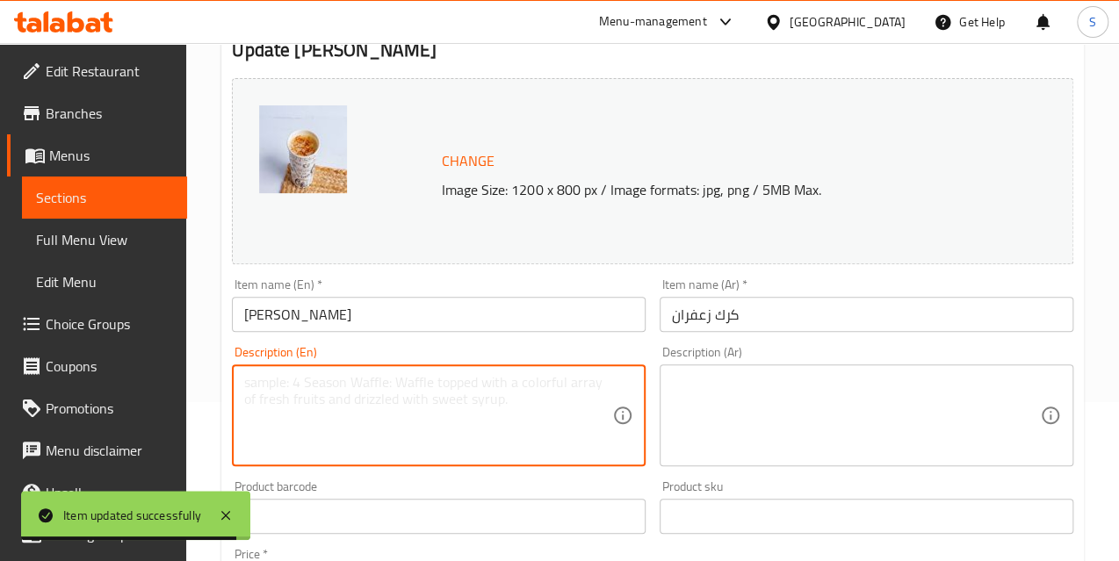
paste textarea "Black tea, milk, sugar, and saffron."
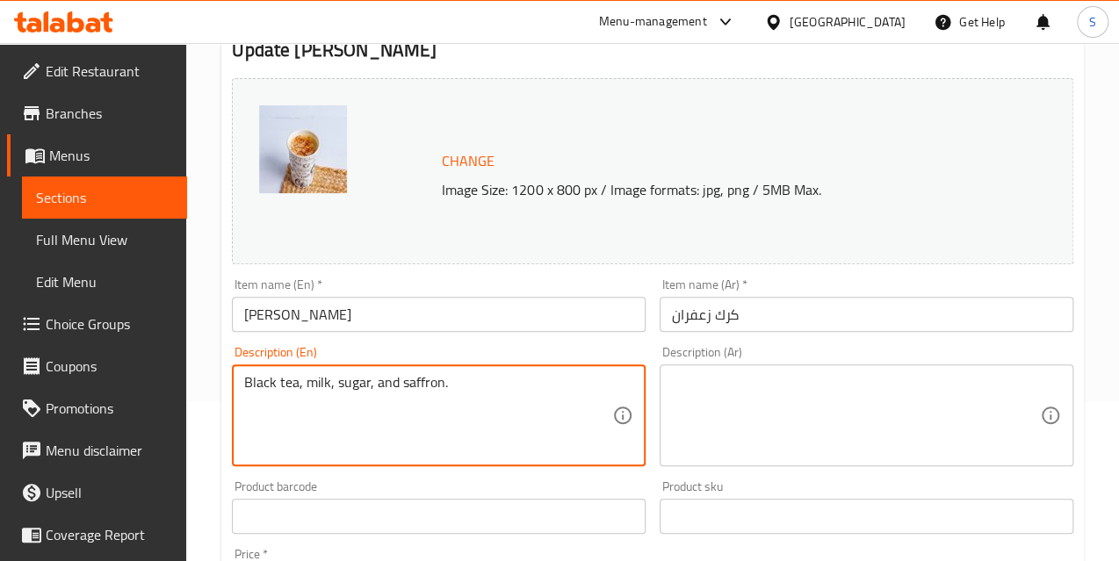
type textarea "Black tea, milk, sugar, and saffron."
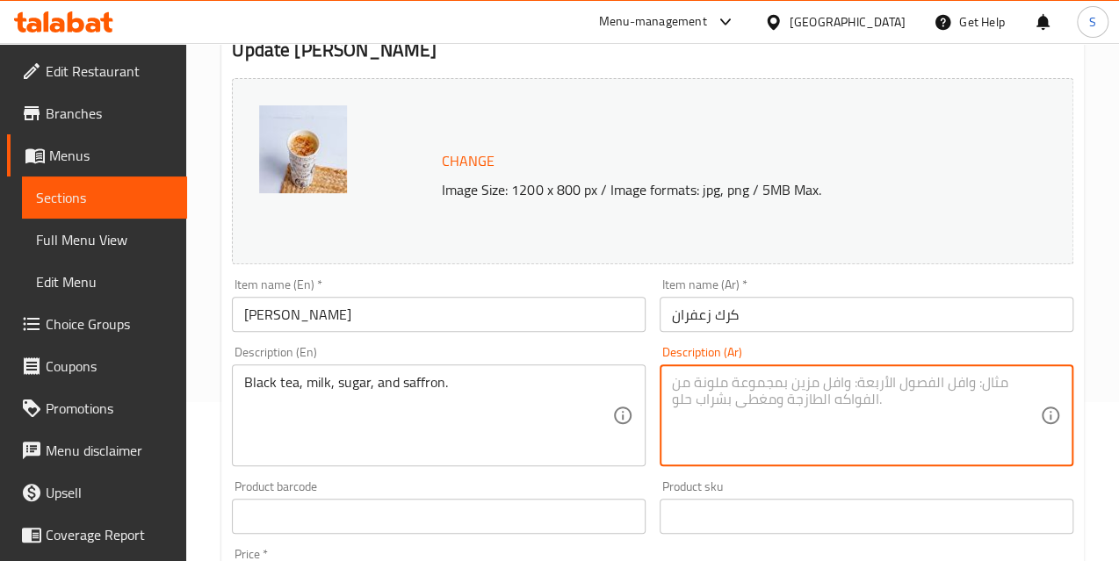
click at [747, 418] on textarea at bounding box center [856, 415] width 368 height 83
paste textarea "شاي أسود، وحليب، سكر وزعفران"
type textarea "شاي أسود، وحليب، سكر وزعفران"
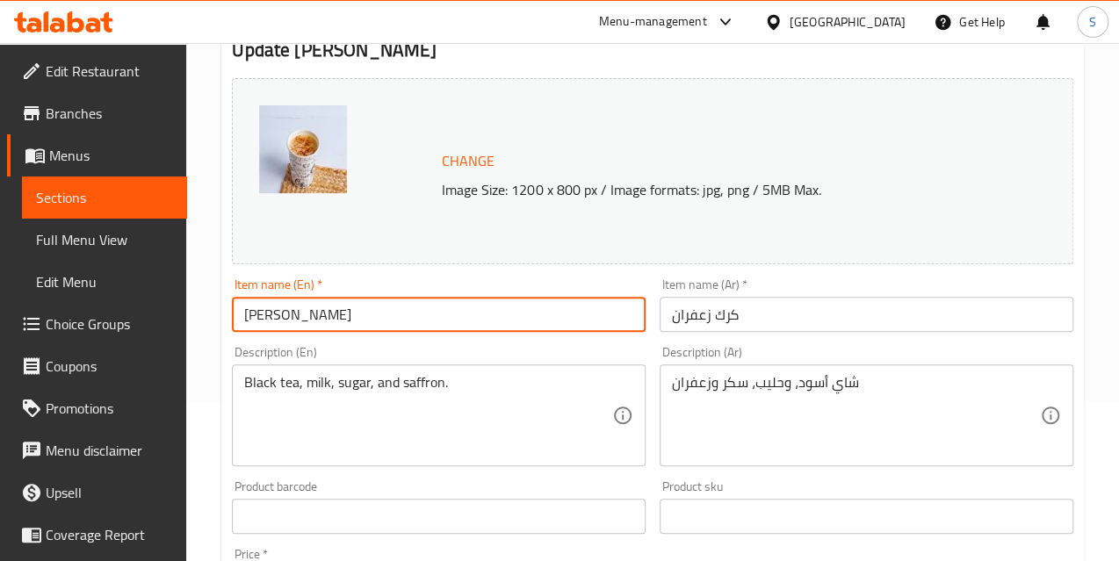
click at [390, 319] on input "Karak Zafran" at bounding box center [439, 314] width 414 height 35
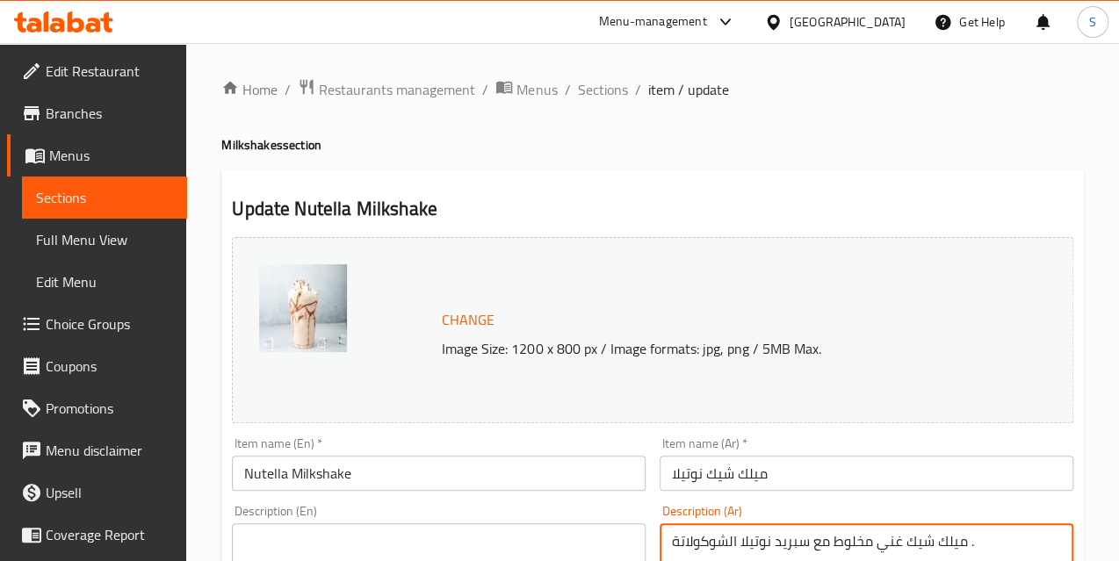
click at [805, 484] on input "ميلك شيك نوتيلا" at bounding box center [867, 473] width 414 height 35
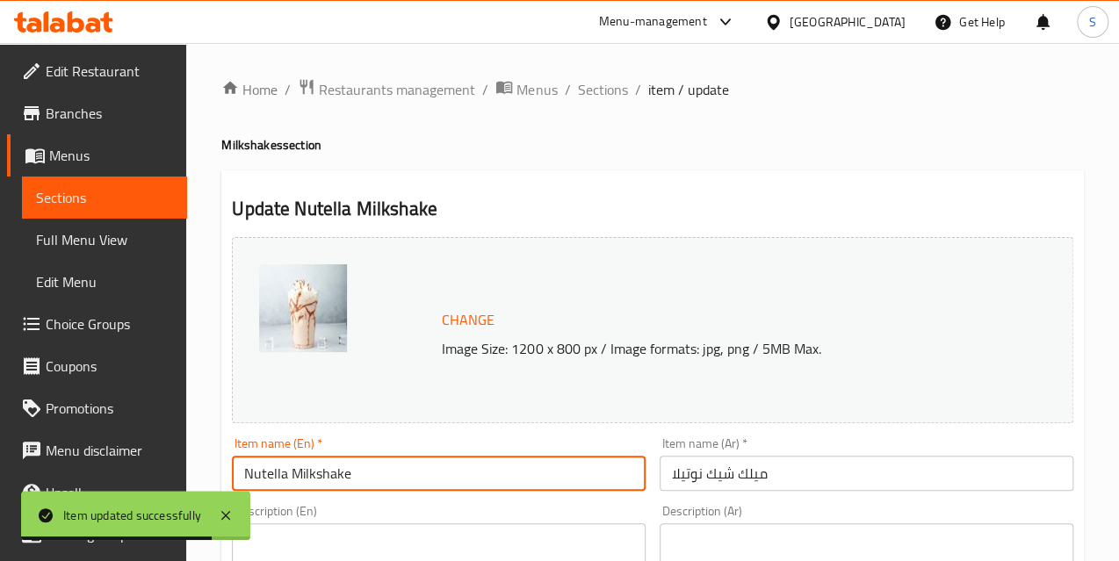
click at [281, 487] on input "Nutella Milkshake" at bounding box center [439, 473] width 414 height 35
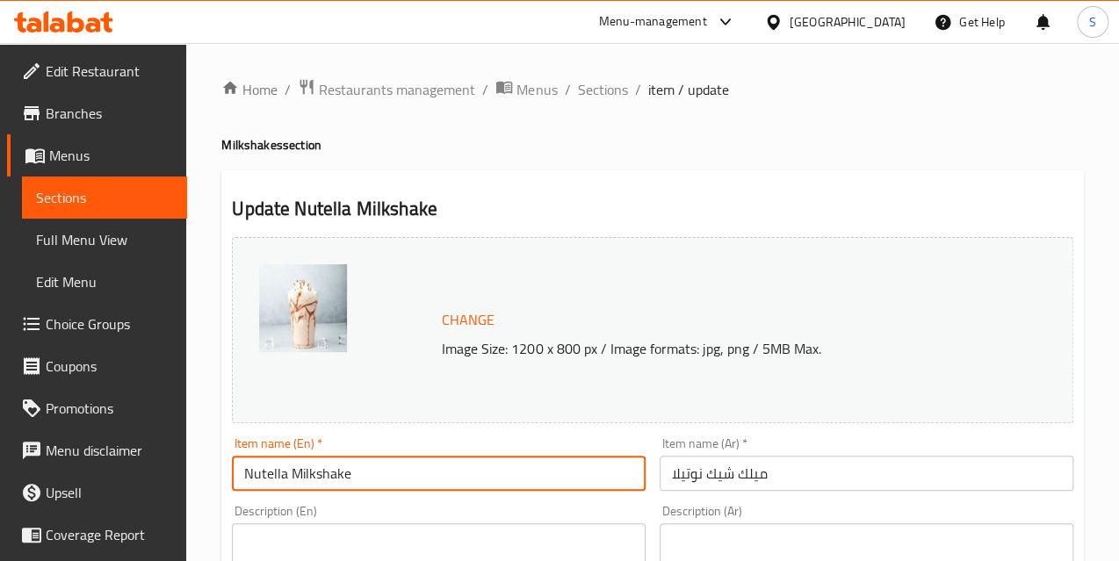
scroll to position [159, 0]
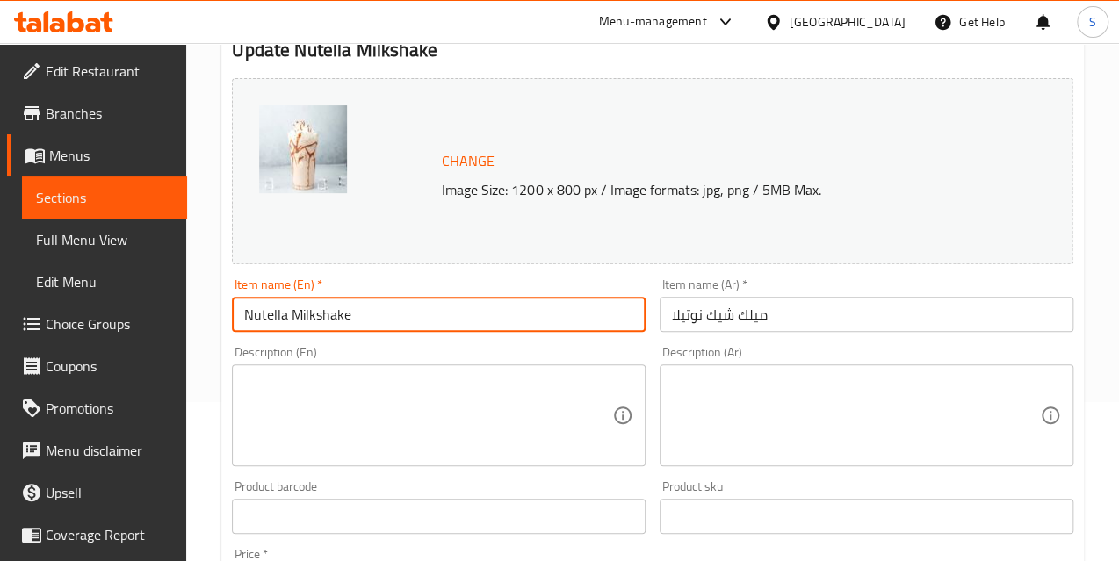
click at [343, 410] on textarea at bounding box center [428, 415] width 368 height 83
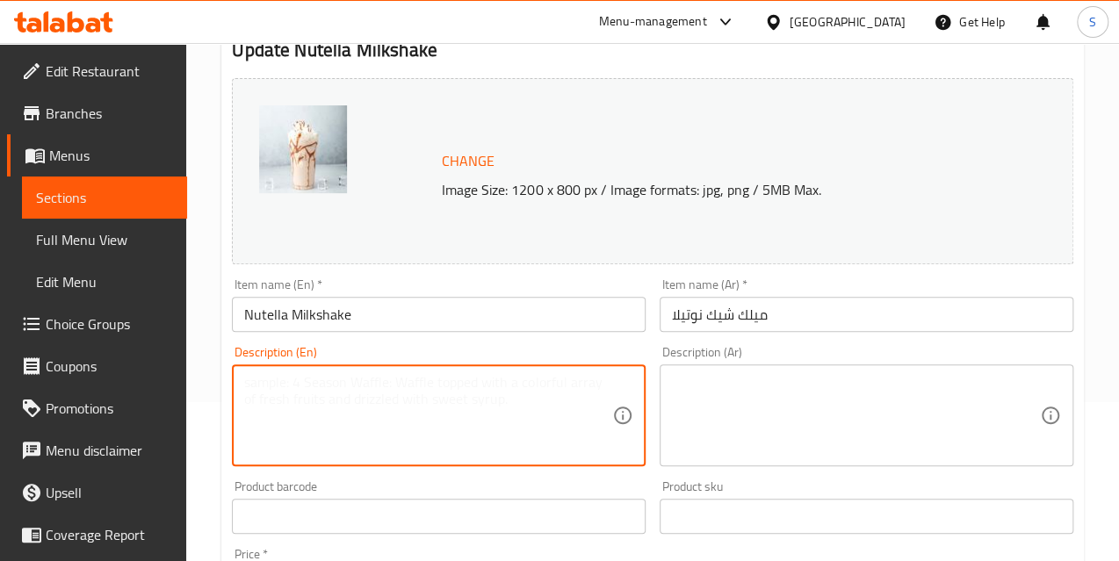
paste textarea "Nutella, Milk, Ice cream, Whipped cream and Chocolate syrup"
type textarea "Nutella, Milk, Ice cream, Whipped cream and Chocolate syrup"
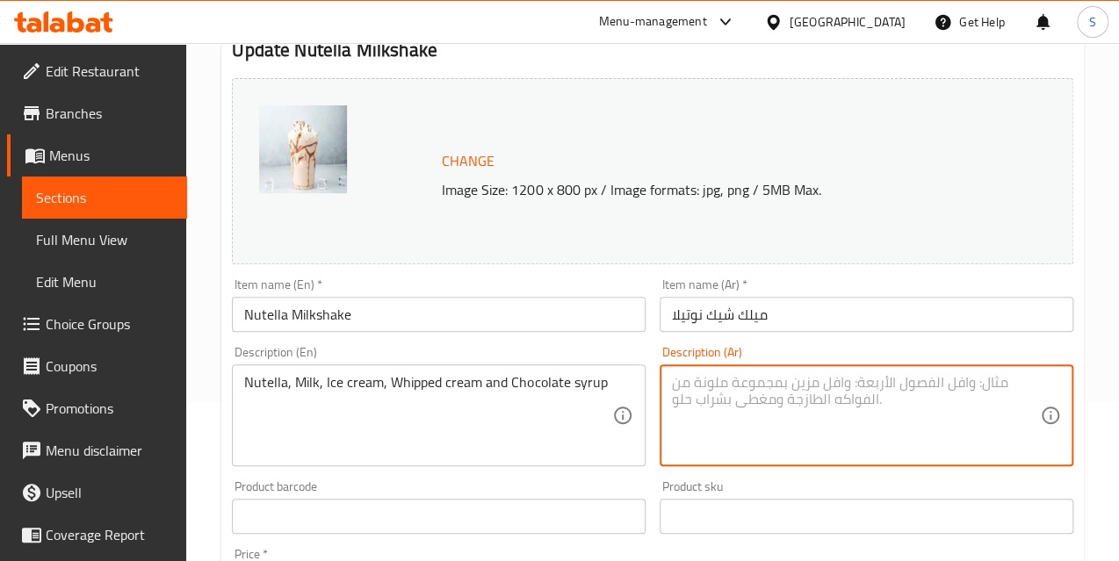
click at [692, 414] on textarea at bounding box center [856, 415] width 368 height 83
paste textarea "نوتيلا، حليب، آيس كريم، كريمة مخفوقة وشراب شوكولاتة"
type textarea "نوتيلا، حليب، آيس كريم، كريمة مخفوقة وشراب شوكولاتة"
click at [455, 320] on input "Nutella Milkshake" at bounding box center [439, 314] width 414 height 35
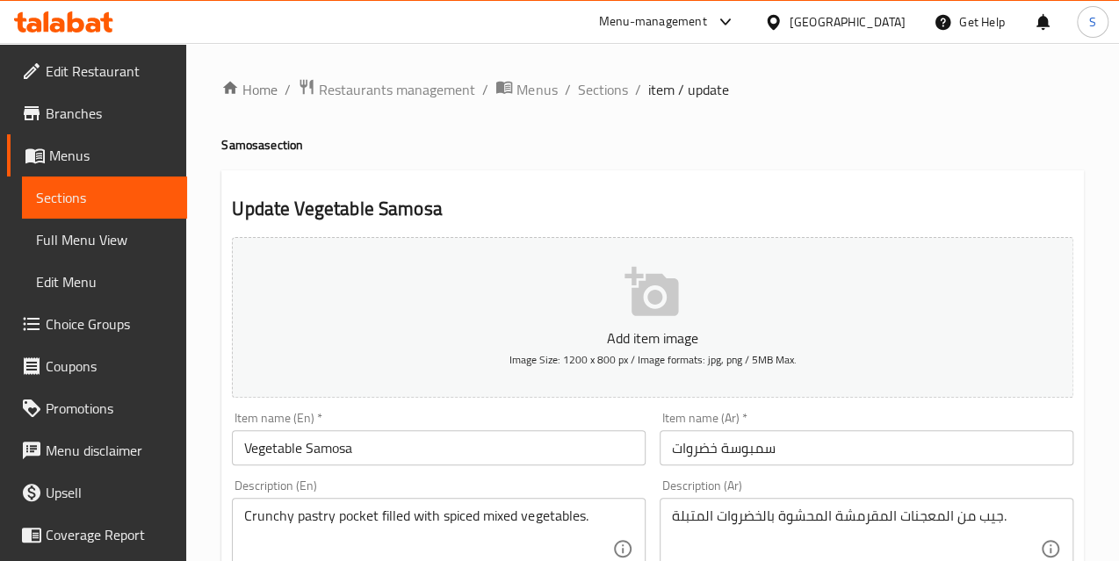
scroll to position [79, 0]
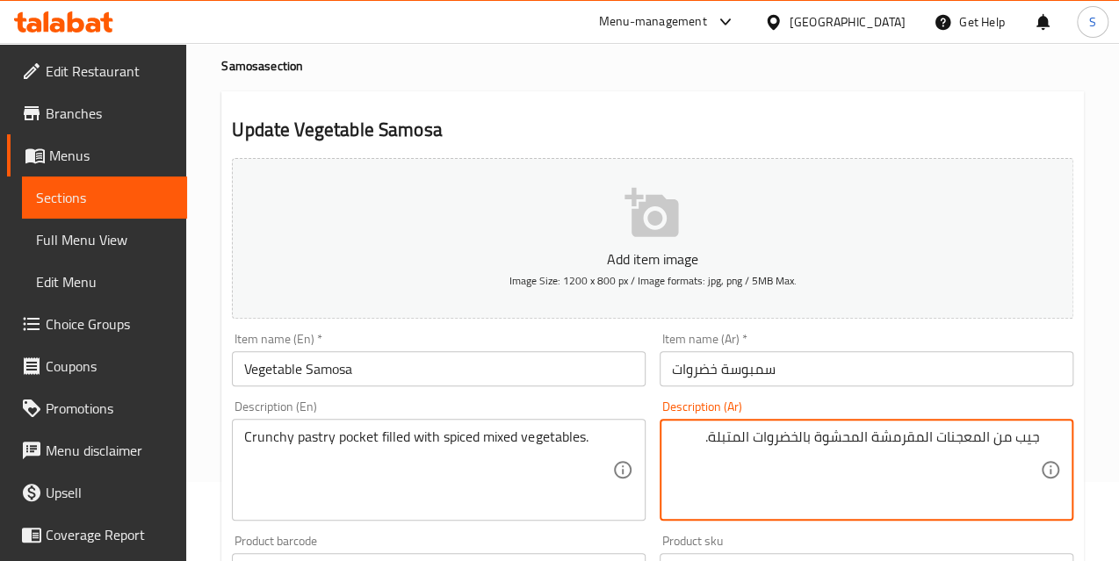
click at [684, 429] on textarea "جيب من المعجنات المقرمشة المحشوة بالخضروات المتبلة." at bounding box center [856, 470] width 368 height 83
type textarea "جيب من المعجنات المقرمشة المحشوة بالخضروات المتبلة المشكلة."
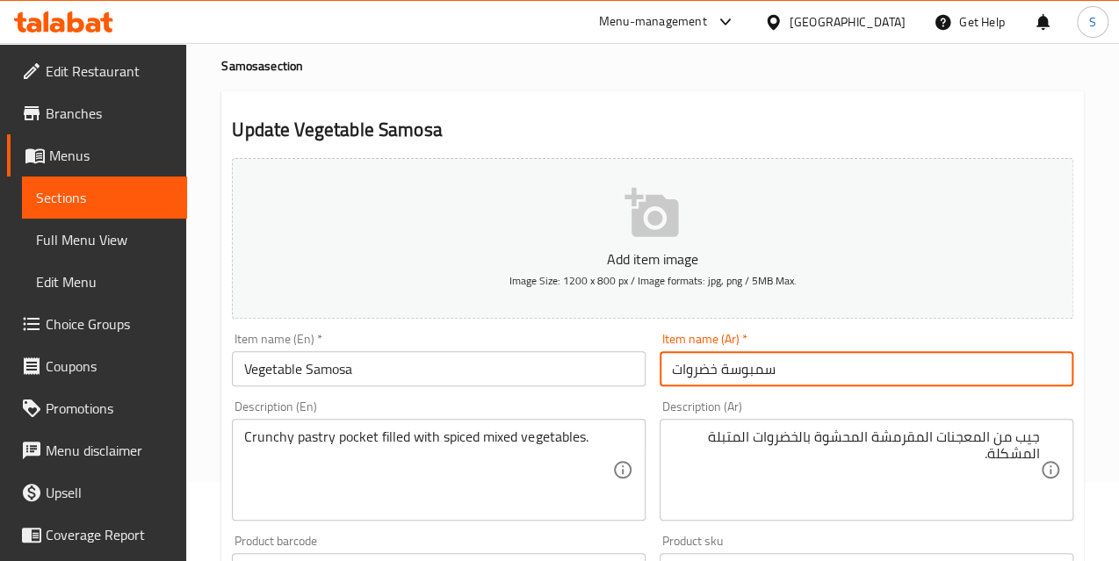
click at [836, 379] on input "سمبوسة خضروات" at bounding box center [867, 368] width 414 height 35
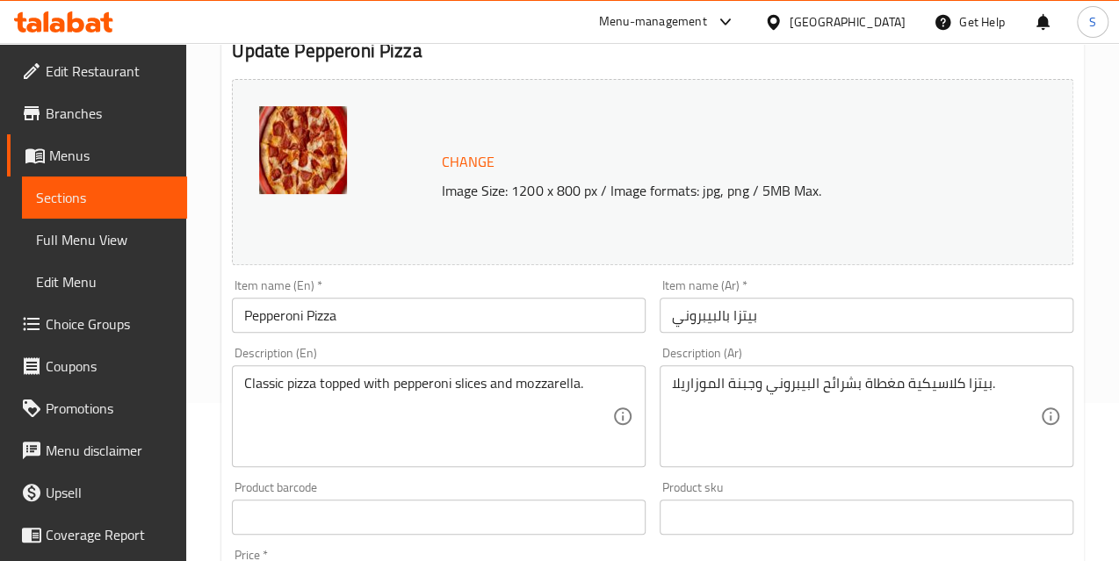
scroll to position [159, 0]
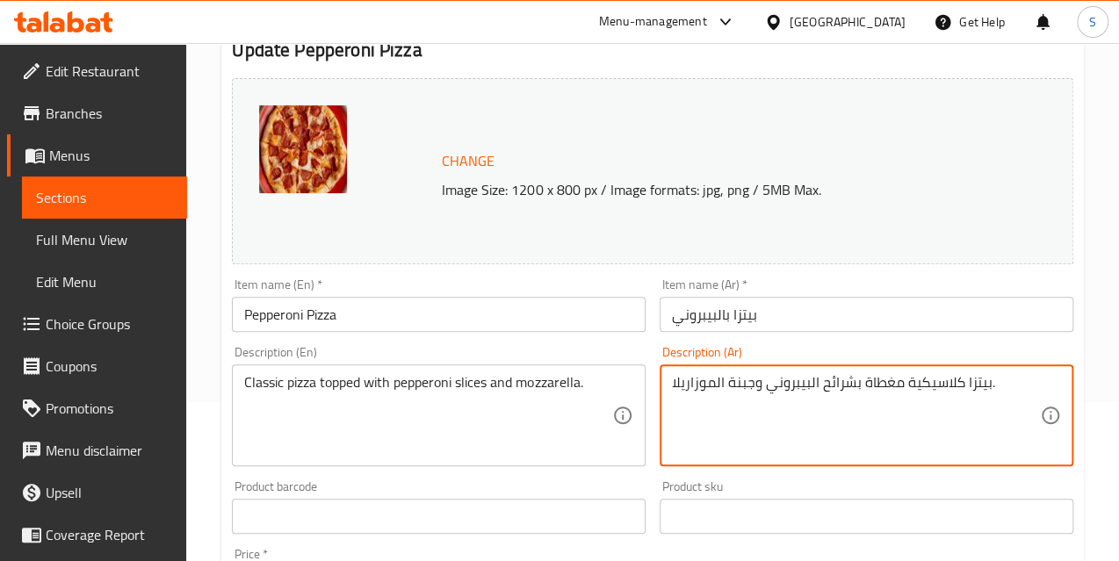
drag, startPoint x: 750, startPoint y: 379, endPoint x: 729, endPoint y: 378, distance: 21.1
type textarea "بيتزا كلاسيكية مغطاة بشرائح البيبروني و الموزاريلا."
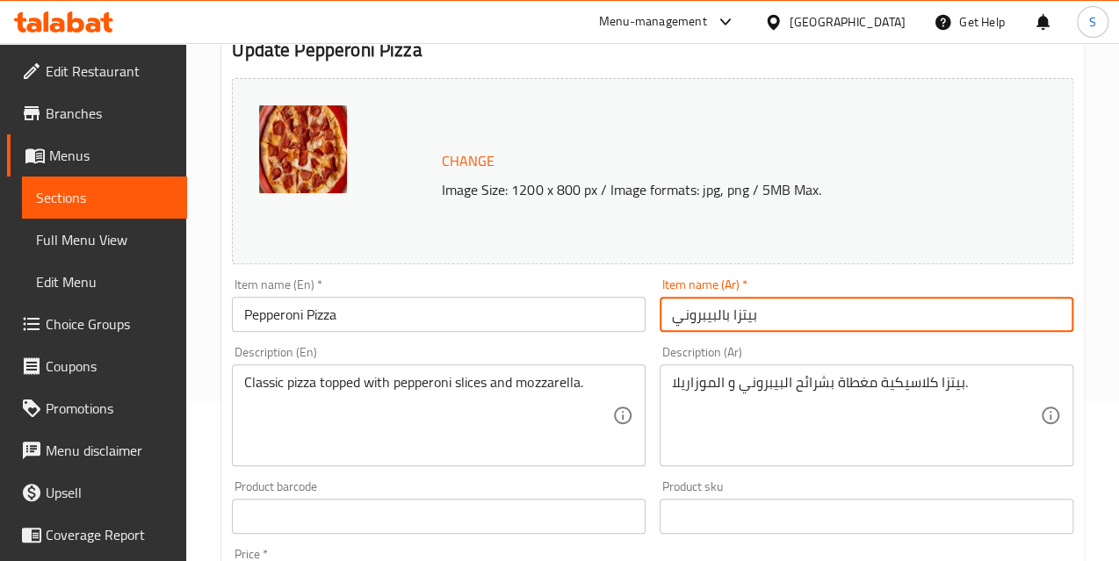
click at [791, 312] on input "بيتزا بالبيبروني" at bounding box center [867, 314] width 414 height 35
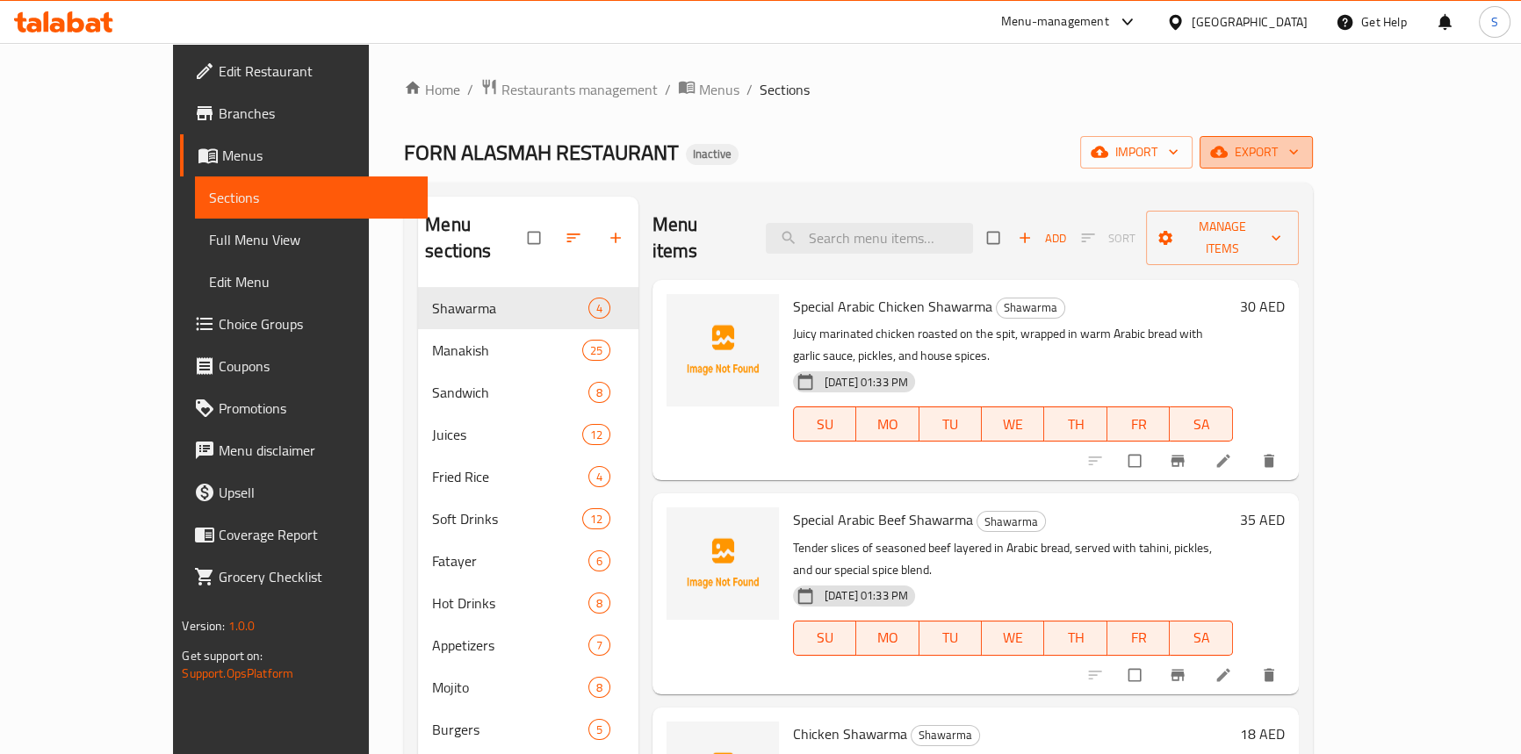
click at [1299, 145] on span "export" at bounding box center [1256, 152] width 85 height 22
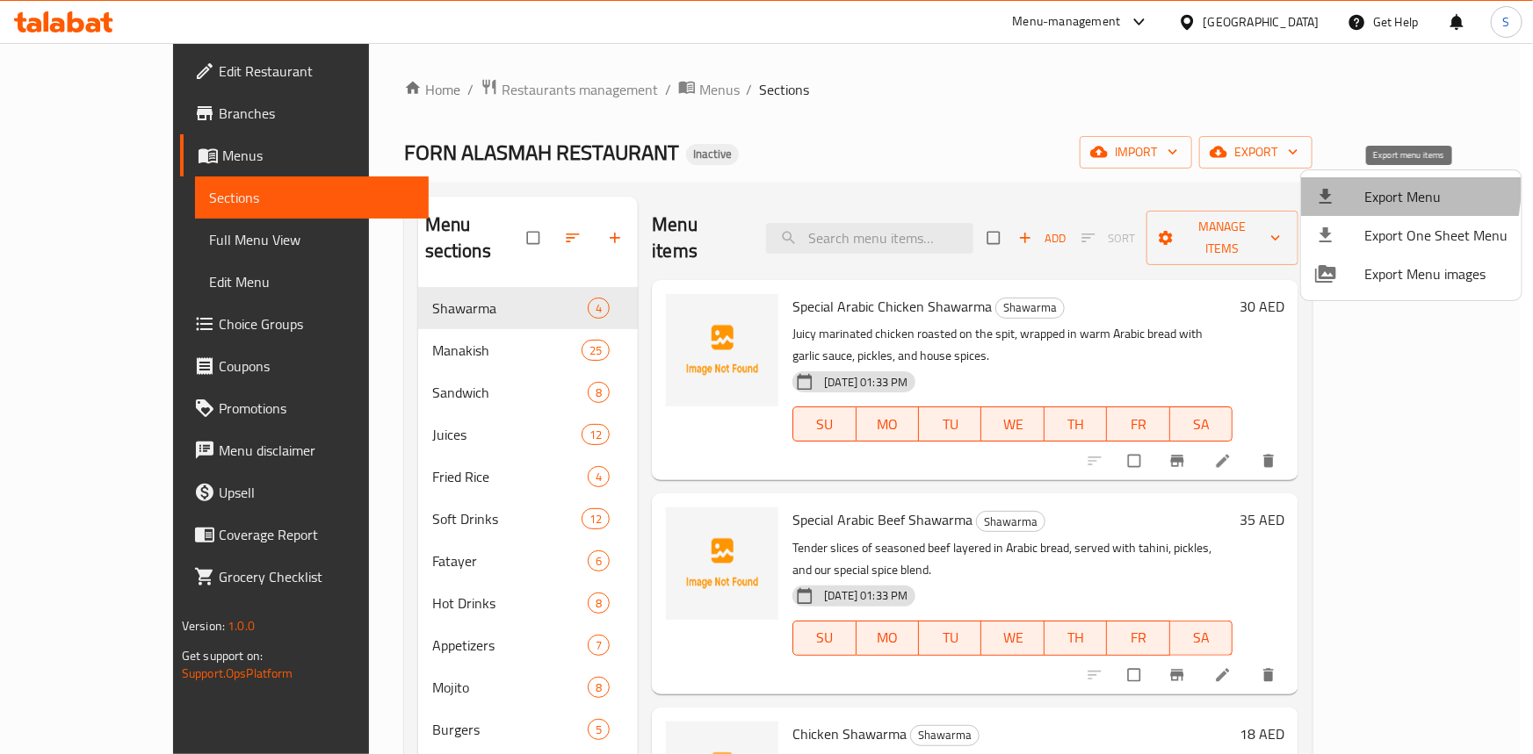
click at [1356, 188] on div at bounding box center [1339, 196] width 49 height 21
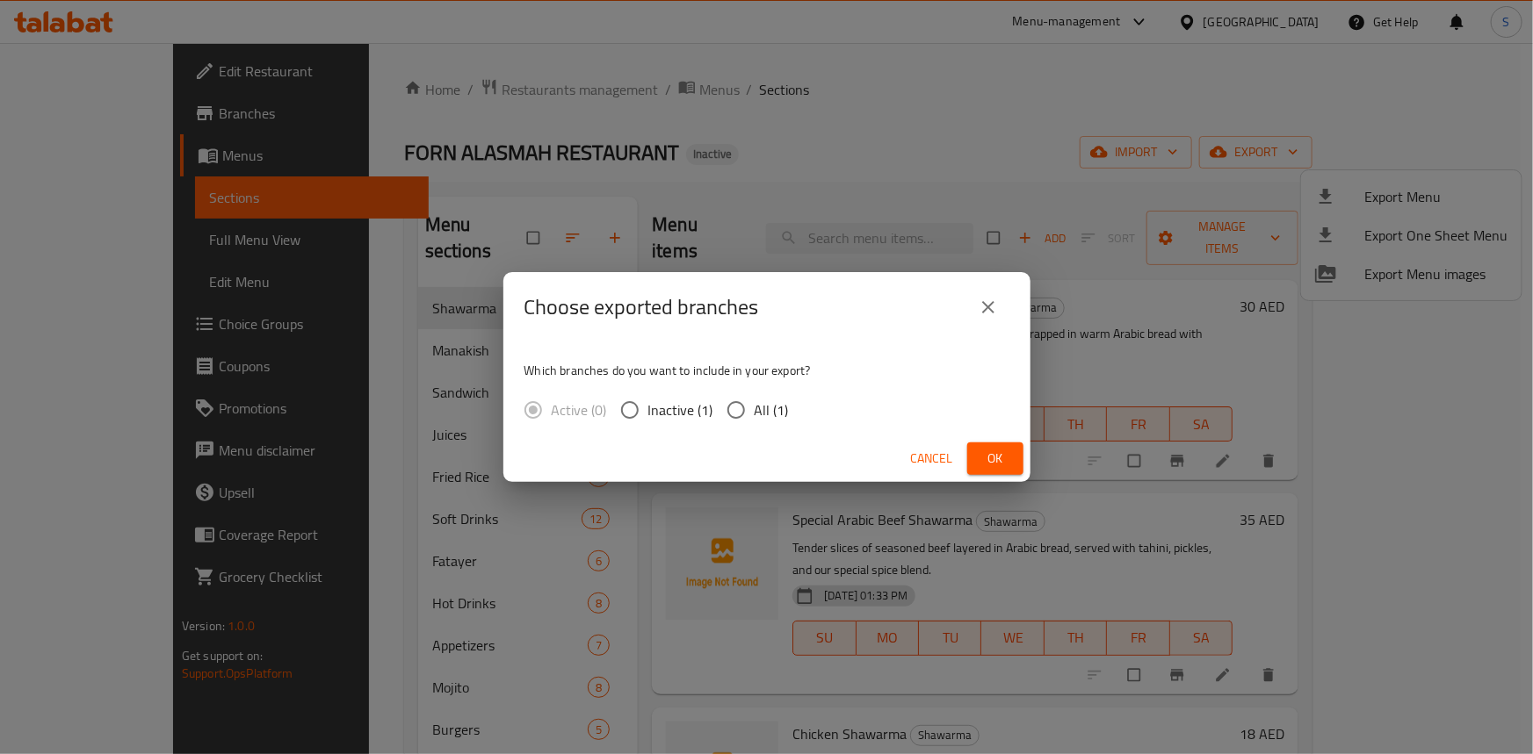
click at [930, 69] on div "Choose exported branches Which branches do you want to include in your export? …" at bounding box center [766, 377] width 1533 height 754
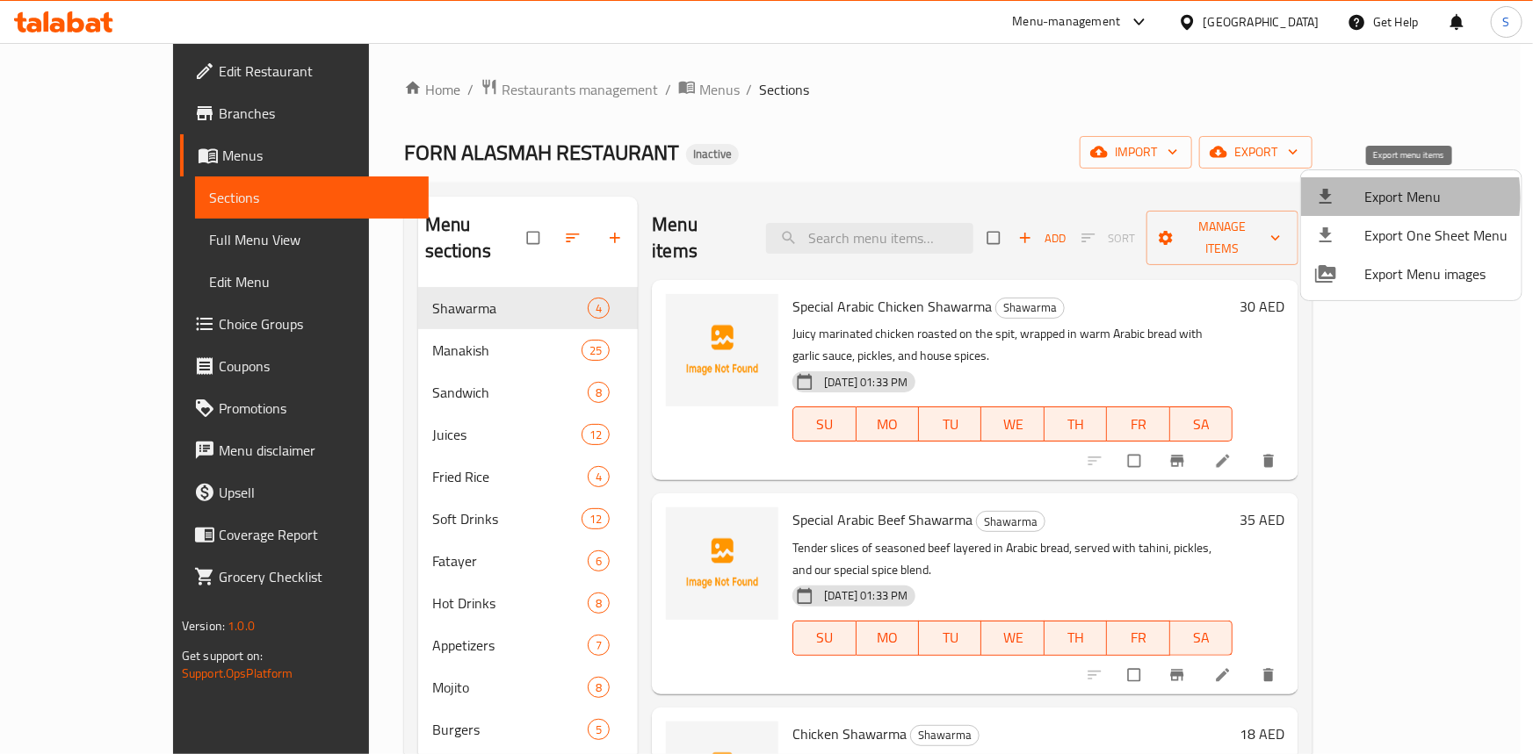
click at [1356, 198] on div at bounding box center [1339, 196] width 49 height 21
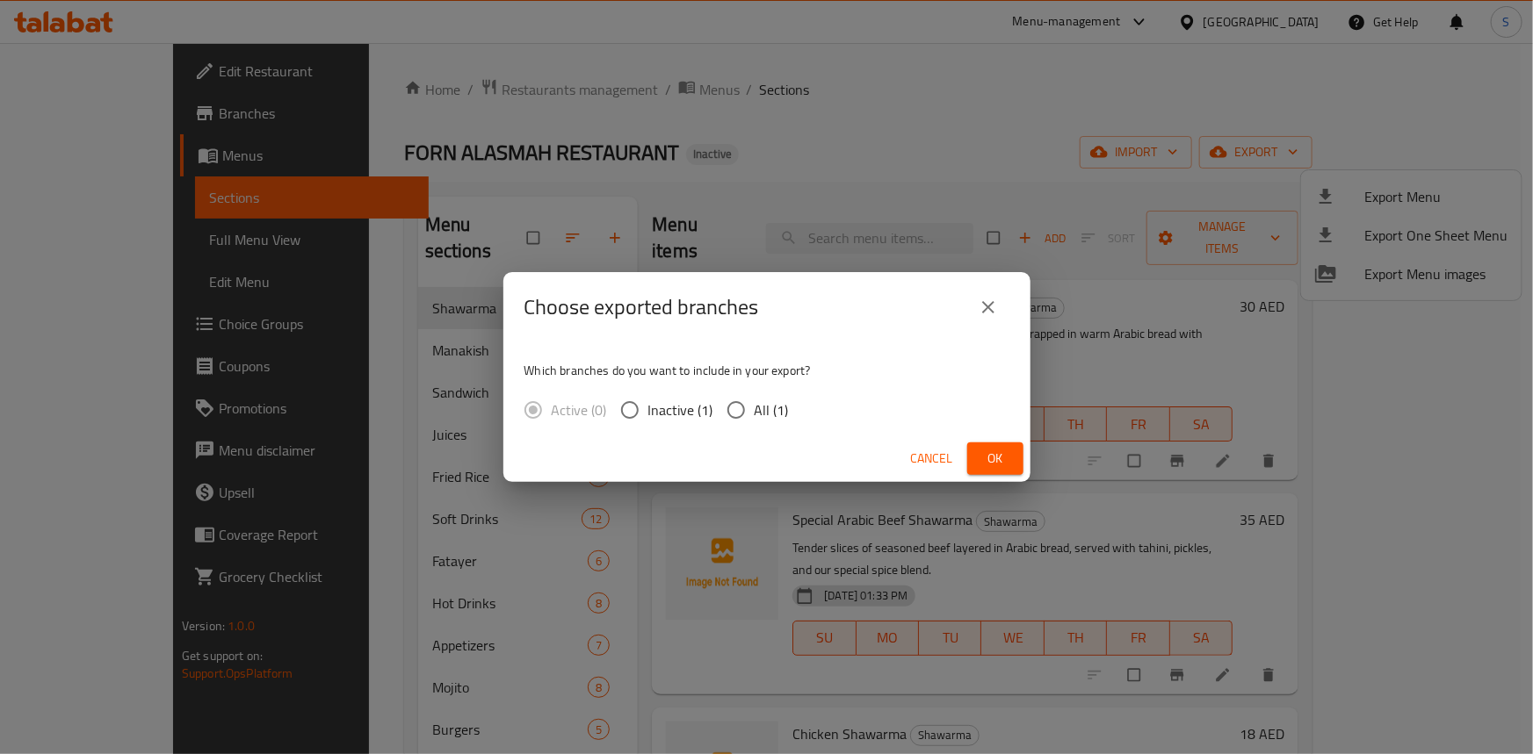
click at [764, 406] on span "All (1)" at bounding box center [771, 410] width 34 height 21
click at [754, 406] on input "All (1)" at bounding box center [736, 410] width 37 height 37
radio input "true"
click at [995, 454] on span "Ok" at bounding box center [995, 459] width 28 height 22
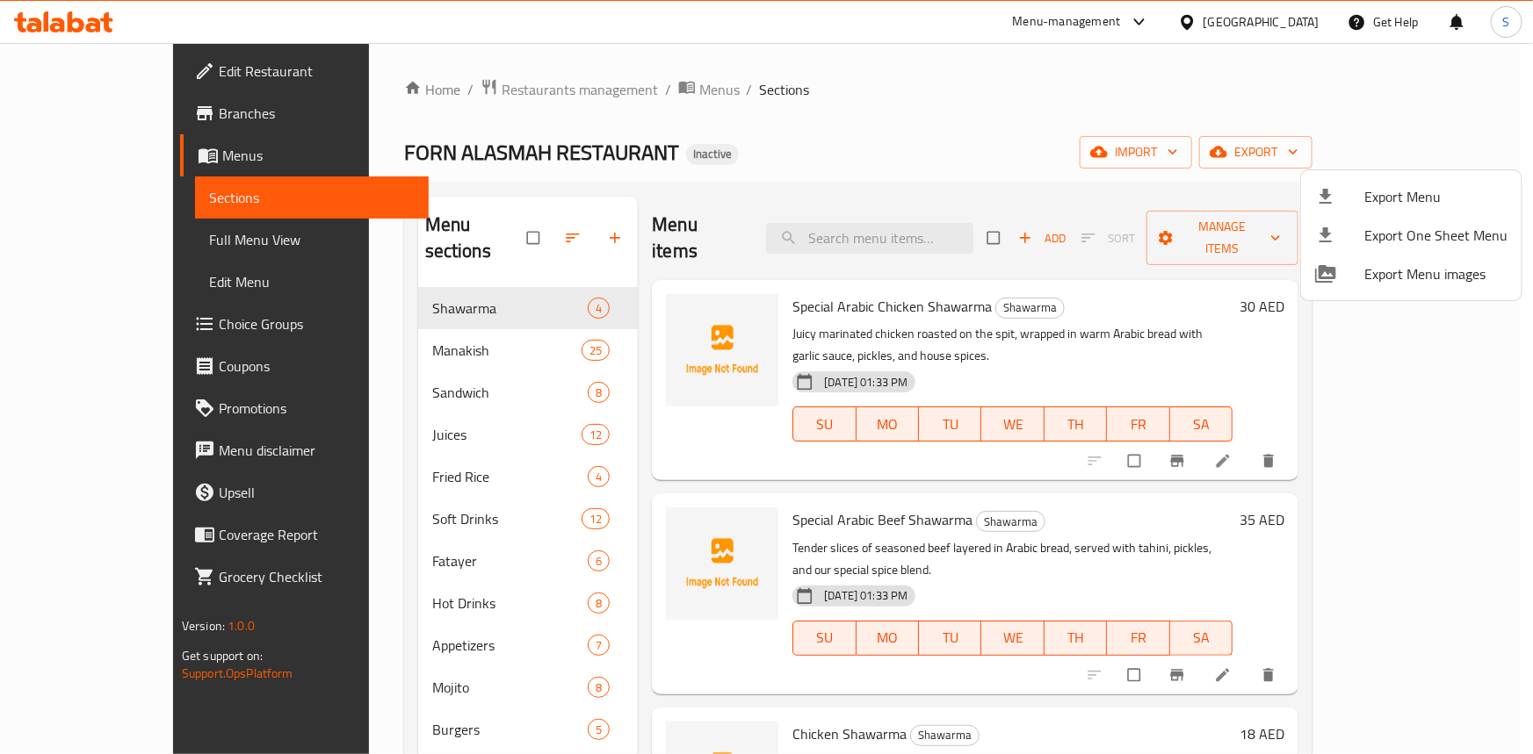
click at [851, 141] on div at bounding box center [766, 377] width 1533 height 754
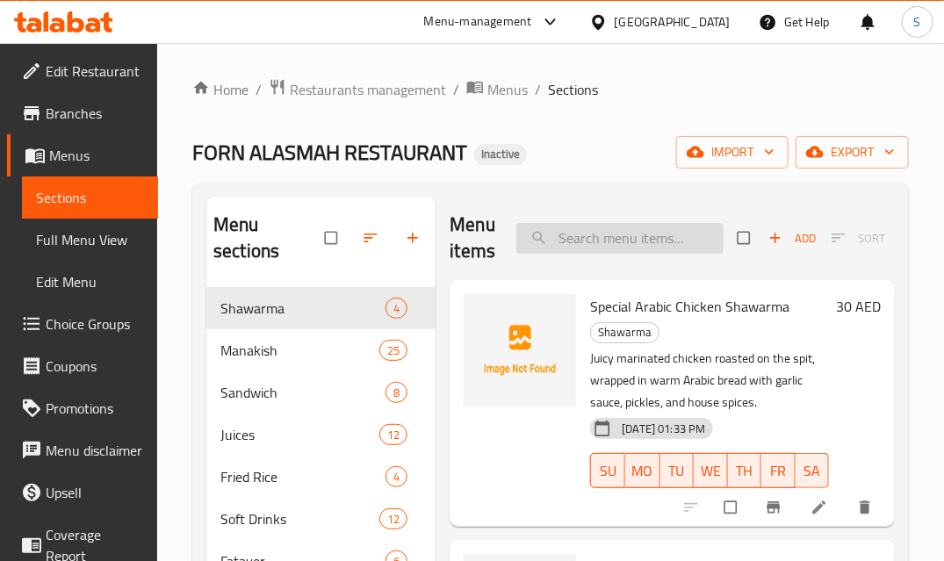
click at [595, 227] on input "search" at bounding box center [619, 238] width 207 height 31
paste input "Orange Juice"
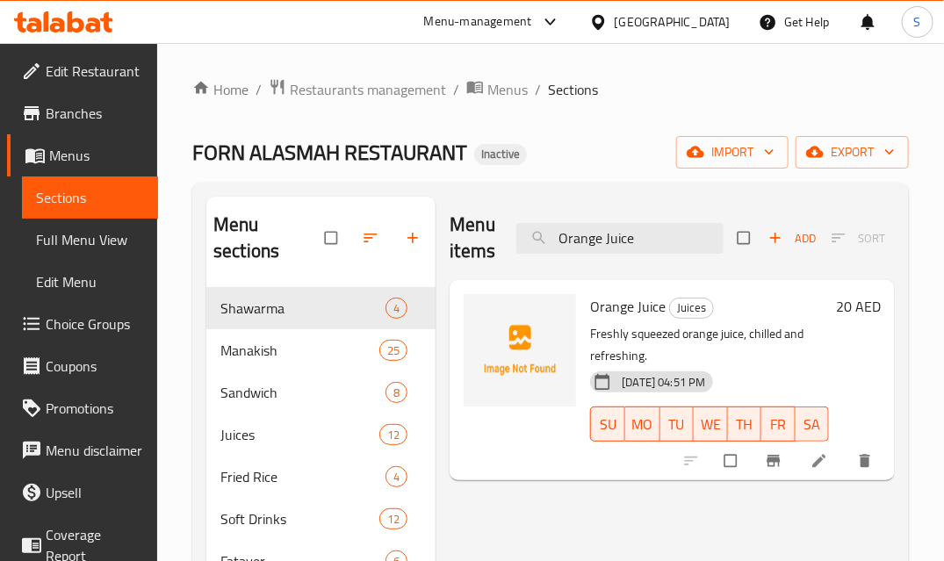
type input "Orange Juice"
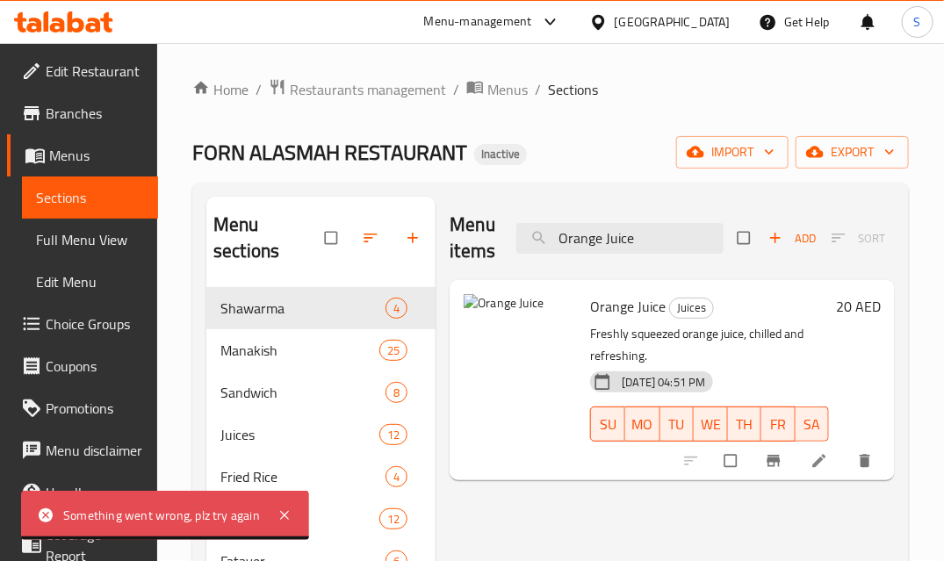
click at [592, 147] on div "FORN ALASMAH RESTAURANT Inactive import export" at bounding box center [550, 152] width 717 height 32
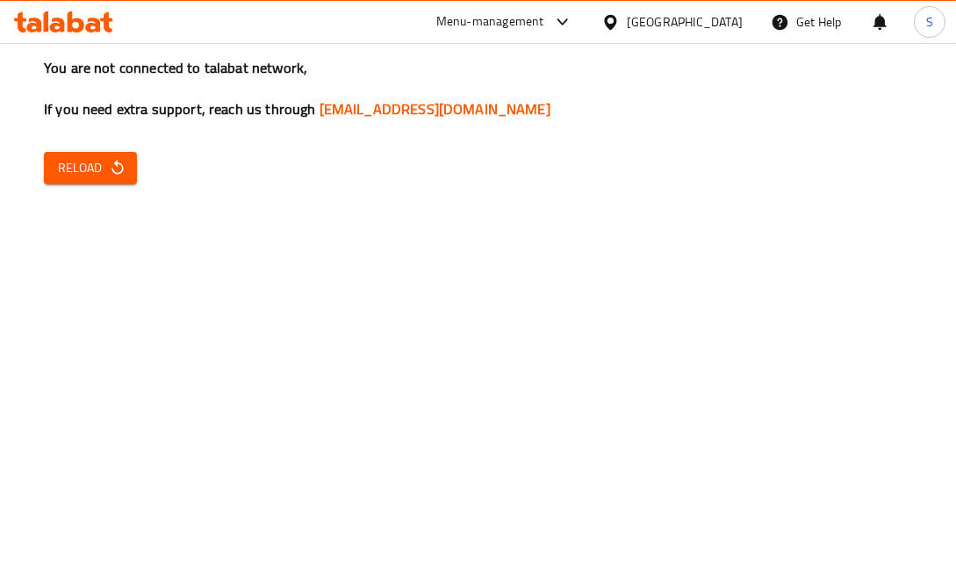
drag, startPoint x: 57, startPoint y: 333, endPoint x: 33, endPoint y: 278, distance: 59.4
click at [44, 304] on div "You are not connected to talabat network, If you need extra support, reach us t…" at bounding box center [478, 280] width 956 height 561
click at [59, 165] on span "Reload" at bounding box center [90, 168] width 65 height 22
click at [91, 164] on span "Reload" at bounding box center [90, 168] width 65 height 22
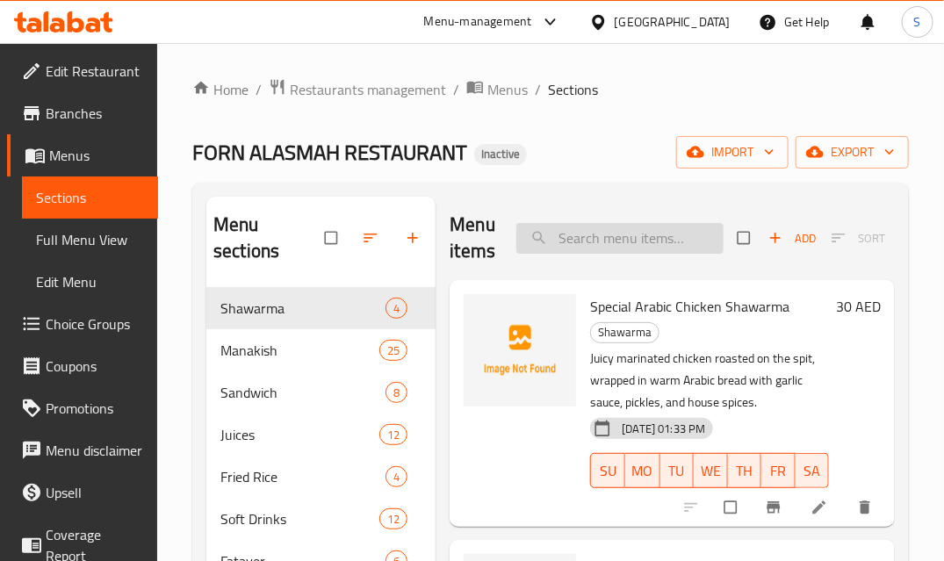
click at [663, 243] on input "search" at bounding box center [619, 238] width 207 height 31
paste input "Orange Juice"
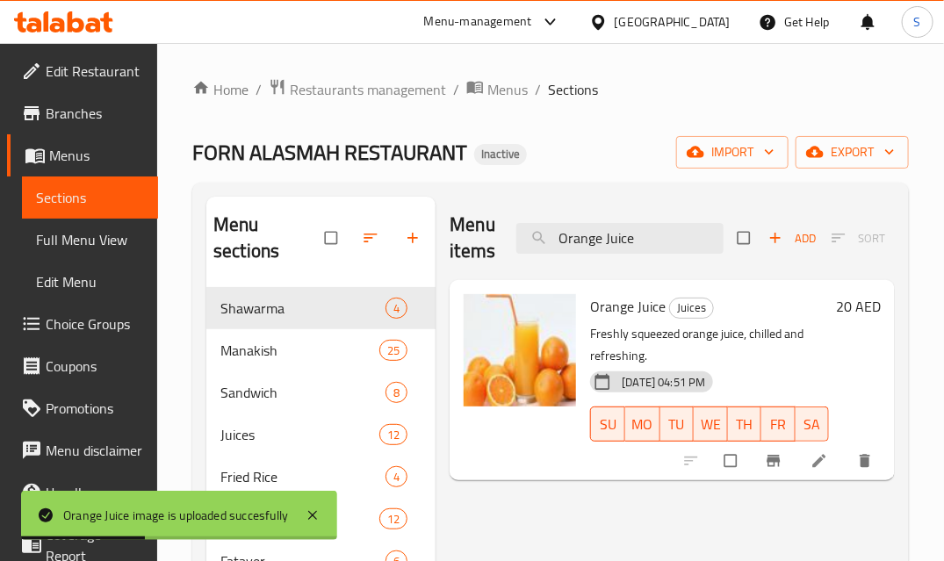
click at [643, 257] on div "Menu items Orange Juice Add Sort Manage items" at bounding box center [672, 238] width 445 height 83
click at [622, 235] on input "Orange Juice" at bounding box center [619, 238] width 207 height 31
paste input "Lemon"
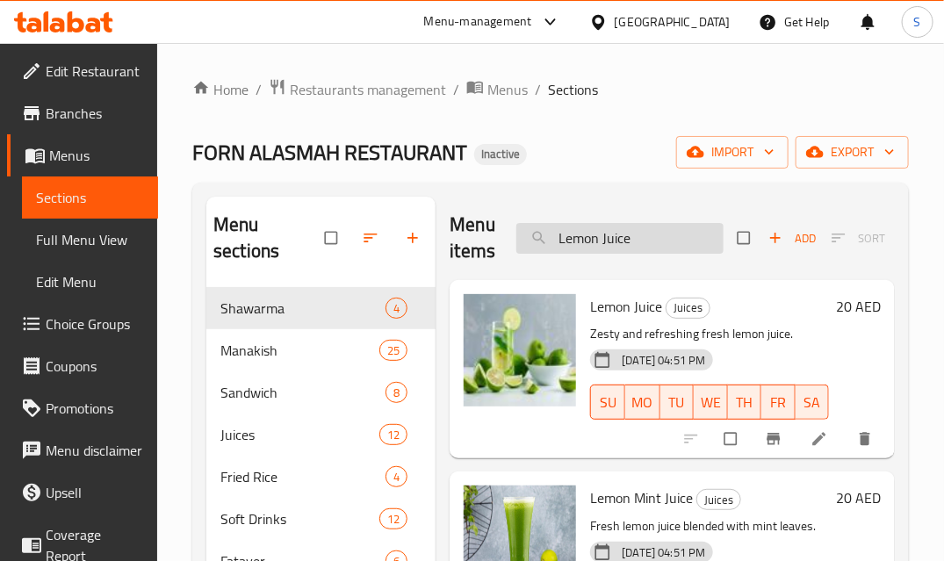
click at [625, 231] on input "Lemon Juice" at bounding box center [619, 238] width 207 height 31
paste input "Blueberry Mojito"
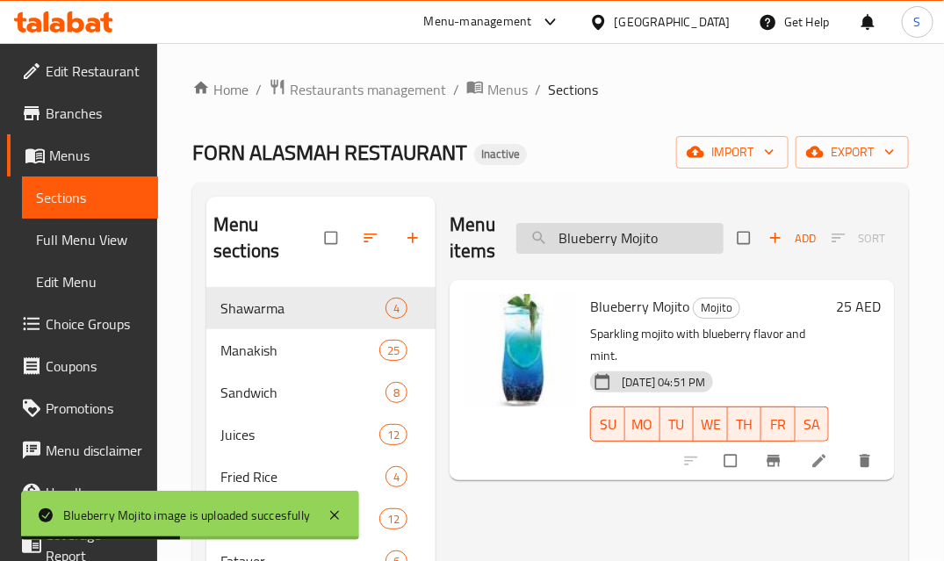
click at [667, 237] on input "Blueberry Mojito" at bounding box center [619, 238] width 207 height 31
paste input "Rasp"
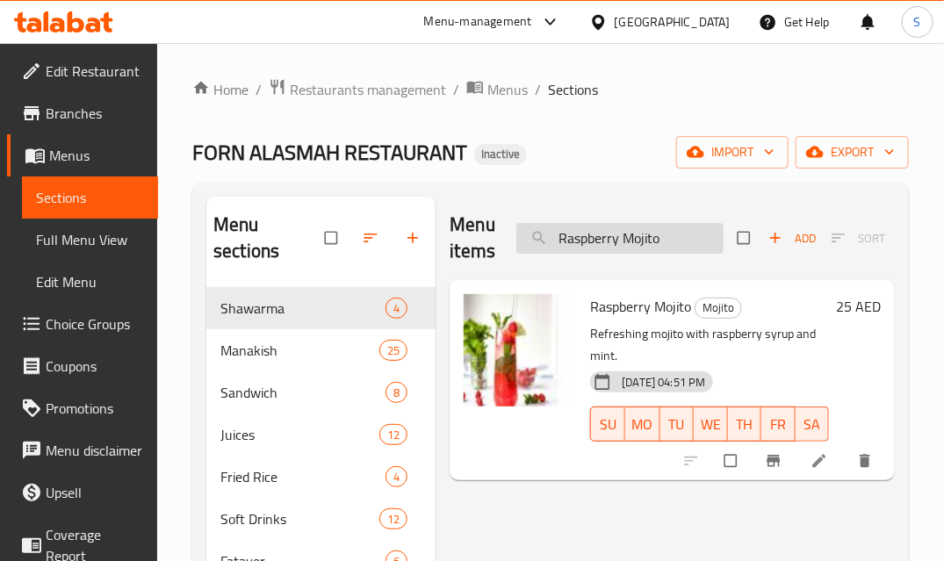
click at [606, 237] on input "Raspberry Mojito" at bounding box center [619, 238] width 207 height 31
paste input "Straw"
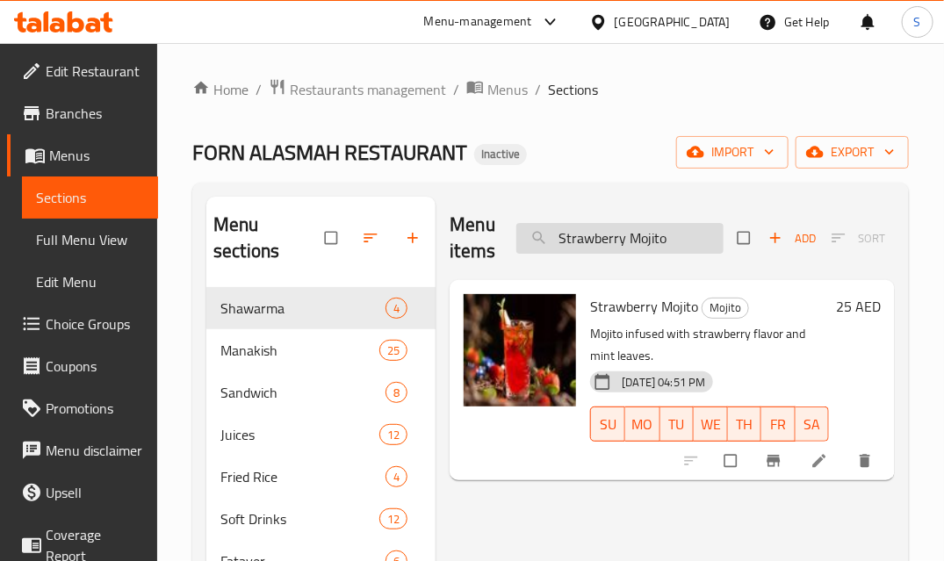
click at [659, 241] on input "Strawberry Mojito" at bounding box center [619, 238] width 207 height 31
paste input "Passion Fruit"
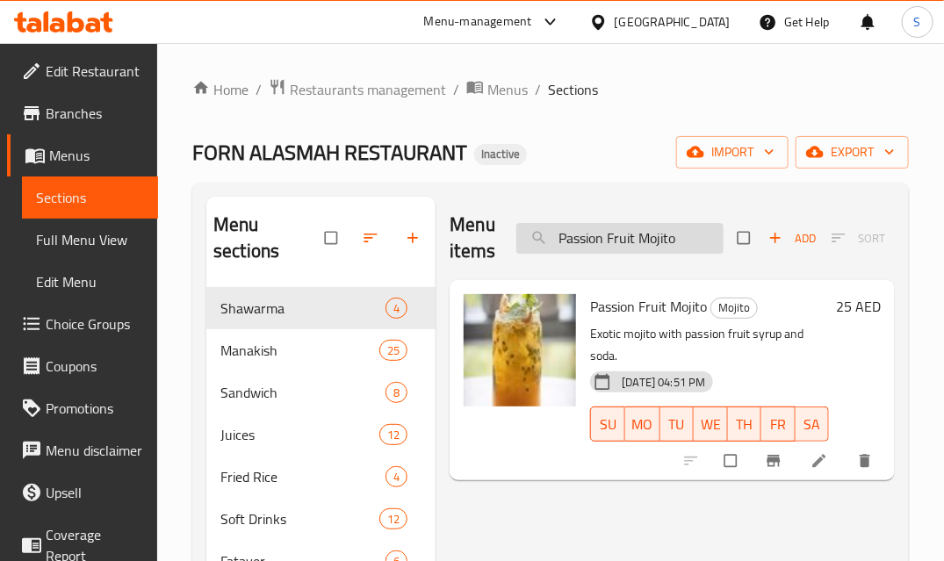
click at [612, 240] on input "Passion Fruit Mojito" at bounding box center [619, 238] width 207 height 31
paste input "Apple"
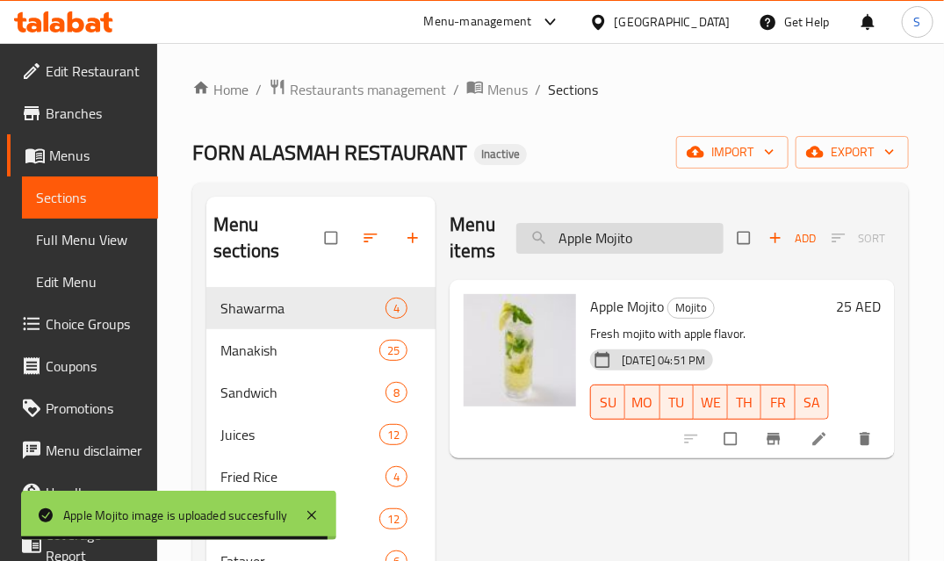
click at [624, 246] on input "Apple Mojito" at bounding box center [619, 238] width 207 height 31
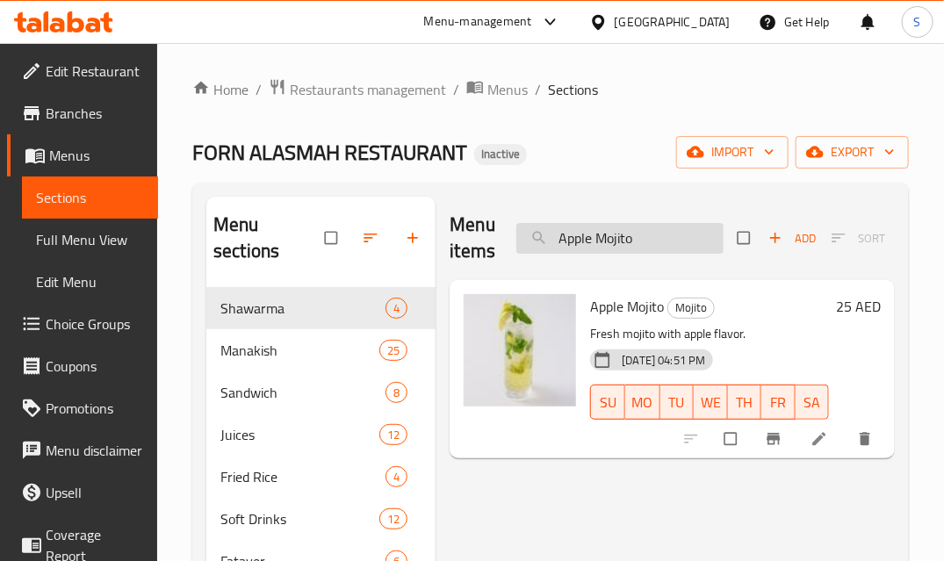
click at [624, 246] on input "Apple Mojito" at bounding box center [619, 238] width 207 height 31
paste input "Mix Berry"
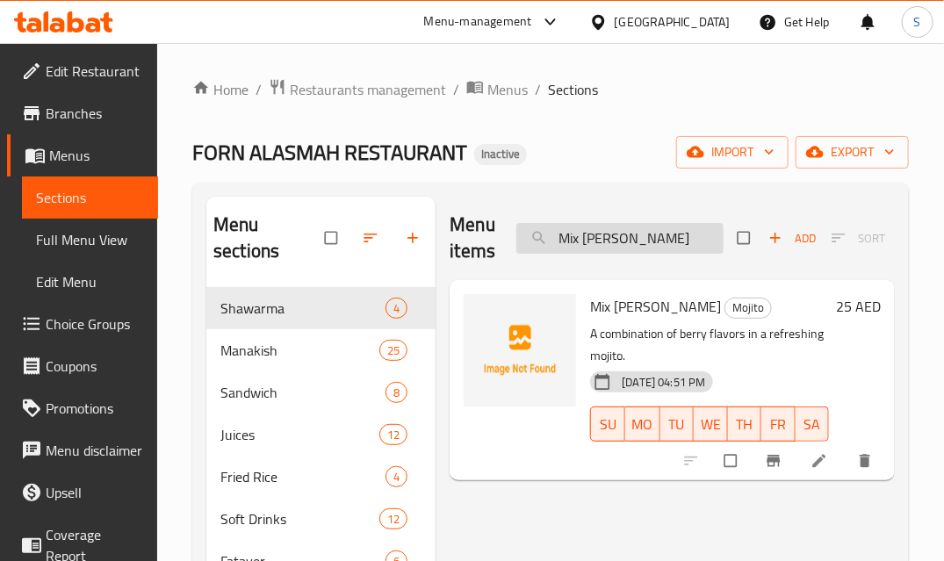
click at [670, 236] on input "Mix Berry Mojito" at bounding box center [619, 238] width 207 height 31
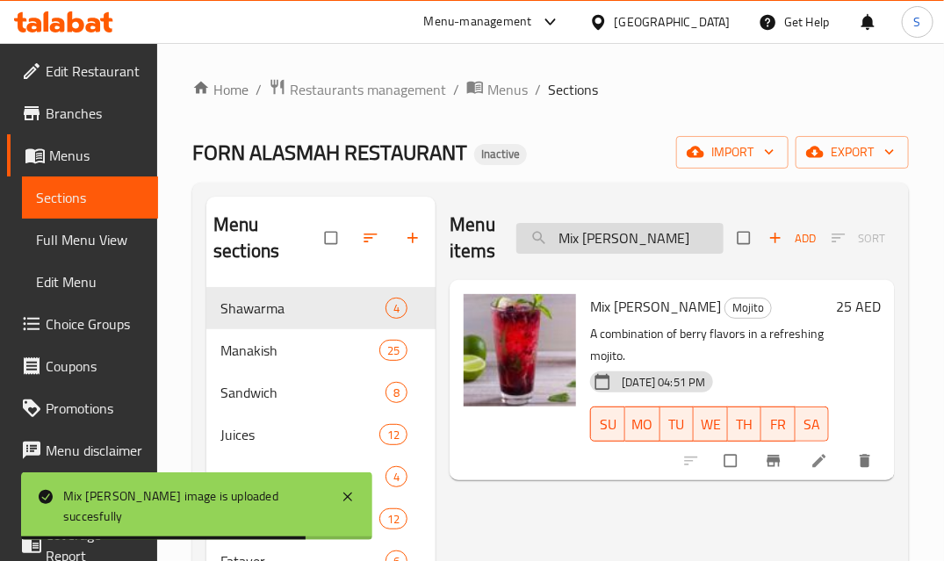
click at [646, 248] on input "Mix Berry Mojito" at bounding box center [619, 238] width 207 height 31
paste input "Lemon Mint"
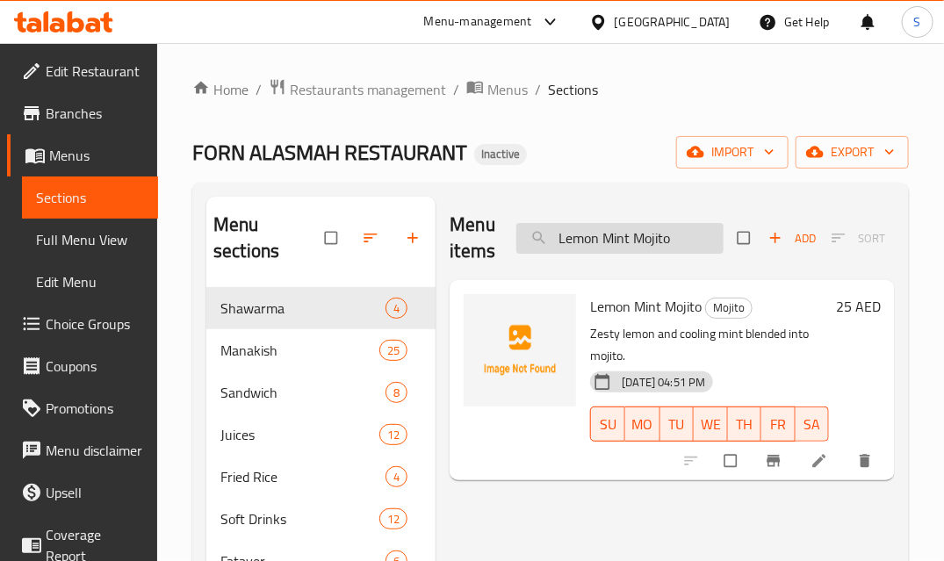
click at [704, 246] on input "Lemon Mint Mojito" at bounding box center [619, 238] width 207 height 31
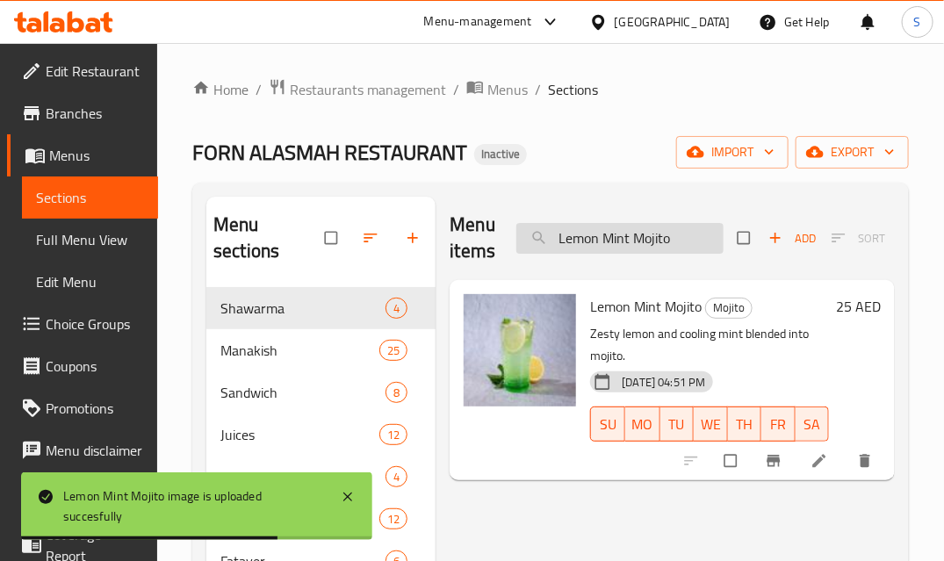
click at [597, 246] on input "Lemon Mint Mojito" at bounding box center [619, 238] width 207 height 31
paste input "Tea"
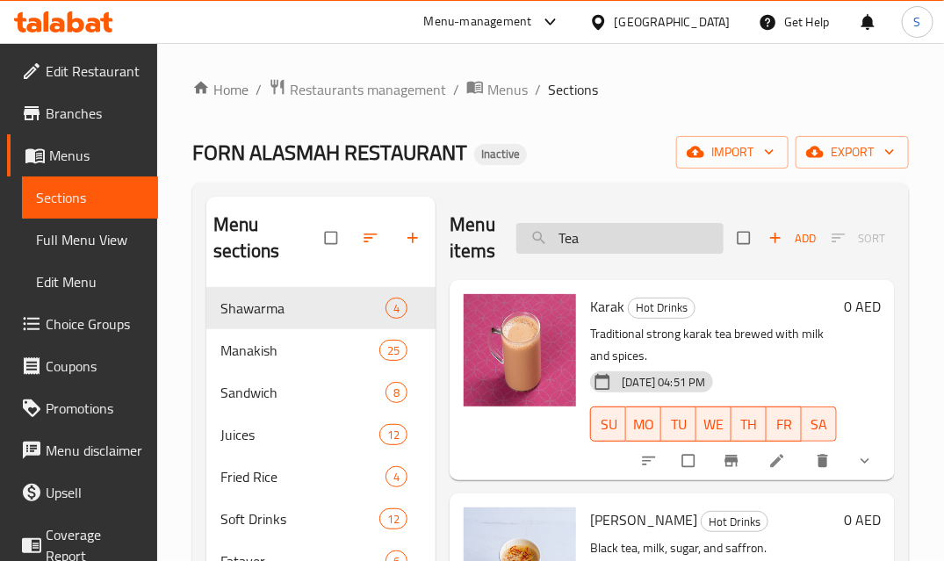
click at [609, 231] on input "Tea" at bounding box center [619, 238] width 207 height 31
paste input "Water"
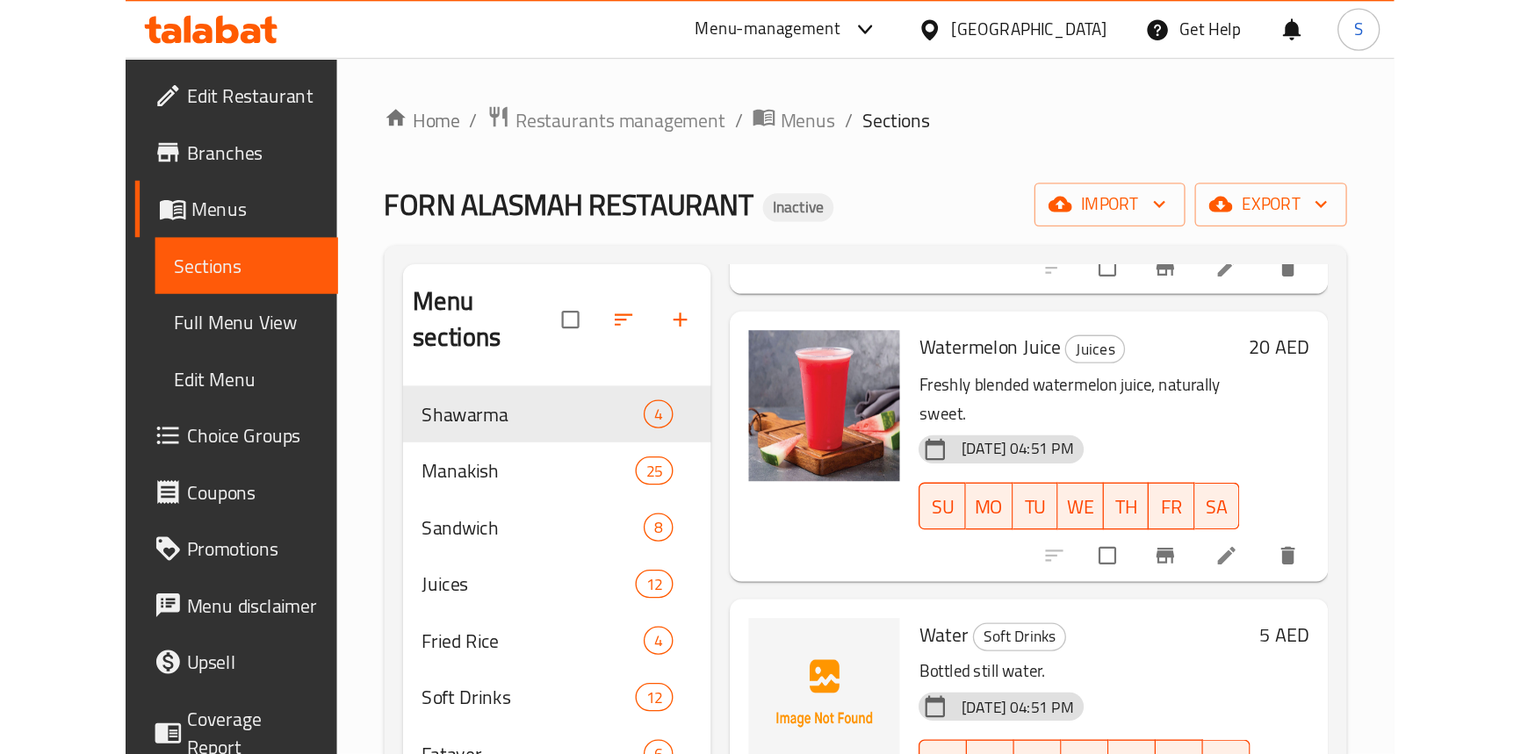
scroll to position [376, 0]
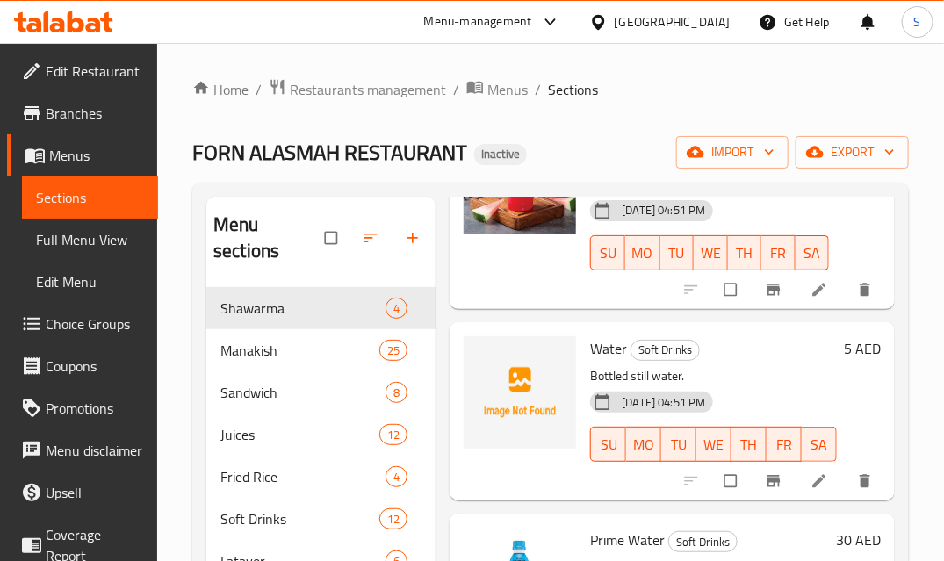
type input "Water"
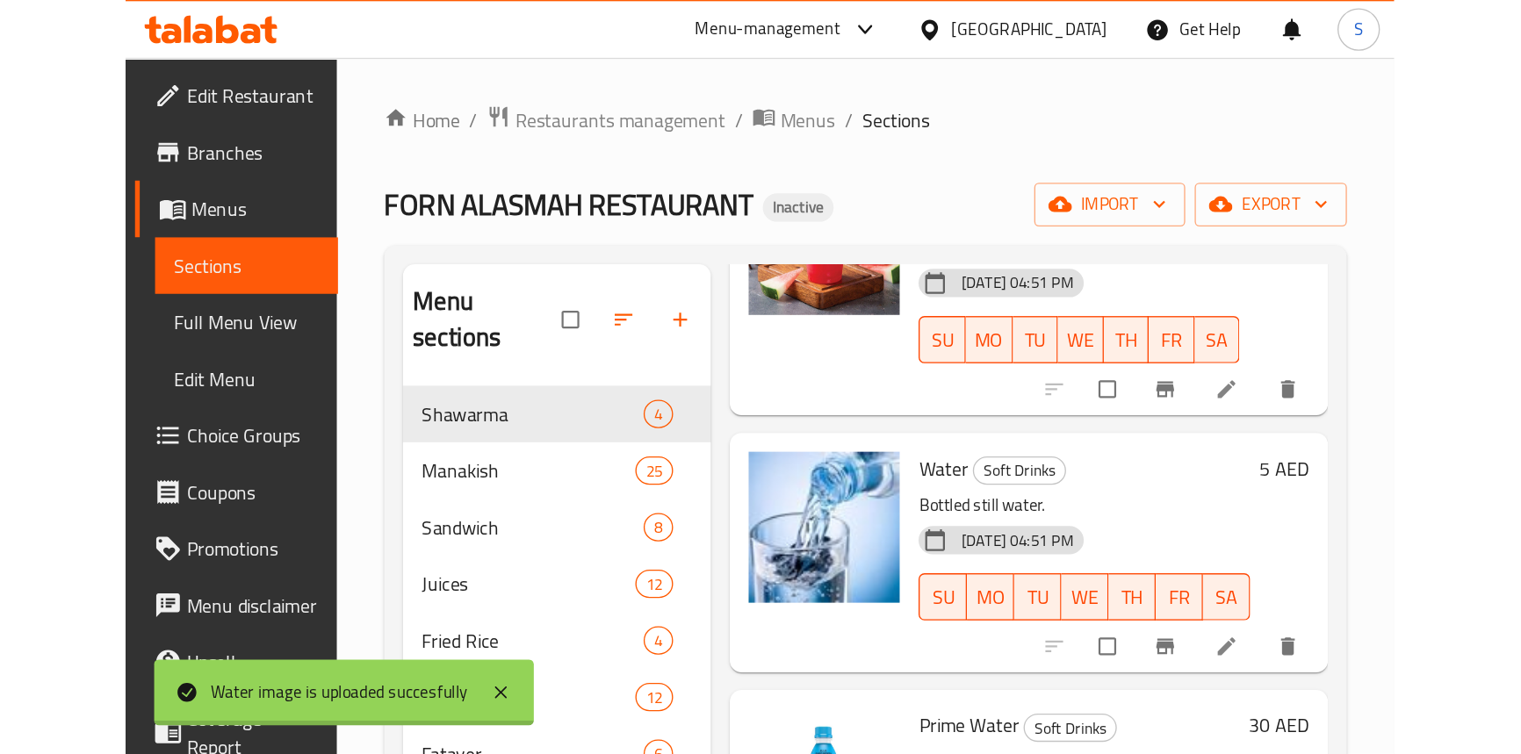
scroll to position [248, 0]
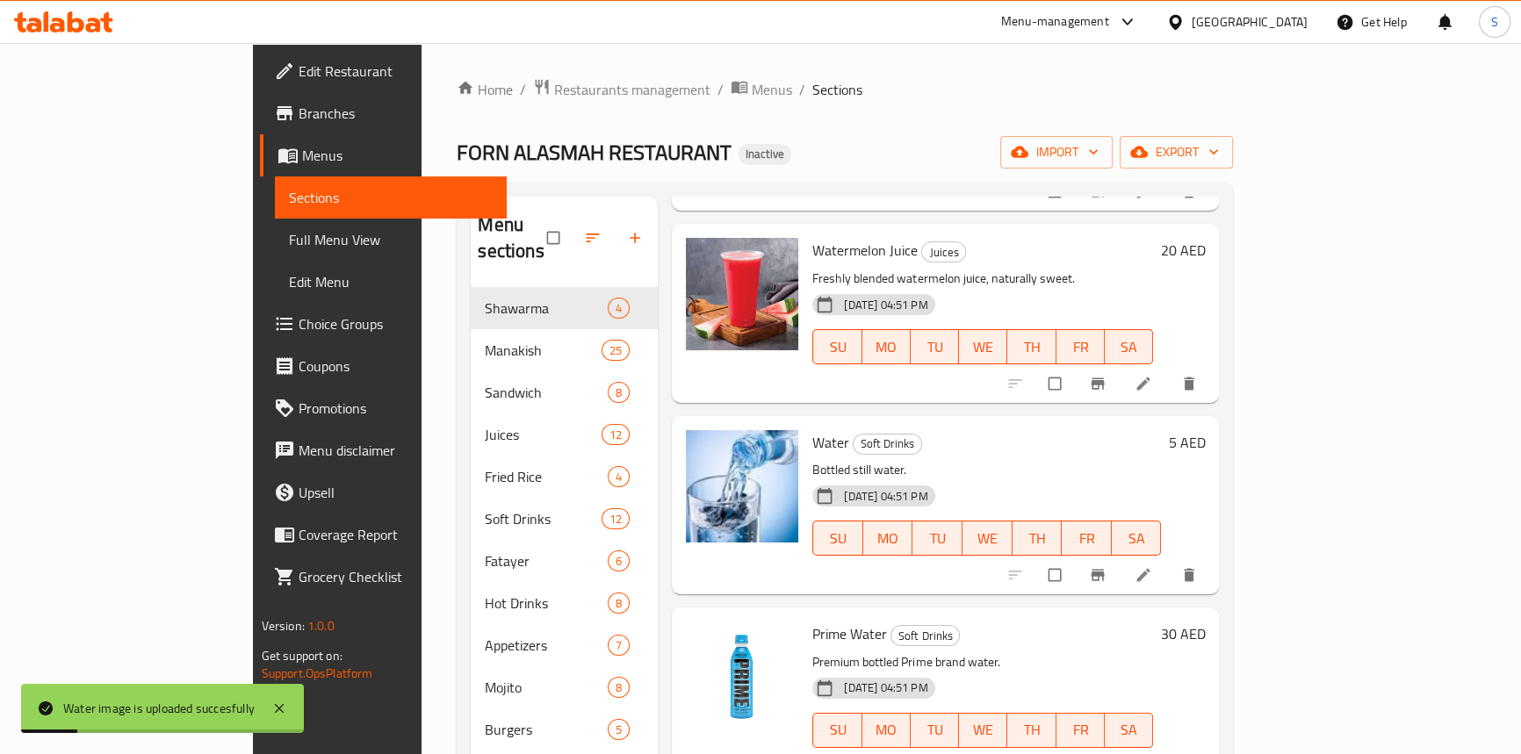
click at [865, 149] on div "FORN ALASMAH RESTAURANT Inactive import export" at bounding box center [845, 152] width 776 height 32
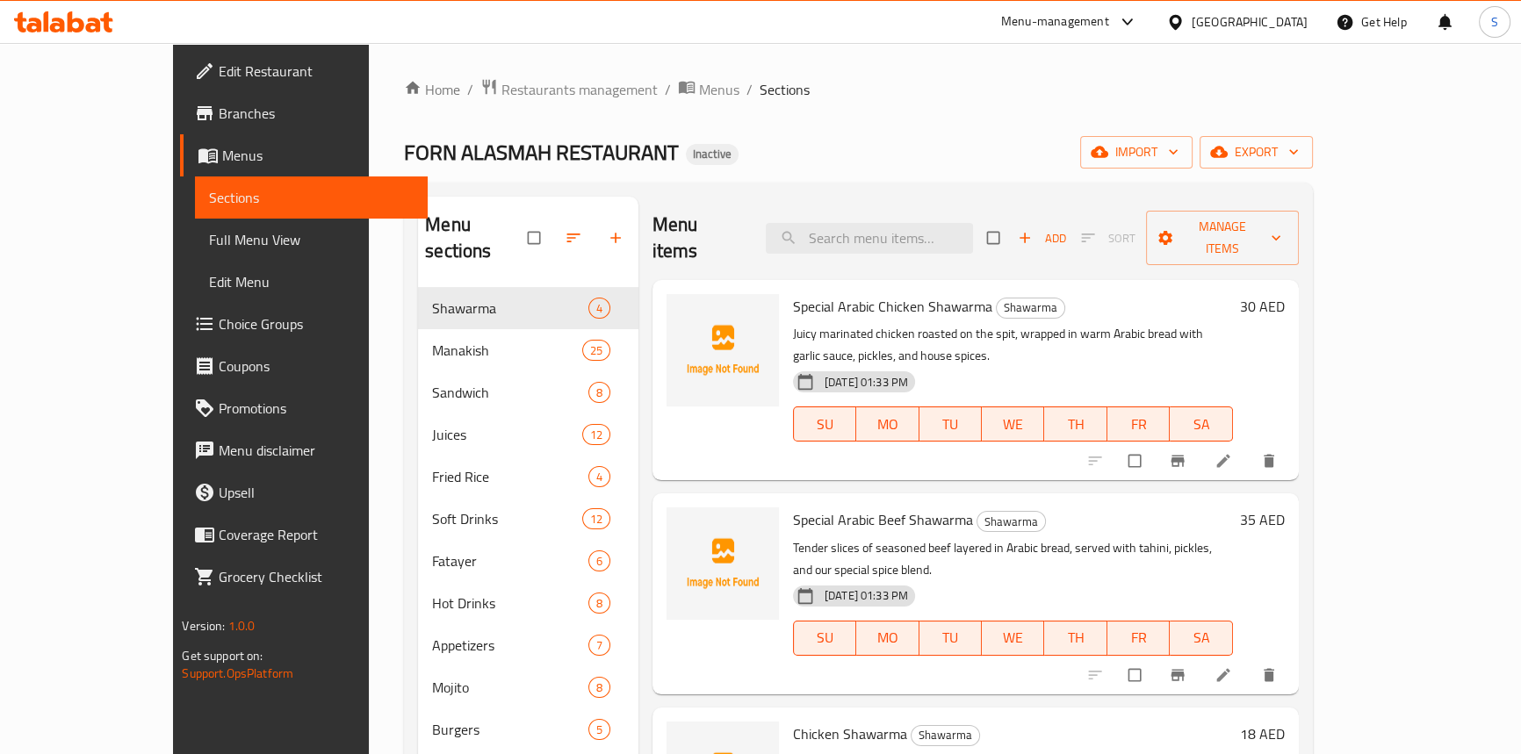
click at [822, 132] on div "Home / Restaurants management / Menus / Sections FORN ALASMAH RESTAURANT Inacti…" at bounding box center [858, 521] width 908 height 887
click at [1299, 150] on span "export" at bounding box center [1256, 152] width 85 height 22
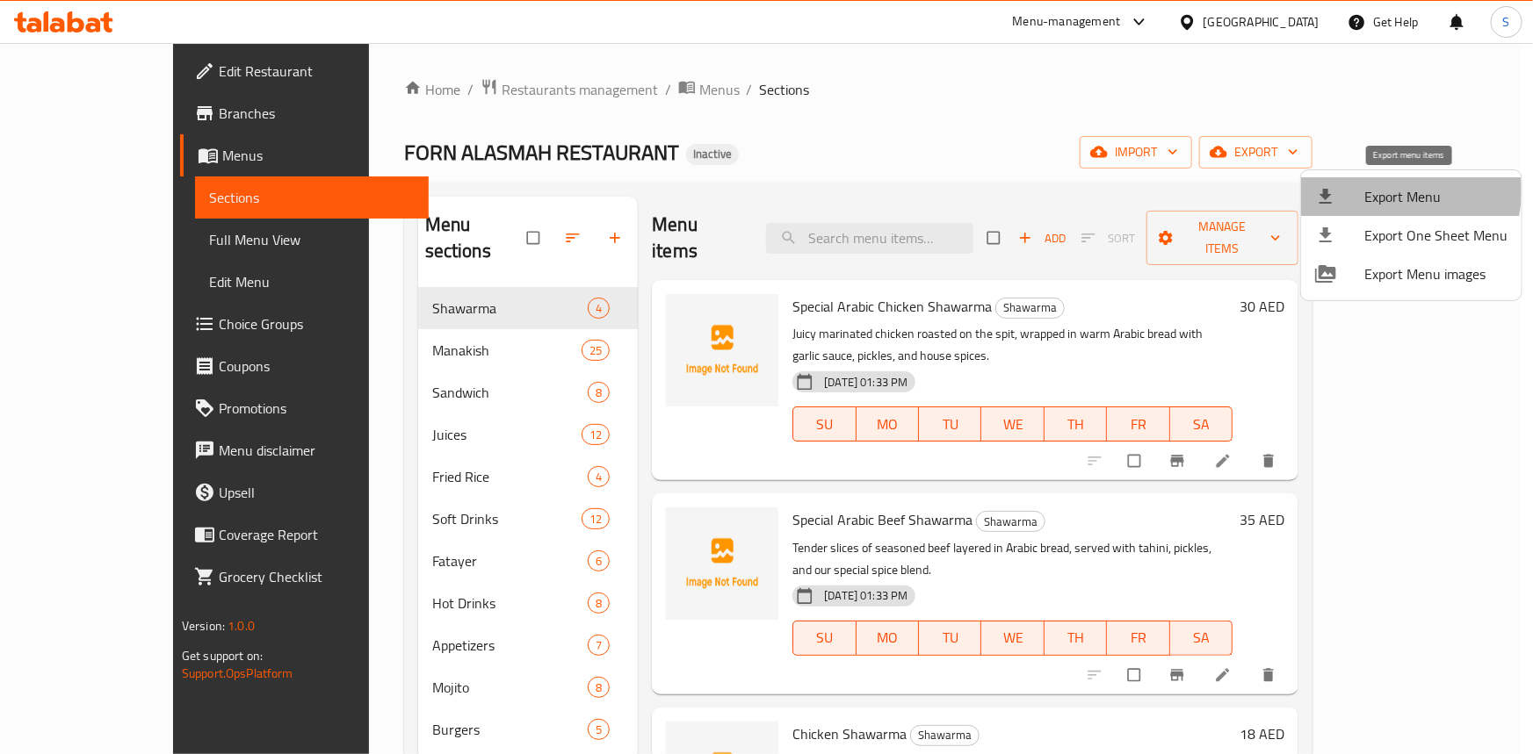
click at [1336, 184] on li "Export Menu" at bounding box center [1411, 196] width 220 height 39
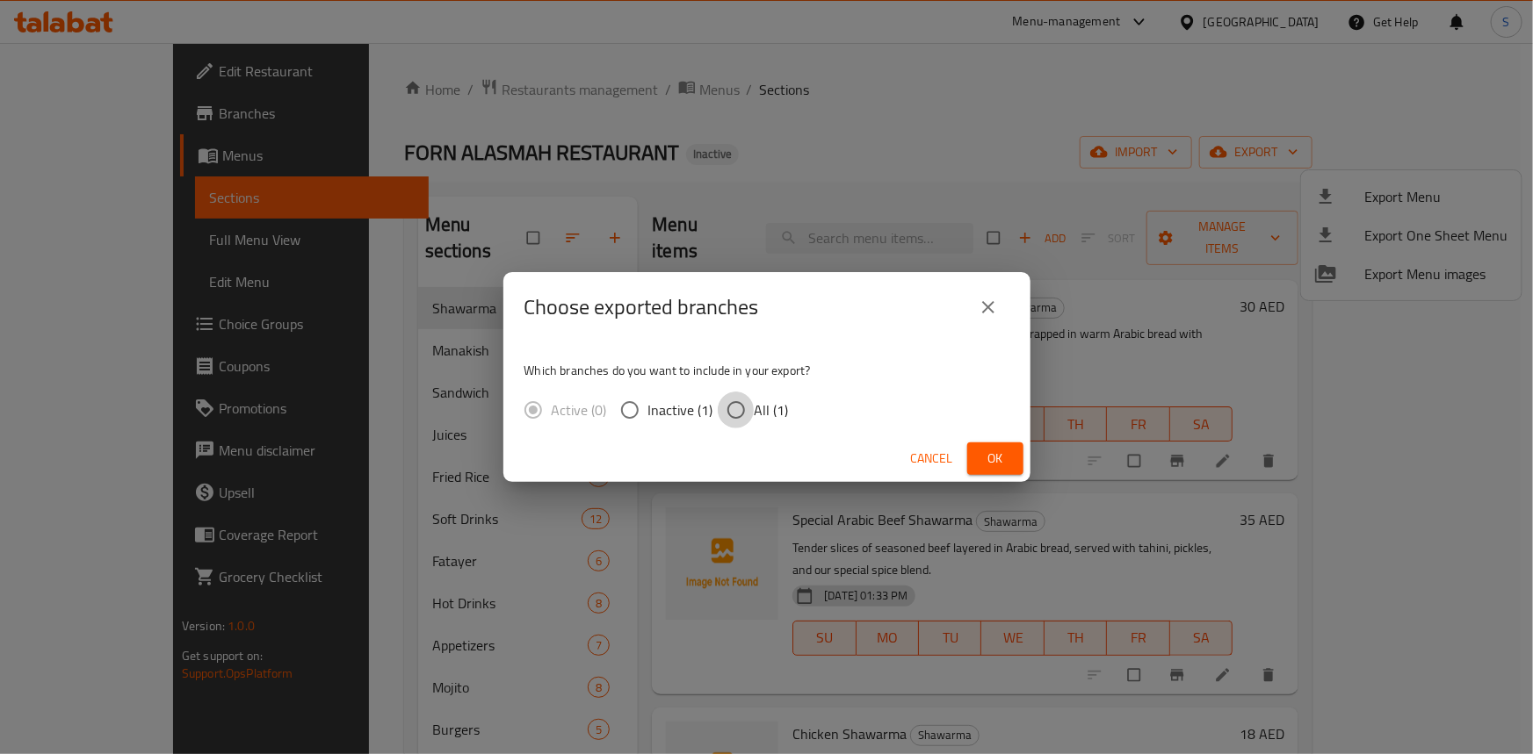
click at [739, 408] on input "All (1)" at bounding box center [736, 410] width 37 height 37
radio input "true"
click at [984, 455] on span "Ok" at bounding box center [995, 459] width 28 height 22
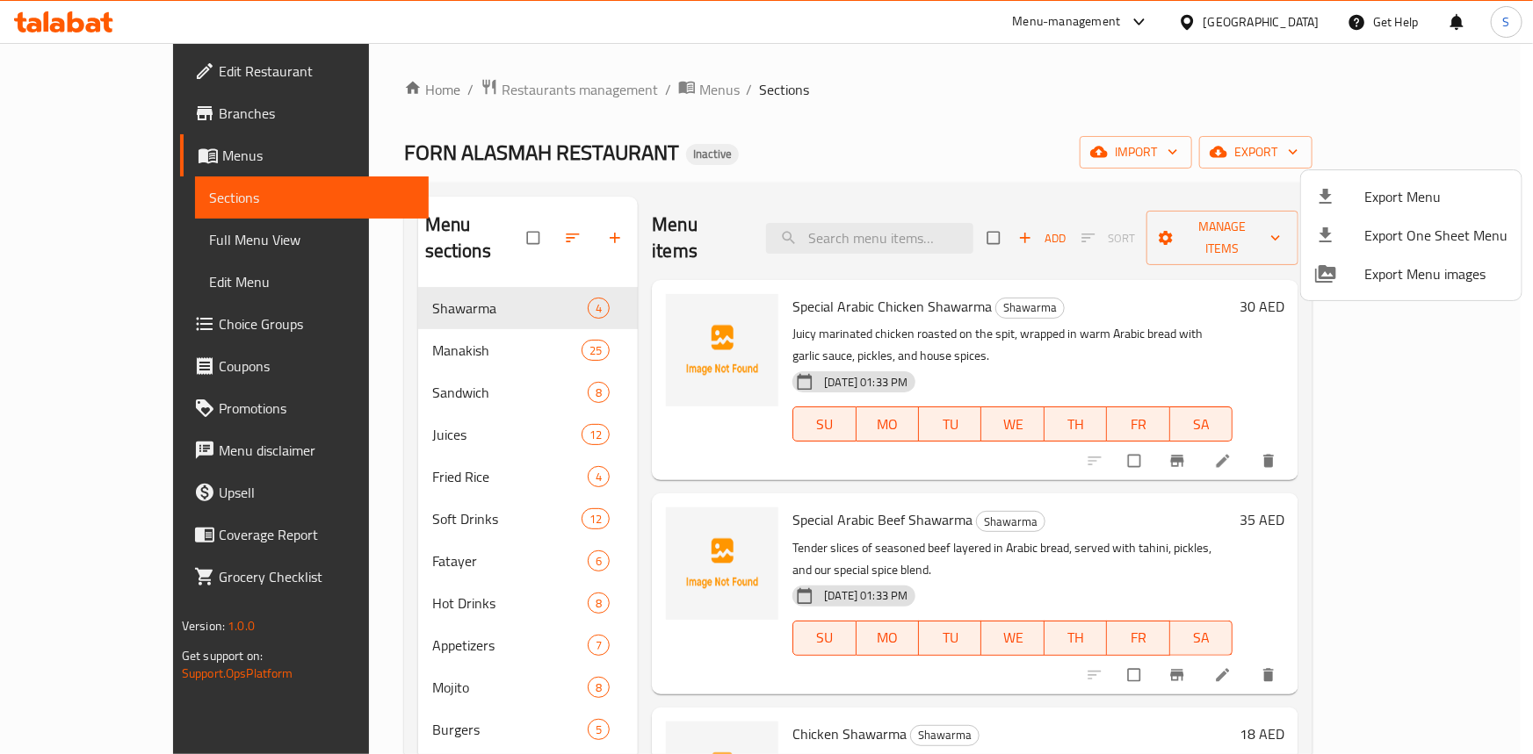
click at [890, 105] on div at bounding box center [766, 377] width 1533 height 754
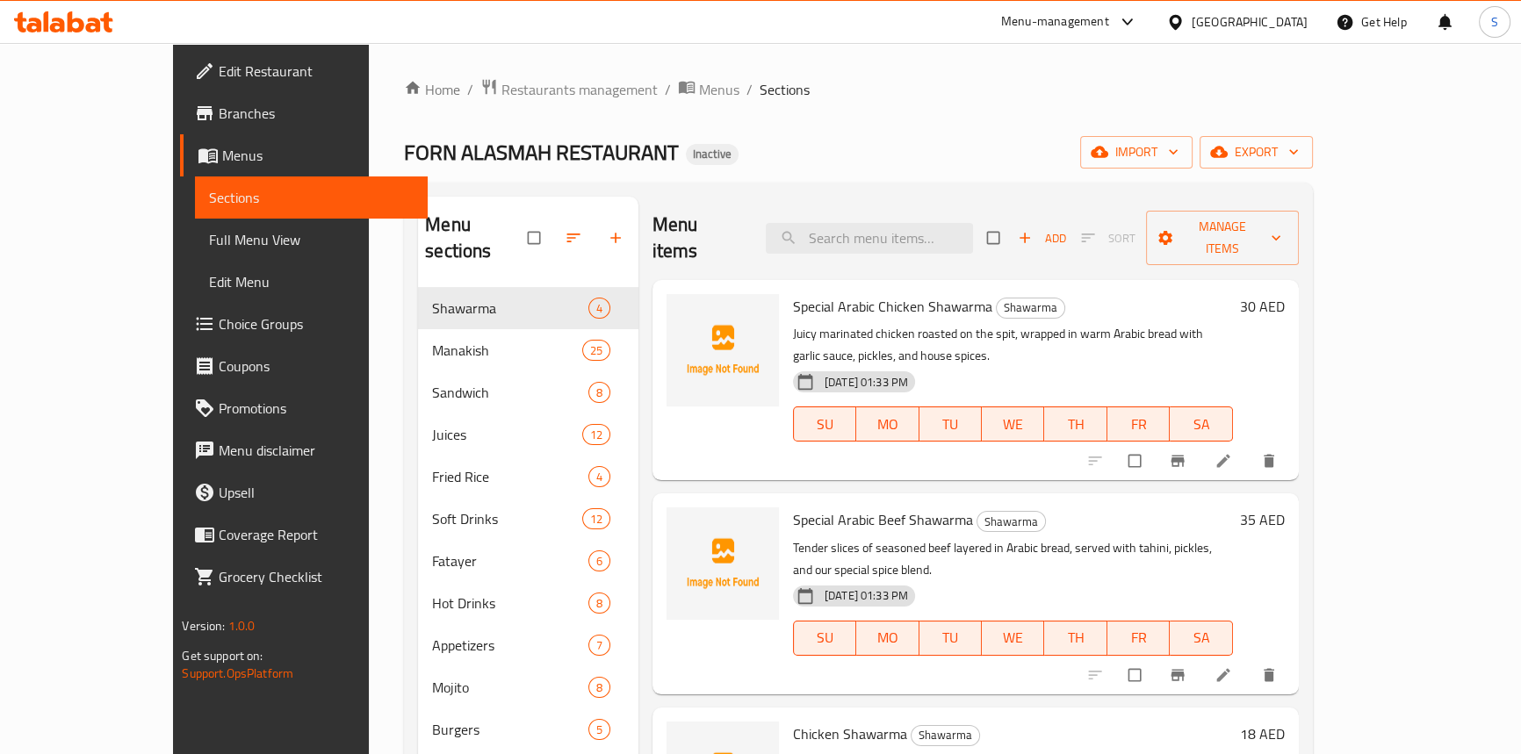
click at [949, 135] on div "Home / Restaurants management / Menus / Sections FORN ALASMAH RESTAURANT Inacti…" at bounding box center [858, 521] width 908 height 887
